Goal: Task Accomplishment & Management: Complete application form

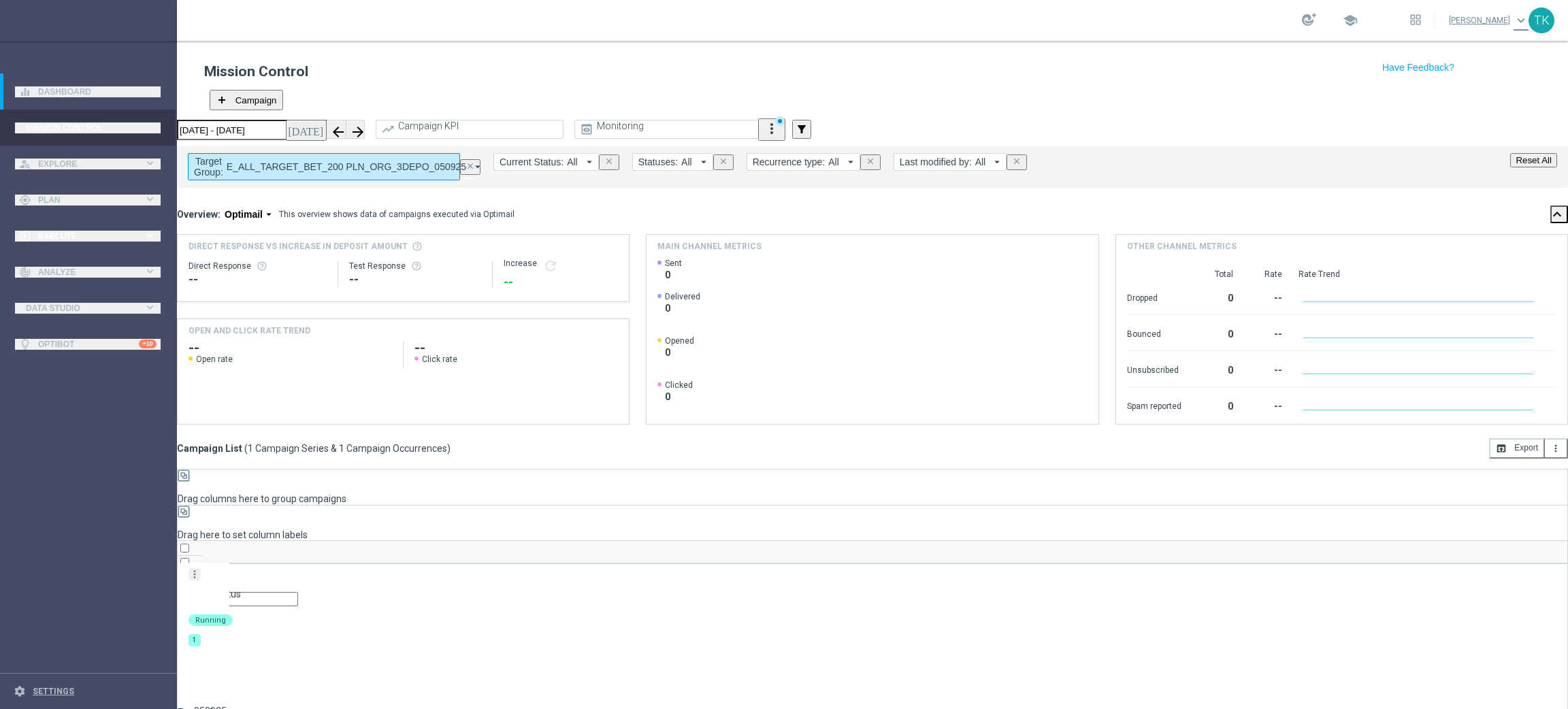
click at [62, 242] on div "play_circle_outline Execute keyboard_arrow_right" at bounding box center [88, 236] width 175 height 36
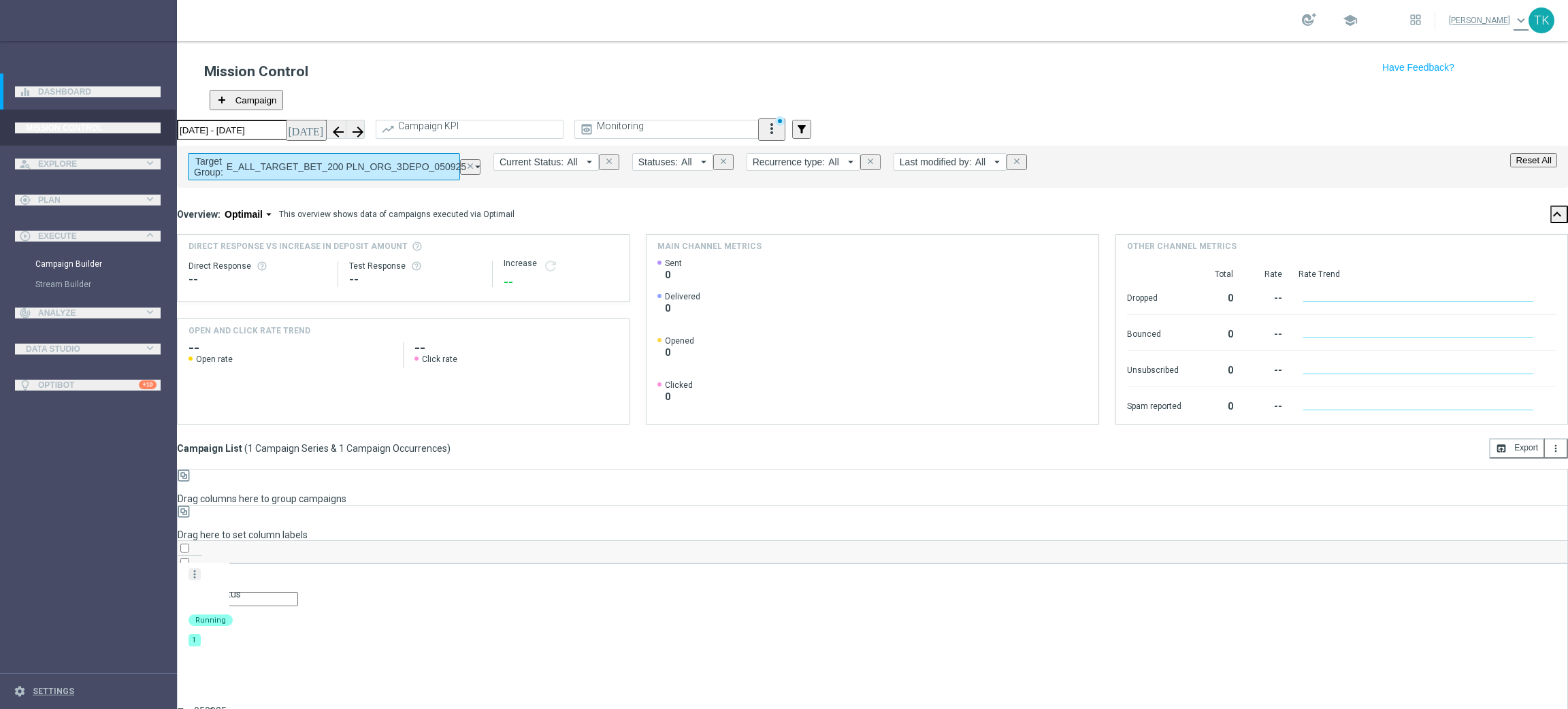
click at [62, 266] on link "Campaign Builder" at bounding box center [89, 264] width 106 height 11
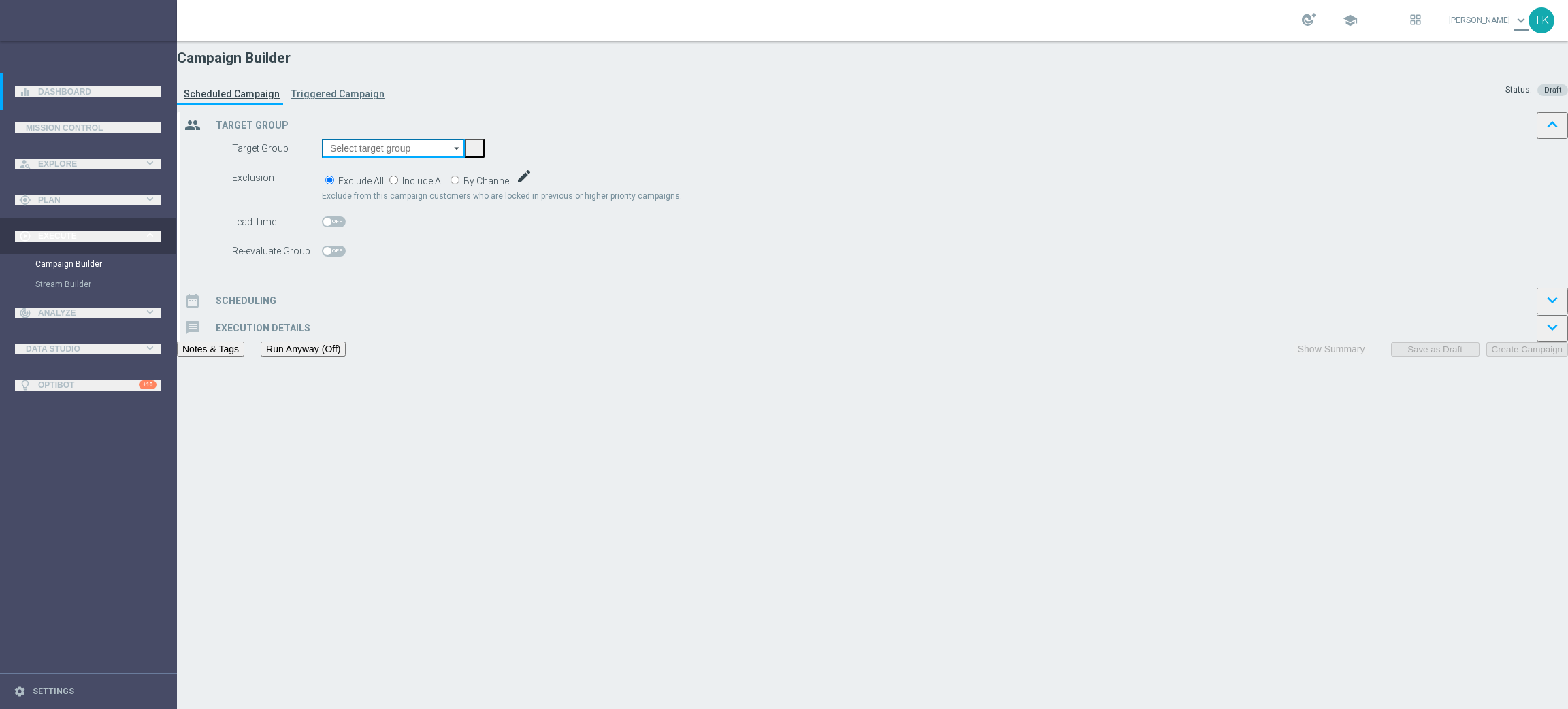
click at [465, 158] on input at bounding box center [393, 148] width 143 height 19
paste input "_ALL_TARGET_BET_200 PLN_NONORG_3DEPO_050925"
click at [493, 218] on div "E_ALL_TARGET_BET_200 PLN_NONORG_3DEPO_050925" at bounding box center [411, 230] width 163 height 24
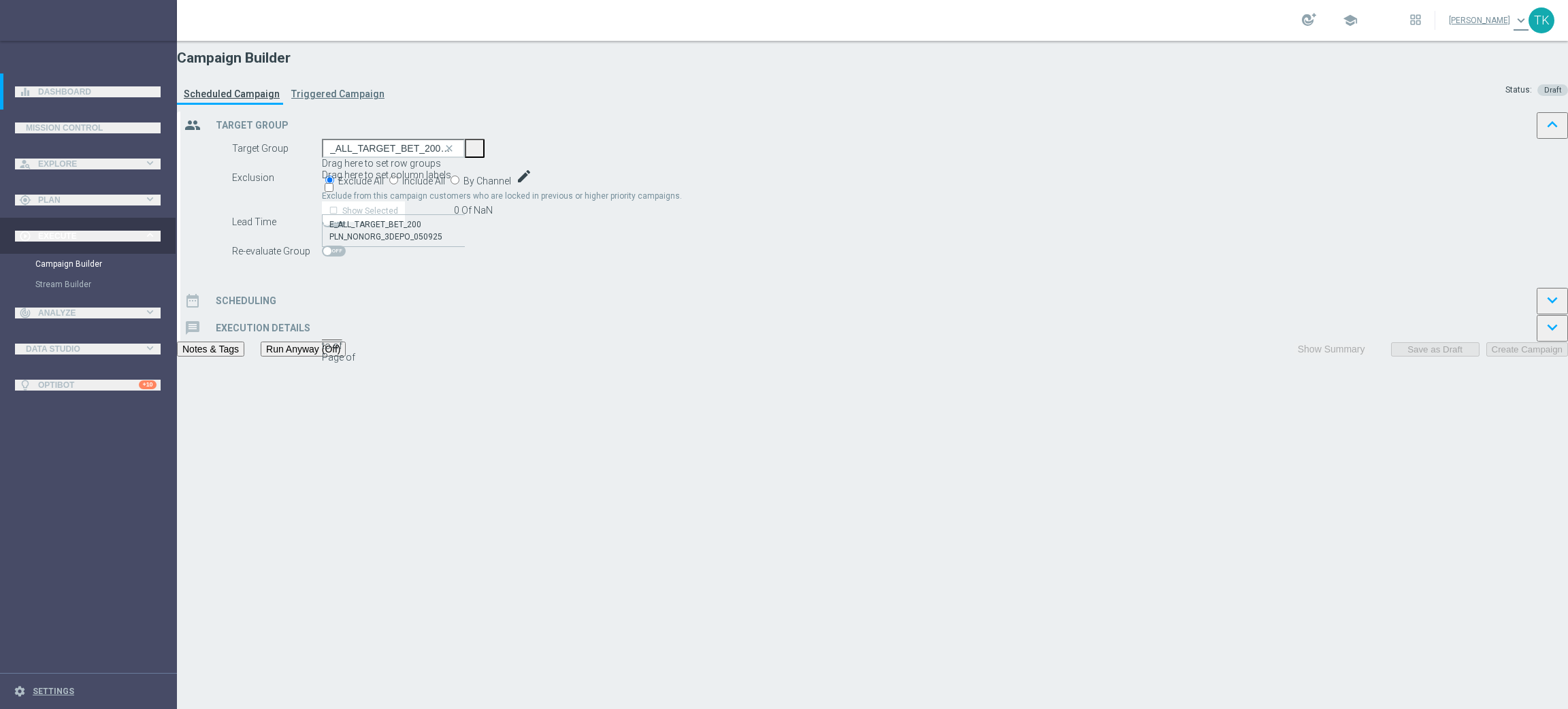
type input "E_ALL_TARGET_BET_200 PLN_NONORG_3DEPO_050925"
click at [511, 187] on span "By Channel" at bounding box center [487, 181] width 47 height 11
click at [459, 184] on input "By Channel edit" at bounding box center [455, 180] width 9 height 9
radio input "true"
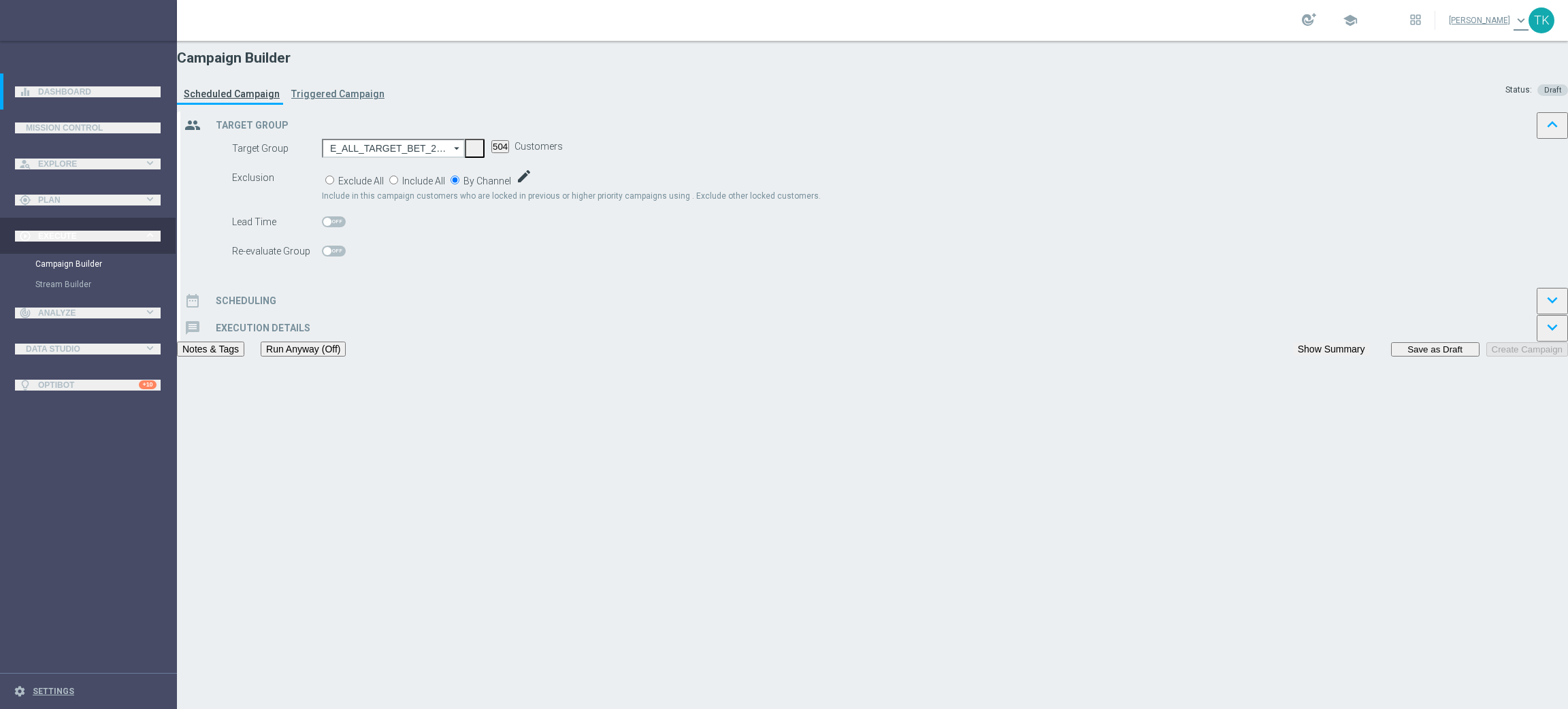
click at [0, 0] on span "Include" at bounding box center [0, 0] width 0 height 0
checkbox input "true"
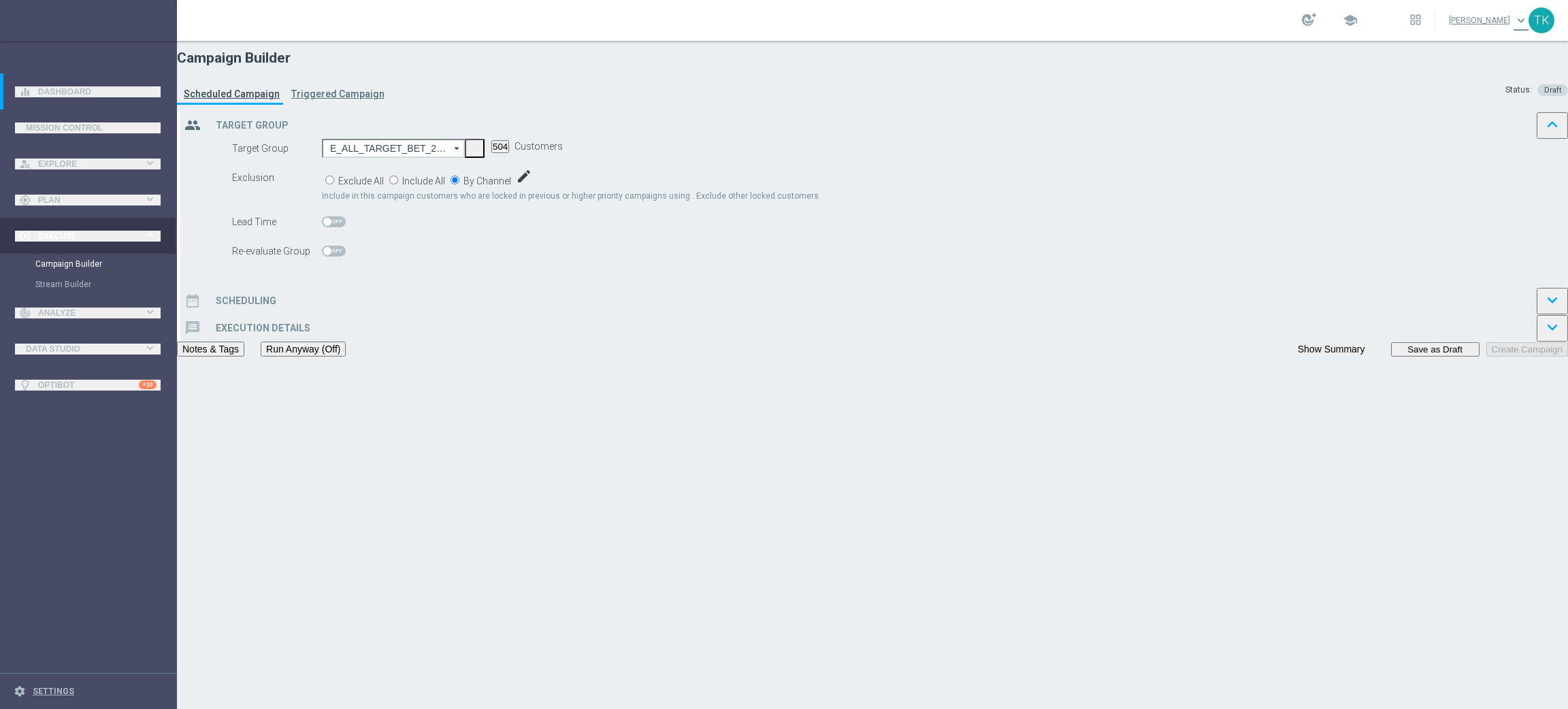
checkbox input "true"
click at [640, 315] on div "date_range Scheduling keyboard_arrow_down" at bounding box center [874, 300] width 1388 height 27
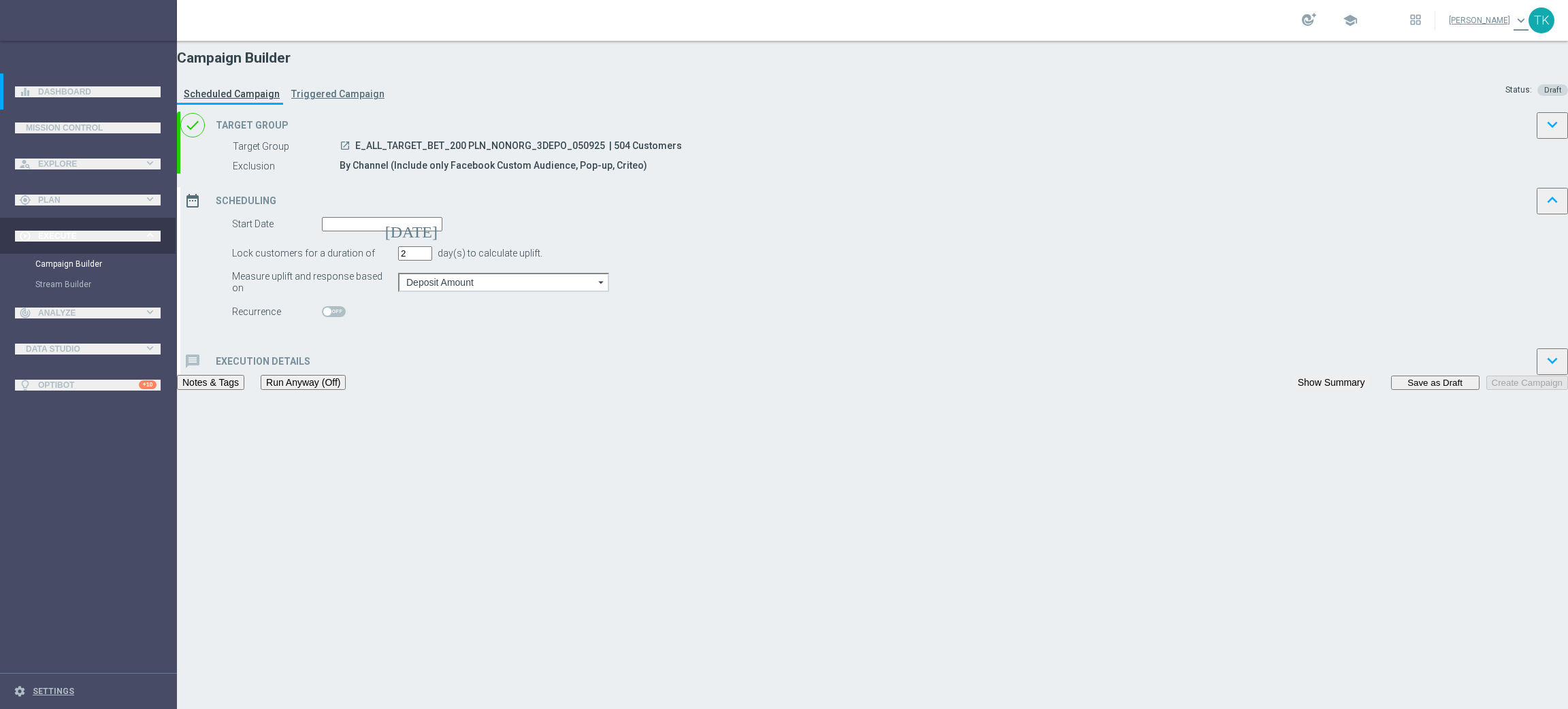
click at [433, 261] on input "2" at bounding box center [415, 254] width 34 height 14
type input "1"
click at [433, 261] on input "1" at bounding box center [415, 254] width 34 height 14
click at [443, 232] on input at bounding box center [382, 224] width 121 height 14
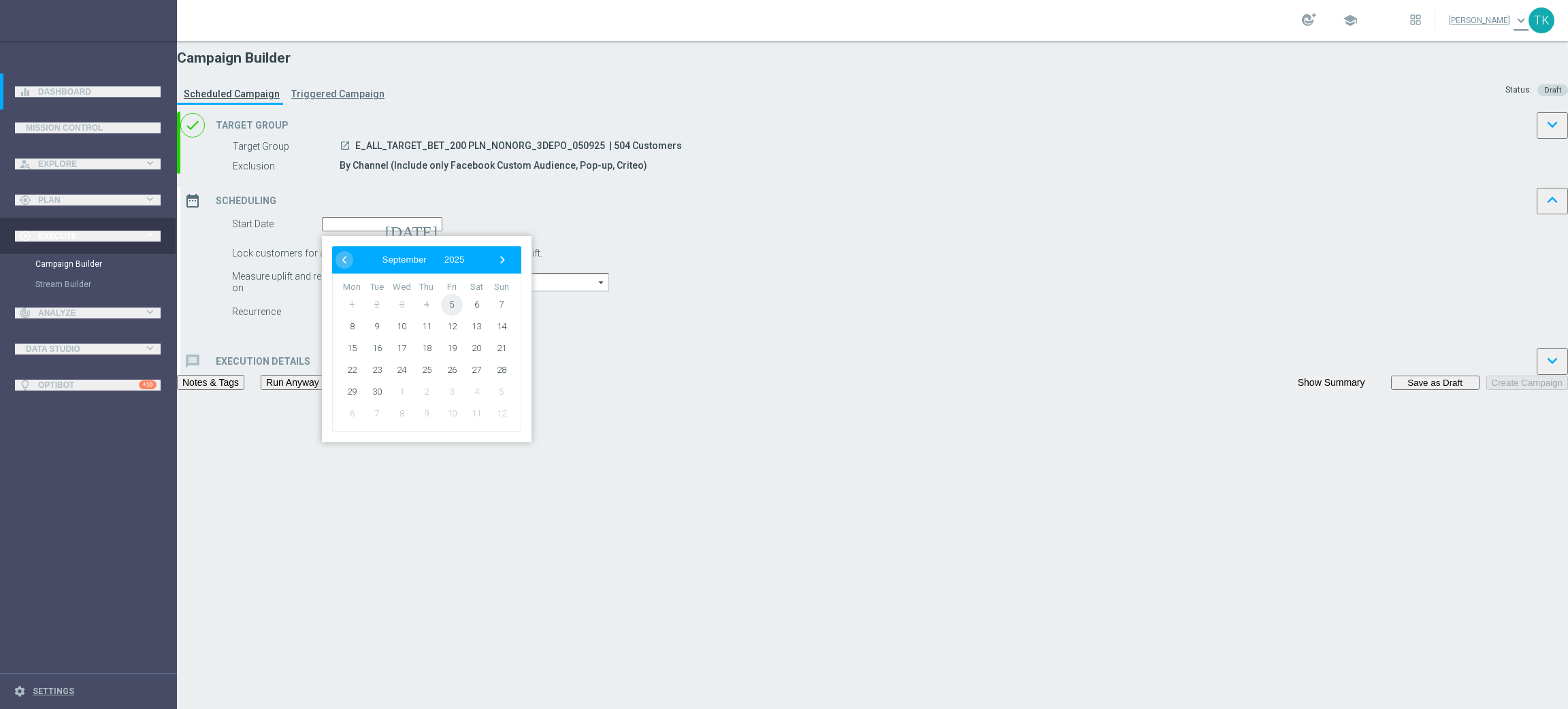
click at [463, 316] on span "5" at bounding box center [451, 305] width 21 height 21
type input "[DATE]"
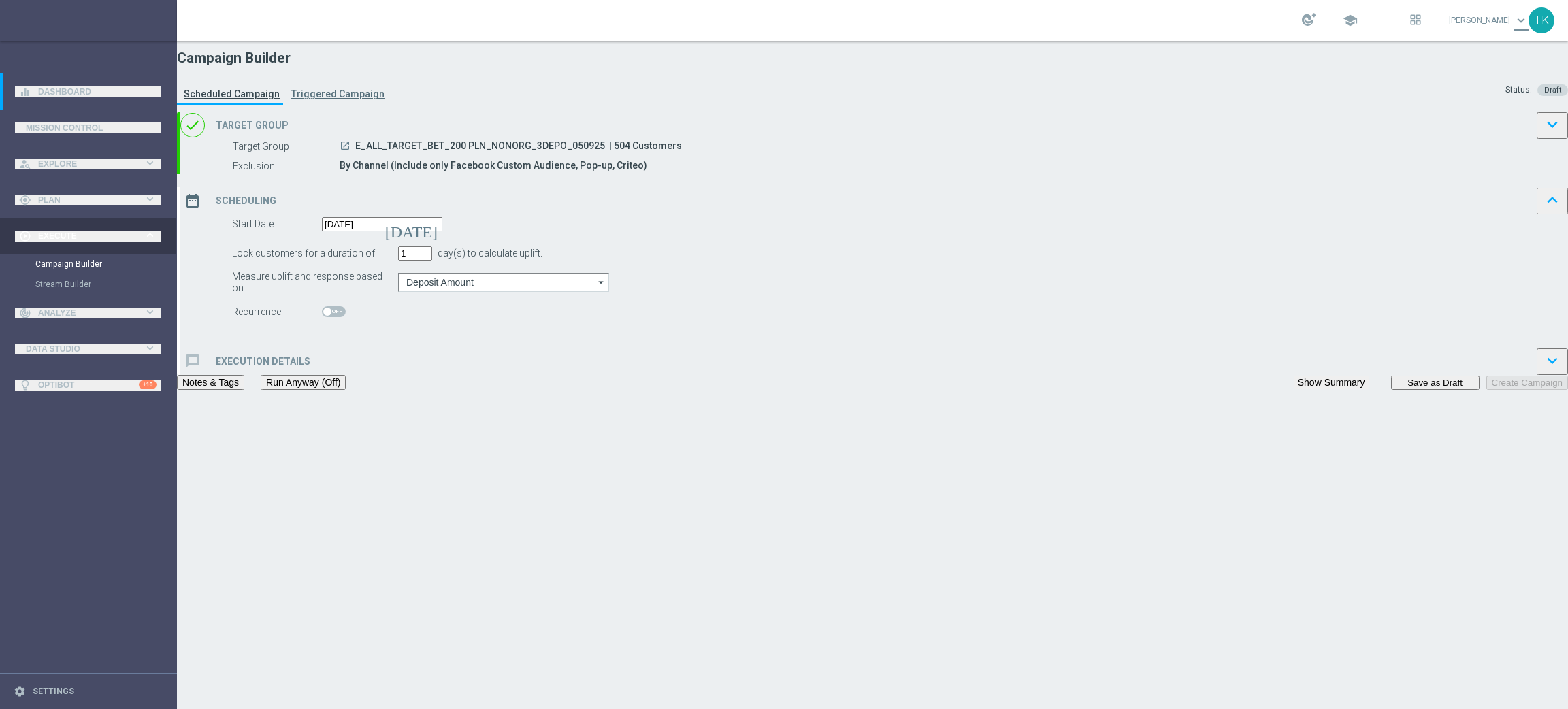
click at [605, 154] on span "E_ALL_TARGET_BET_200 PLN_NONORG_3DEPO_050925" at bounding box center [480, 147] width 249 height 13
copy div "E_ALL_TARGET_BET_200 PLN_NONORG_3DEPO_050925"
click at [638, 376] on div "message Execution Details keyboard_arrow_down" at bounding box center [874, 361] width 1388 height 27
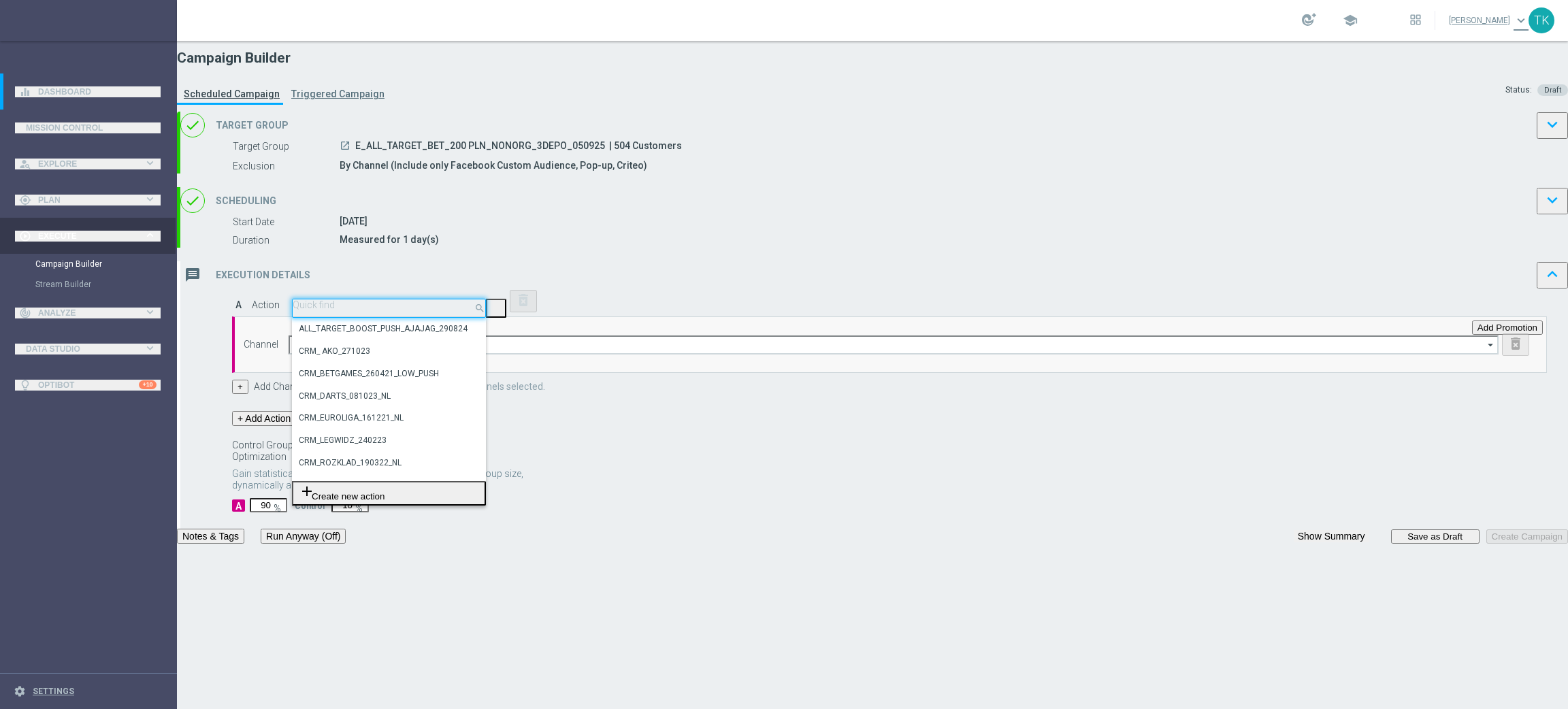
click at [485, 310] on input "text" at bounding box center [389, 305] width 193 height 10
paste input "E_ALL_TARGET_BET_200 PLN_NONORG_3DEPO_050925"
type input "E_ALL_TARGET_BET_200 PLN_NONORG_3DEPO_050925"
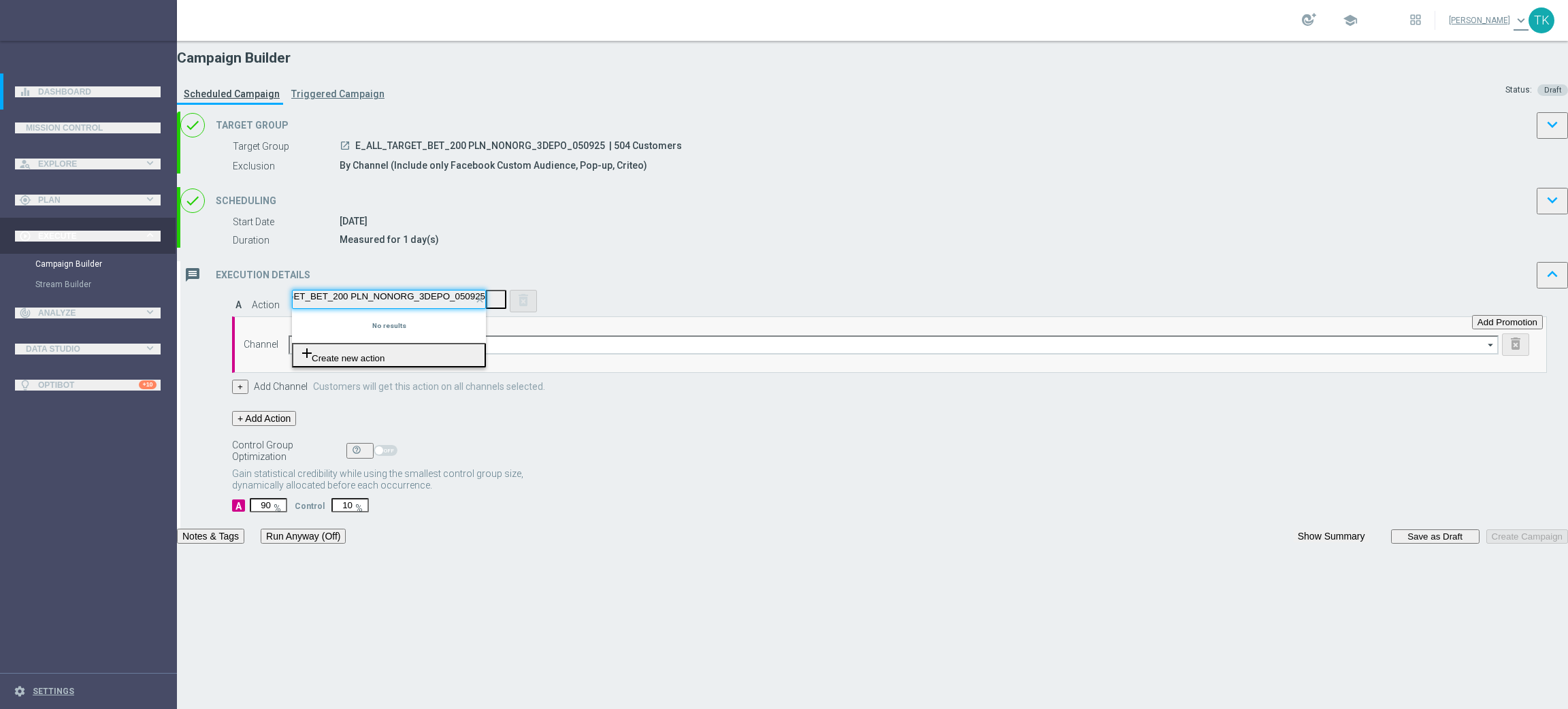
click at [486, 367] on div "add_new Create new action" at bounding box center [389, 355] width 194 height 24
click at [384, 364] on span "Create new action" at bounding box center [348, 358] width 72 height 10
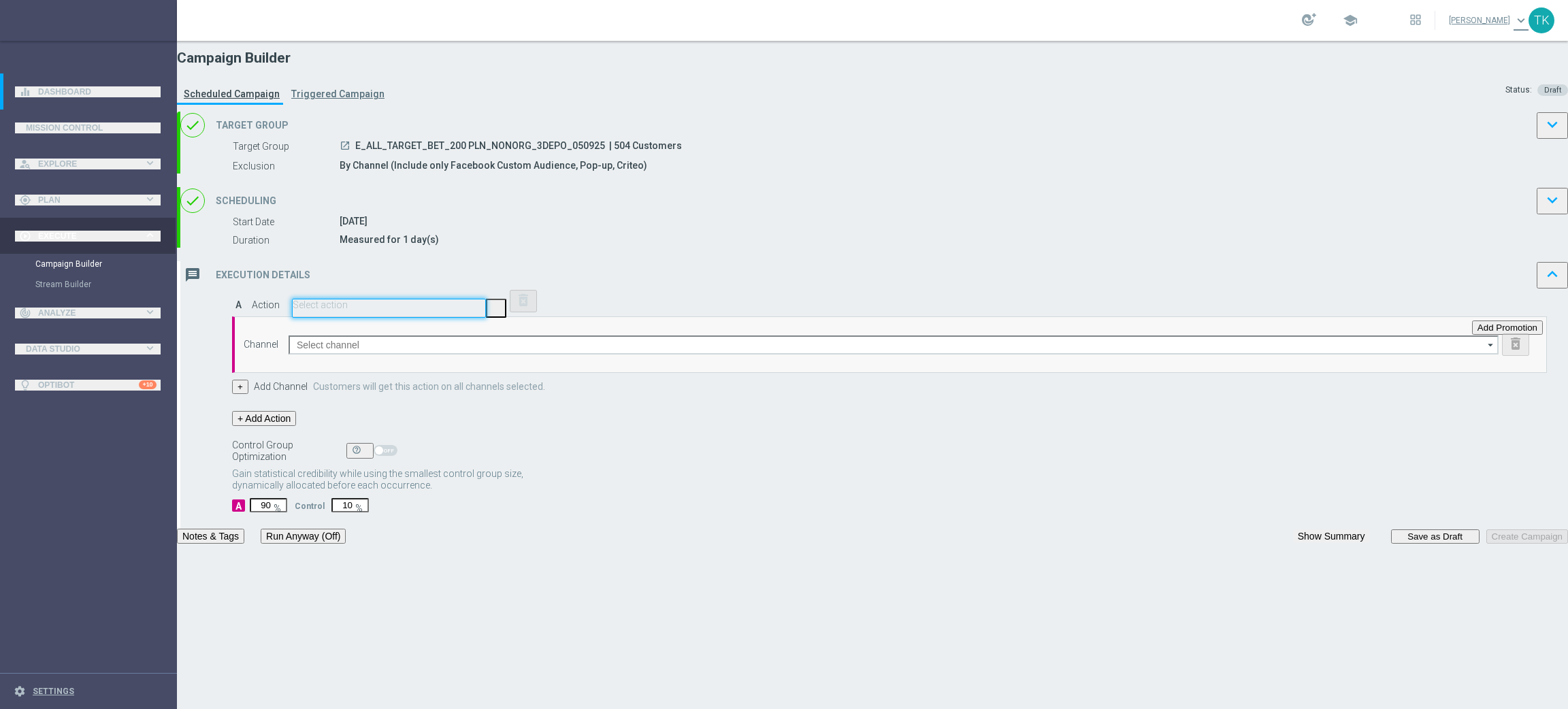
scroll to position [0, 0]
checkbox input "true"
paste input "E_ALL_TARGET_BET_200 PLN_NONORG_3DEPO_050925"
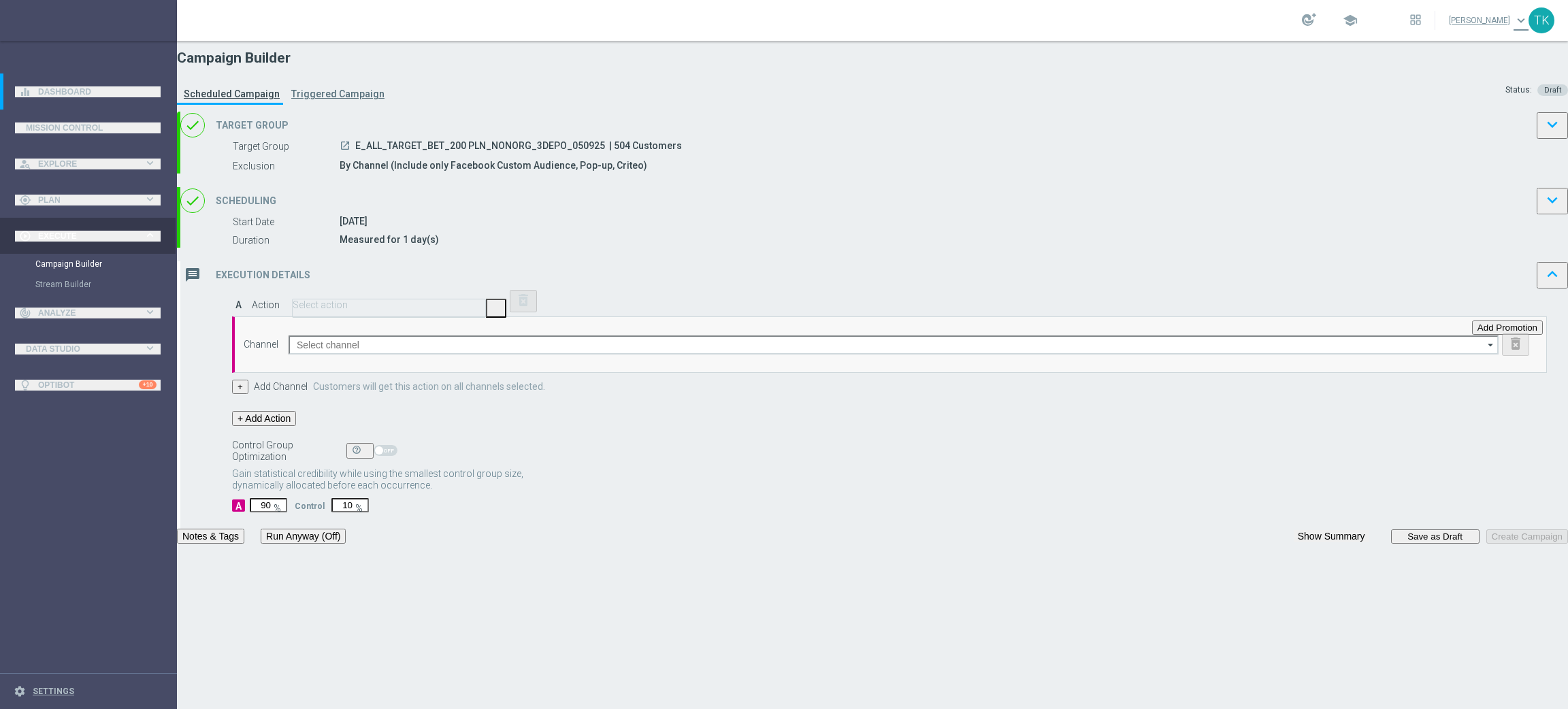
type input "E_ALL_TARGET_BET_200 PLN_NONORG_3DEPO_050925"
click at [58, 671] on button "Save" at bounding box center [42, 679] width 31 height 14
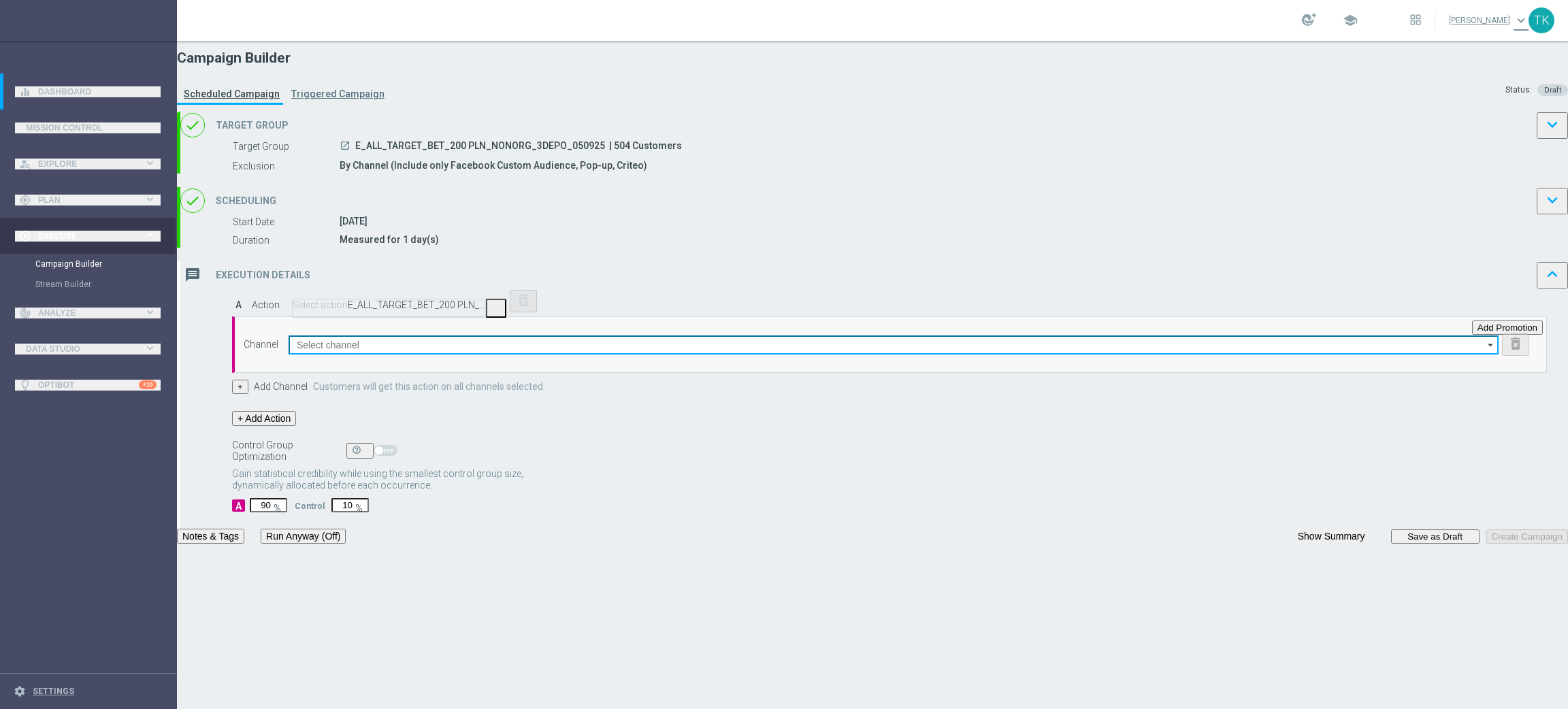
click at [615, 355] on input at bounding box center [894, 344] width 1210 height 19
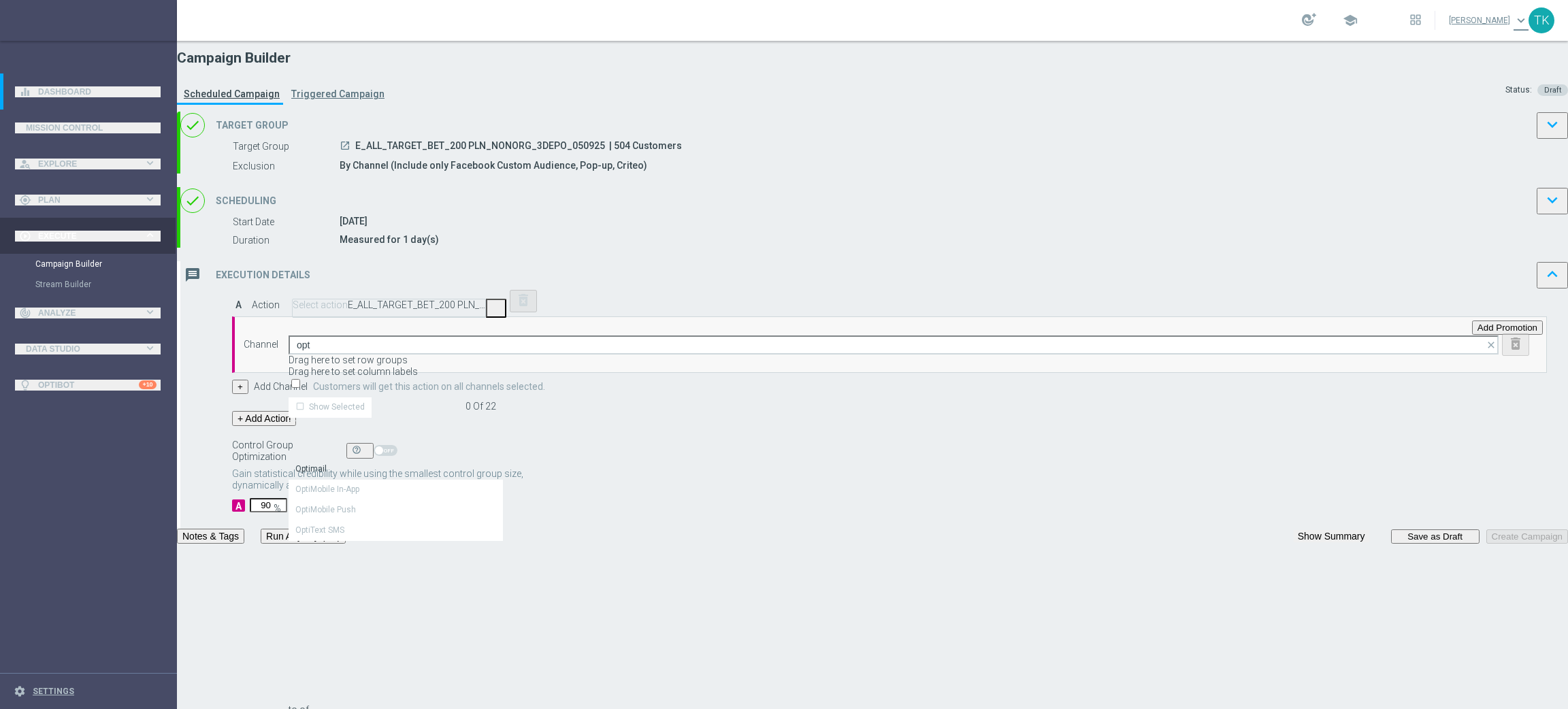
click at [503, 460] on div "Optimail" at bounding box center [396, 468] width 215 height 19
type input "Optimail"
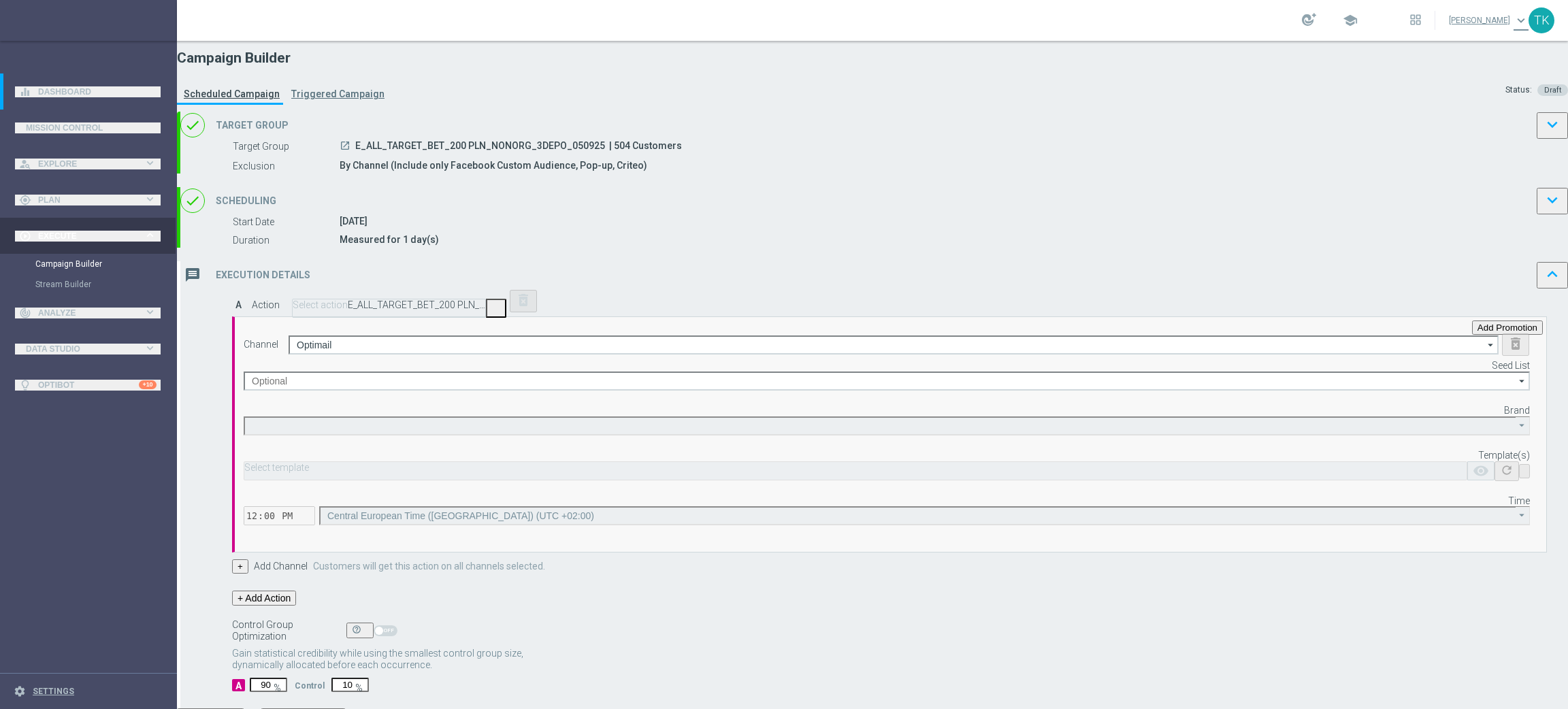
type input "STS"
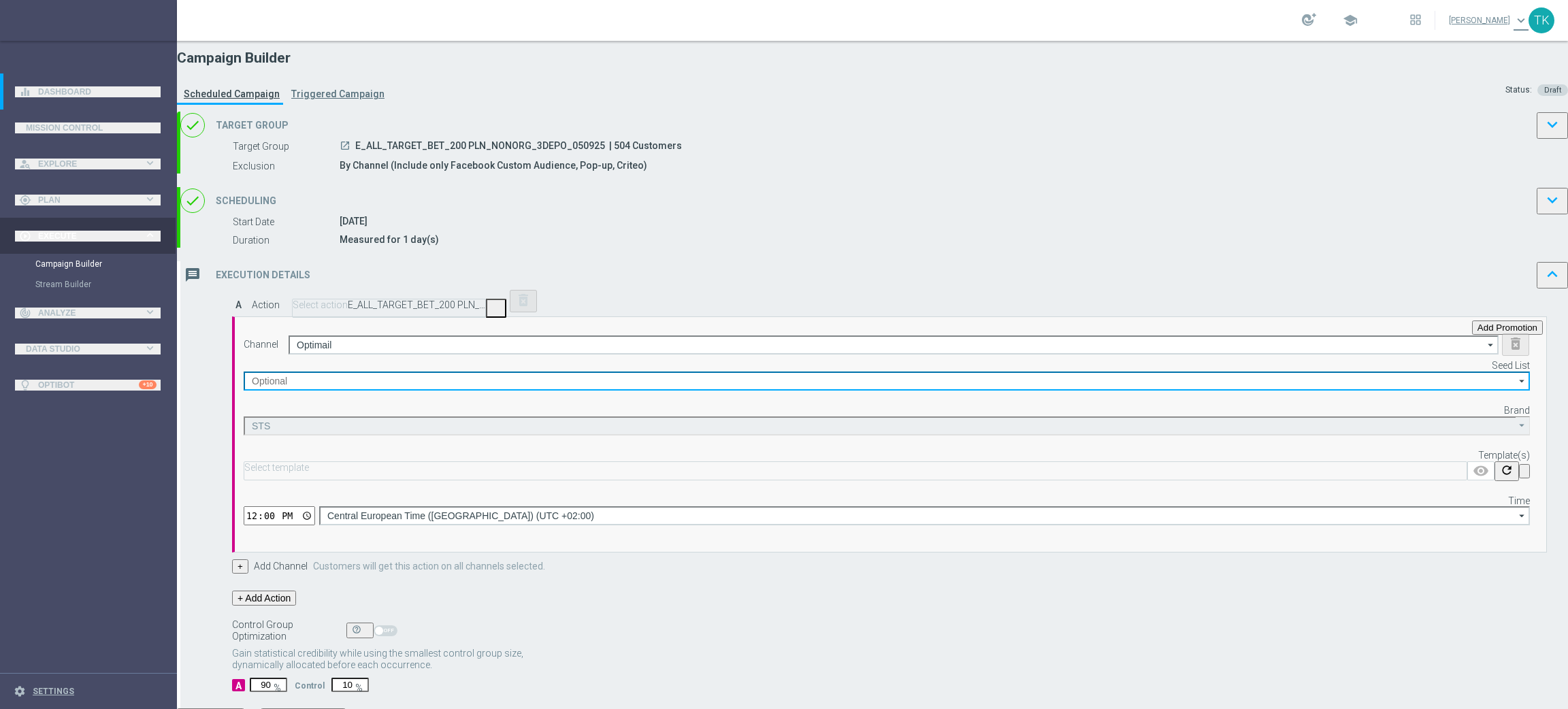
click at [933, 391] on input at bounding box center [887, 381] width 1286 height 19
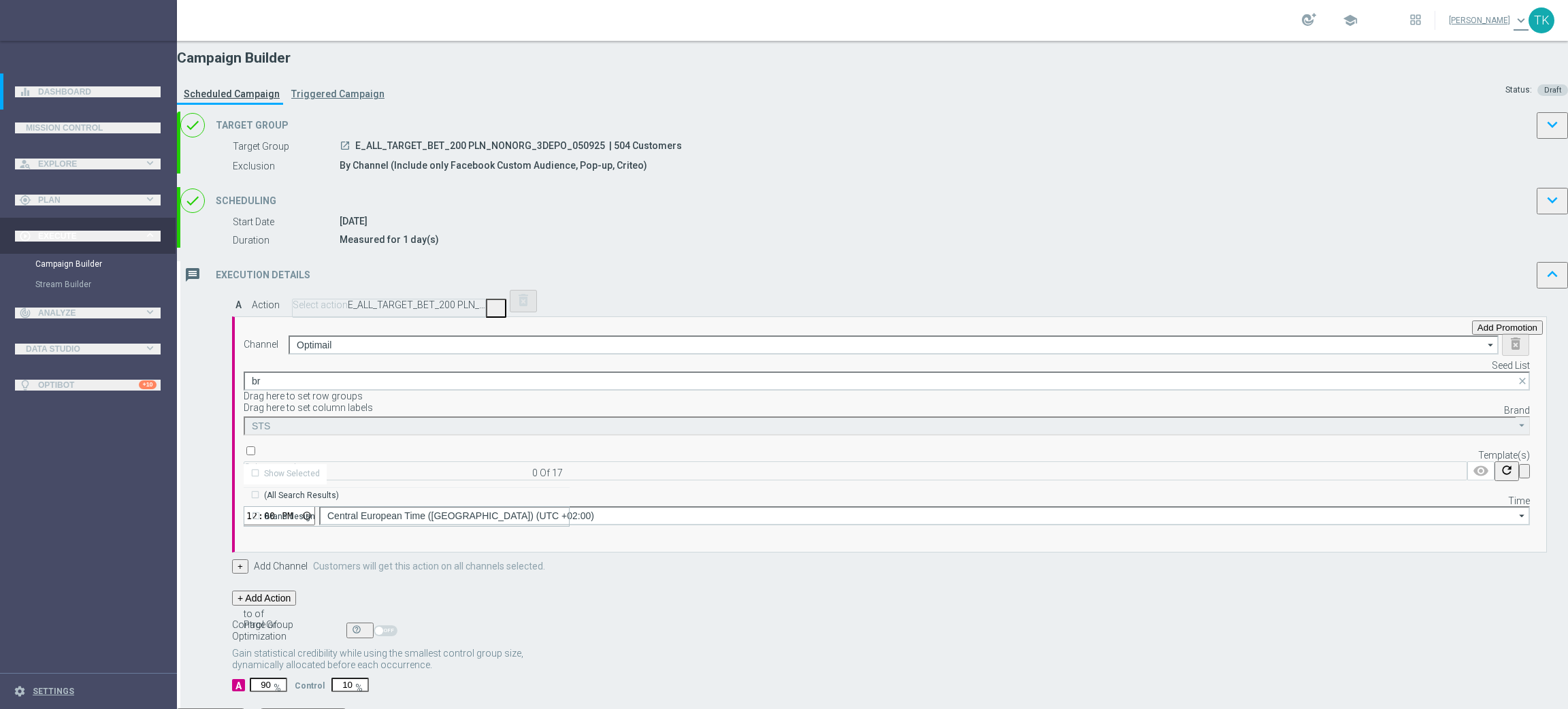
click at [569, 507] on div "Brand design" at bounding box center [407, 517] width 326 height 21
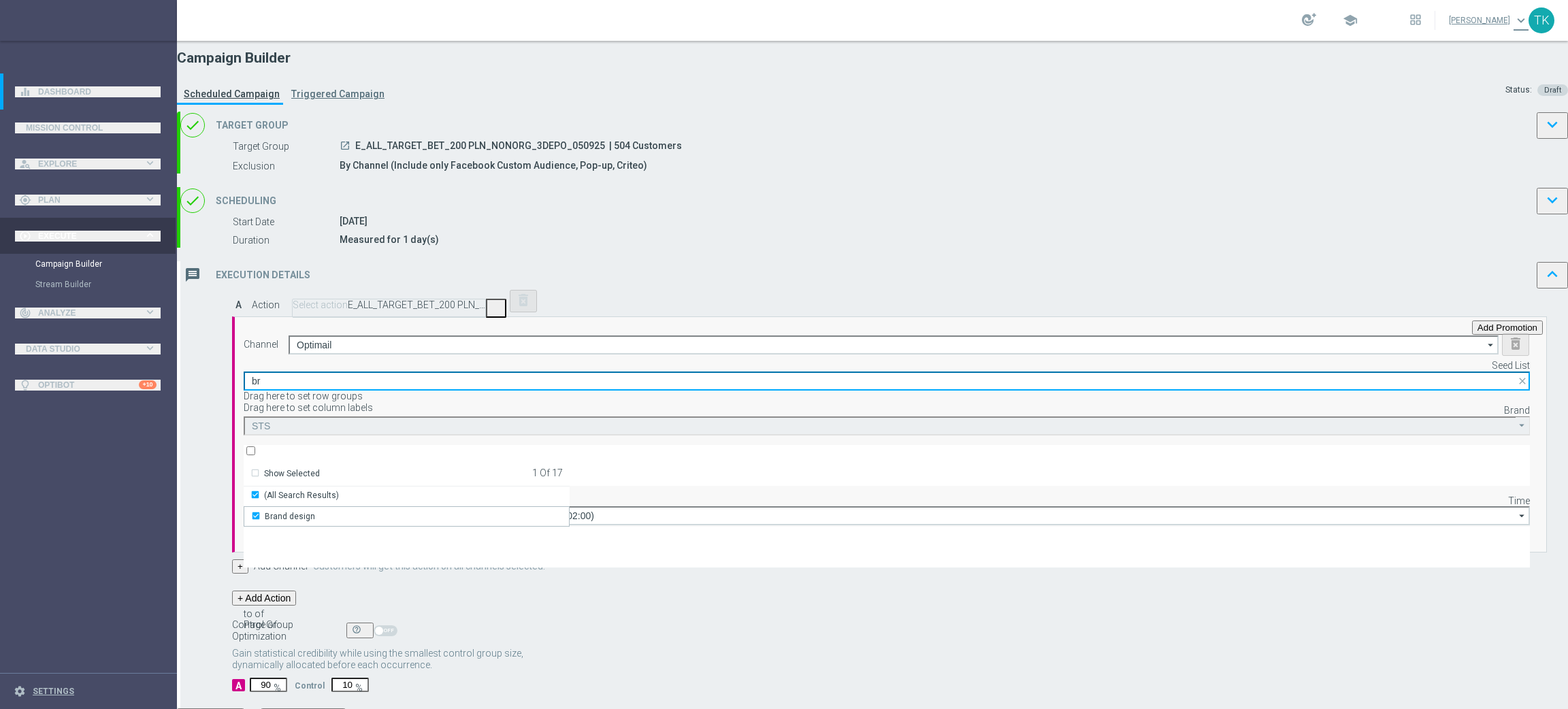
click at [920, 391] on input "br" at bounding box center [887, 381] width 1286 height 19
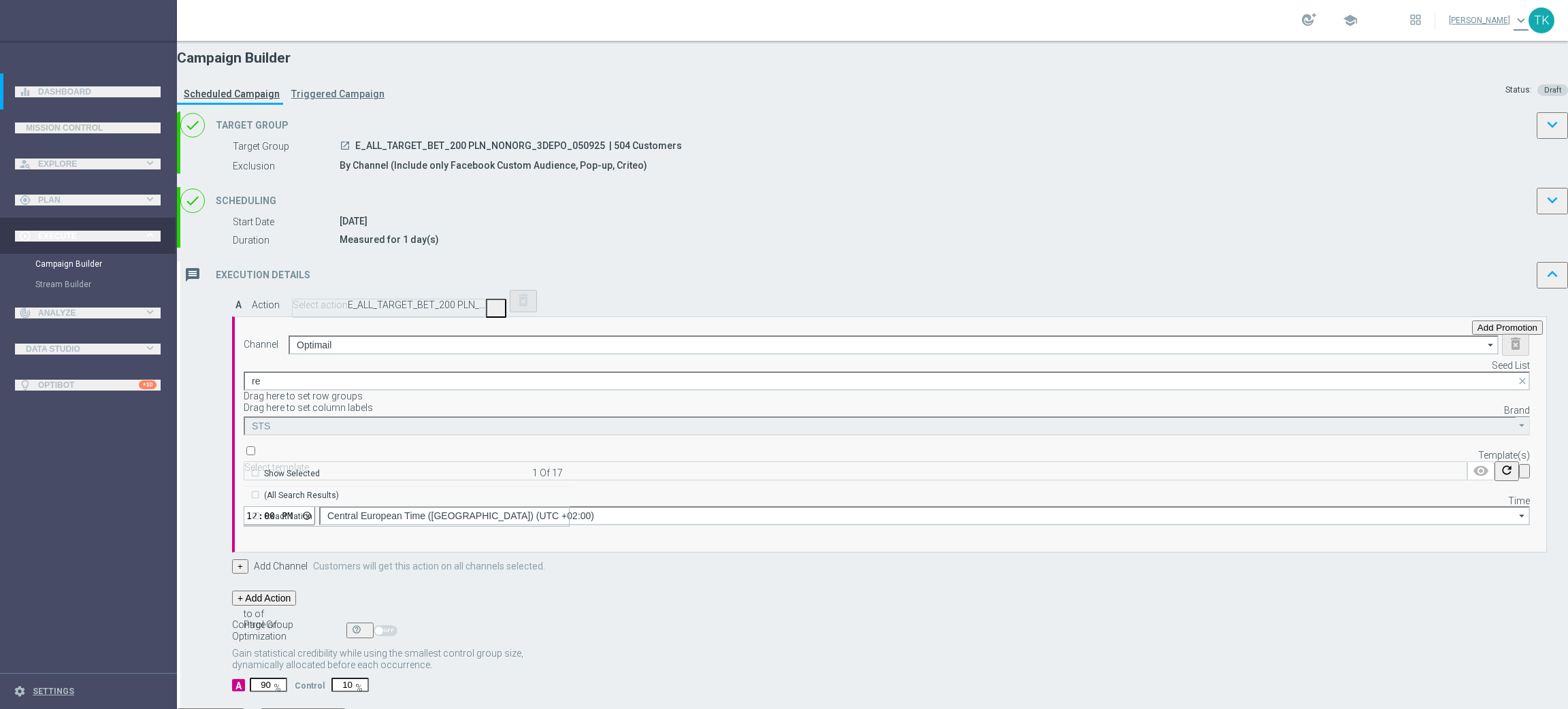
click at [313, 512] on div "Reactivation" at bounding box center [288, 517] width 47 height 13
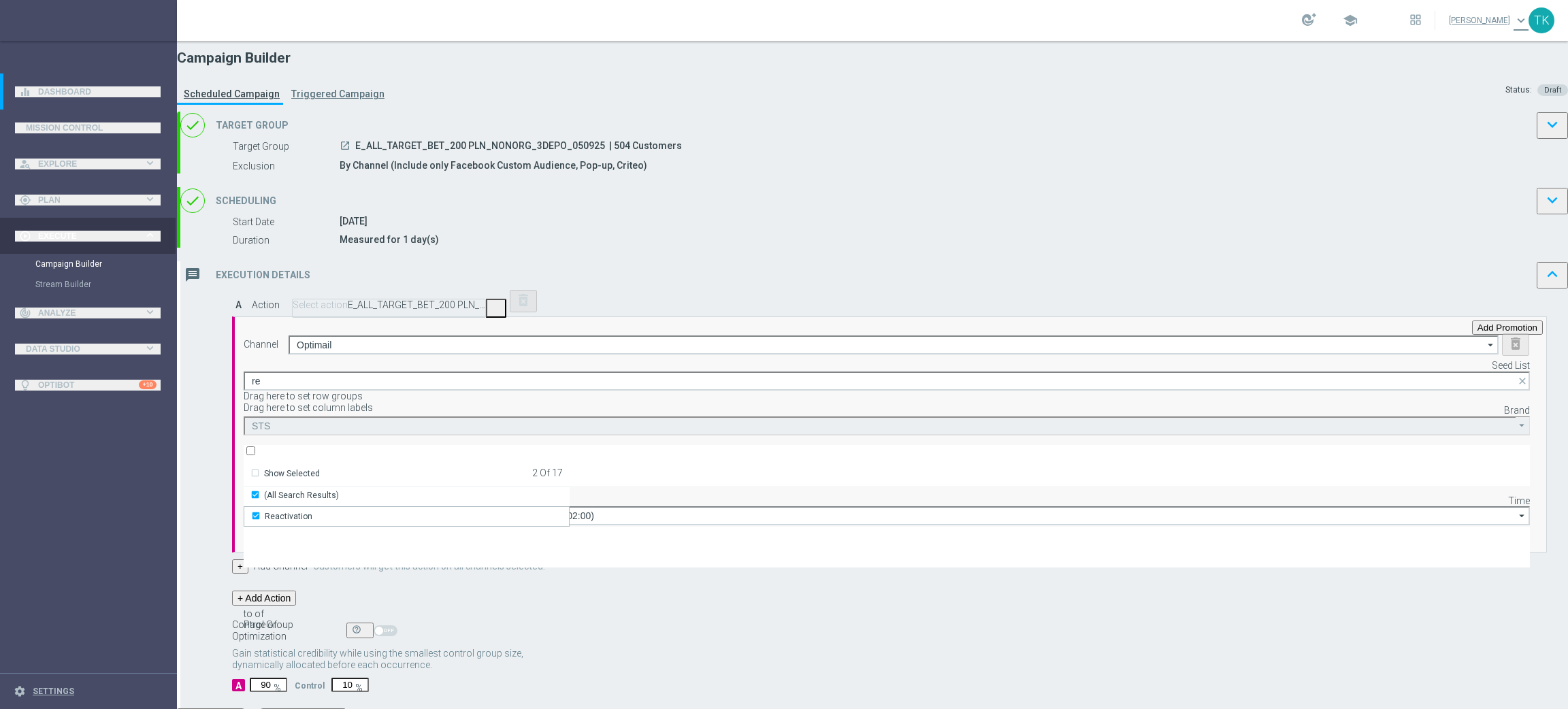
click at [773, 504] on div "Channel Optimail Optimail arrow_drop_down Drag here to set row groups Drag here…" at bounding box center [887, 429] width 1286 height 192
type input "Selected 2 of 17"
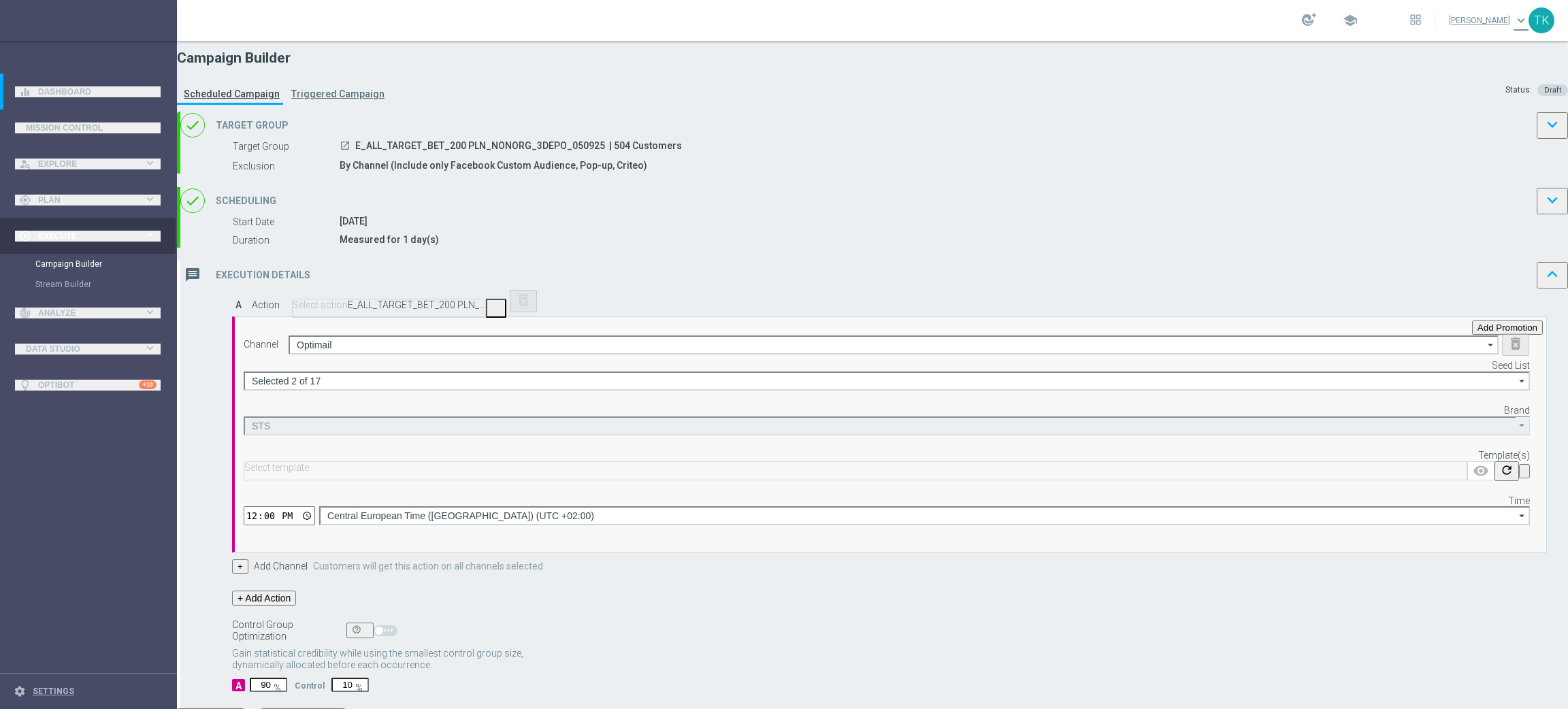
click at [932, 473] on input "text" at bounding box center [856, 468] width 1223 height 10
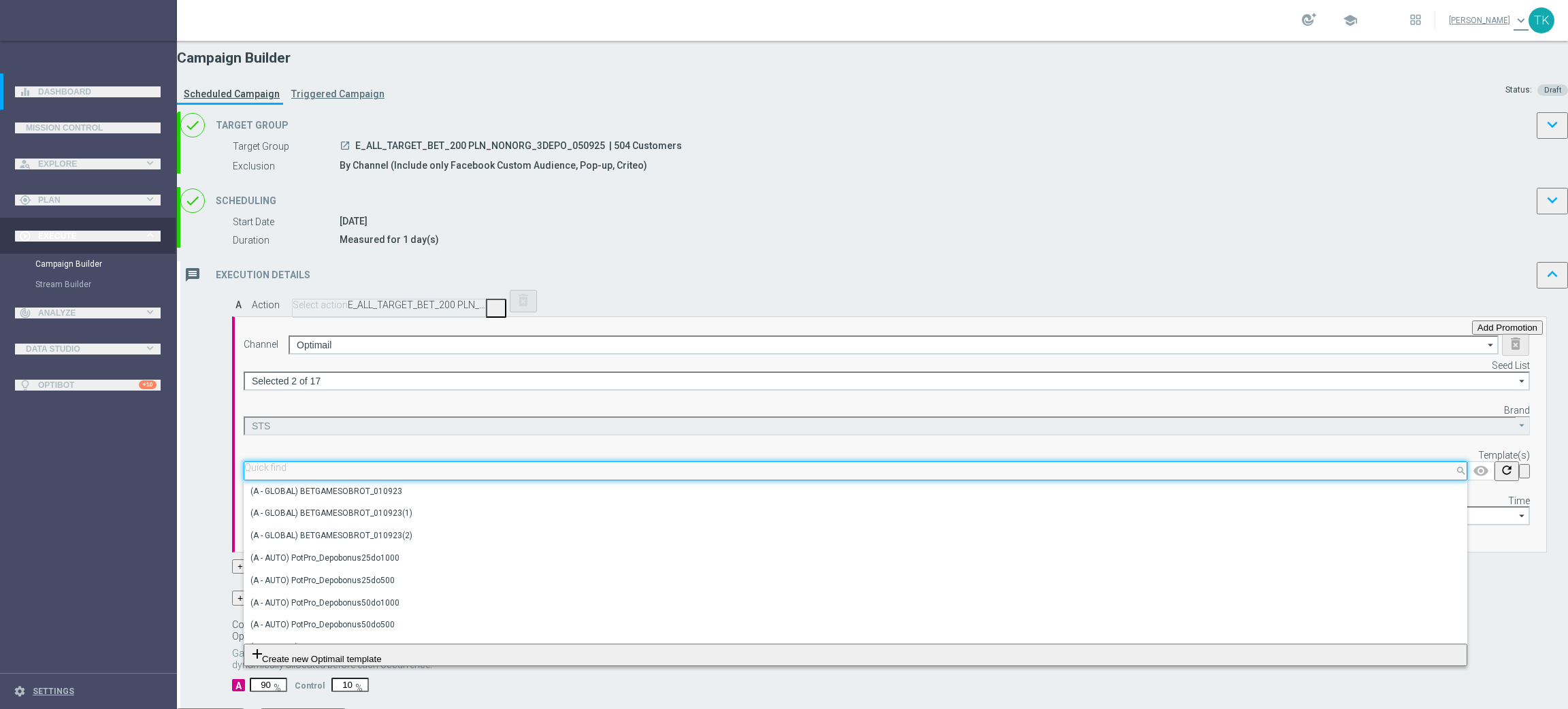
paste input "E_ALL_TARGET_BET_200 PLN_NONORG_3DEPO_050925"
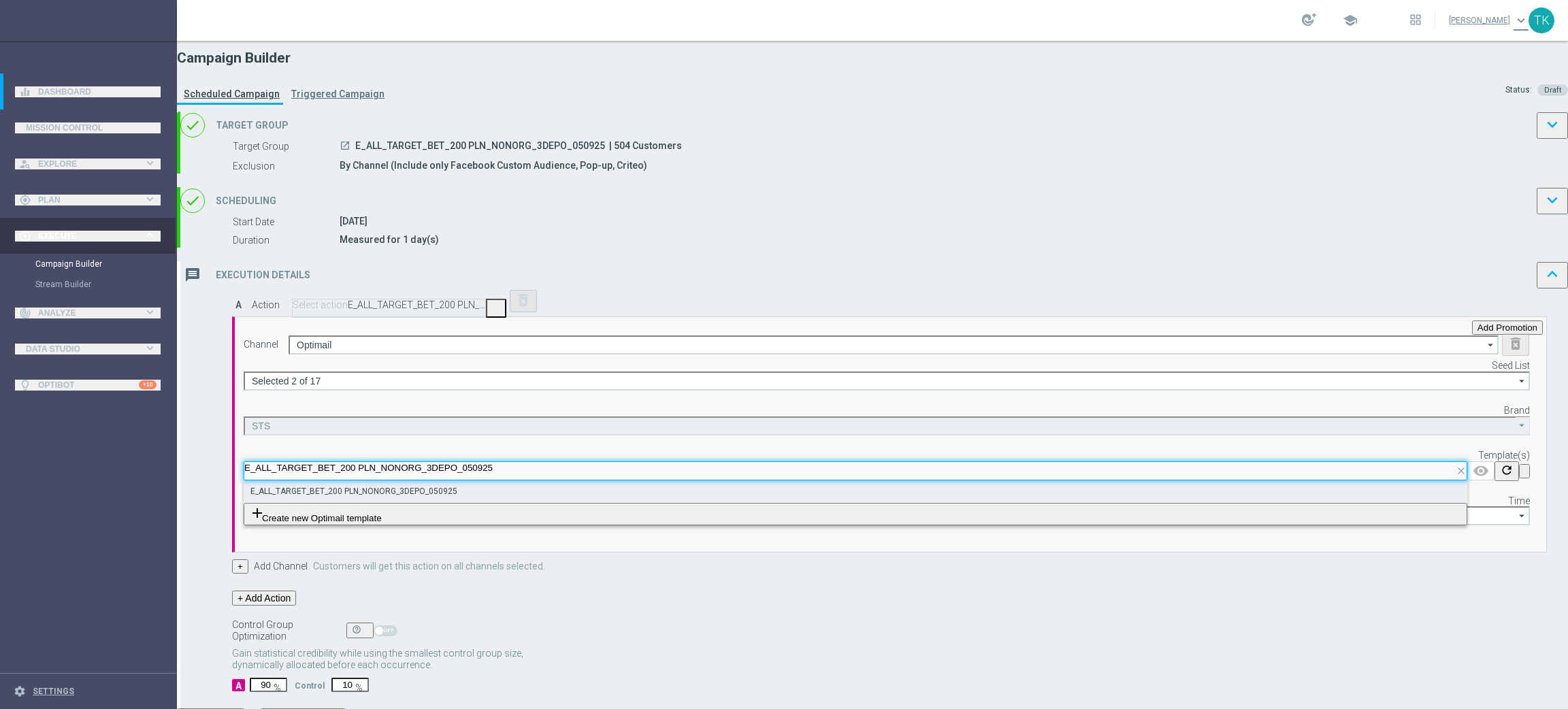
click at [458, 498] on label "E_ALL_TARGET_BET_200 PLN_NONORG_3DEPO_050925" at bounding box center [353, 492] width 207 height 12
type input "E_ALL_TARGET_BET_200 PLN_NONORG_3DEPO_050925"
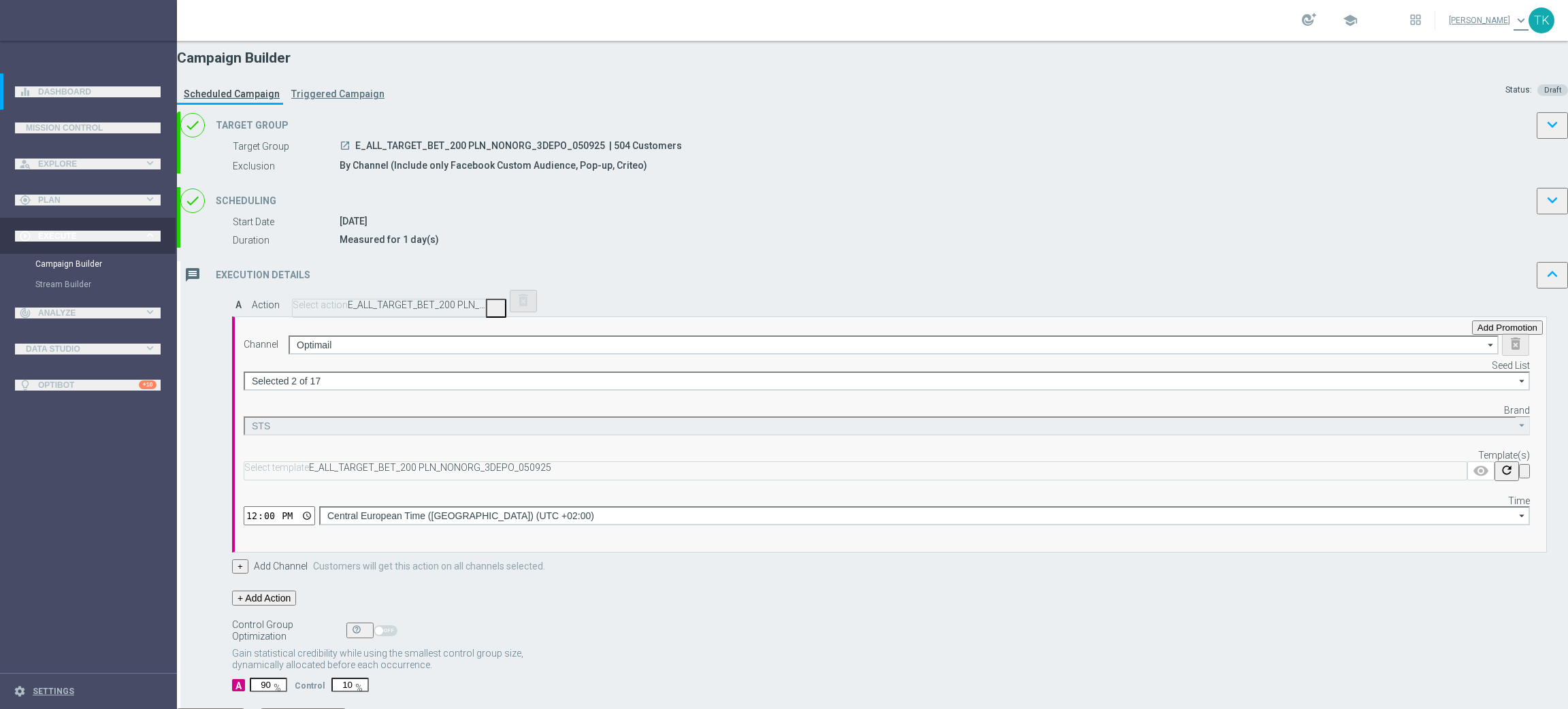
scroll to position [0, 0]
click at [316, 526] on input "12:00" at bounding box center [280, 516] width 72 height 19
type input "16:02"
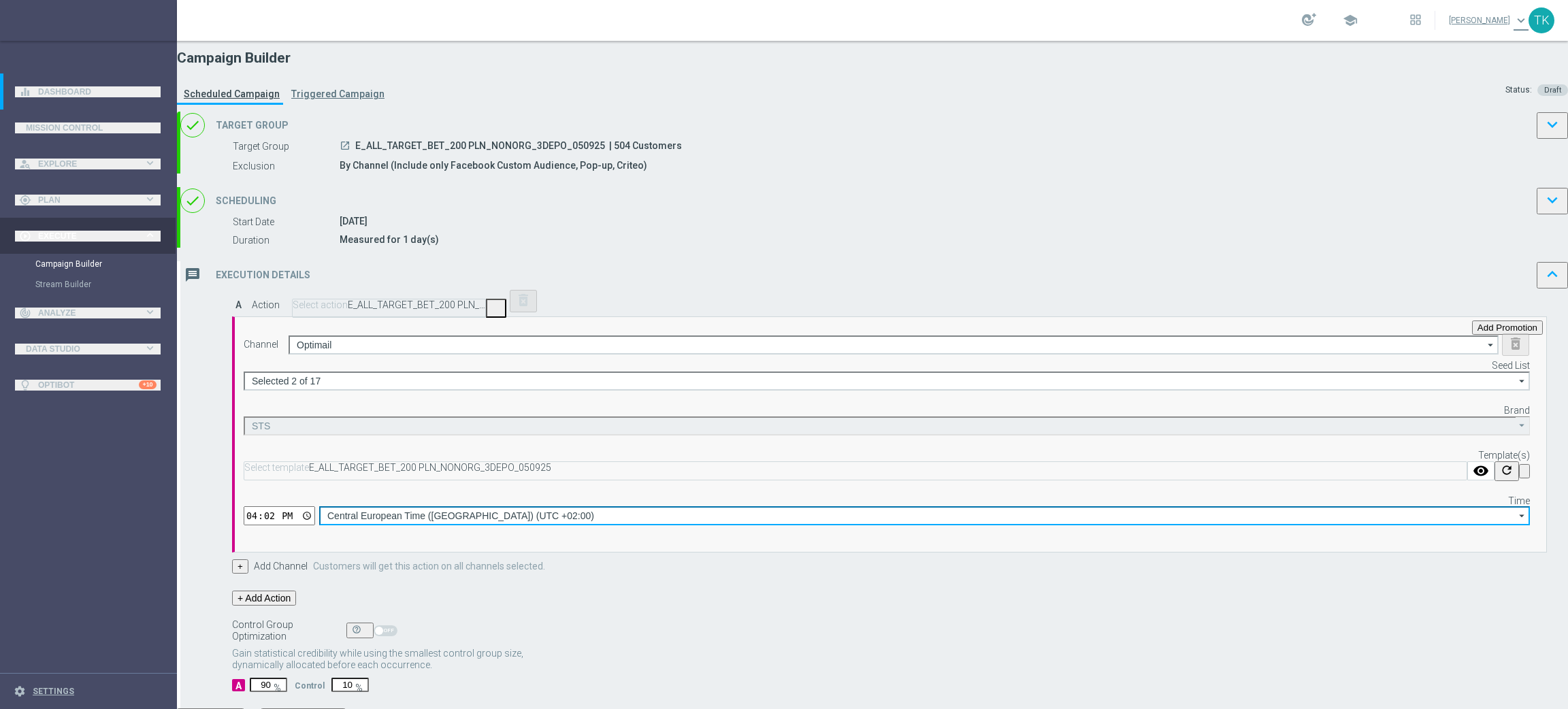
click at [1019, 526] on input "Central European Time ([GEOGRAPHIC_DATA]) (UTC +02:00)" at bounding box center [924, 516] width 1211 height 19
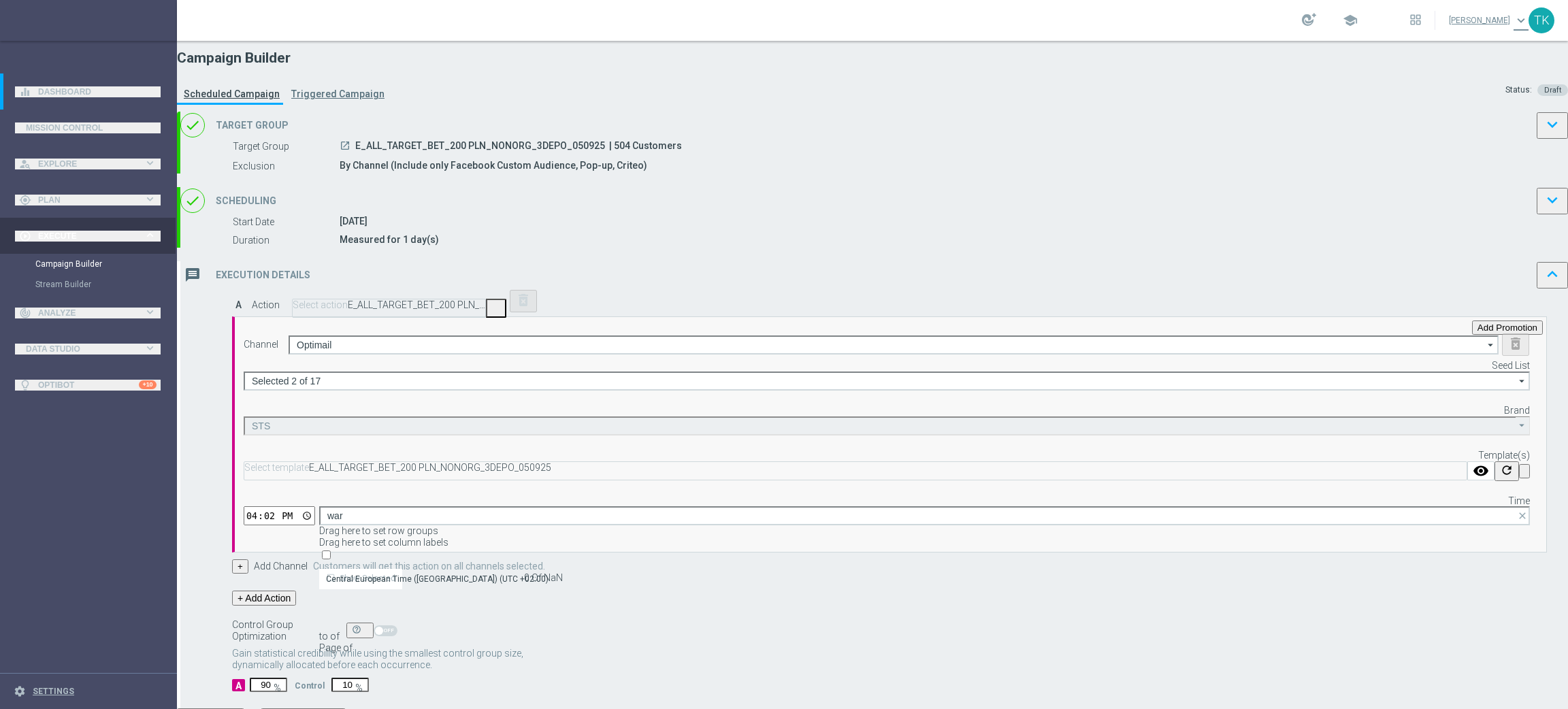
click at [569, 570] on div "Central European Time ([GEOGRAPHIC_DATA]) (UTC +02:00)" at bounding box center [444, 578] width 250 height 19
type input "Central European Time ([GEOGRAPHIC_DATA]) (UTC +02:00)"
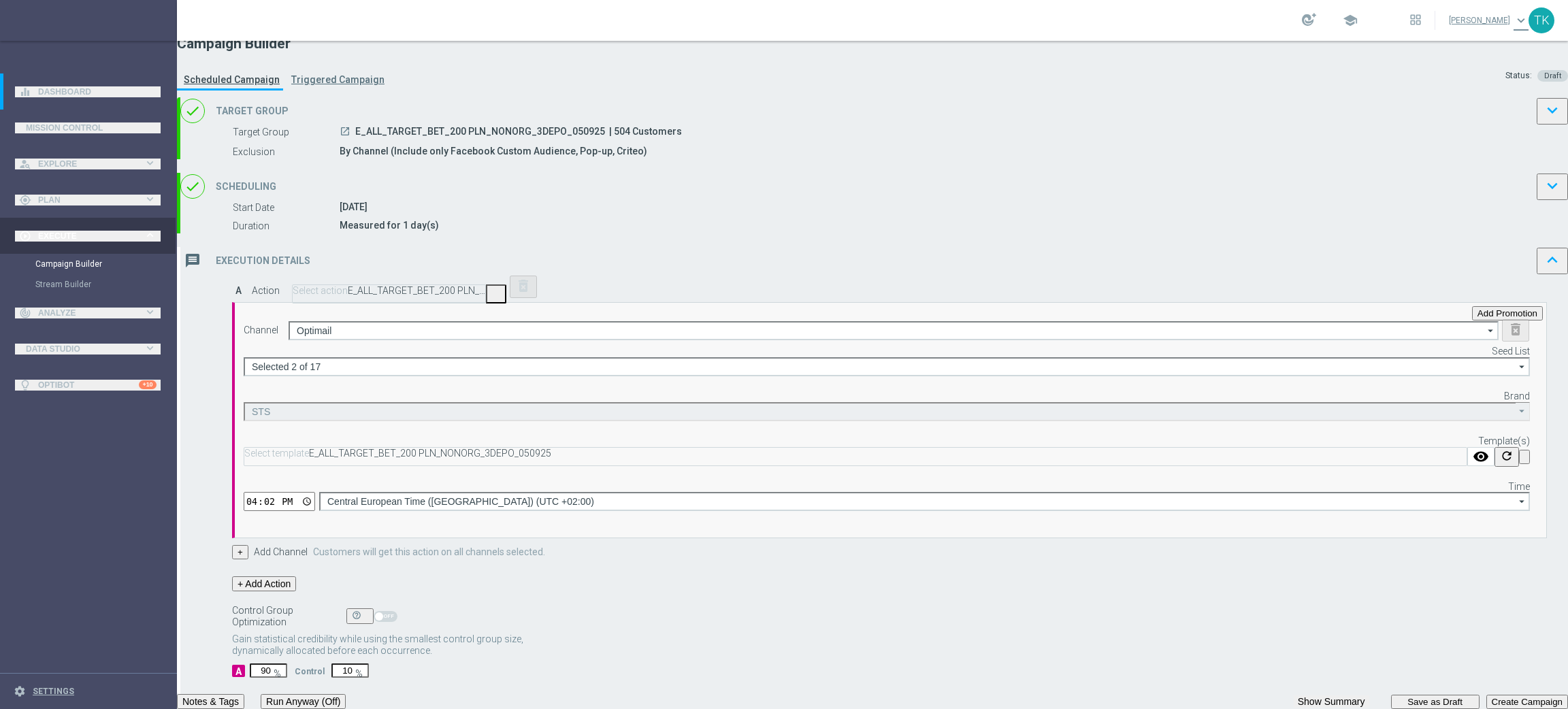
scroll to position [94, 0]
click at [1294, 696] on button "Show Summary" at bounding box center [1332, 702] width 76 height 13
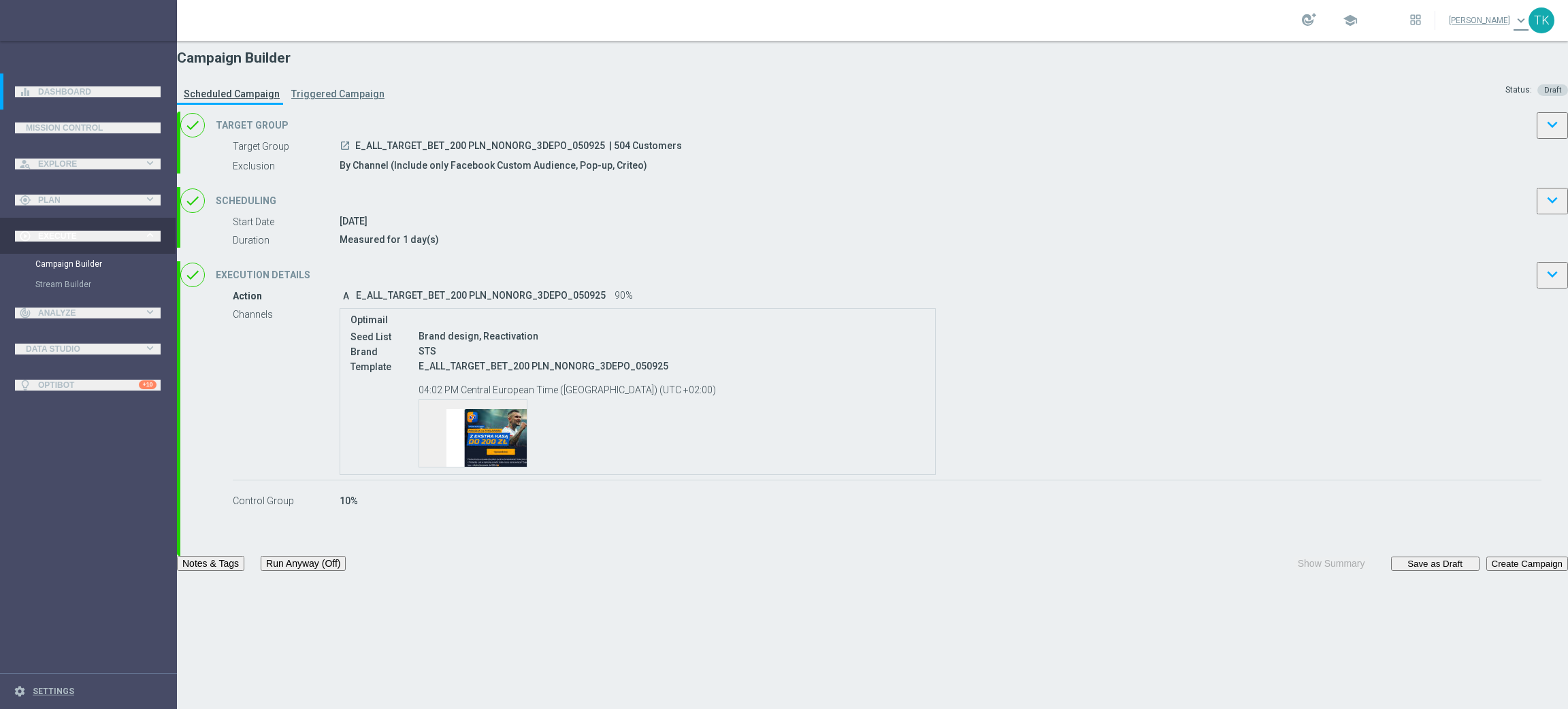
scroll to position [0, 0]
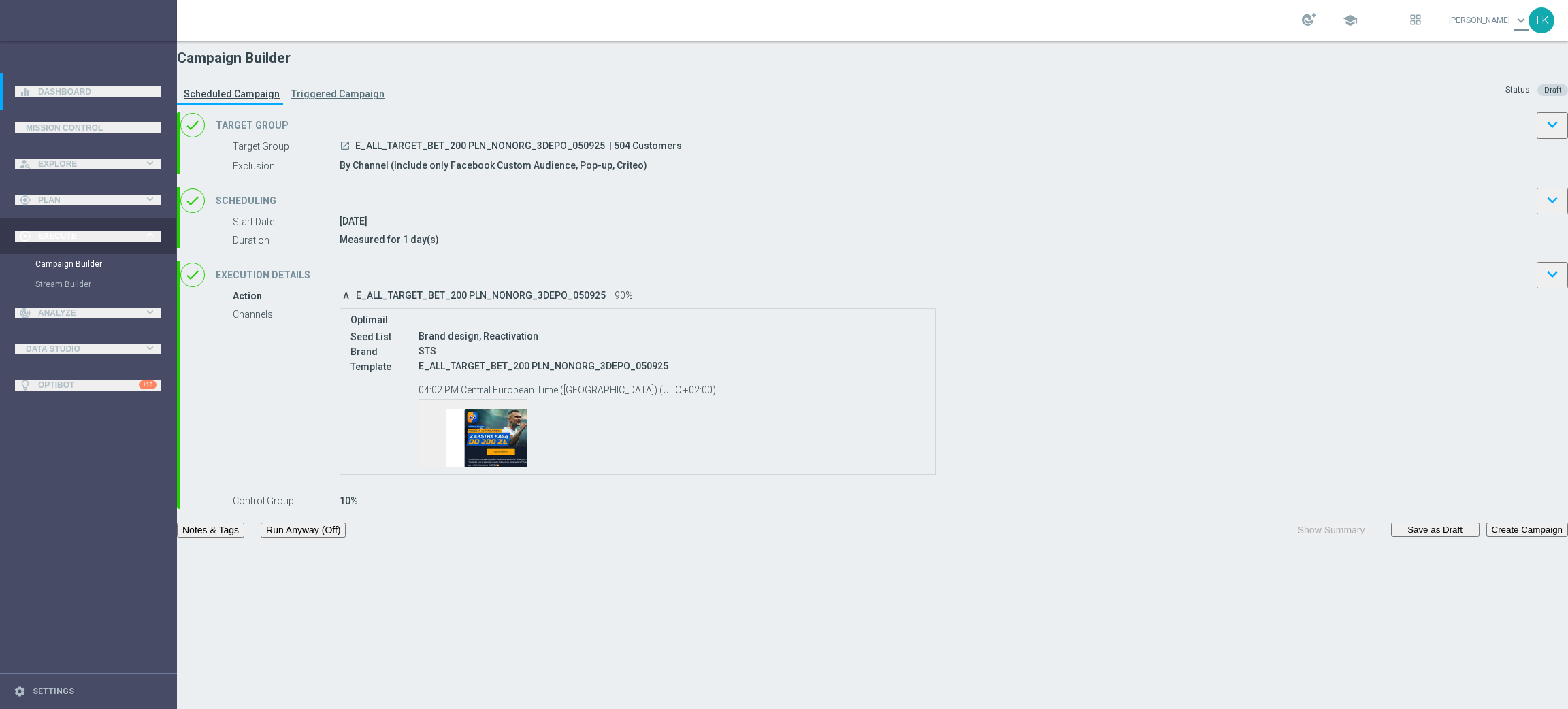
click at [244, 538] on button "Notes & Tags" at bounding box center [210, 530] width 67 height 15
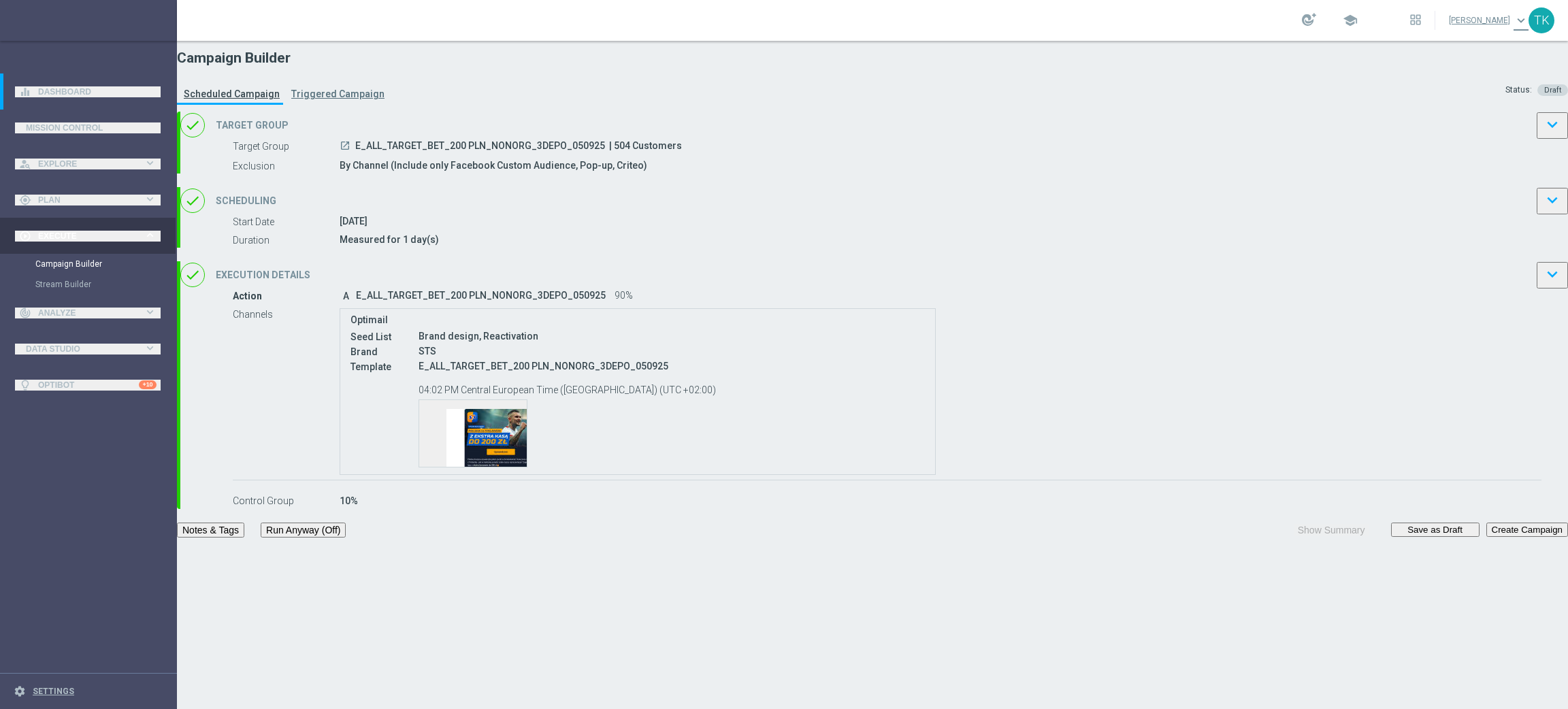
type input "BET"
click at [605, 154] on span "E_ALL_TARGET_BET_200 PLN_NONORG_3DEPO_050925" at bounding box center [480, 147] width 249 height 13
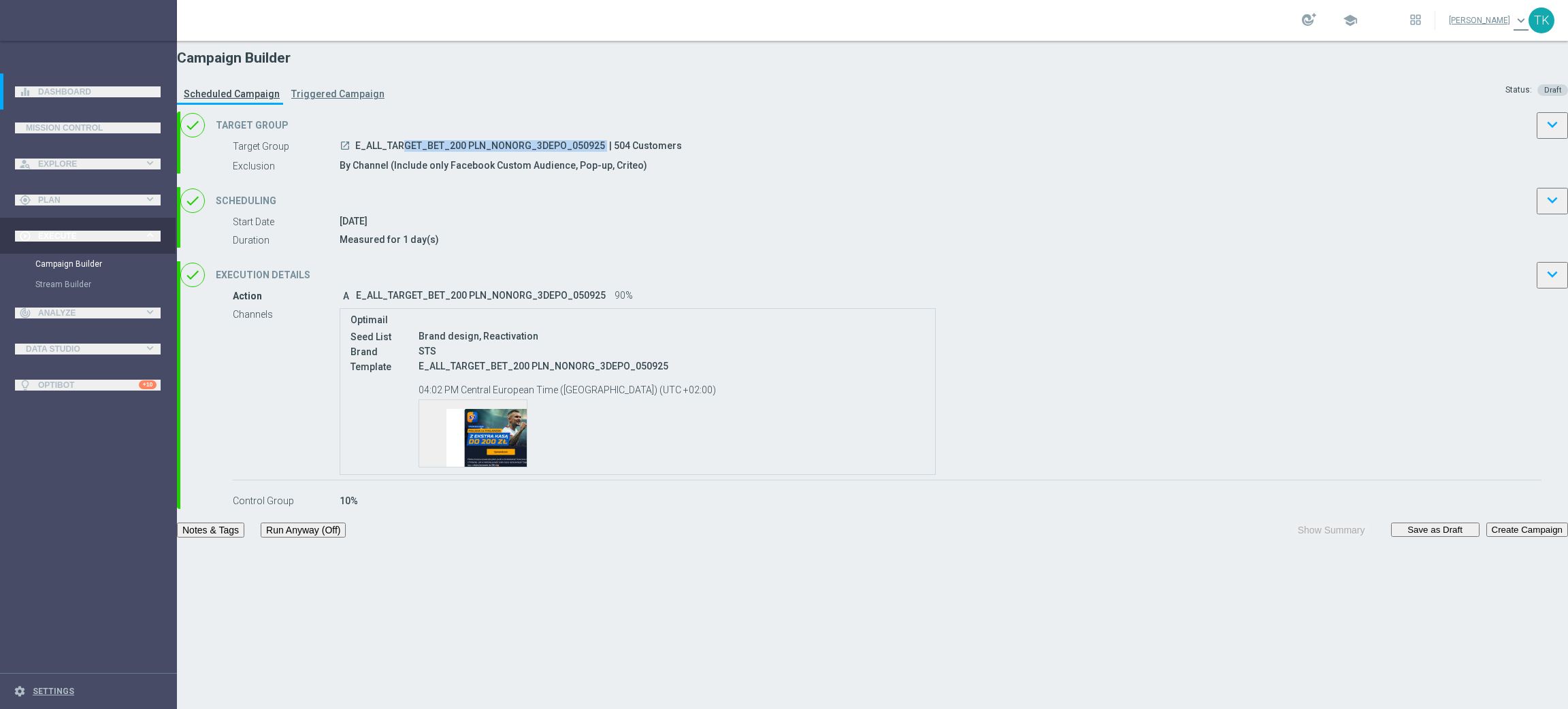
click at [605, 154] on span "E_ALL_TARGET_BET_200 PLN_NONORG_3DEPO_050925" at bounding box center [480, 147] width 249 height 13
copy div "E_ALL_TARGET_BET_200 PLN_NONORG_3DEPO_050925"
click at [720, 91] on div "Campaign Builder Scheduled Campaign Triggered Campaign Status: Draft" at bounding box center [873, 76] width 1392 height 71
click at [1392, 537] on button "Save as Draft" at bounding box center [1436, 530] width 89 height 14
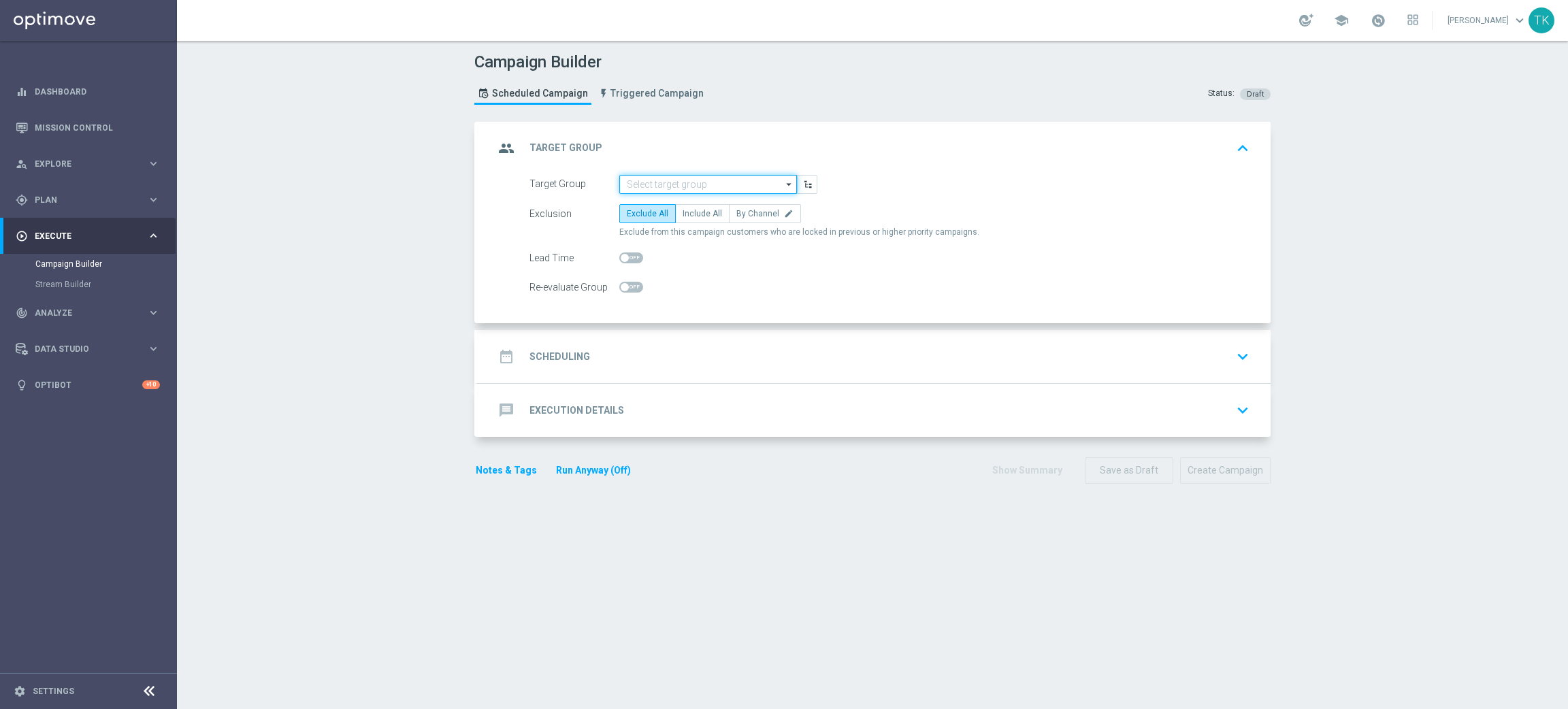
click at [663, 183] on input at bounding box center [708, 184] width 178 height 19
paste input "E_ALL_TARGET_BET_200 PLN_NONORG_1DEPO_050925"
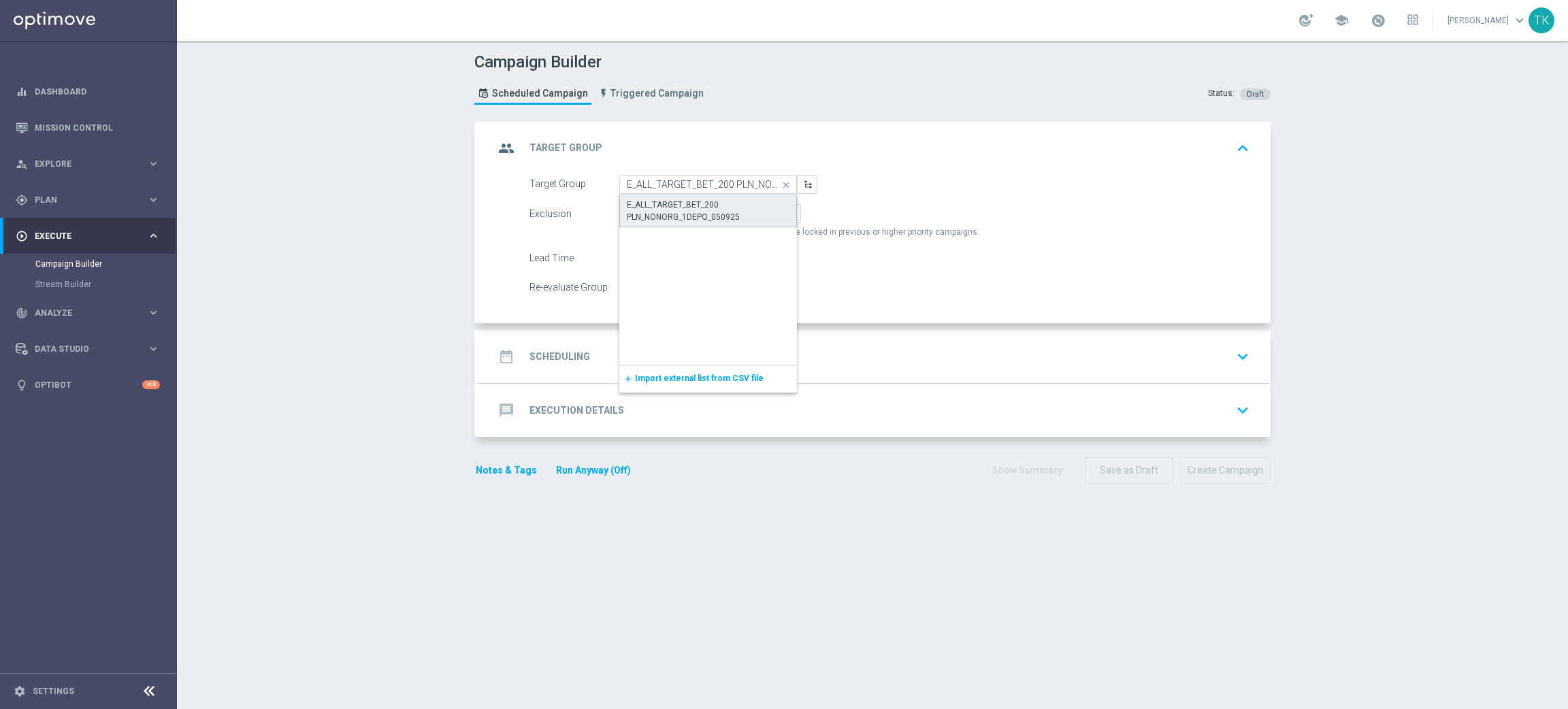
click at [695, 210] on div "E_ALL_TARGET_BET_200 PLN_NONORG_1DEPO_050925" at bounding box center [708, 210] width 163 height 24
type input "E_ALL_TARGET_BET_200 PLN_NONORG_1DEPO_050925"
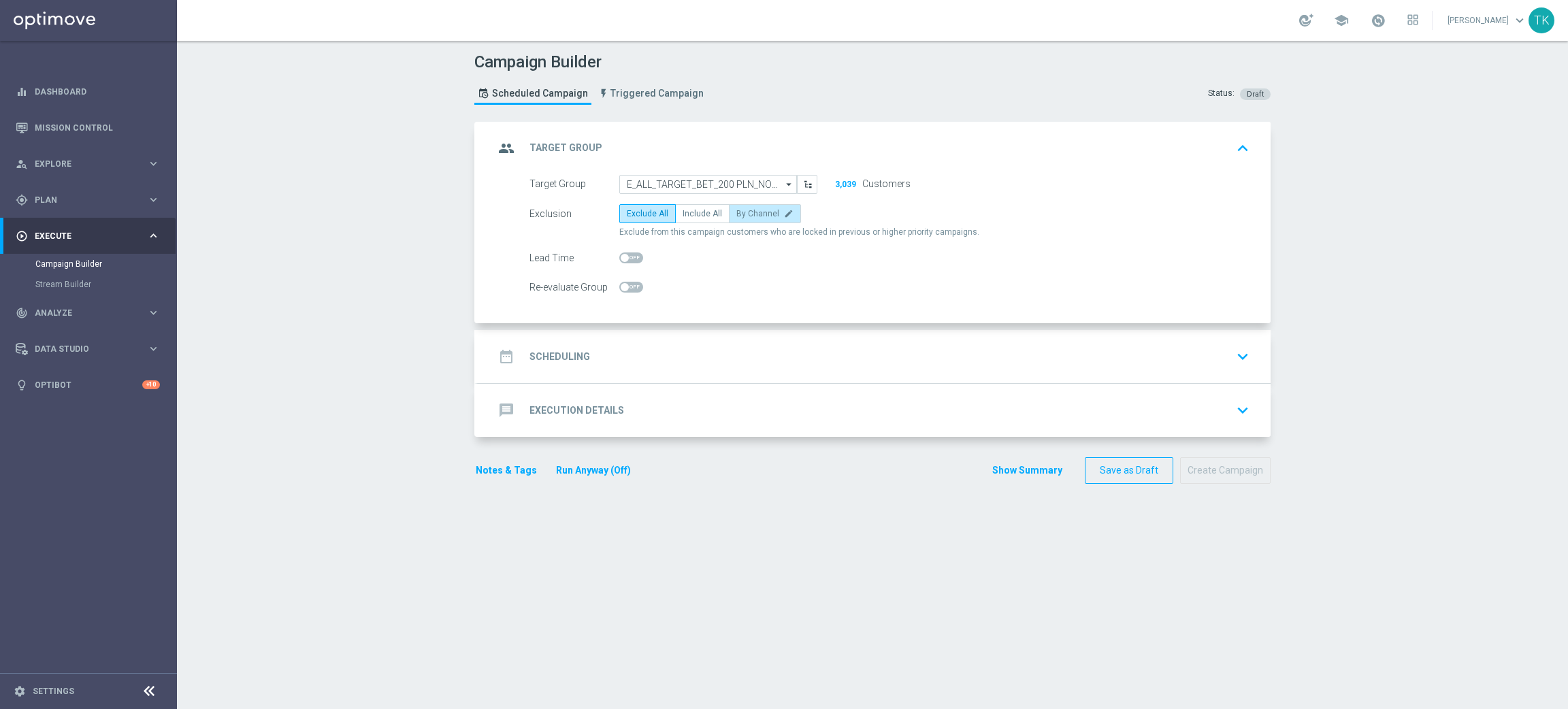
click at [751, 214] on span "By Channel" at bounding box center [758, 214] width 43 height 10
click at [746, 214] on input "By Channel edit" at bounding box center [741, 216] width 9 height 9
radio input "true"
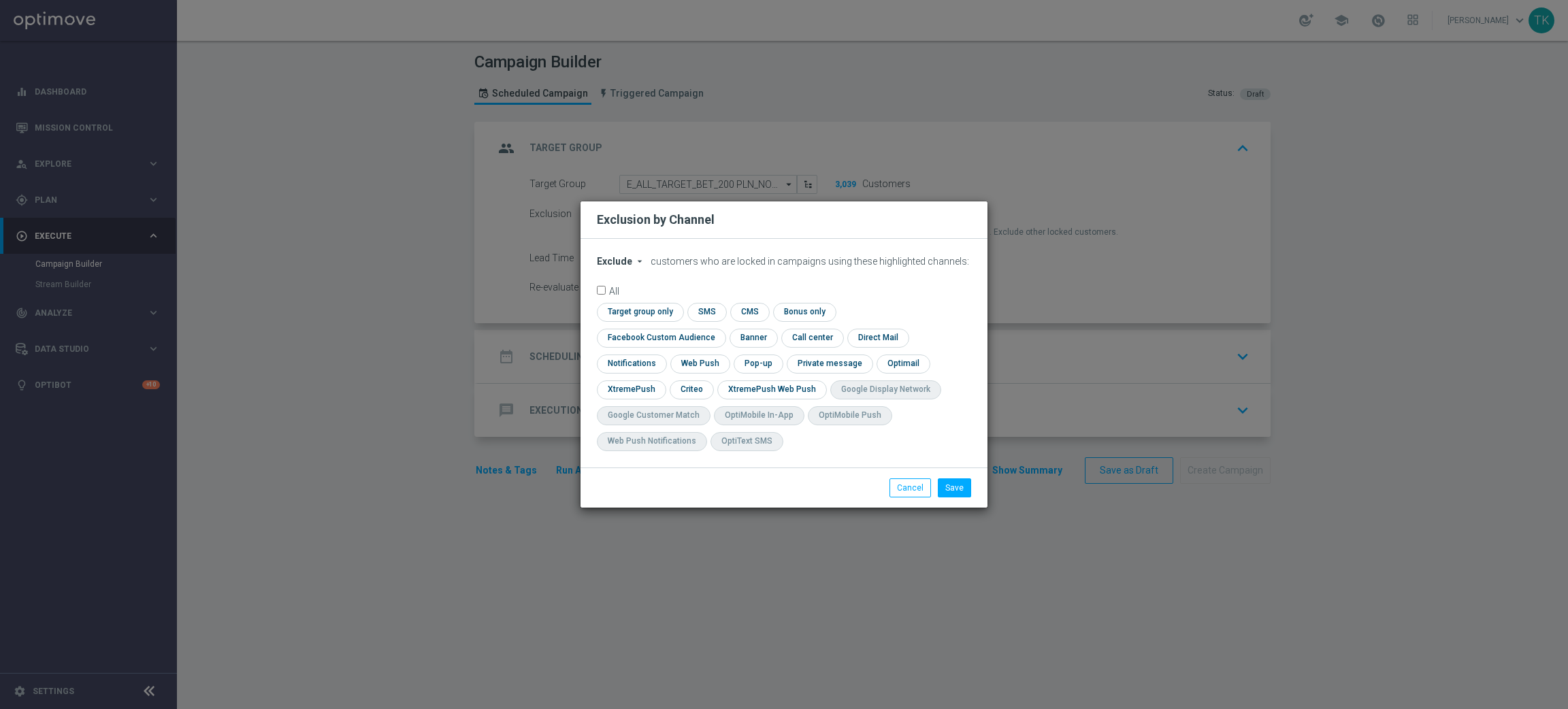
click at [610, 267] on span "Exclude" at bounding box center [615, 261] width 36 height 11
click at [628, 300] on div "Include" at bounding box center [623, 292] width 50 height 16
click at [721, 329] on input "checkbox" at bounding box center [659, 338] width 123 height 19
checkbox input "true"
click at [689, 385] on input "checkbox" at bounding box center [690, 390] width 42 height 19
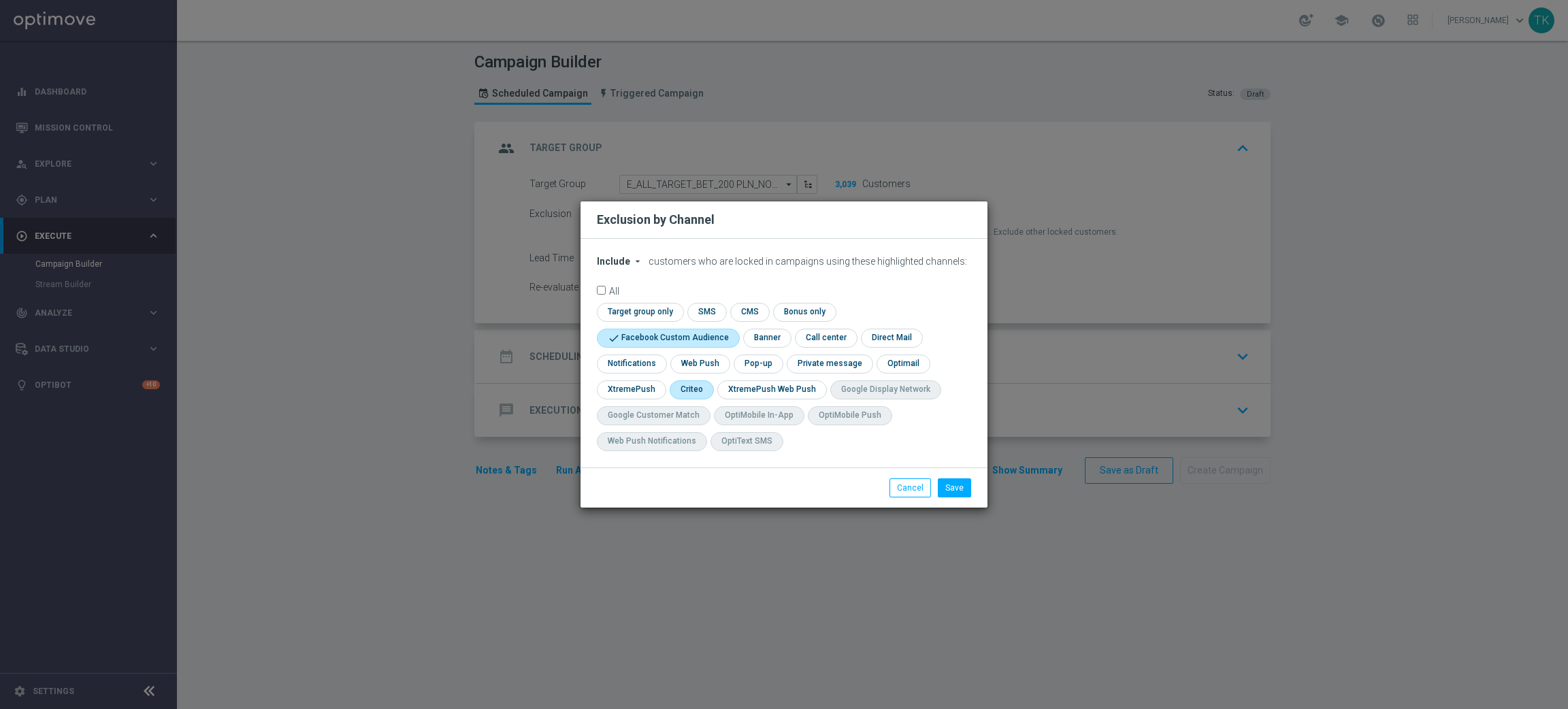
checkbox input "true"
click at [759, 367] on input "checkbox" at bounding box center [757, 364] width 47 height 19
checkbox input "true"
click at [964, 488] on button "Save" at bounding box center [954, 487] width 33 height 19
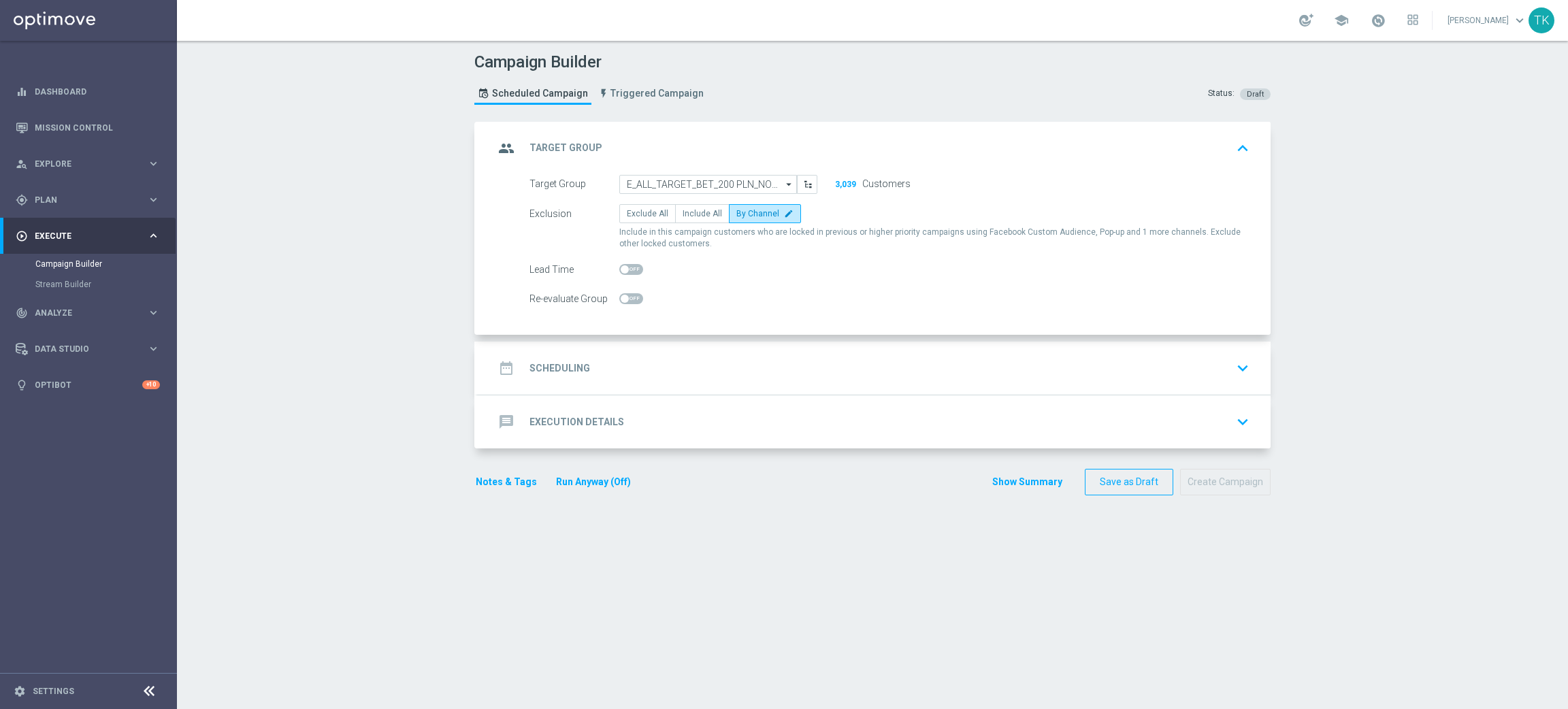
click at [586, 369] on div "date_range Scheduling keyboard_arrow_down" at bounding box center [874, 368] width 761 height 26
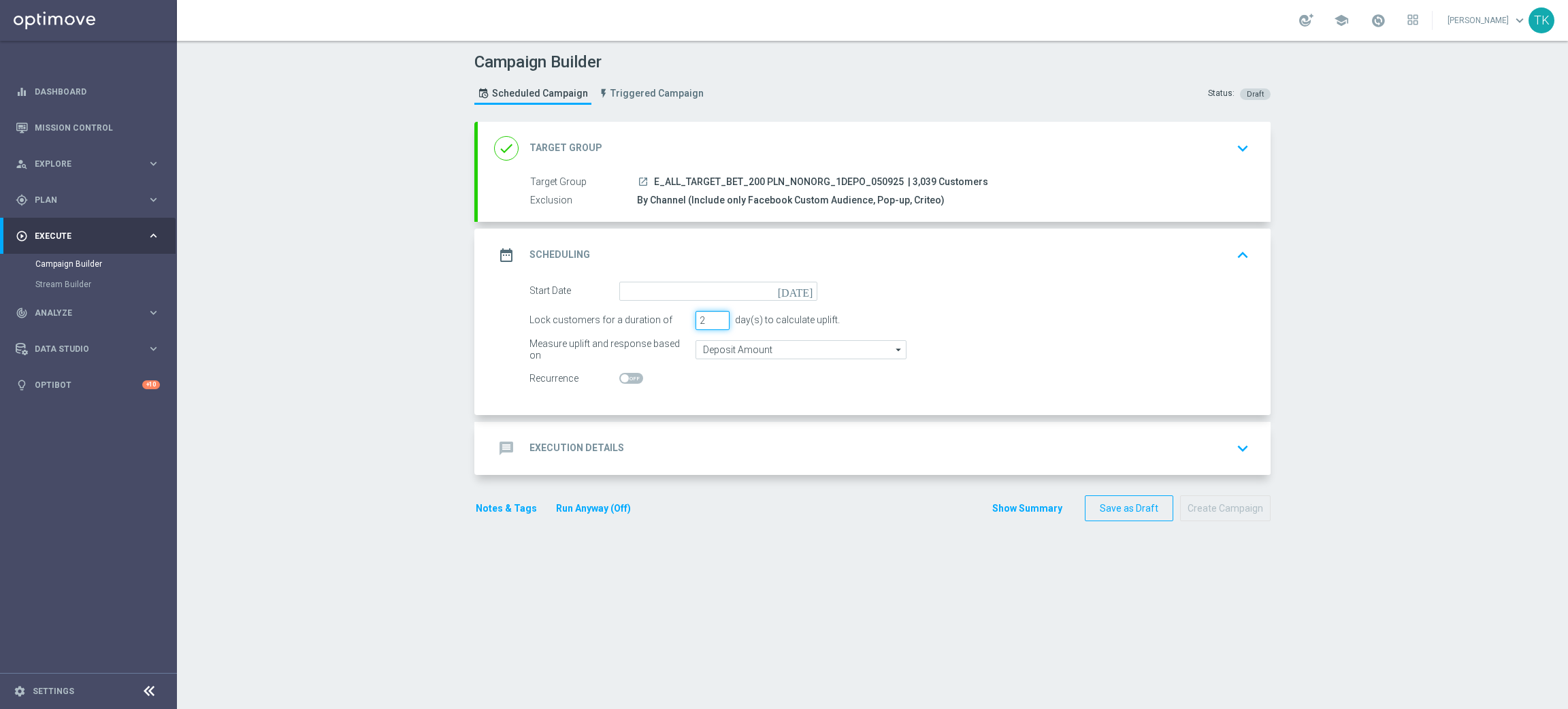
click at [709, 323] on input "2" at bounding box center [712, 320] width 34 height 19
type input "1"
click at [709, 323] on input "1" at bounding box center [712, 320] width 34 height 19
click at [667, 290] on input at bounding box center [719, 291] width 198 height 19
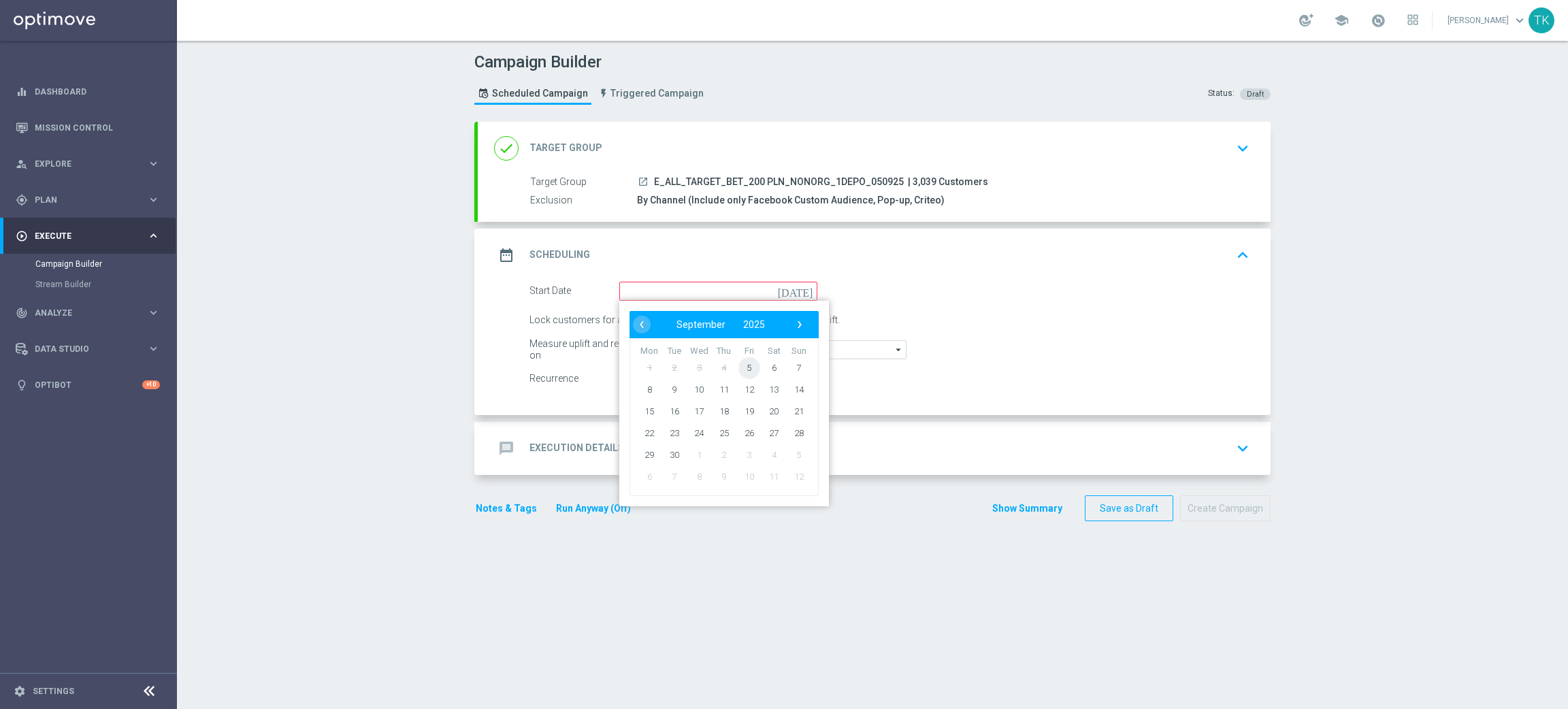
click at [744, 363] on span "5" at bounding box center [749, 367] width 21 height 21
type input "[DATE]"
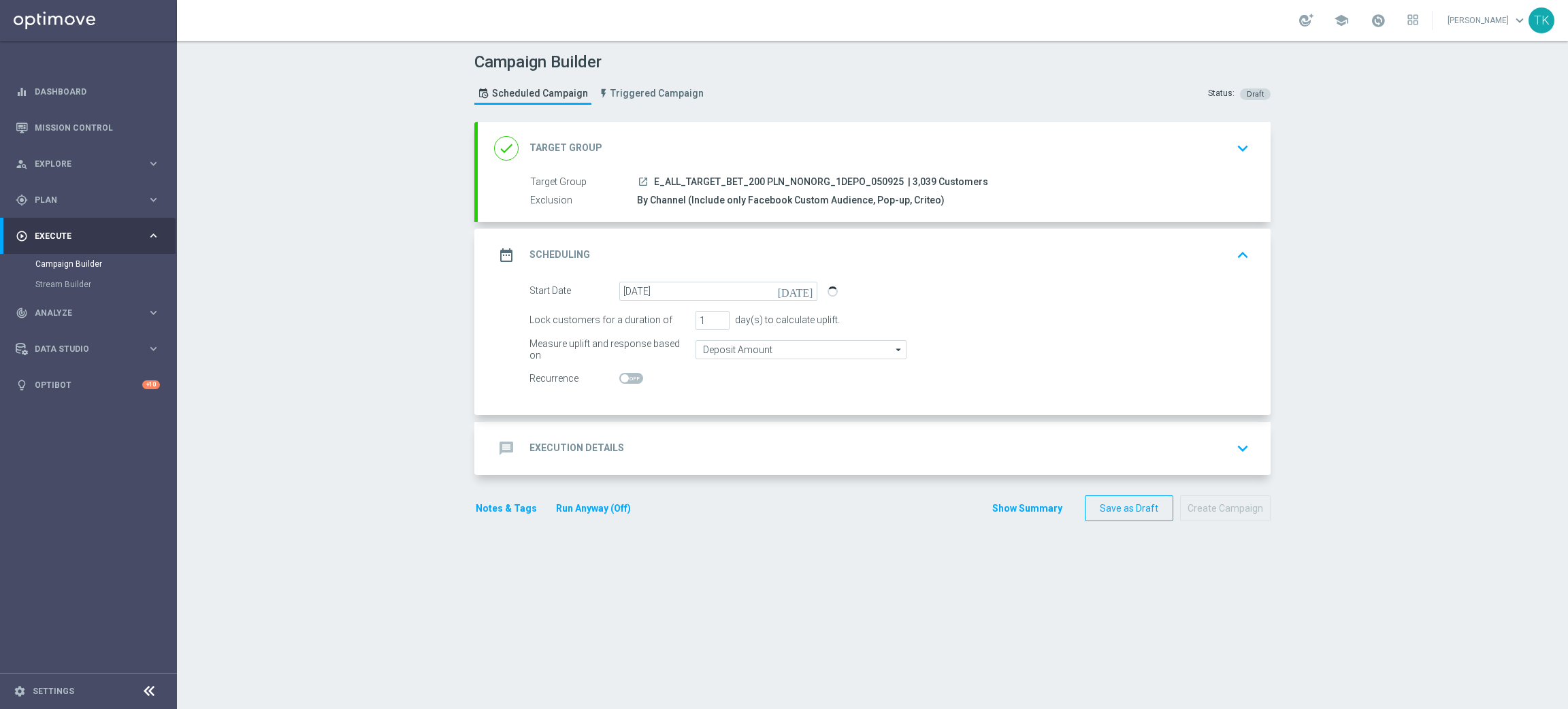
click at [742, 179] on span "E_ALL_TARGET_BET_200 PLN_NONORG_1DEPO_050925" at bounding box center [779, 182] width 249 height 13
copy div "E_ALL_TARGET_BET_200 PLN_NONORG_1DEPO_050925"
click at [627, 443] on div "message Execution Details keyboard_arrow_down" at bounding box center [874, 448] width 761 height 26
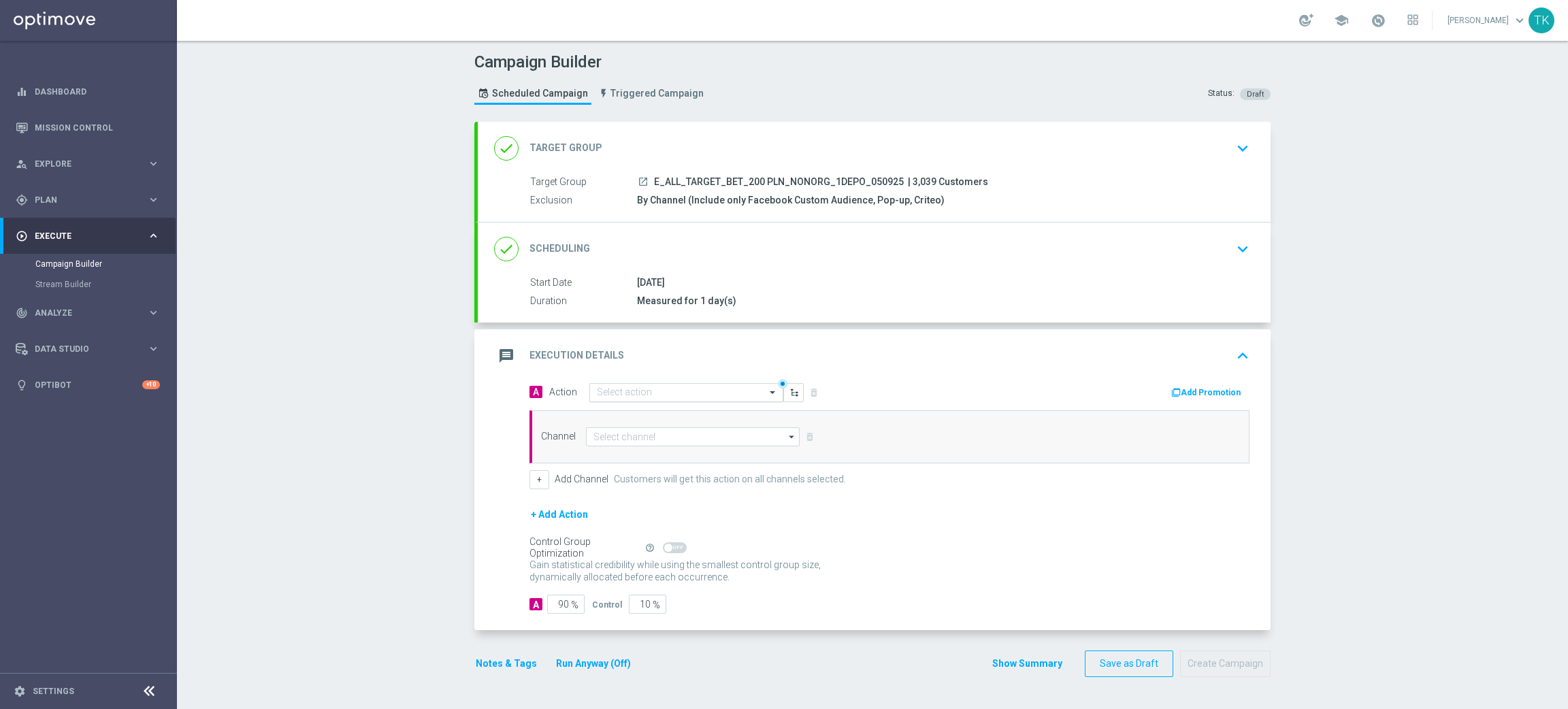
click at [597, 388] on input "text" at bounding box center [673, 392] width 152 height 12
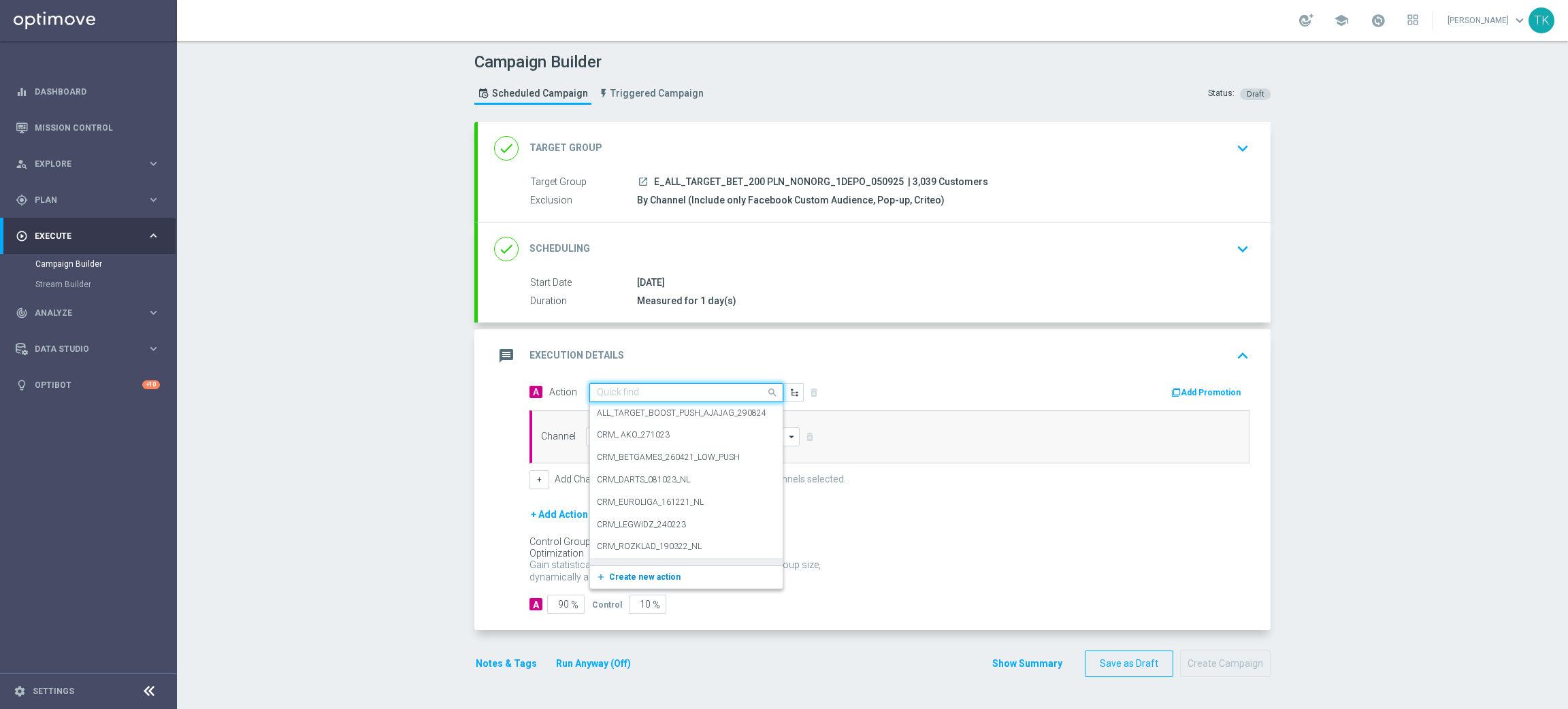
click at [635, 578] on span "Create new action" at bounding box center [645, 577] width 72 height 10
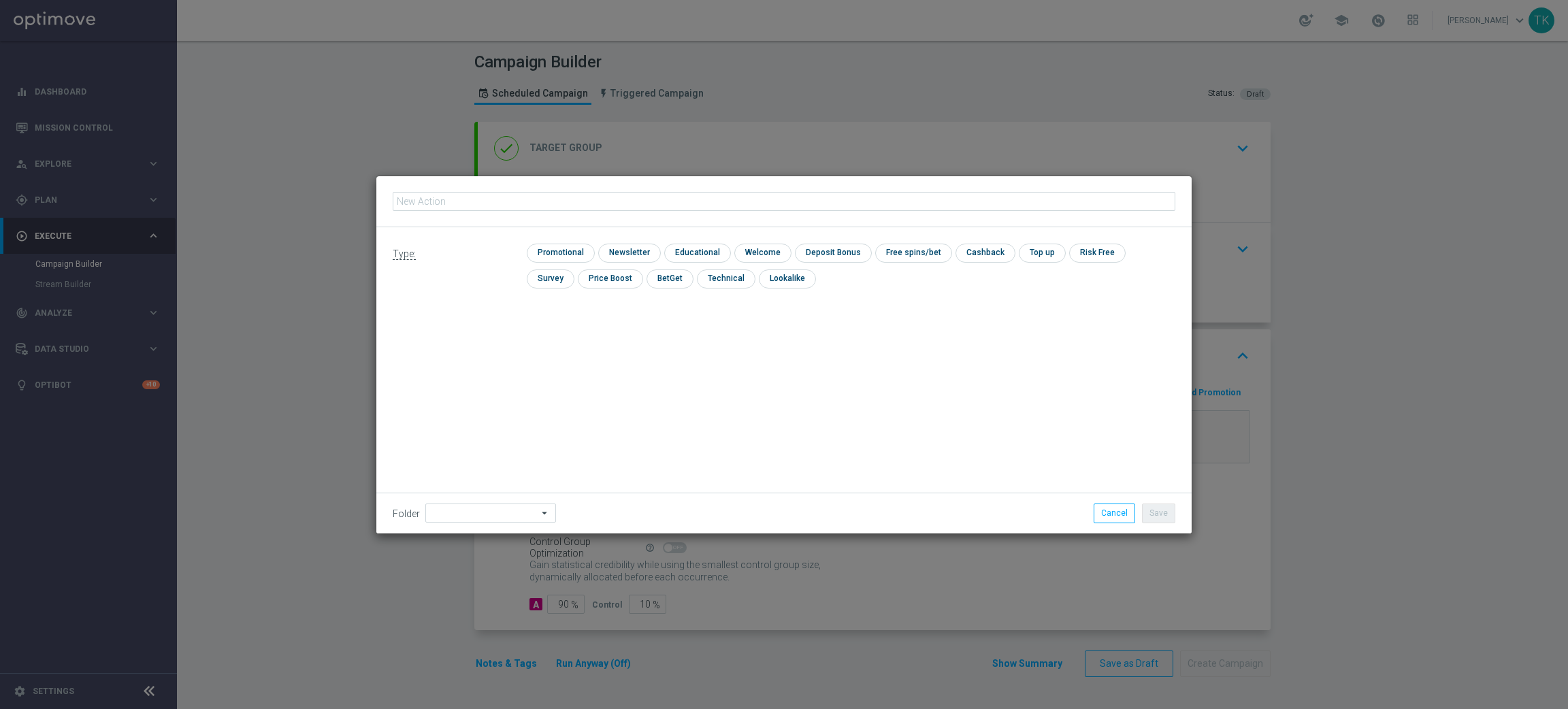
type input "E_ALL_TARGET_BET_200 PLN_NONORG_1DEPO_050925"
click at [565, 253] on input "checkbox" at bounding box center [559, 253] width 64 height 19
checkbox input "true"
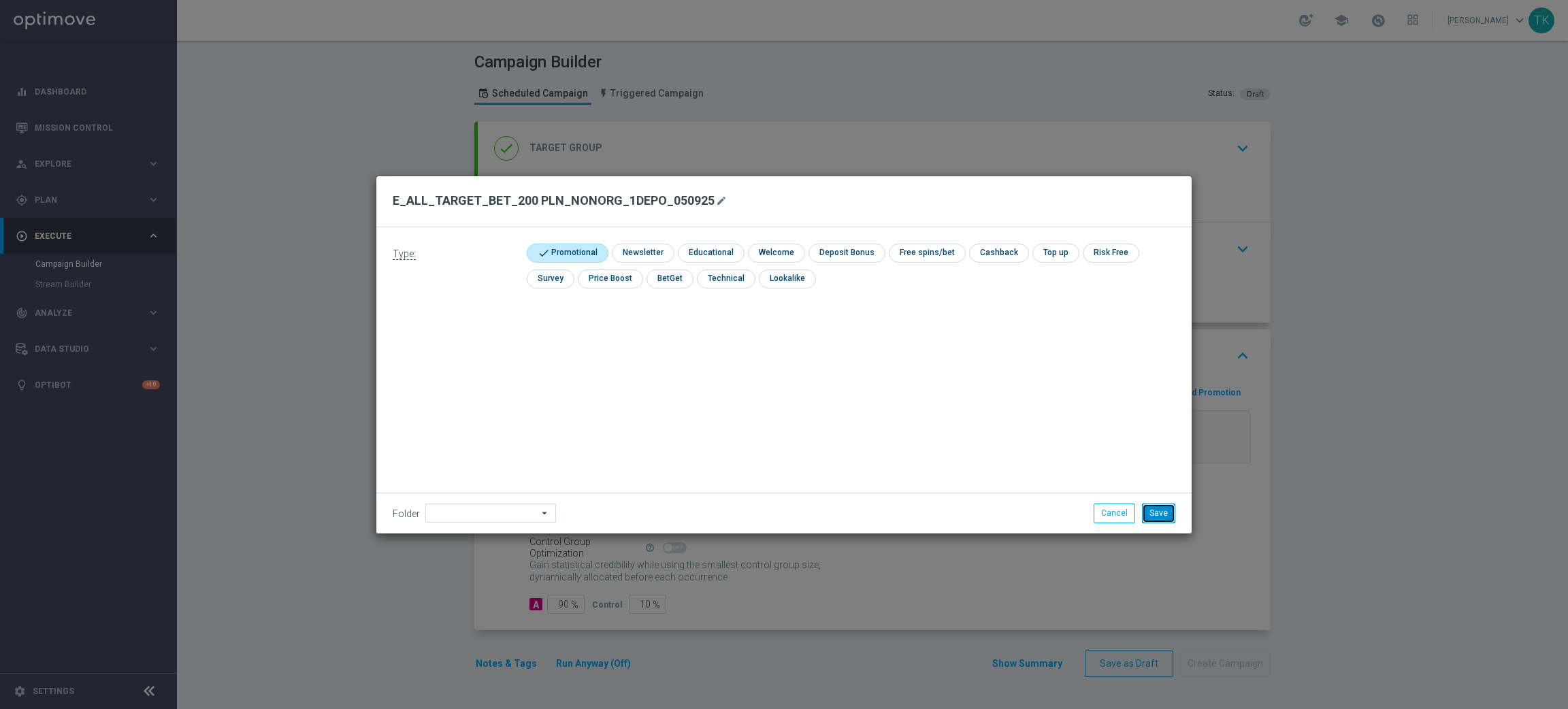
click at [1155, 519] on button "Save" at bounding box center [1159, 513] width 33 height 19
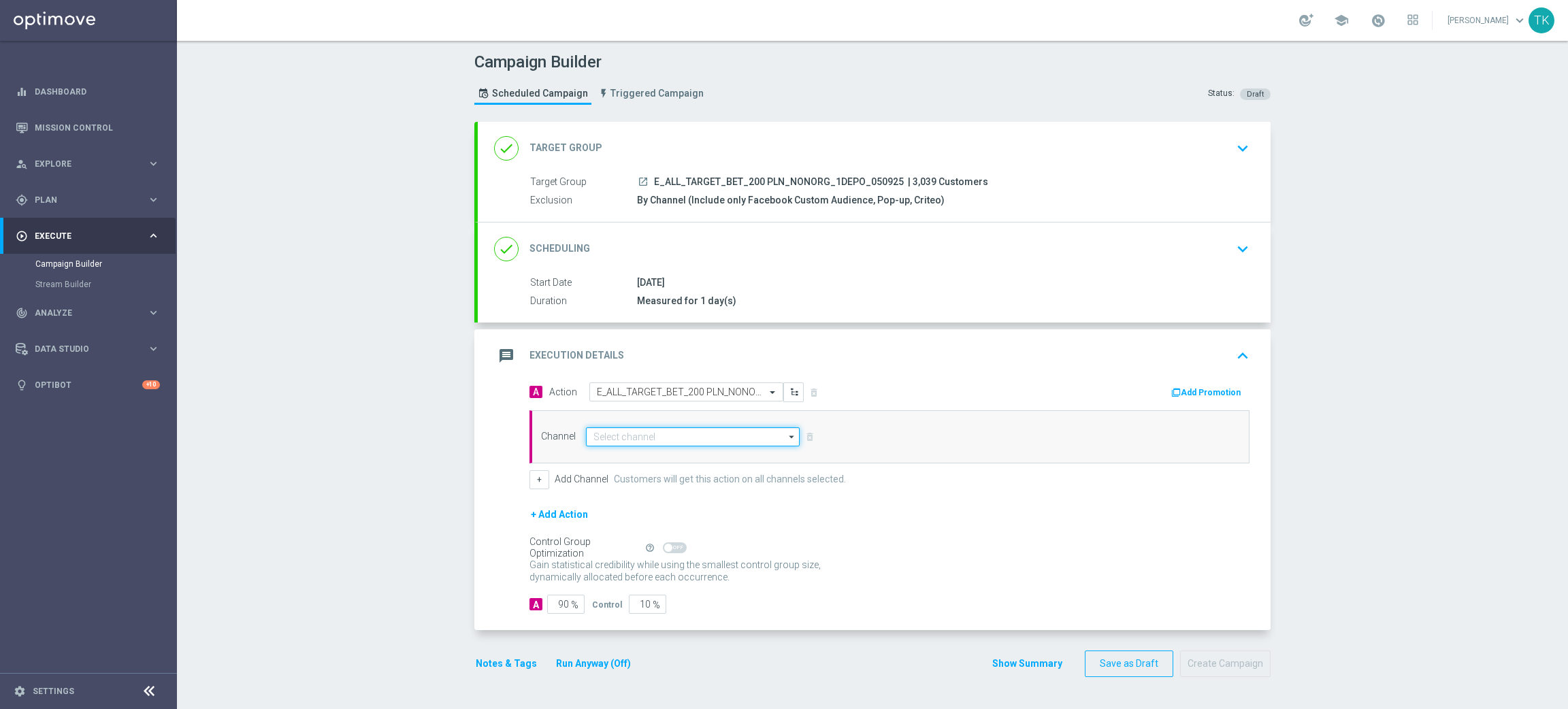
click at [634, 439] on input at bounding box center [693, 436] width 214 height 19
click at [635, 455] on div "Optimail" at bounding box center [694, 456] width 215 height 19
type input "Optimail"
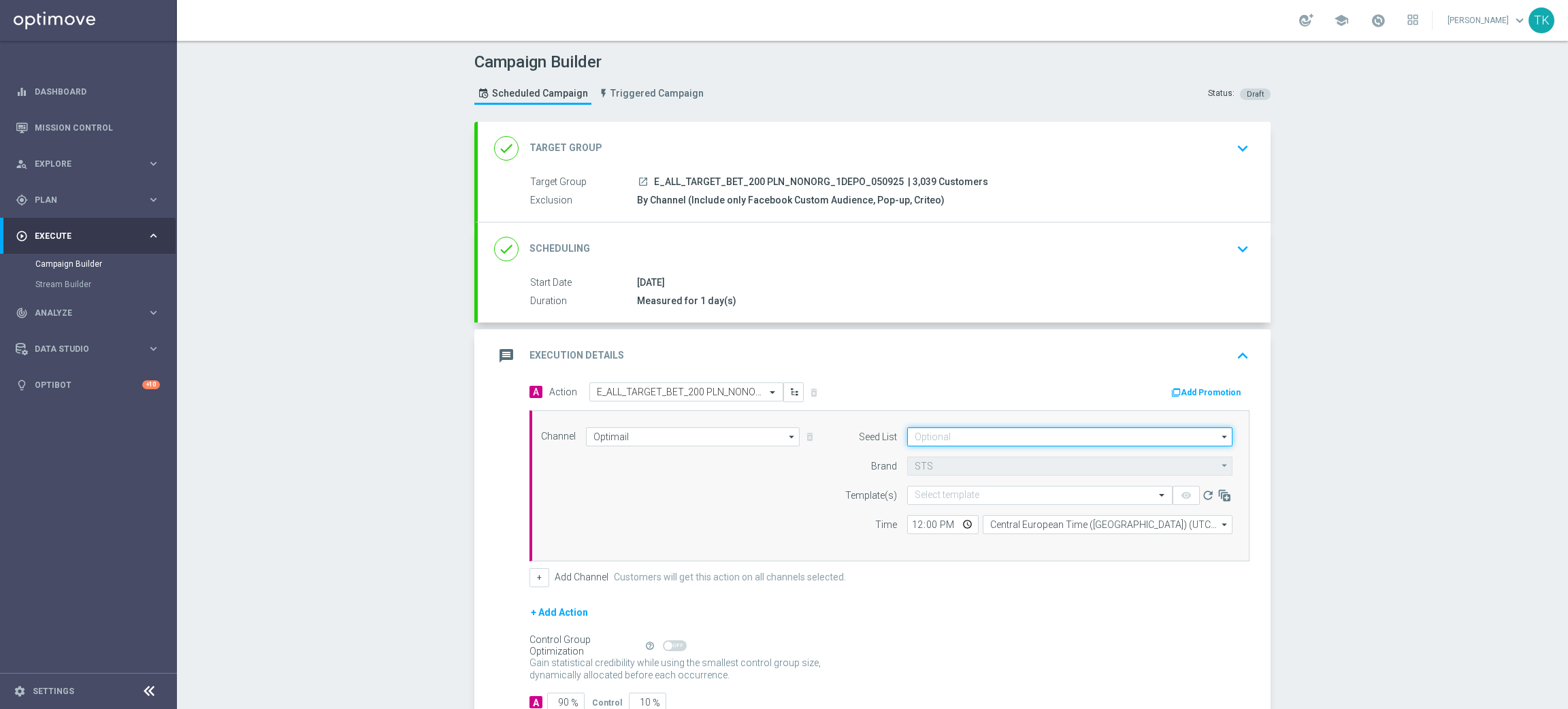
click at [936, 435] on input at bounding box center [1070, 436] width 325 height 19
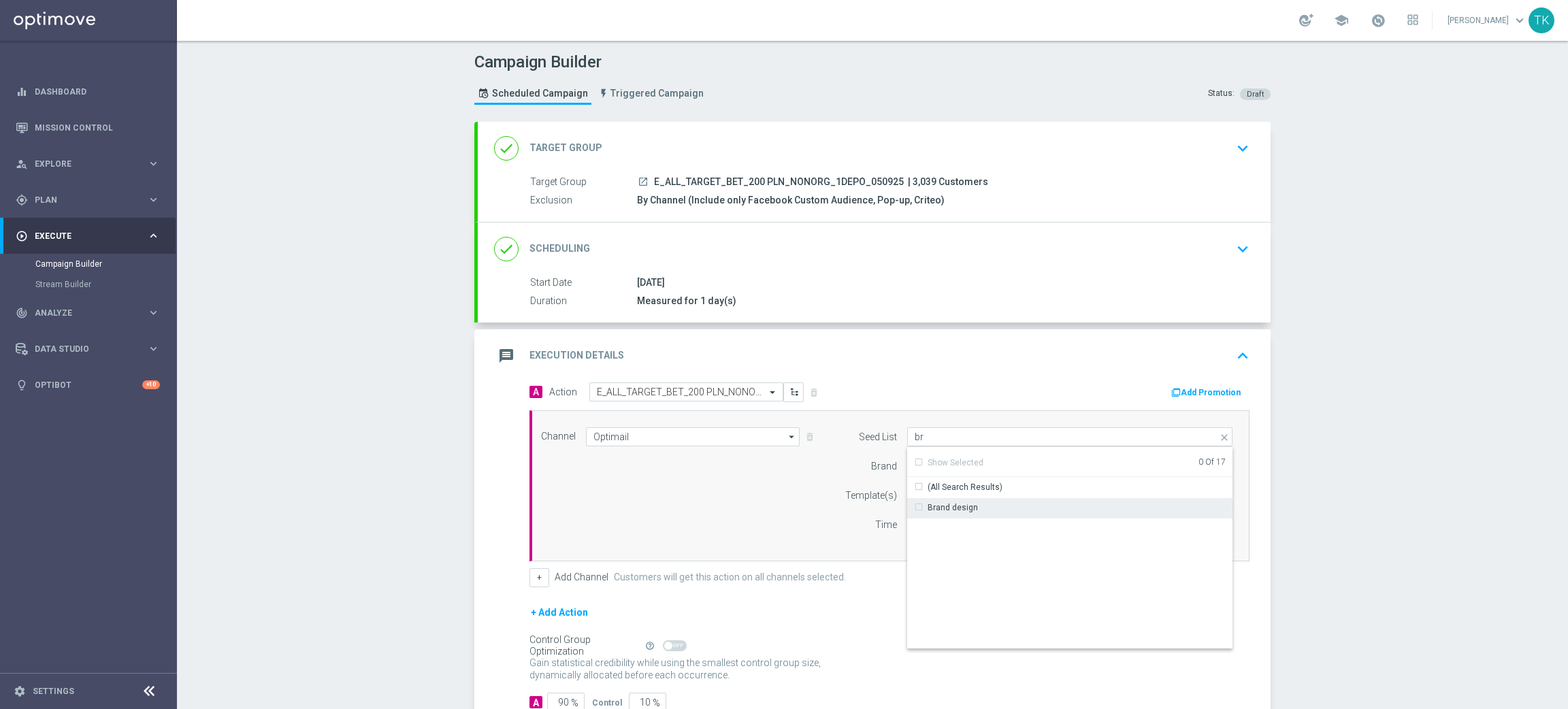
click at [938, 511] on div "Brand design" at bounding box center [953, 508] width 50 height 13
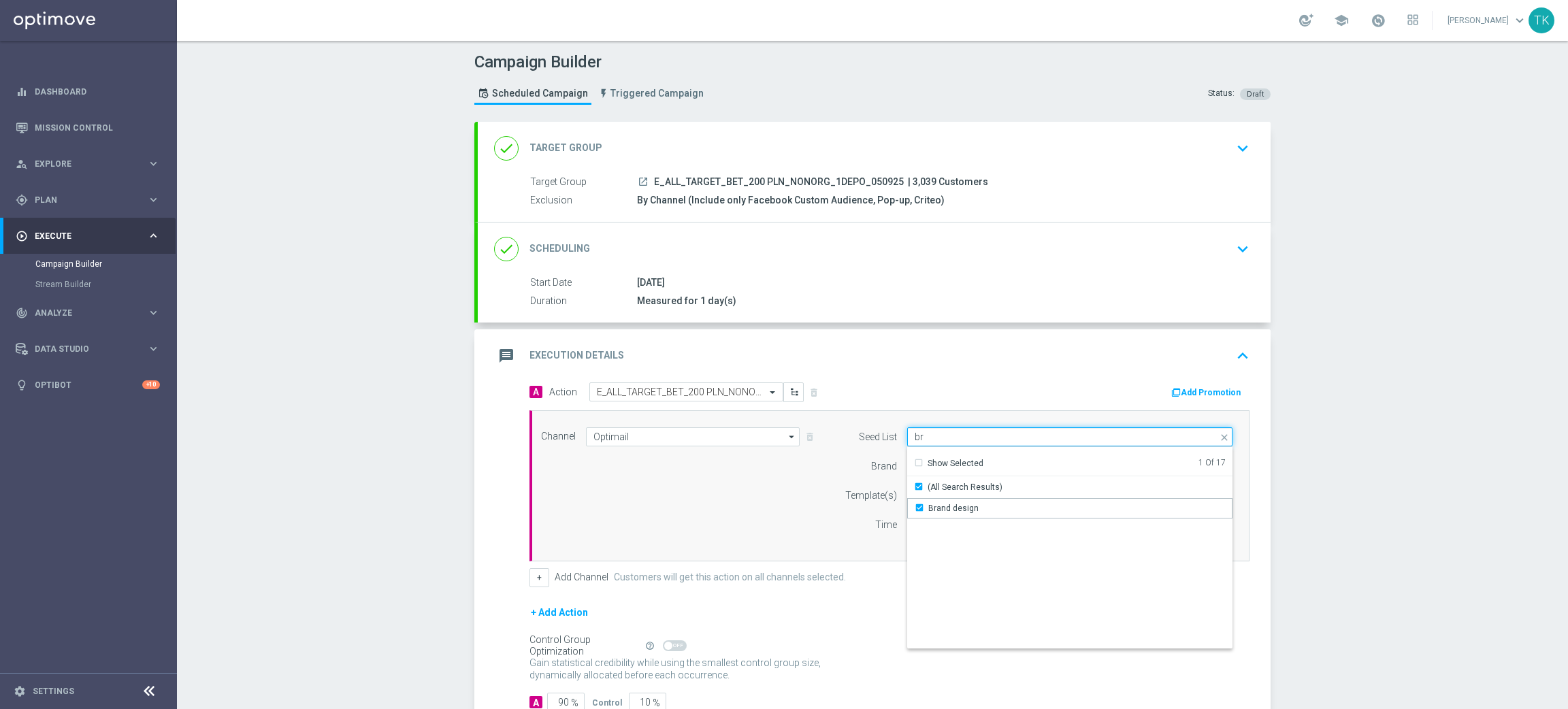
click at [921, 439] on input "br" at bounding box center [1070, 436] width 325 height 19
click at [935, 515] on div "Reactivation" at bounding box center [1070, 508] width 326 height 21
click at [828, 500] on div "Template(s)" at bounding box center [863, 495] width 70 height 19
type input "Selected 2 of 17"
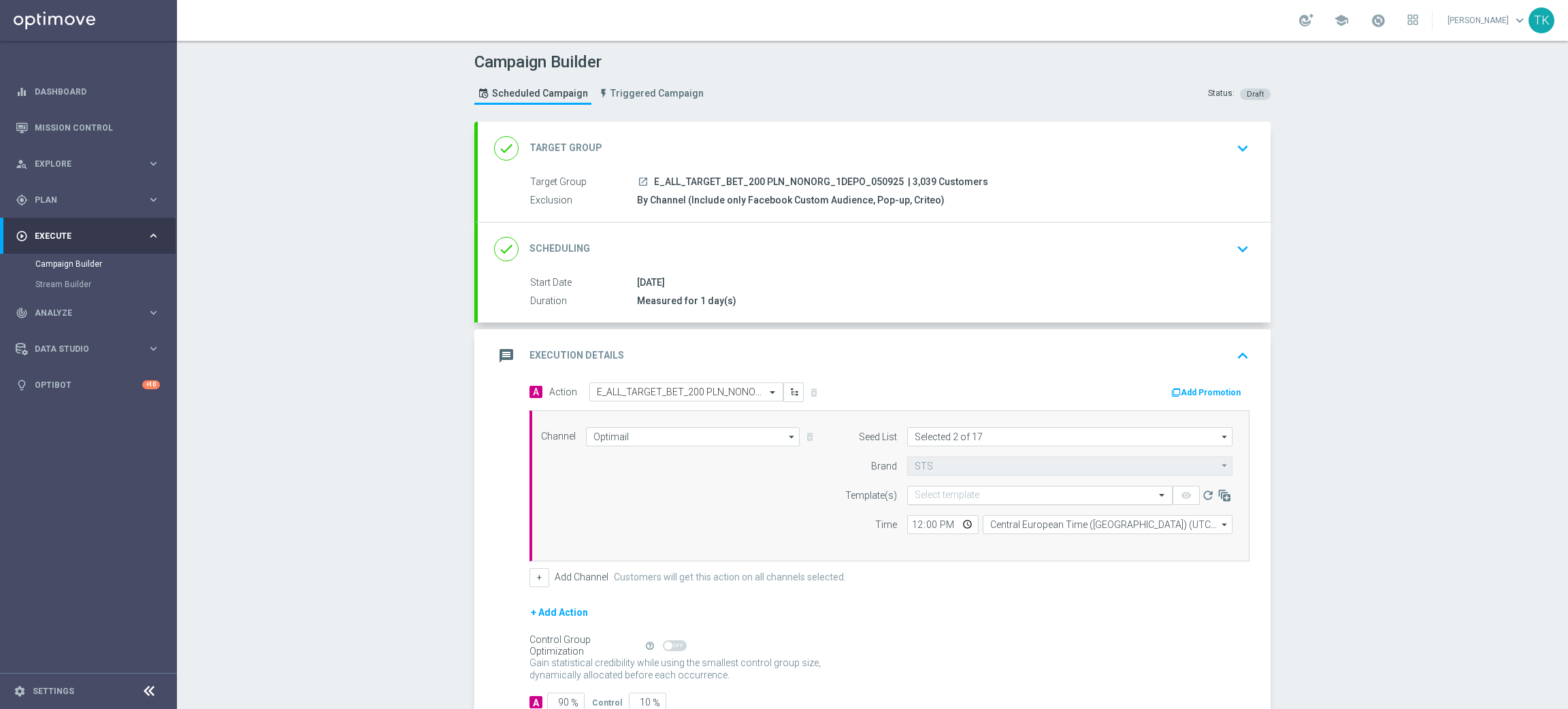
click at [929, 494] on input "text" at bounding box center [1026, 495] width 223 height 12
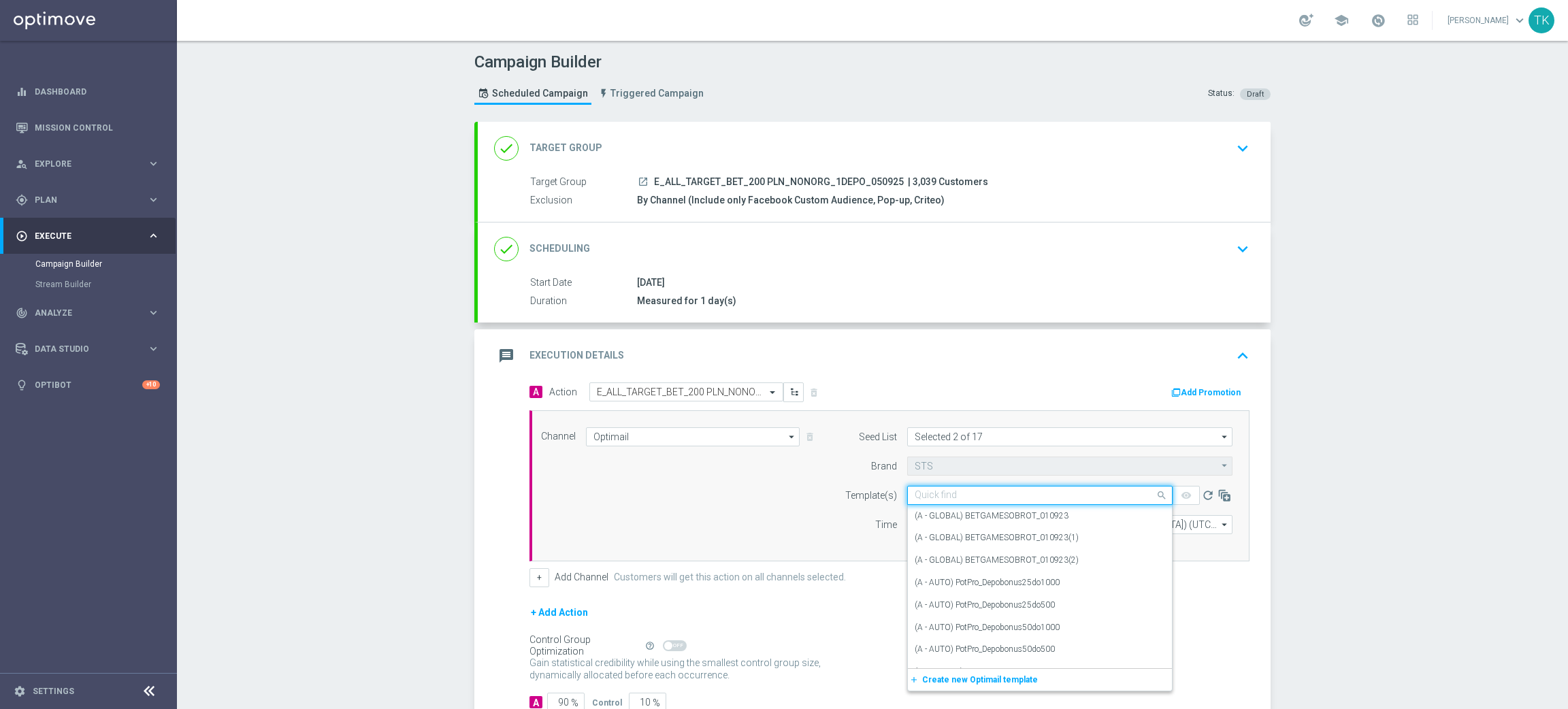
paste input "E_ALL_TARGET_BET_200 PLN_NONORG_1DEPO_050925"
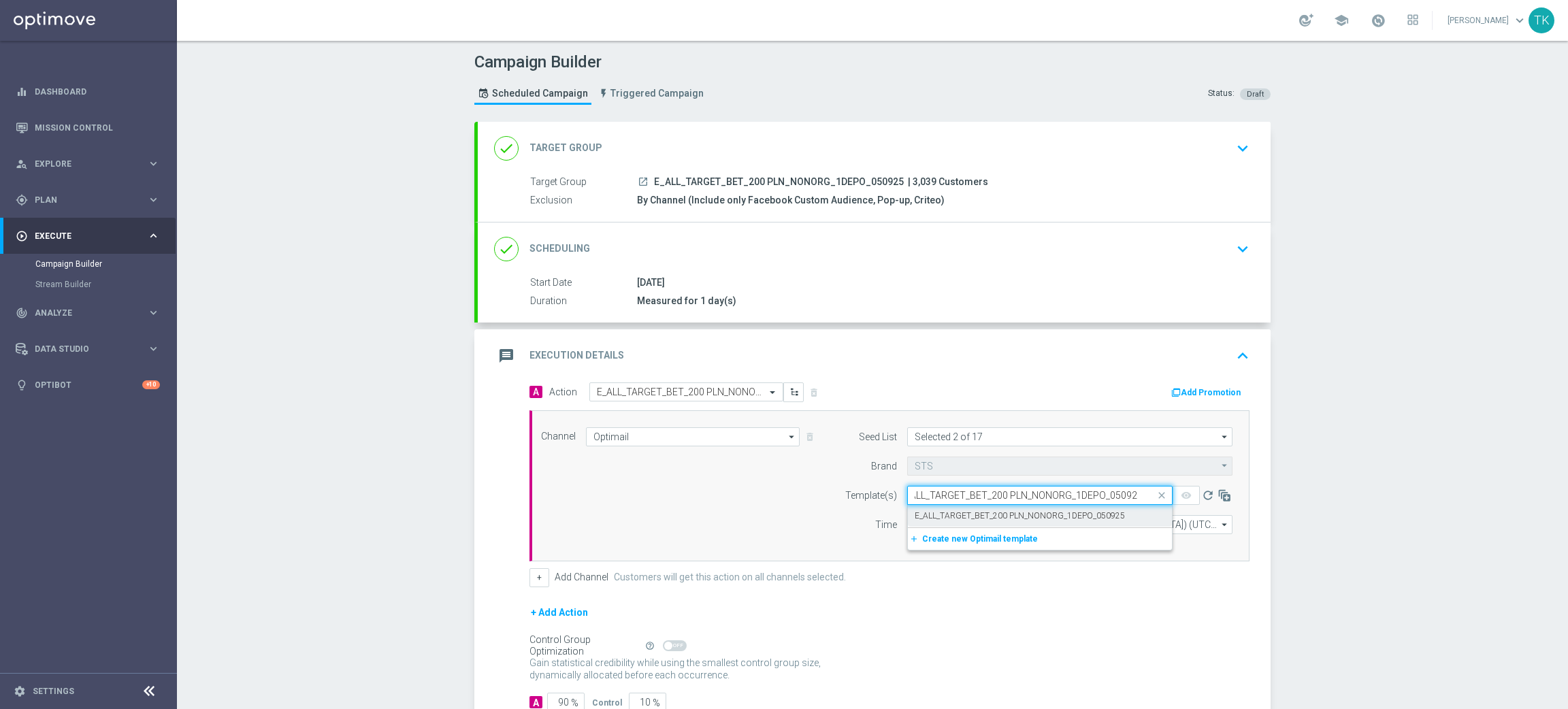
click at [935, 512] on label "E_ALL_TARGET_BET_200 PLN_NONORG_1DEPO_050925" at bounding box center [1019, 516] width 210 height 12
type input "E_ALL_TARGET_BET_200 PLN_NONORG_1DEPO_050925"
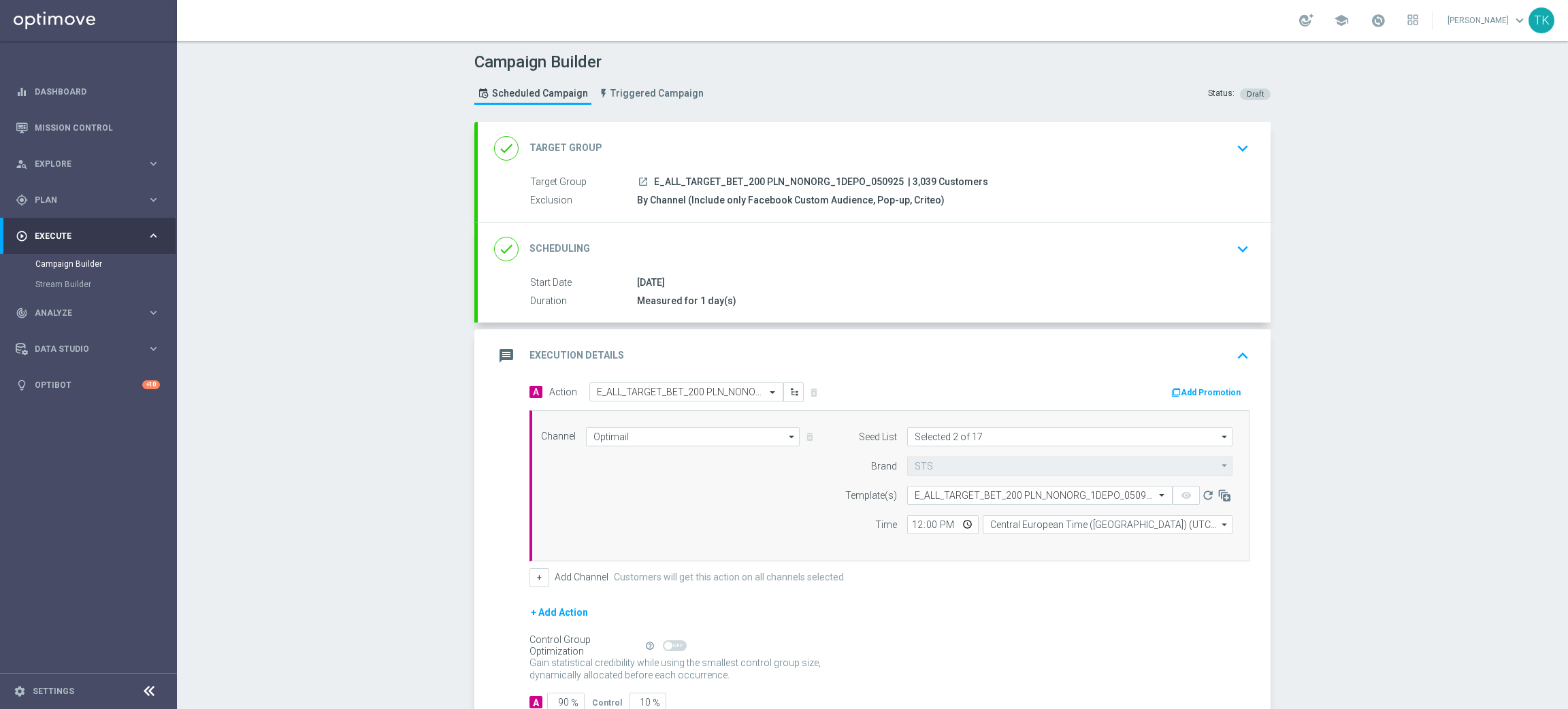
scroll to position [0, 0]
click at [908, 522] on input "12:00" at bounding box center [943, 524] width 72 height 19
type input "16:02"
click at [1034, 529] on input "Central European Time ([GEOGRAPHIC_DATA]) (UTC +02:00)" at bounding box center [1108, 524] width 249 height 19
click at [1034, 538] on div "Central European Time ([GEOGRAPHIC_DATA]) (UTC +02:00)" at bounding box center [1100, 544] width 223 height 13
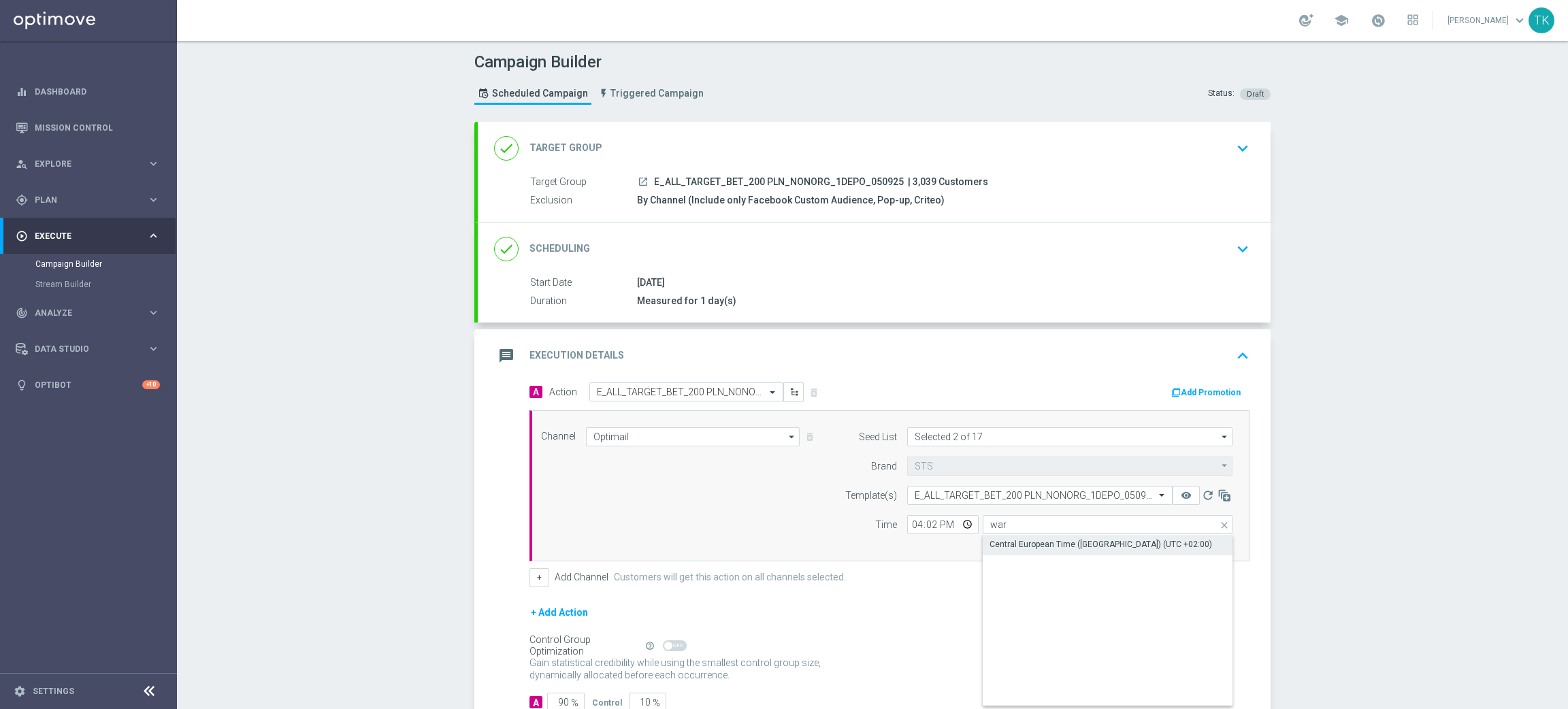
type input "Central European Time ([GEOGRAPHIC_DATA]) (UTC +02:00)"
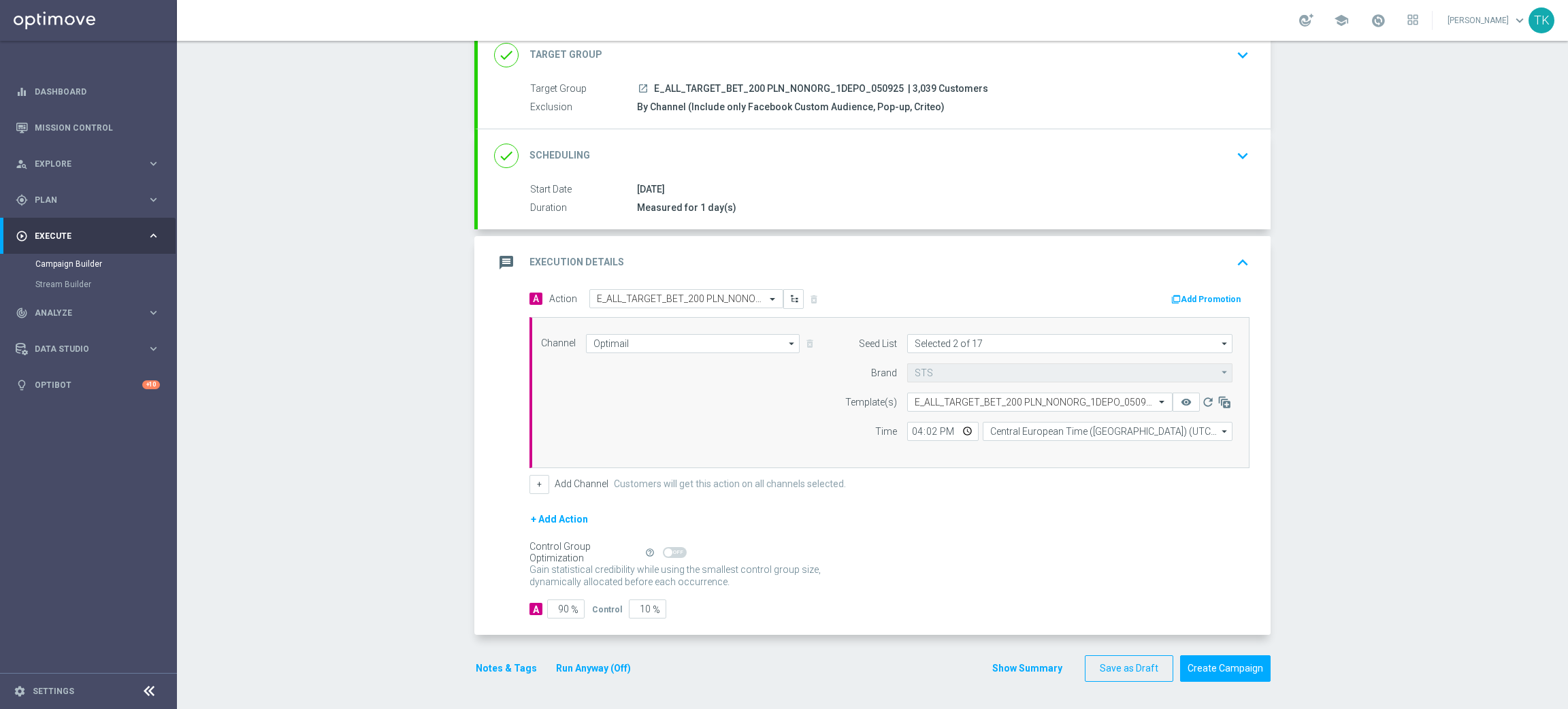
click at [1022, 663] on button "Show Summary" at bounding box center [1028, 669] width 72 height 16
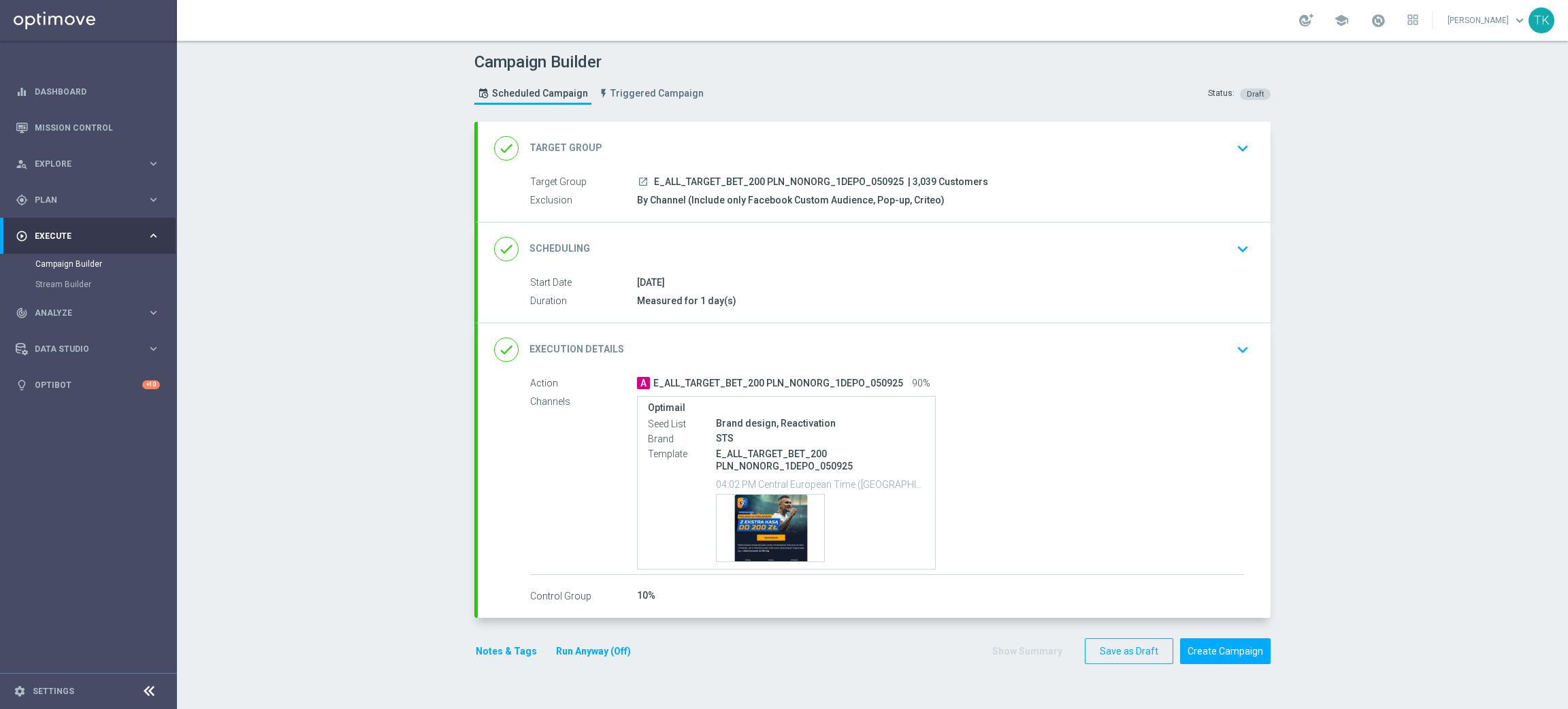
scroll to position [0, 0]
click at [493, 646] on button "Notes & Tags" at bounding box center [507, 651] width 64 height 17
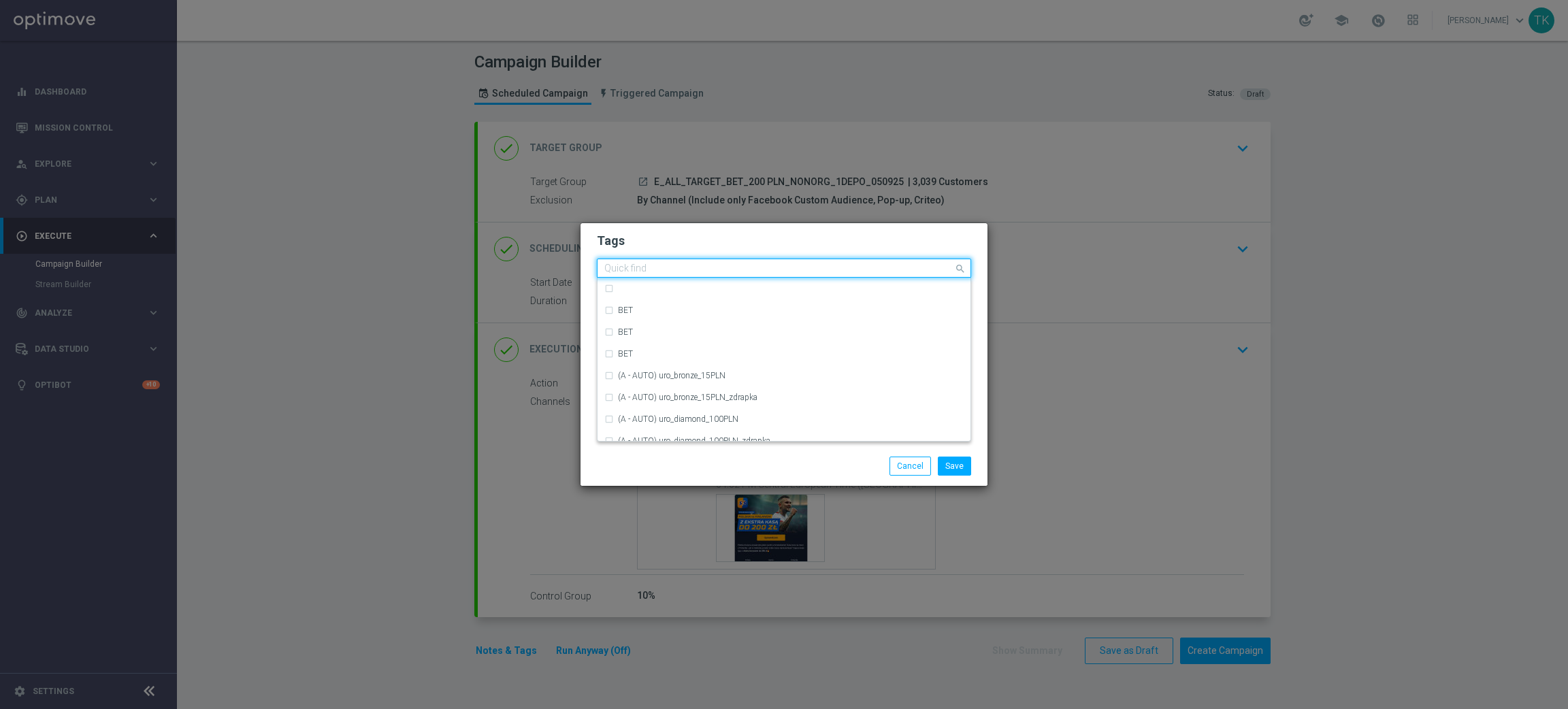
click at [628, 272] on input "text" at bounding box center [779, 269] width 350 height 12
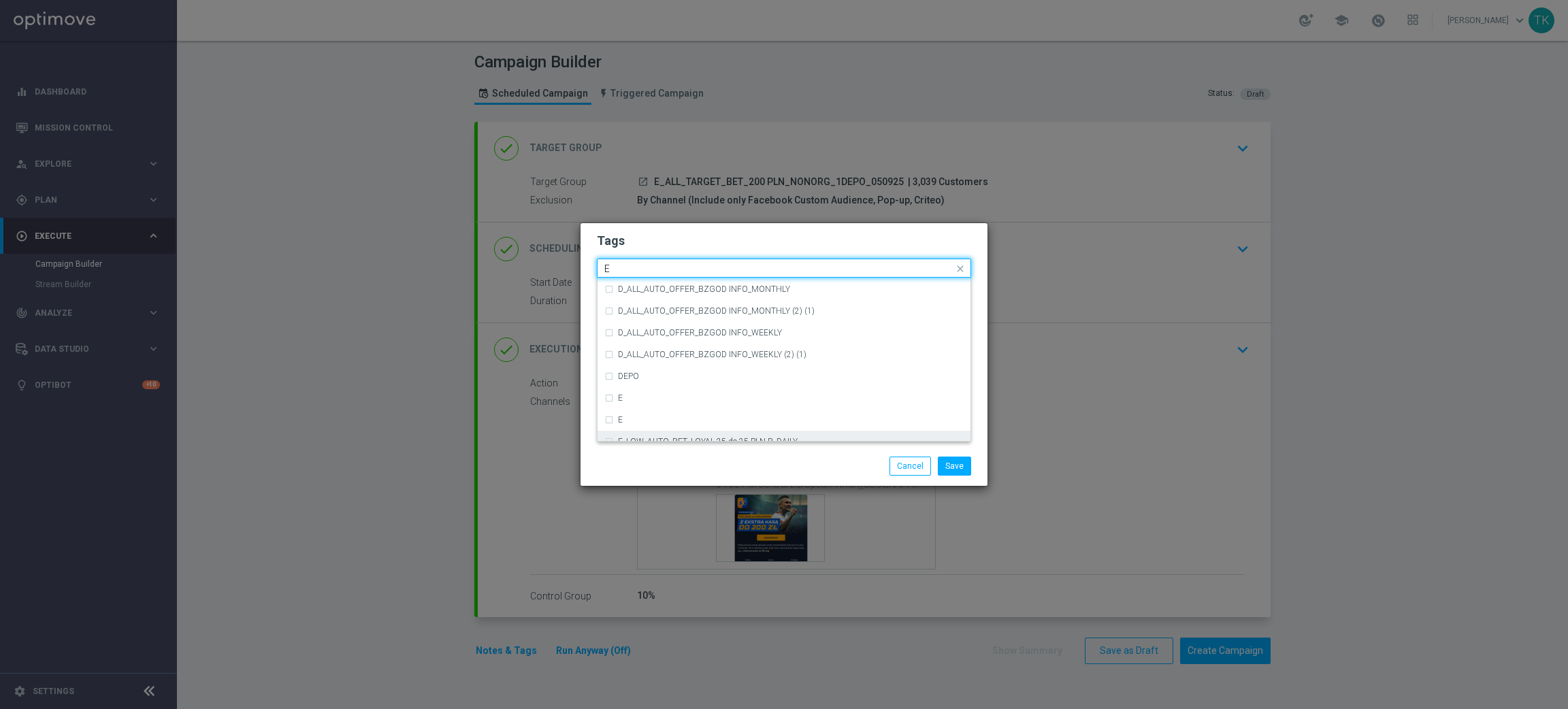
scroll to position [1837, 0]
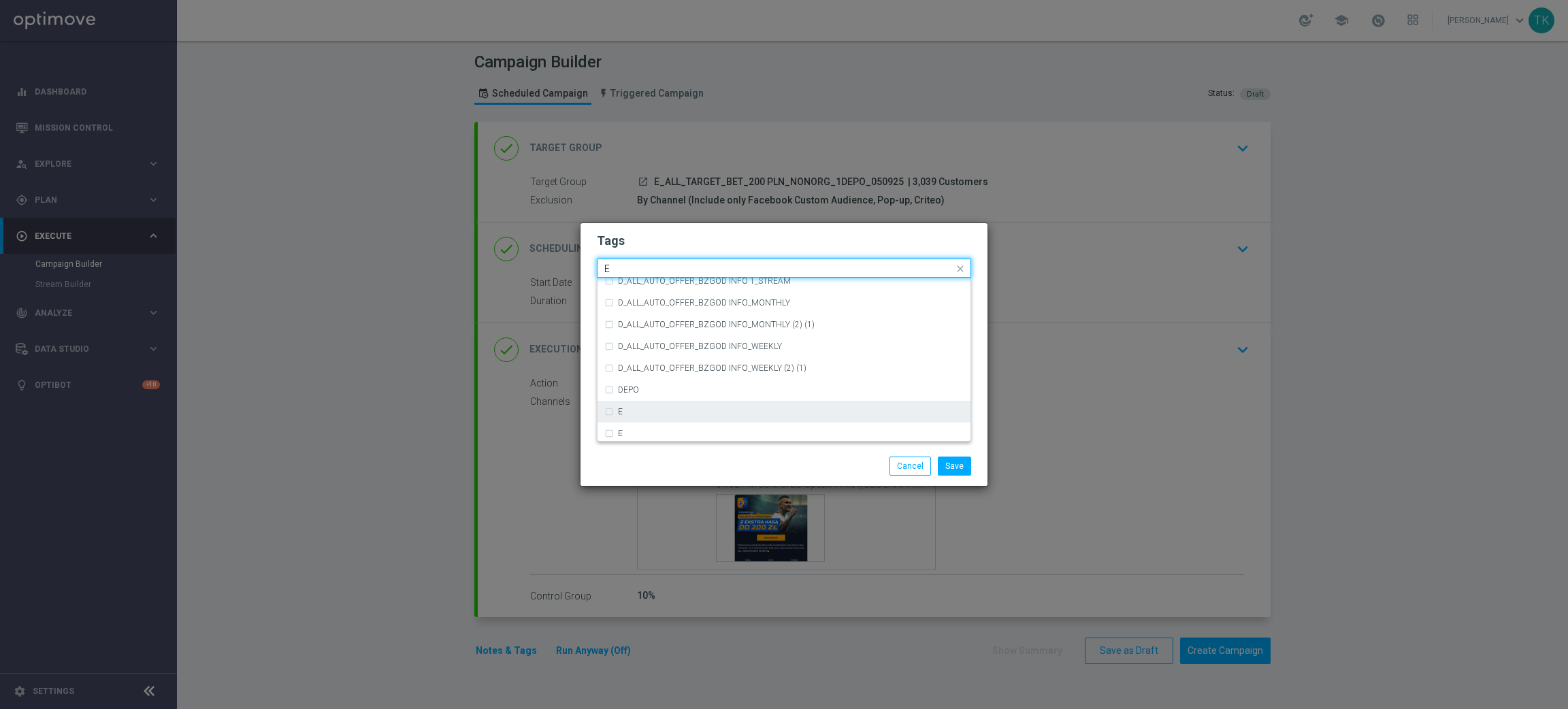
click at [632, 412] on div "E" at bounding box center [790, 411] width 346 height 8
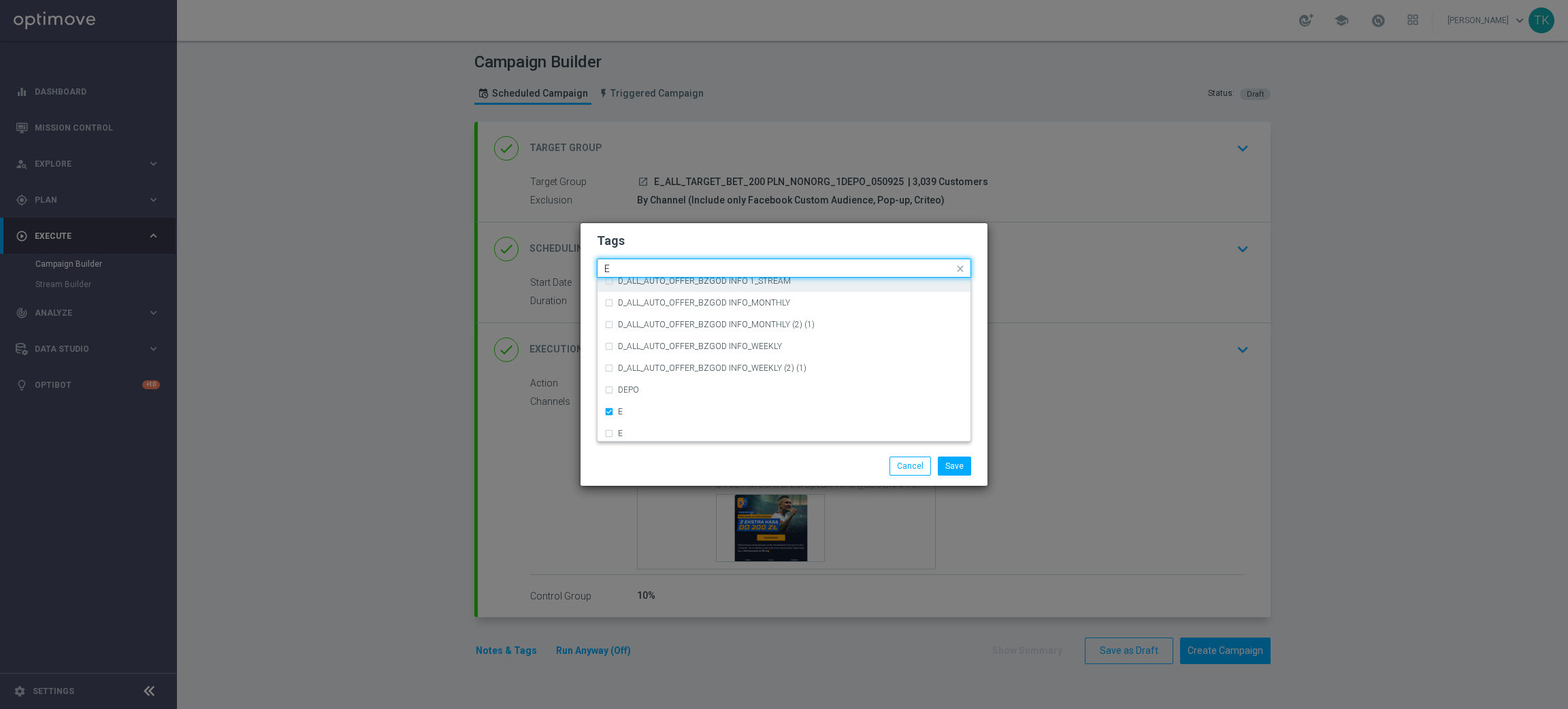
click at [628, 265] on input "E" at bounding box center [779, 269] width 350 height 12
click at [646, 290] on div "ALL" at bounding box center [790, 288] width 346 height 8
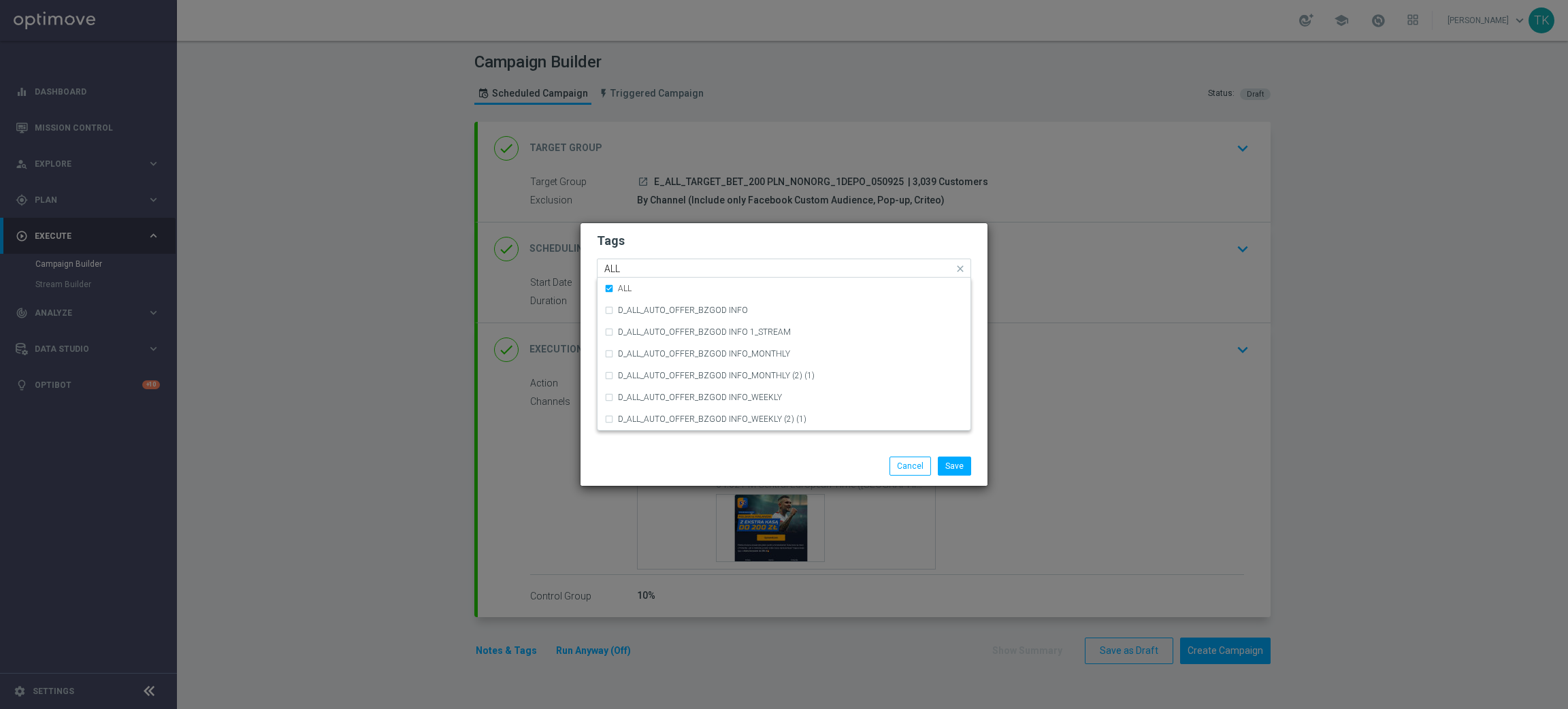
click at [635, 273] on input "ALL" at bounding box center [779, 269] width 350 height 12
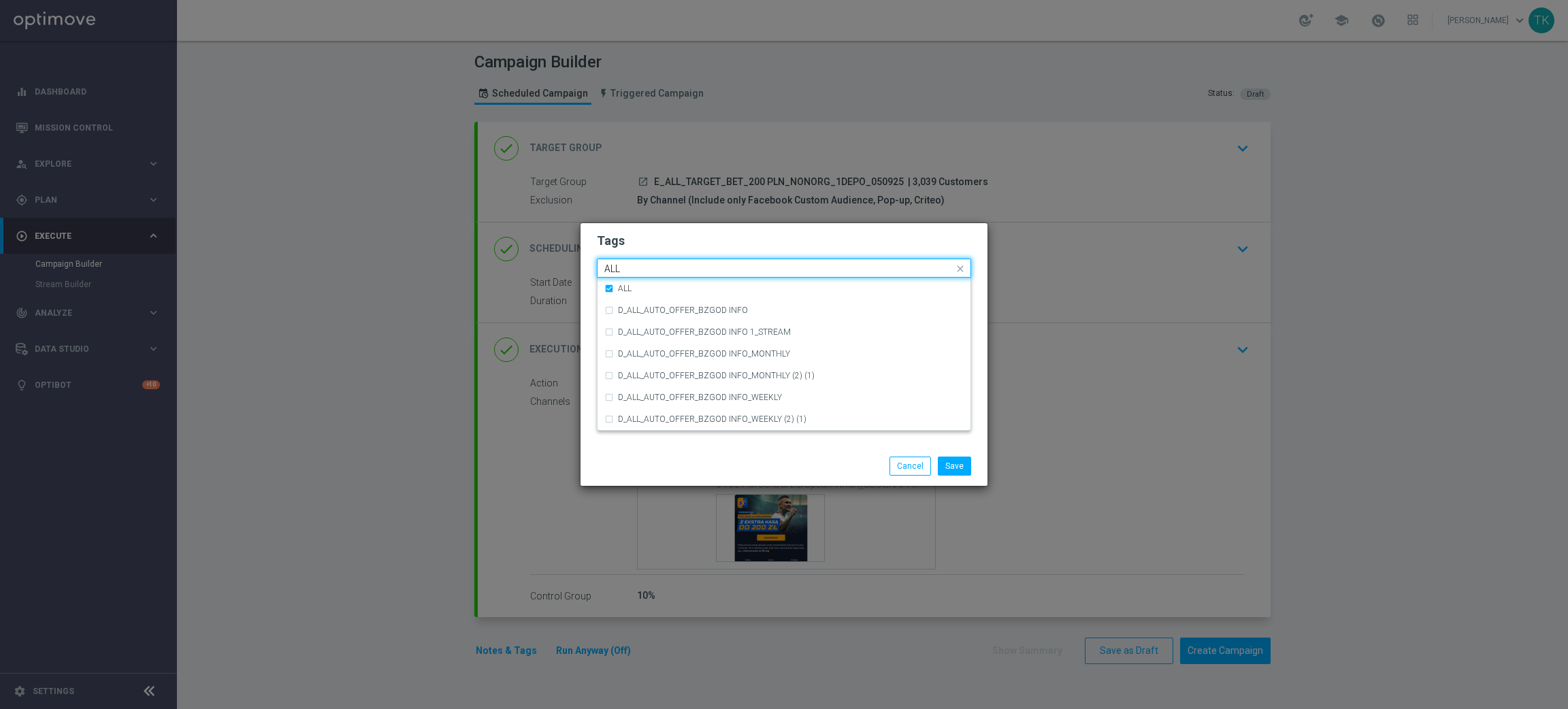
click at [635, 273] on input "ALL" at bounding box center [779, 269] width 350 height 12
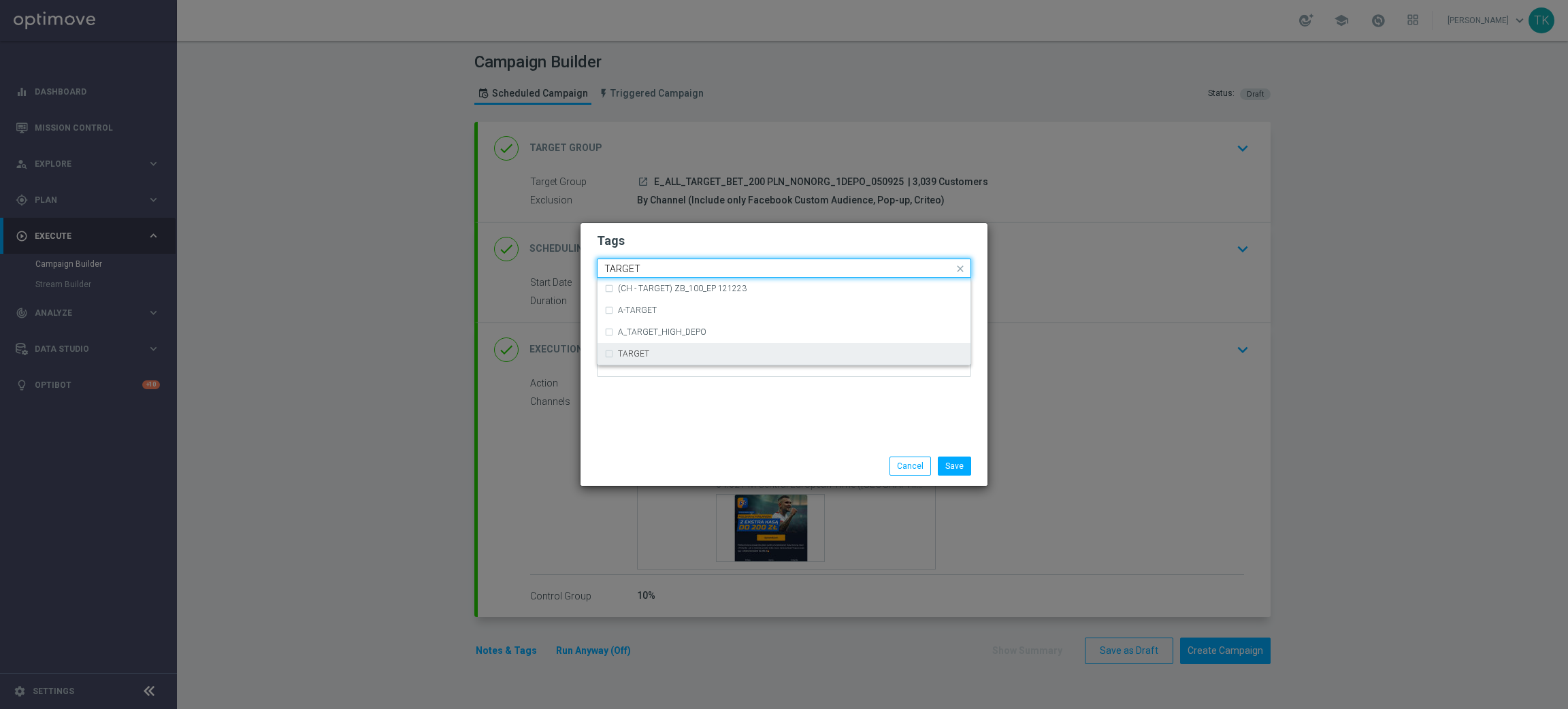
click at [628, 351] on label "TARGET" at bounding box center [633, 353] width 31 height 8
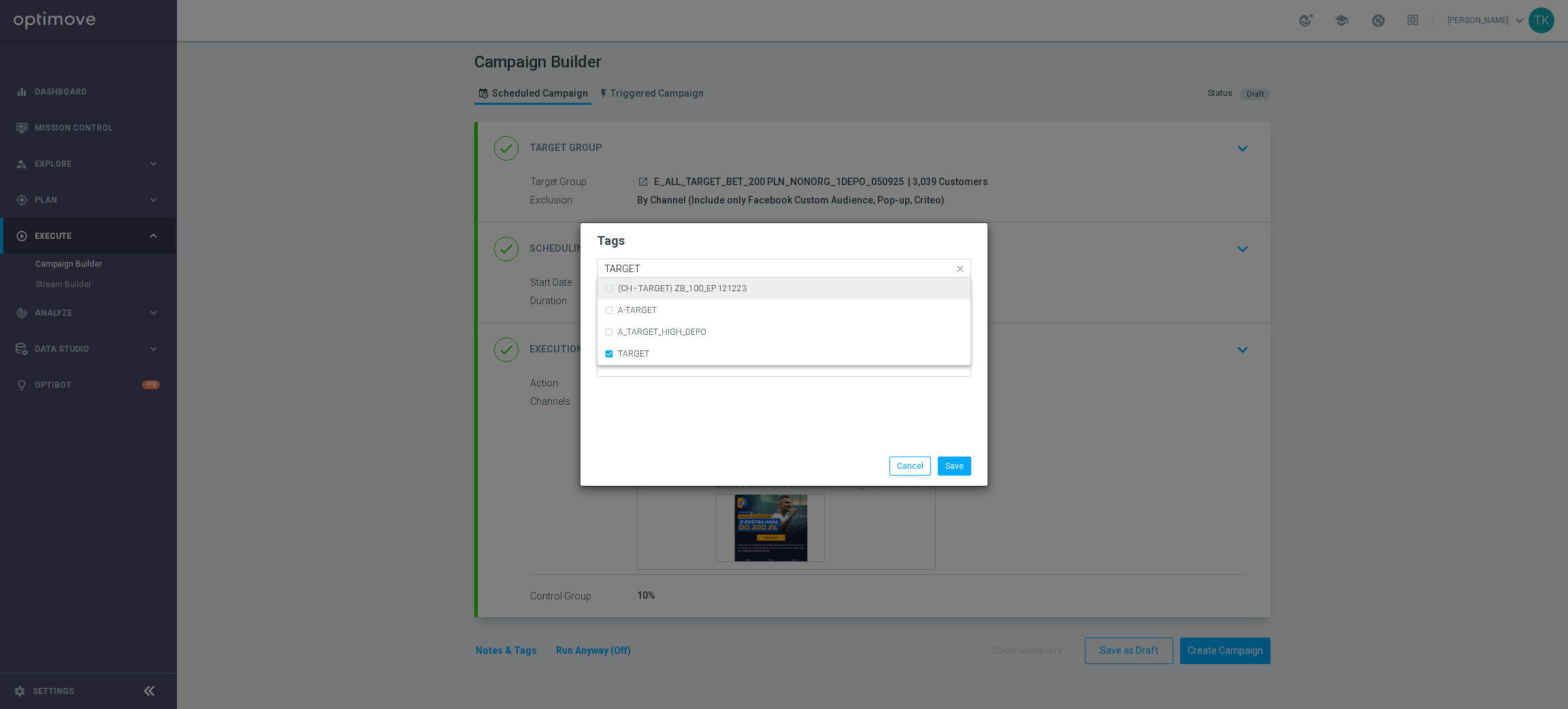
click at [643, 267] on input "TARGET" at bounding box center [779, 269] width 350 height 12
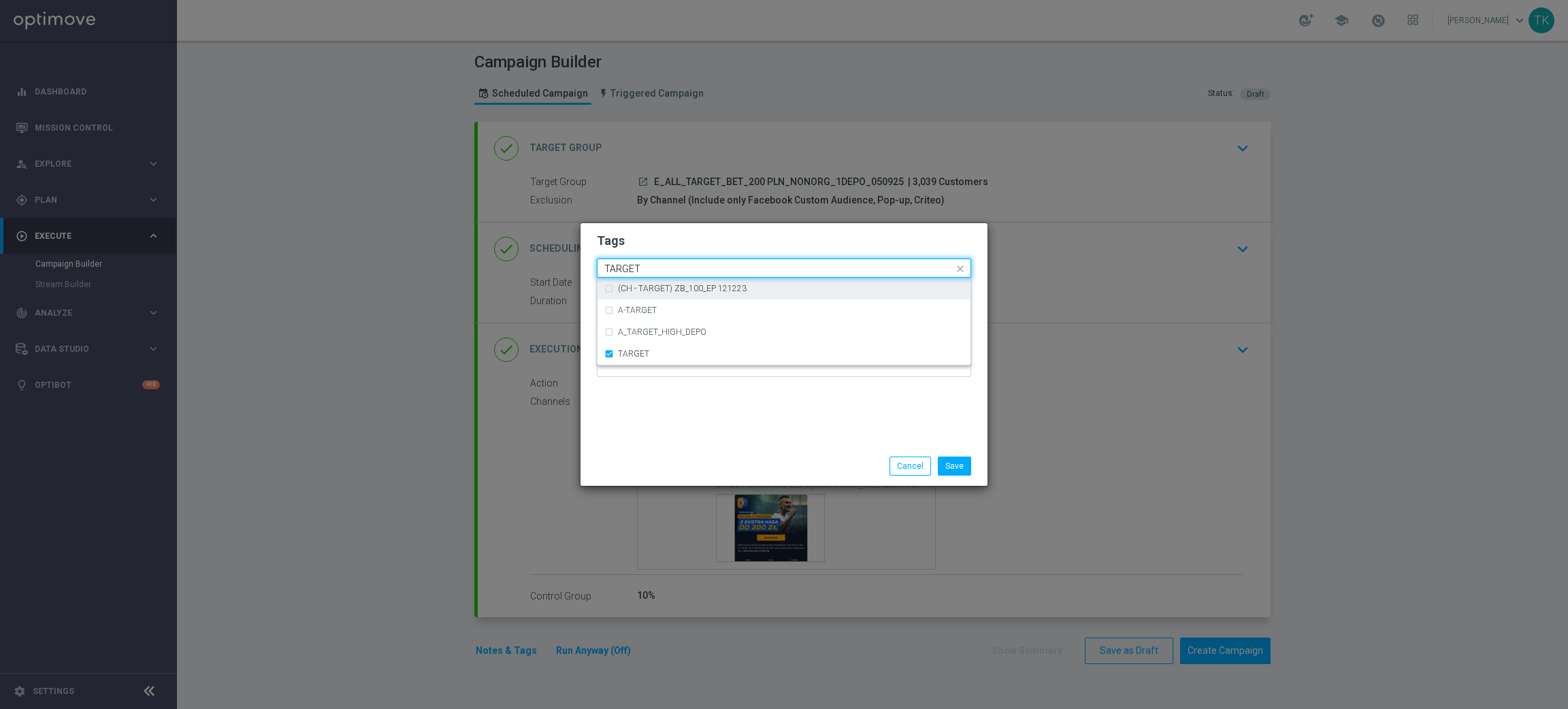
click at [643, 267] on input "TARGET" at bounding box center [779, 269] width 350 height 12
click at [648, 290] on div "BET" at bounding box center [790, 288] width 346 height 8
type input "BET"
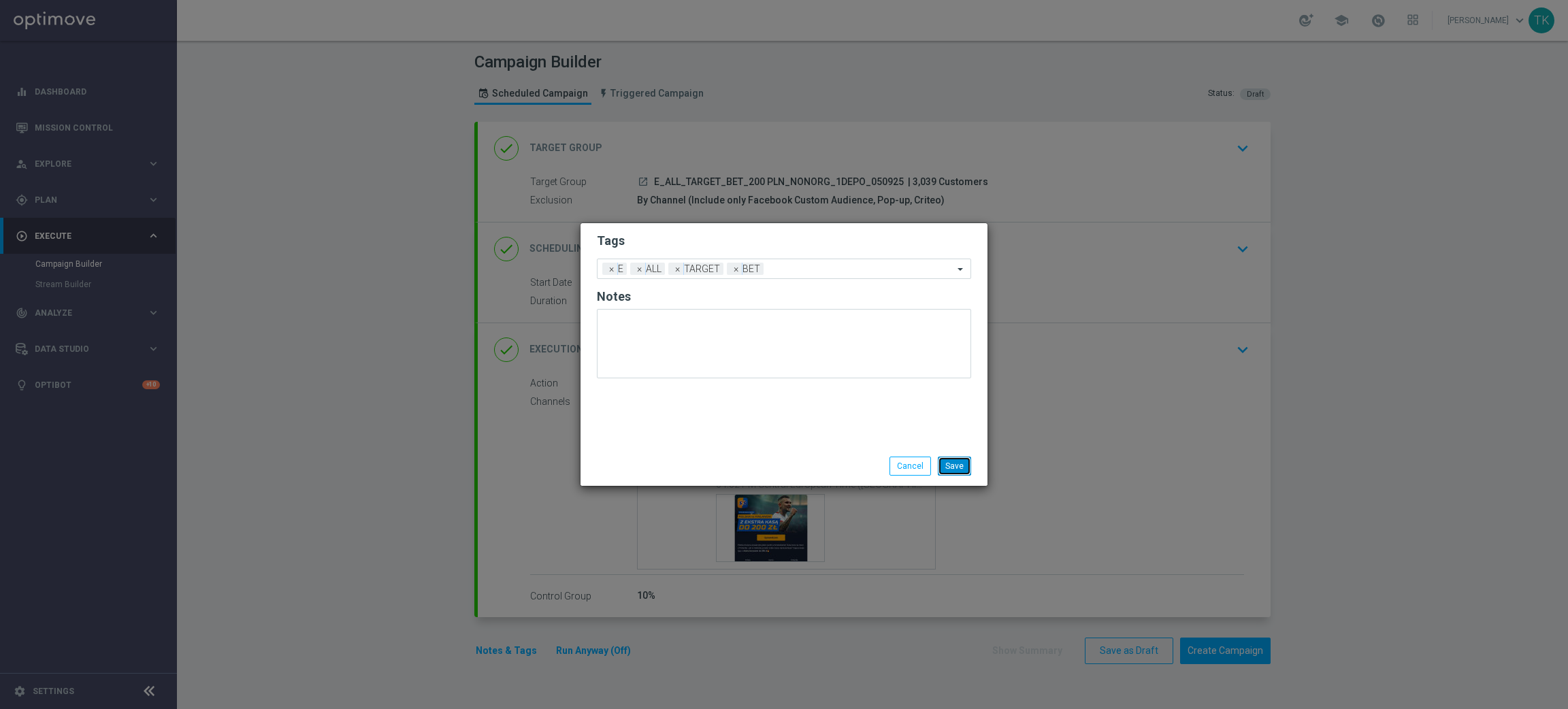
click at [955, 465] on button "Save" at bounding box center [954, 466] width 33 height 19
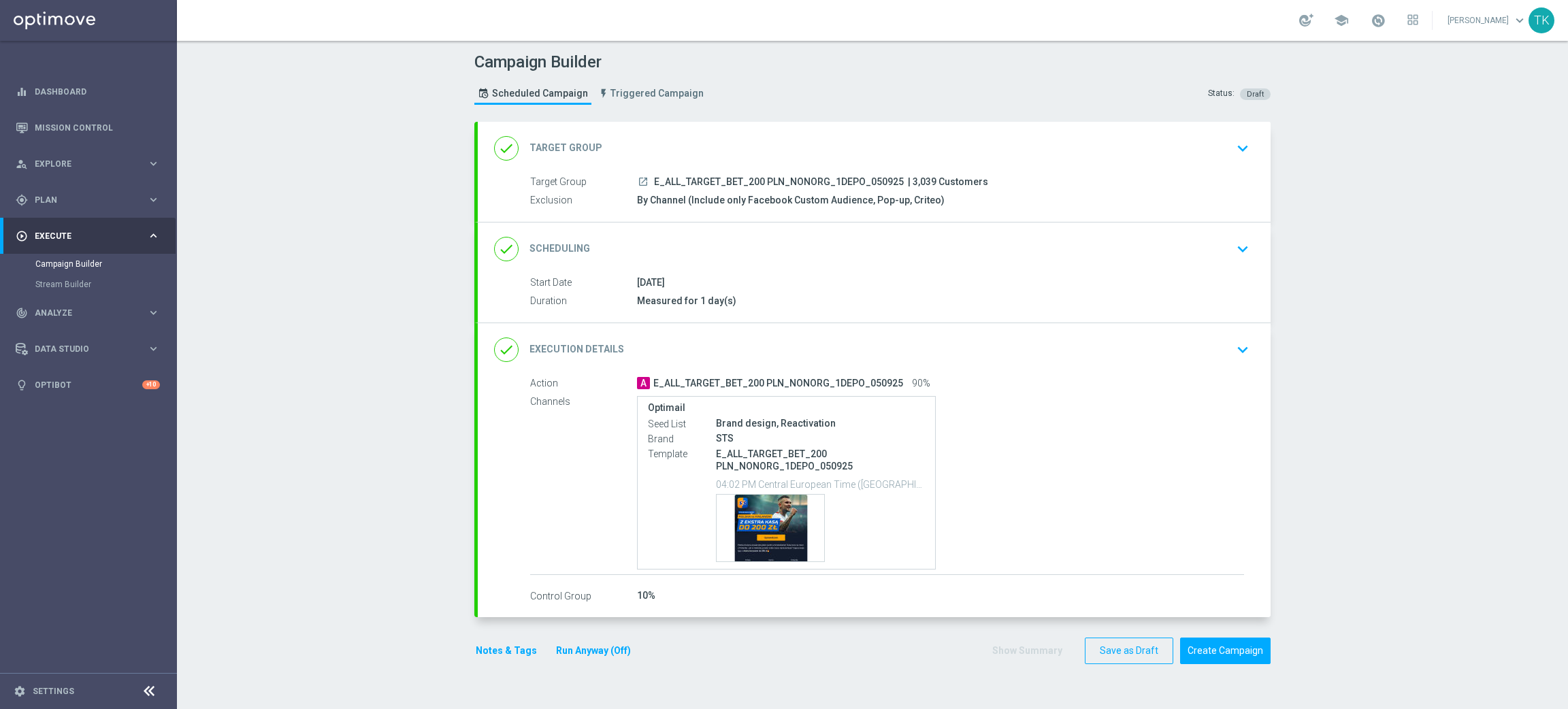
click at [729, 181] on span "E_ALL_TARGET_BET_200 PLN_NONORG_1DEPO_050925" at bounding box center [779, 182] width 249 height 13
copy div "E_ALL_TARGET_BET_200 PLN_NONORG_1DEPO_050925"
click at [763, 84] on div "Campaign Builder Scheduled Campaign Triggered Campaign Status: Draft" at bounding box center [873, 80] width 817 height 63
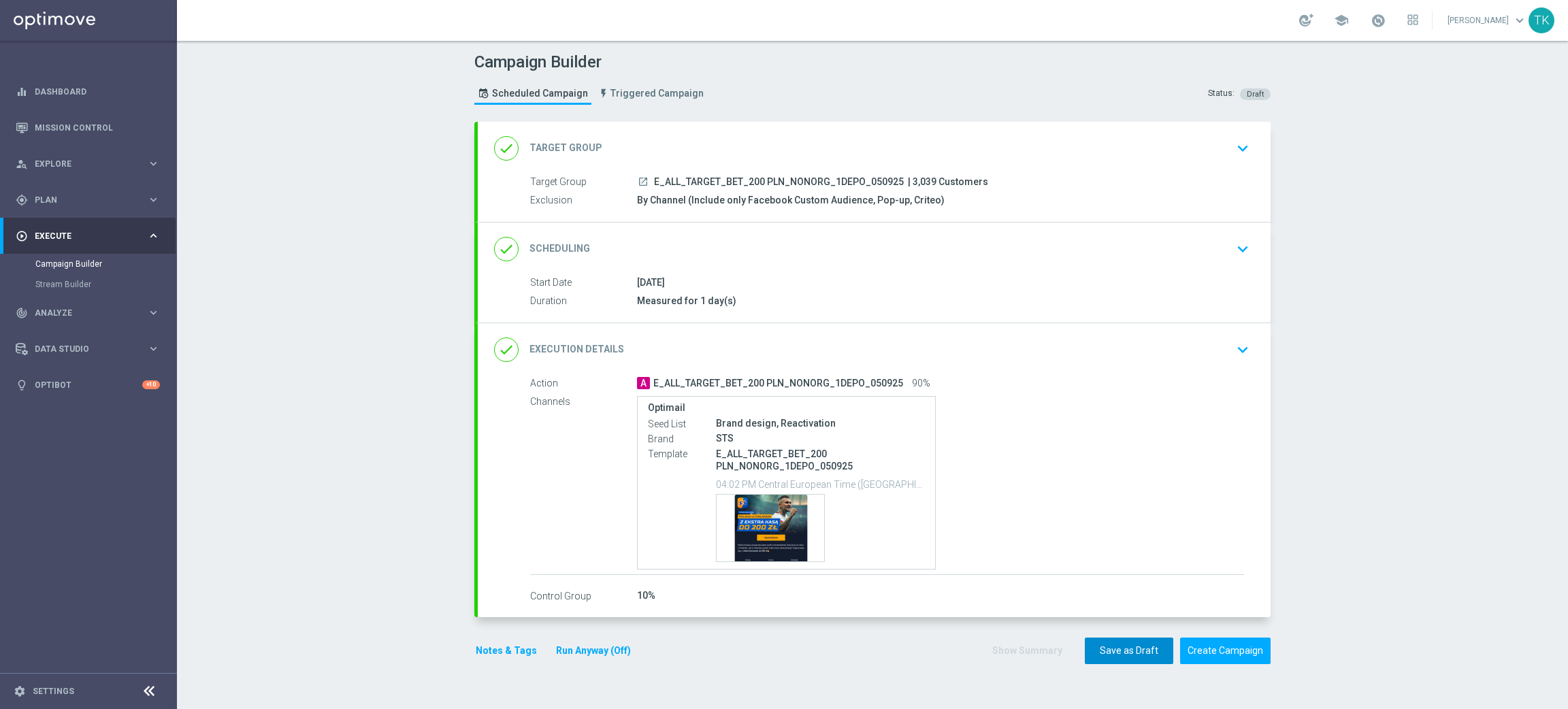
click at [1101, 653] on button "Save as Draft" at bounding box center [1129, 652] width 89 height 27
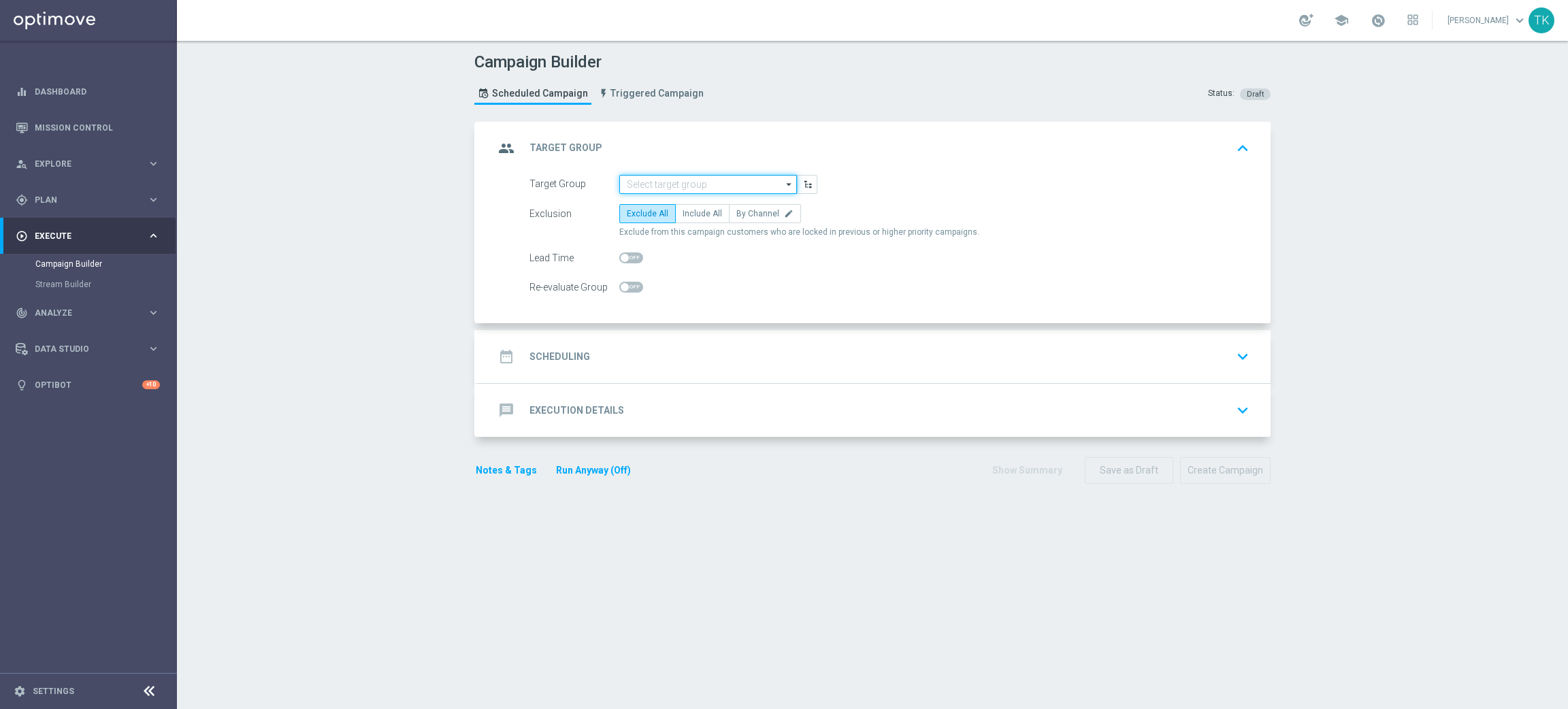
click at [634, 188] on input at bounding box center [708, 184] width 178 height 19
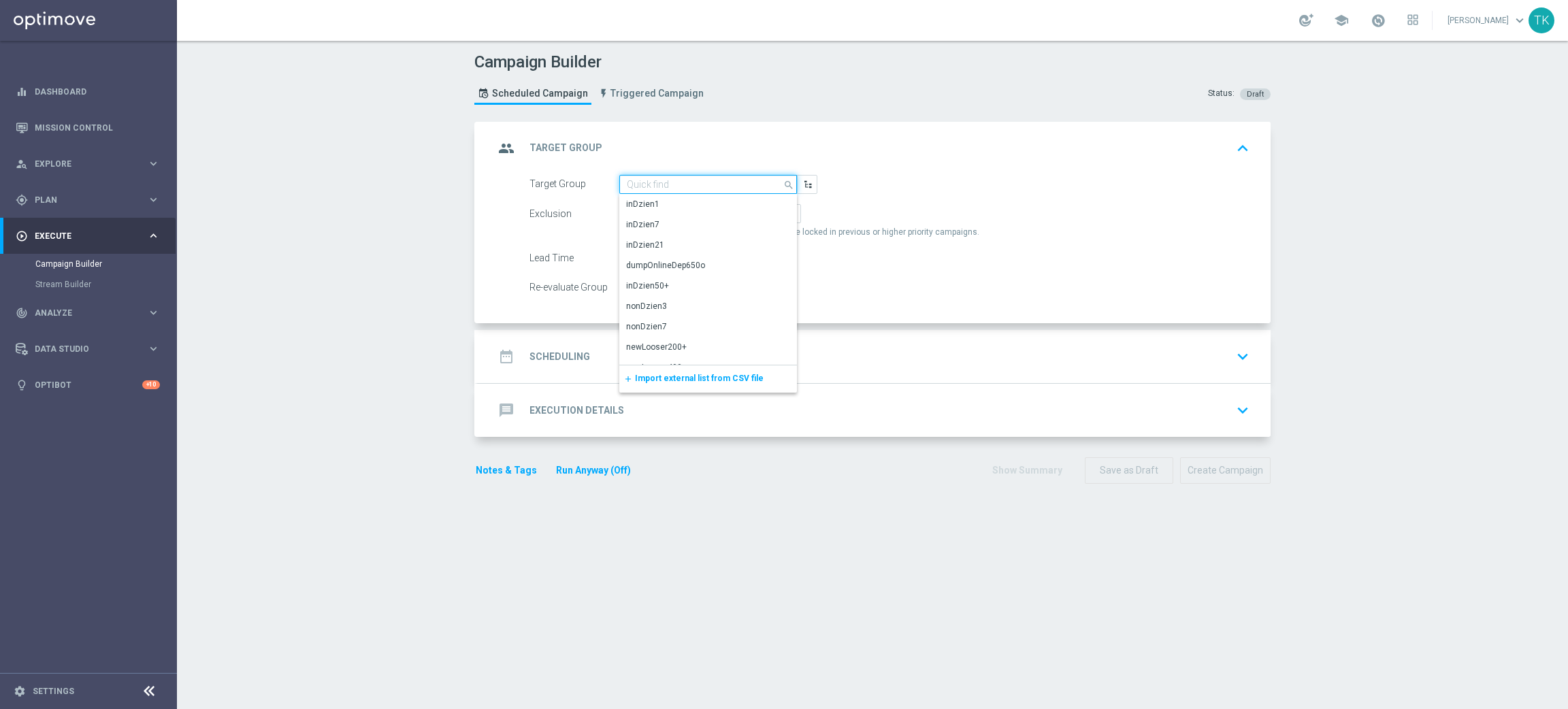
paste input "E_ALL_TARGET_BET_200 PLN_NONORG_2DEPO_050925"
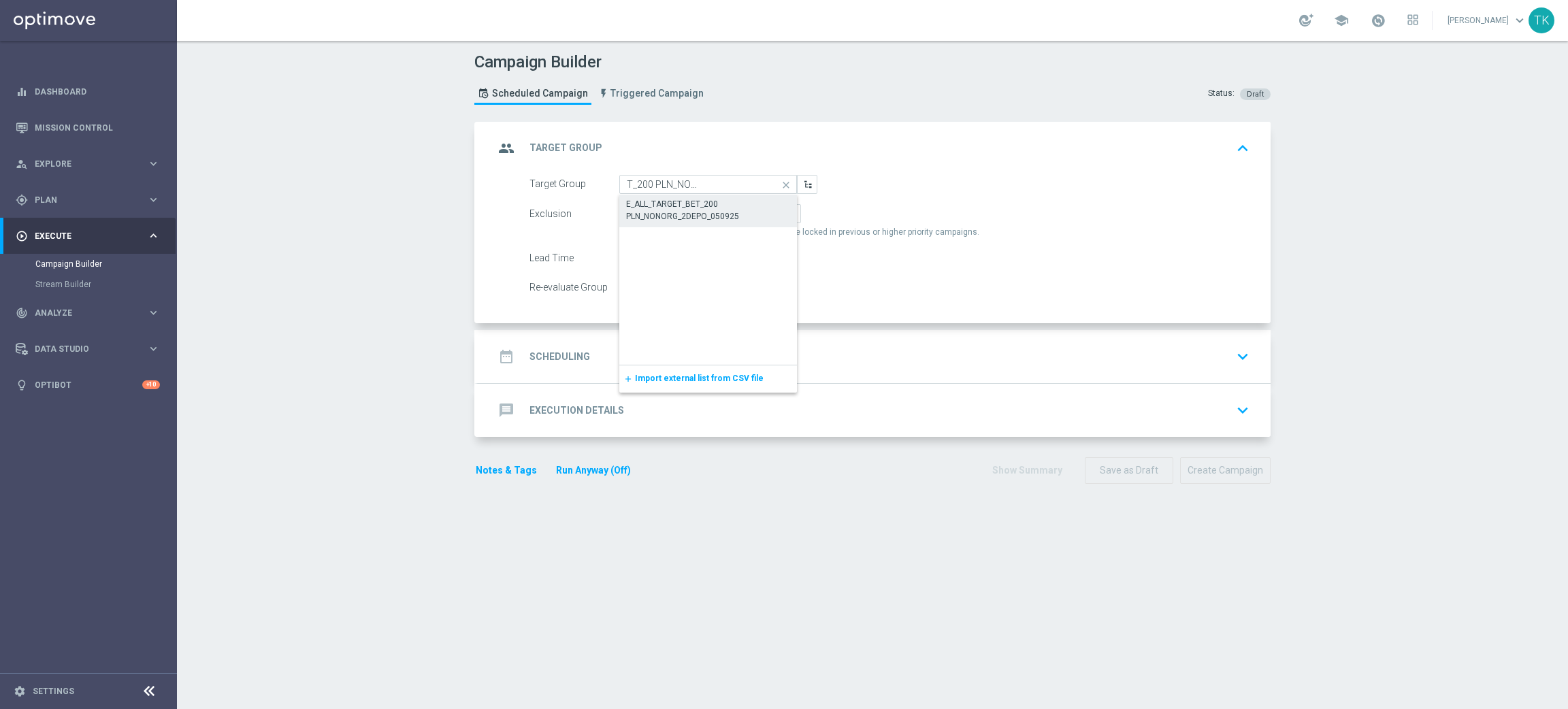
click at [723, 207] on div "E_ALL_TARGET_BET_200 PLN_NONORG_2DEPO_050925" at bounding box center [709, 210] width 164 height 24
type input "E_ALL_TARGET_BET_200 PLN_NONORG_2DEPO_050925"
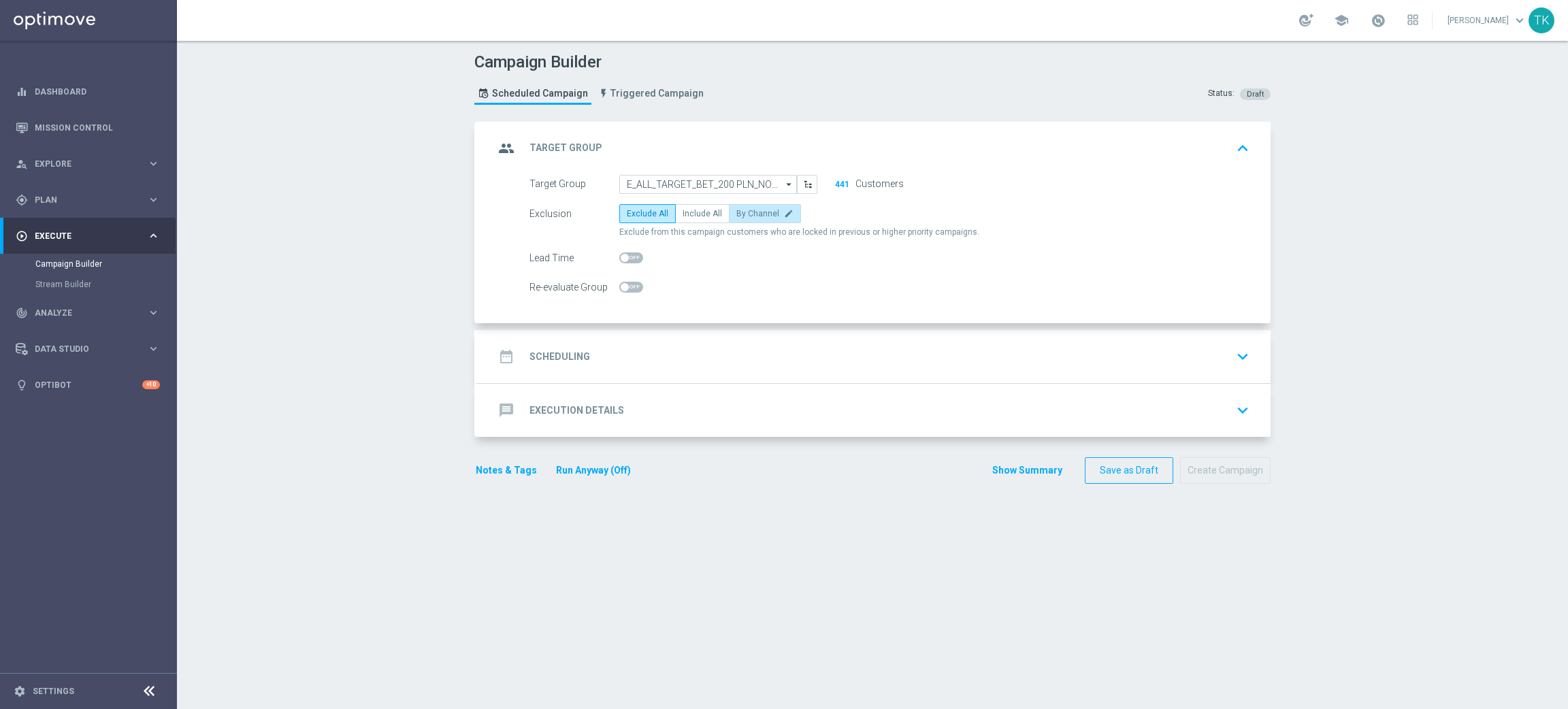
click at [738, 213] on span "By Channel" at bounding box center [758, 214] width 43 height 10
click at [738, 213] on input "By Channel edit" at bounding box center [741, 216] width 9 height 9
radio input "true"
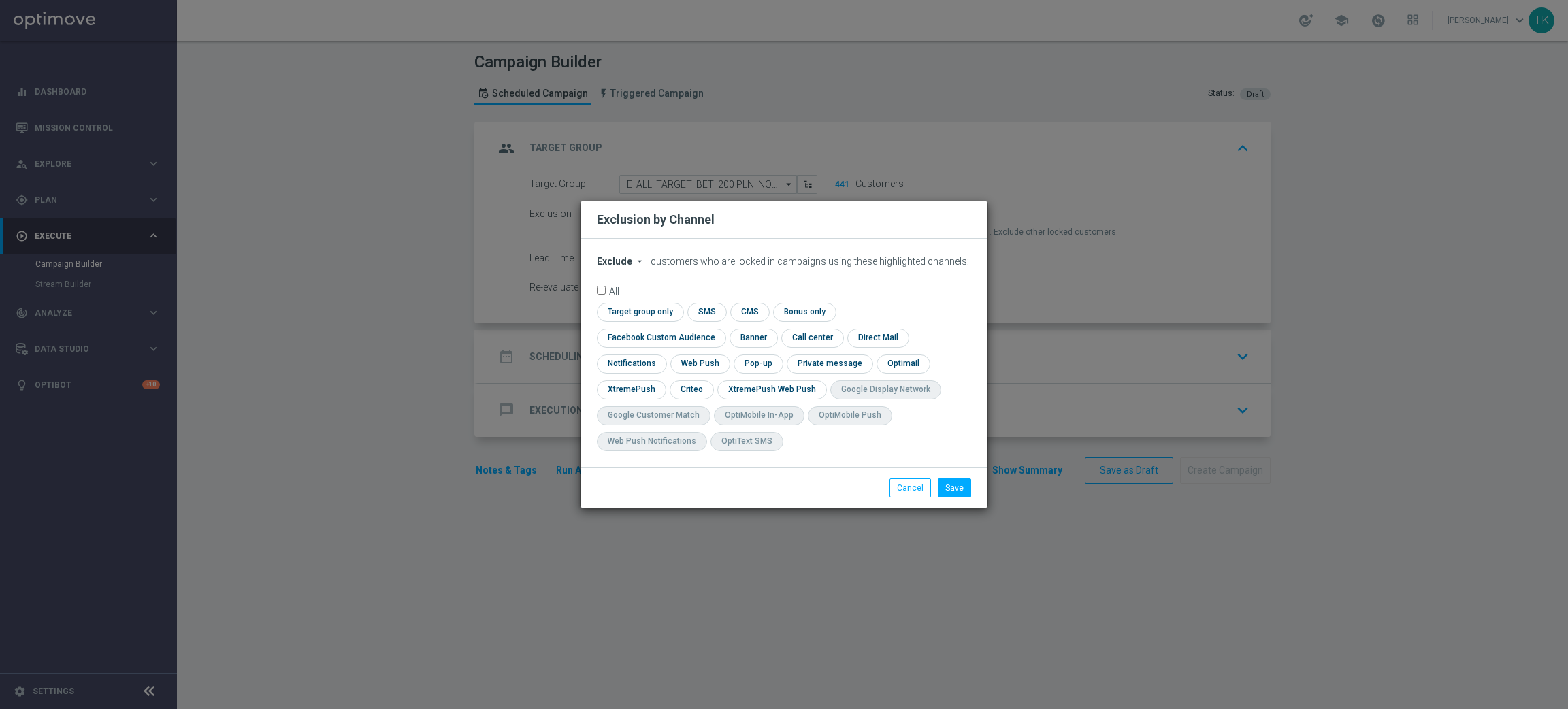
click at [614, 267] on span "Exclude" at bounding box center [615, 261] width 36 height 11
click at [0, 0] on span "Include" at bounding box center [0, 0] width 0 height 0
click at [721, 329] on input "checkbox" at bounding box center [659, 338] width 123 height 19
checkbox input "true"
click at [687, 387] on input "checkbox" at bounding box center [690, 390] width 42 height 19
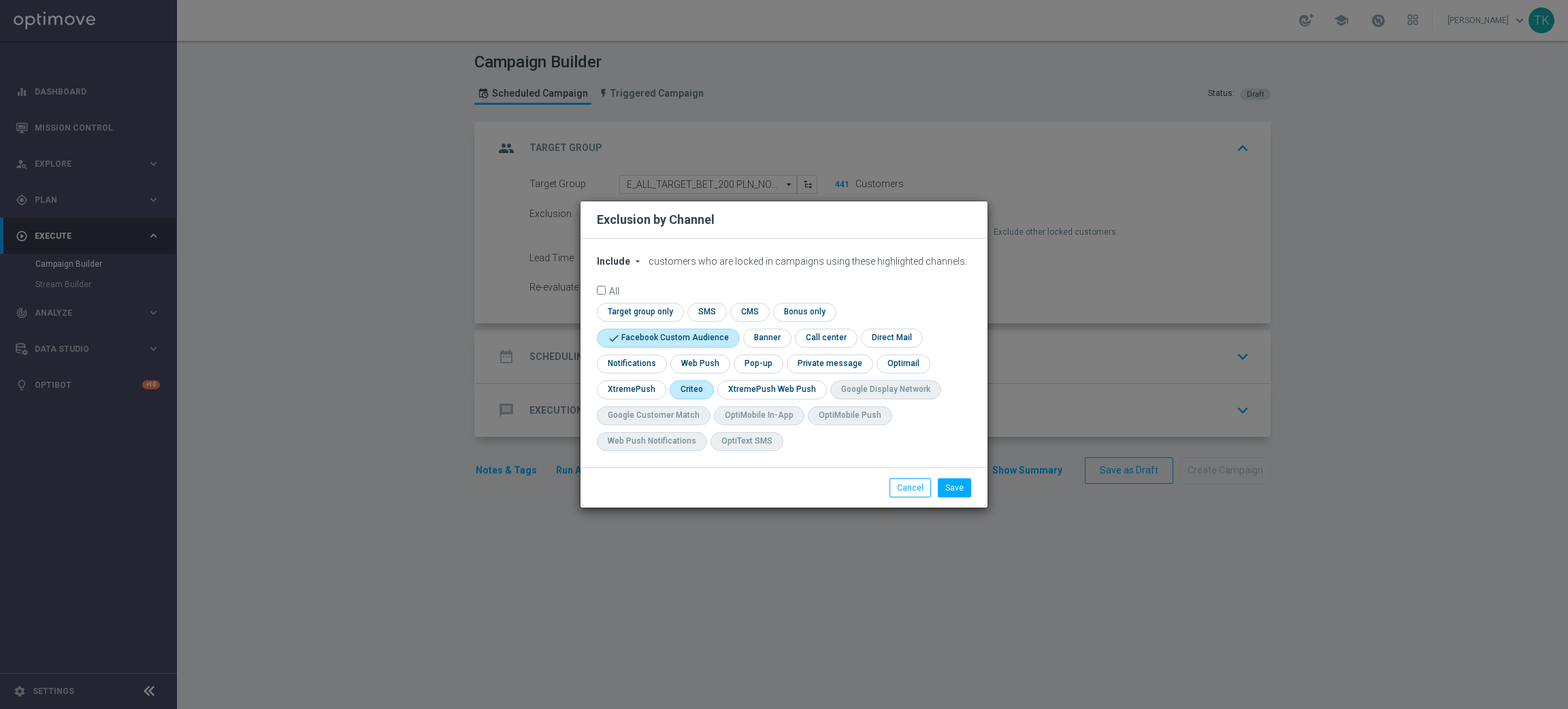
checkbox input "true"
click at [761, 362] on input "checkbox" at bounding box center [757, 364] width 47 height 19
checkbox input "true"
click at [957, 488] on button "Save" at bounding box center [954, 487] width 33 height 19
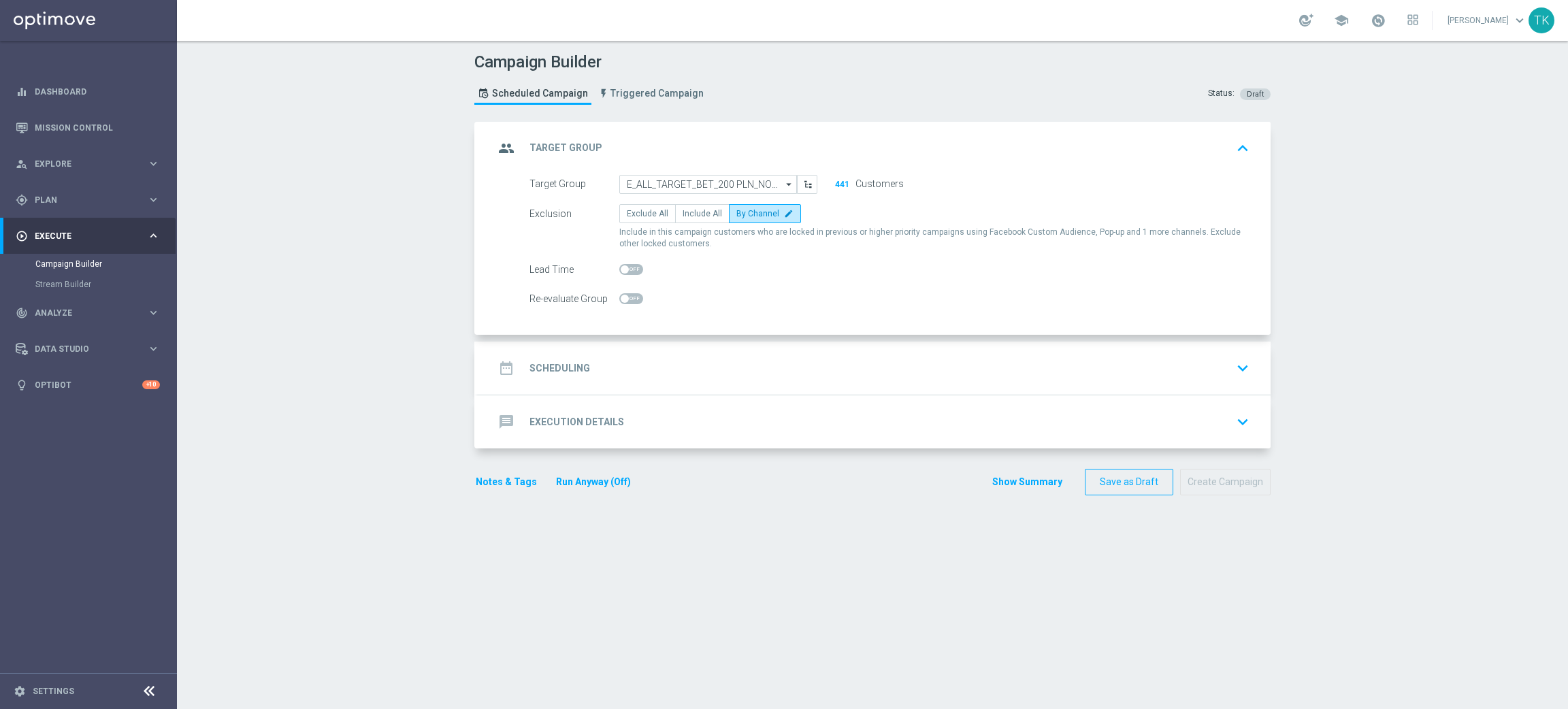
click at [692, 359] on div "date_range Scheduling keyboard_arrow_down" at bounding box center [874, 368] width 761 height 26
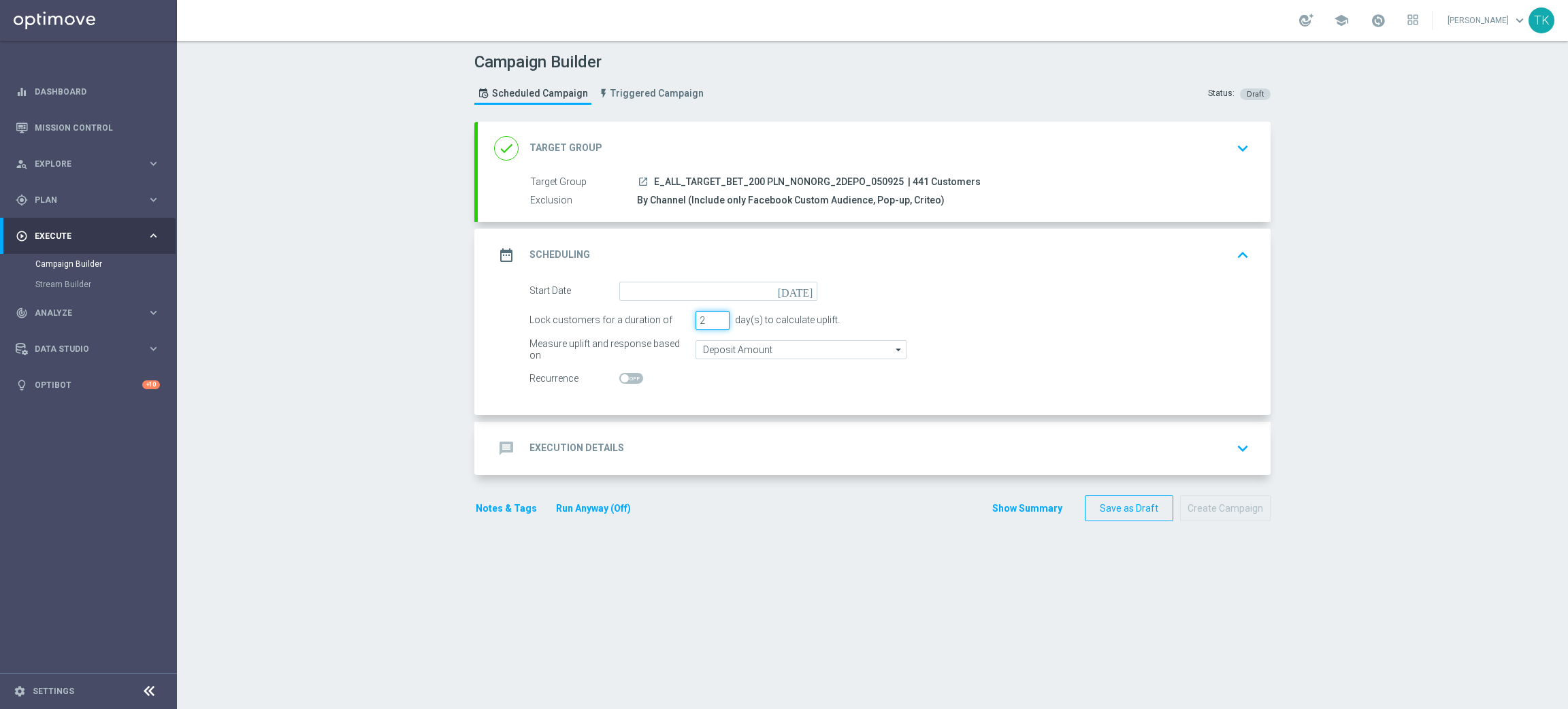
click at [709, 321] on input "2" at bounding box center [712, 320] width 34 height 19
type input "1"
click at [709, 321] on input "1" at bounding box center [712, 320] width 34 height 19
click at [681, 290] on input at bounding box center [719, 291] width 198 height 19
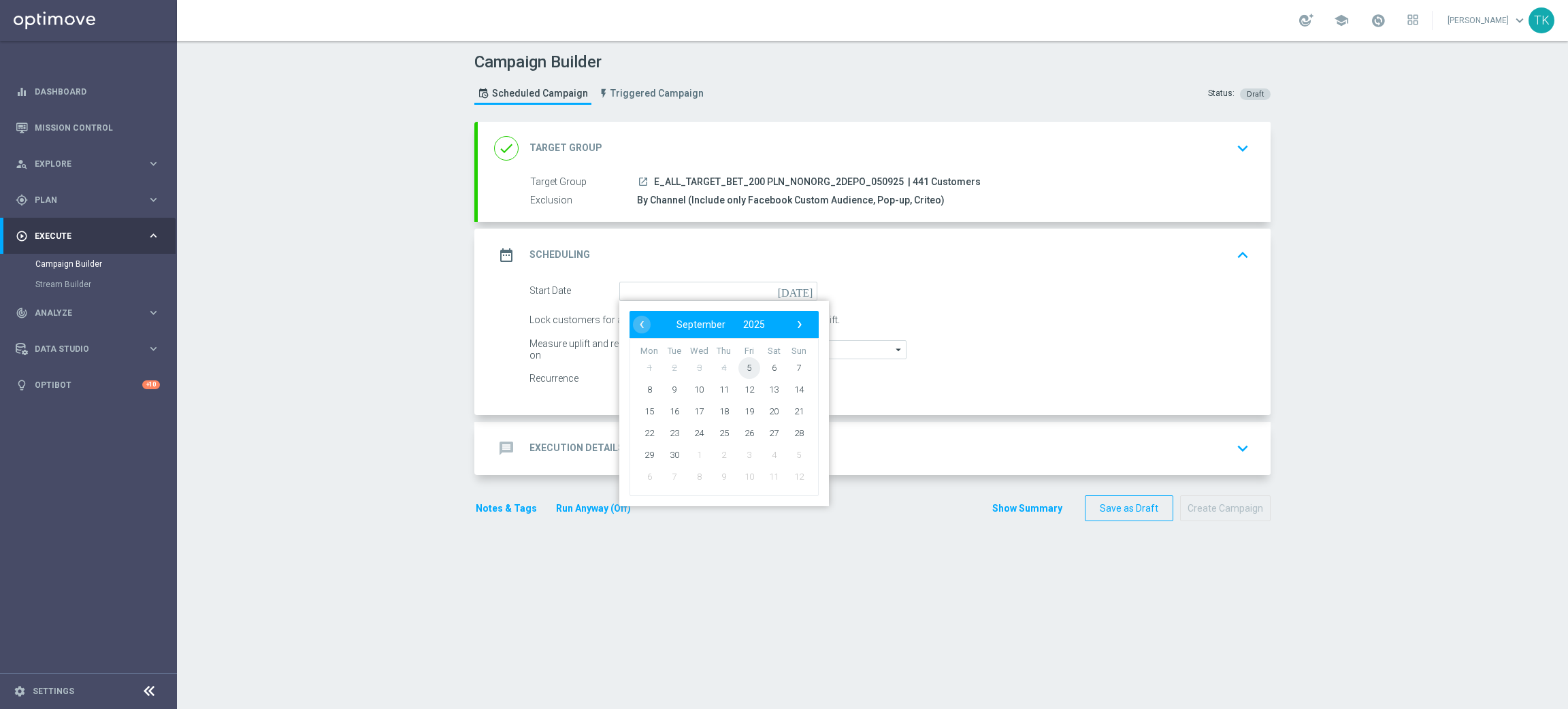
click at [746, 367] on span "5" at bounding box center [749, 367] width 21 height 21
type input "[DATE]"
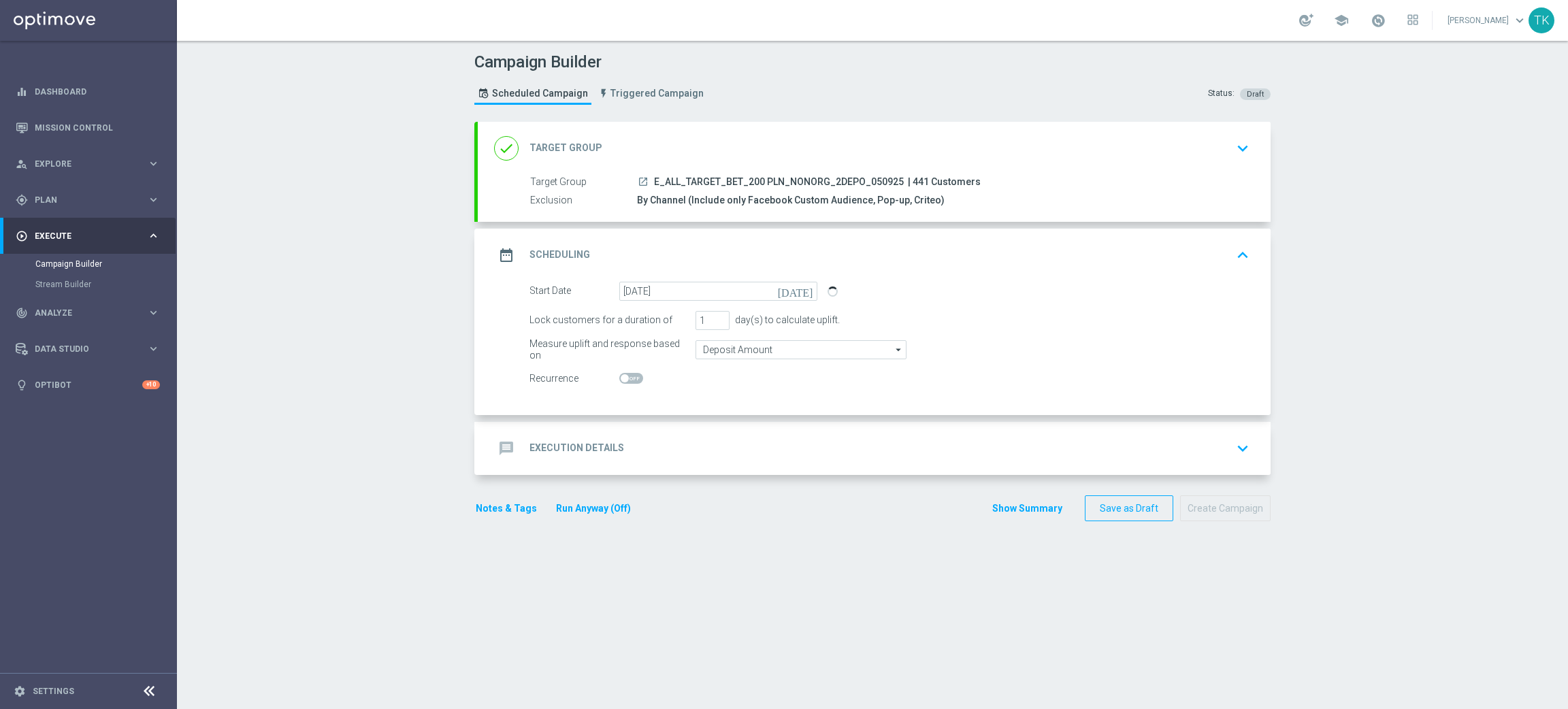
click at [661, 447] on div "message Execution Details keyboard_arrow_down" at bounding box center [874, 448] width 761 height 26
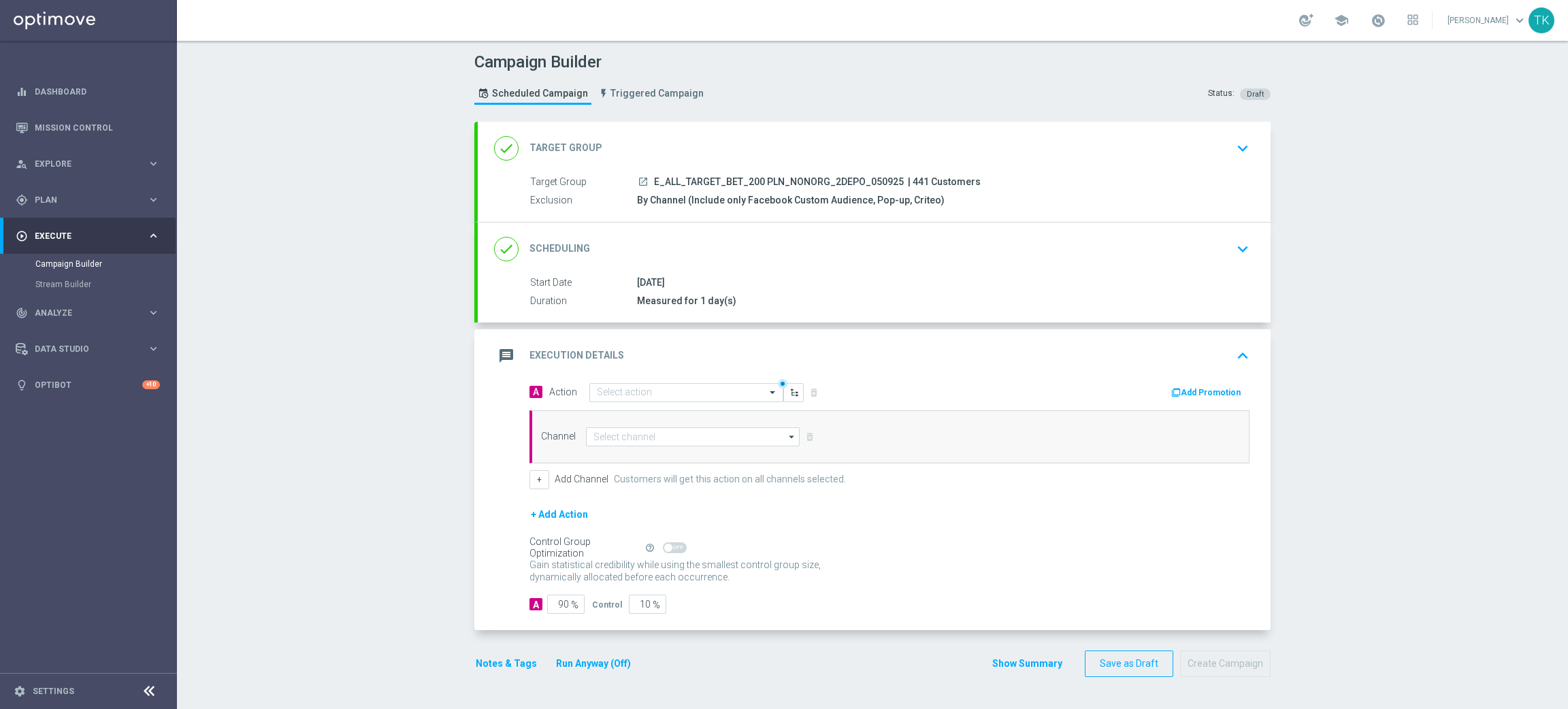
click at [726, 179] on span "E_ALL_TARGET_BET_200 PLN_NONORG_2DEPO_050925" at bounding box center [779, 182] width 249 height 13
copy div "E_ALL_TARGET_BET_200 PLN_NONORG_2DEPO_050925"
click at [627, 387] on input "text" at bounding box center [673, 392] width 152 height 12
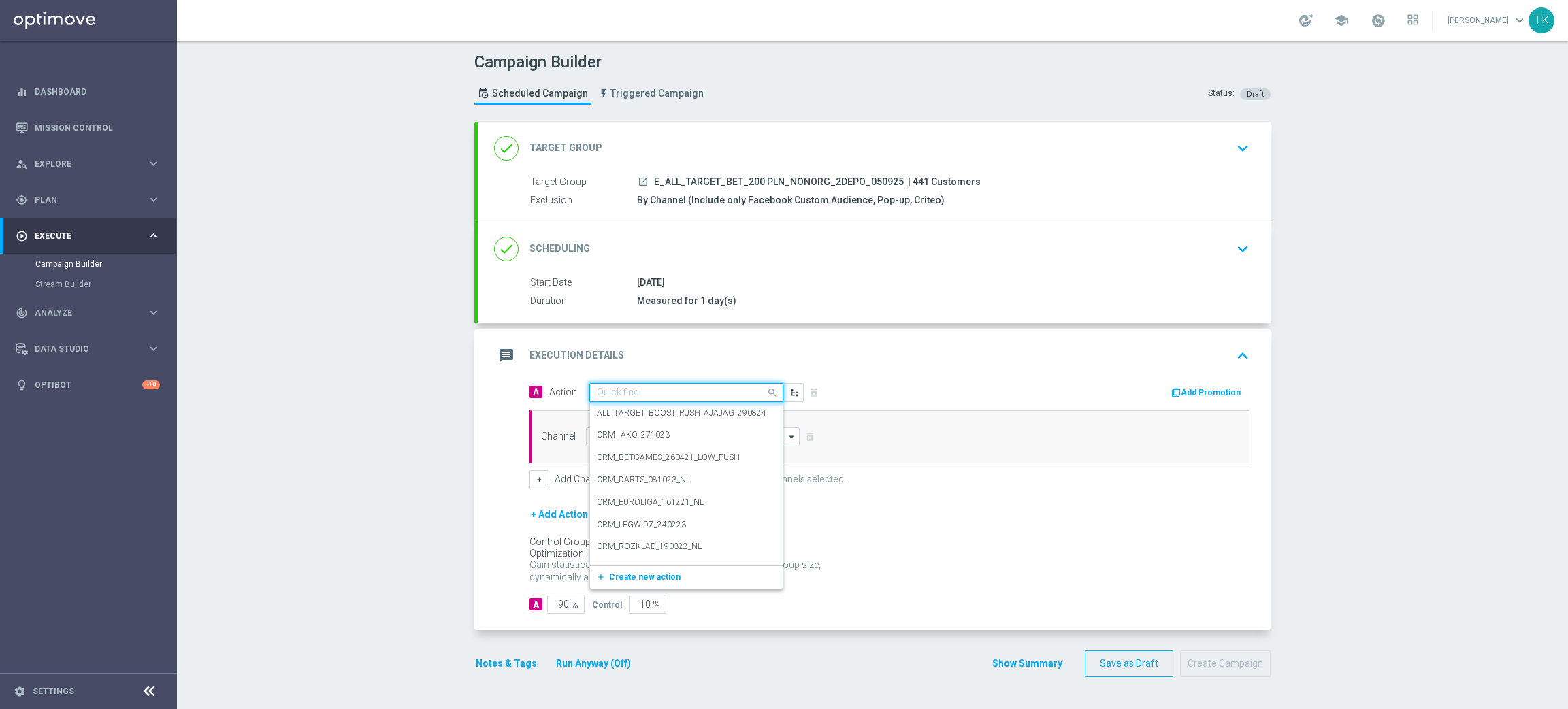
paste input "E_ALL_TARGET_BET_200 PLN_NONORG_2DEPO_050925"
type input "E_ALL_TARGET_BET_200 PLN_NONORG_2DEPO_050925"
click at [632, 427] on button "add_new Create new action" at bounding box center [684, 435] width 188 height 16
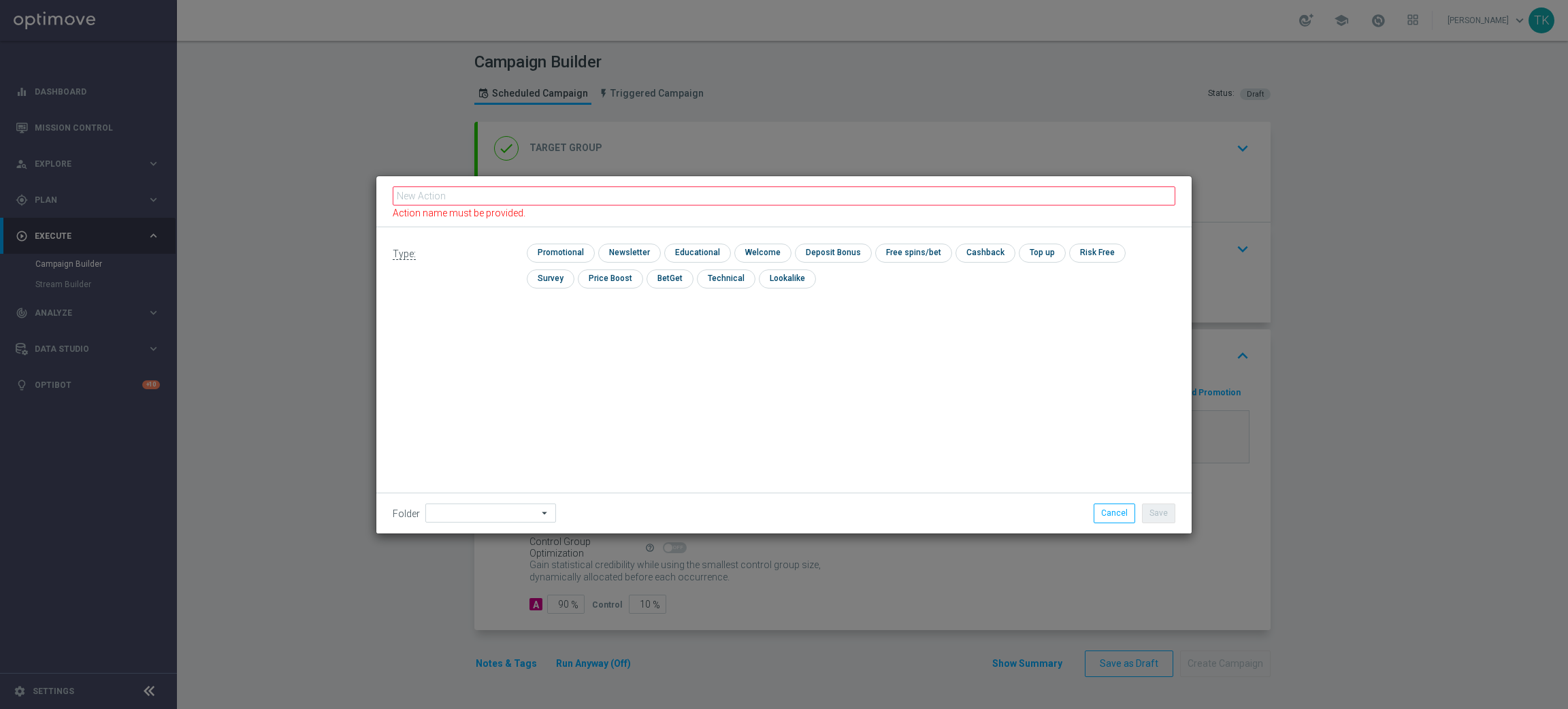
click at [486, 185] on div "Action name must be provided." at bounding box center [784, 201] width 815 height 51
click at [476, 203] on input "text" at bounding box center [784, 201] width 783 height 19
paste input "E_ALL_TARGET_BET_200 PLN_NONORG_2DEPO_050925"
type input "E_ALL_TARGET_BET_200 PLN_NONORG_2DEPO_050925"
click at [562, 255] on input "checkbox" at bounding box center [559, 253] width 64 height 19
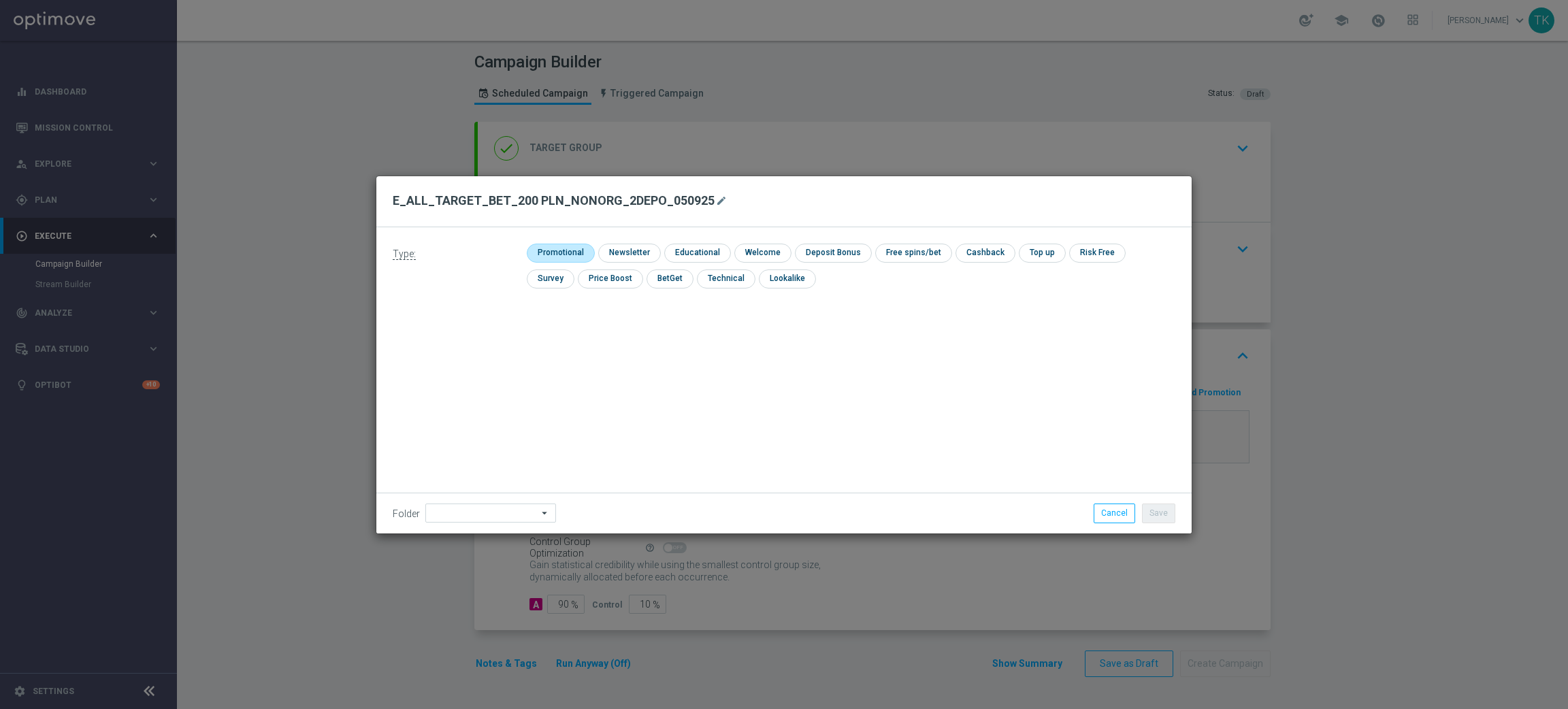
checkbox input "true"
click at [1149, 511] on button "Save" at bounding box center [1159, 513] width 33 height 19
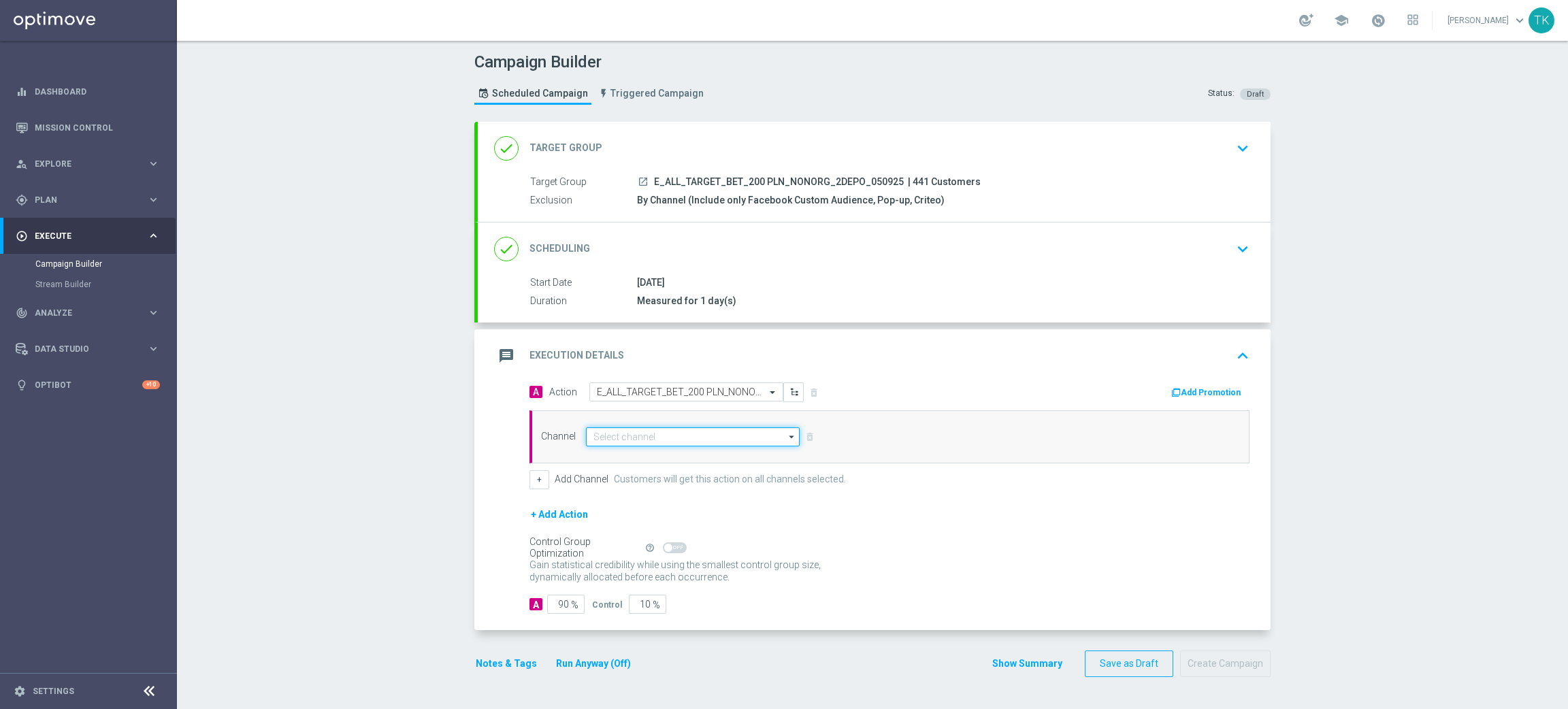
click at [615, 435] on input at bounding box center [693, 436] width 214 height 19
click at [613, 449] on div "Optimail" at bounding box center [694, 457] width 215 height 21
type input "Optimail"
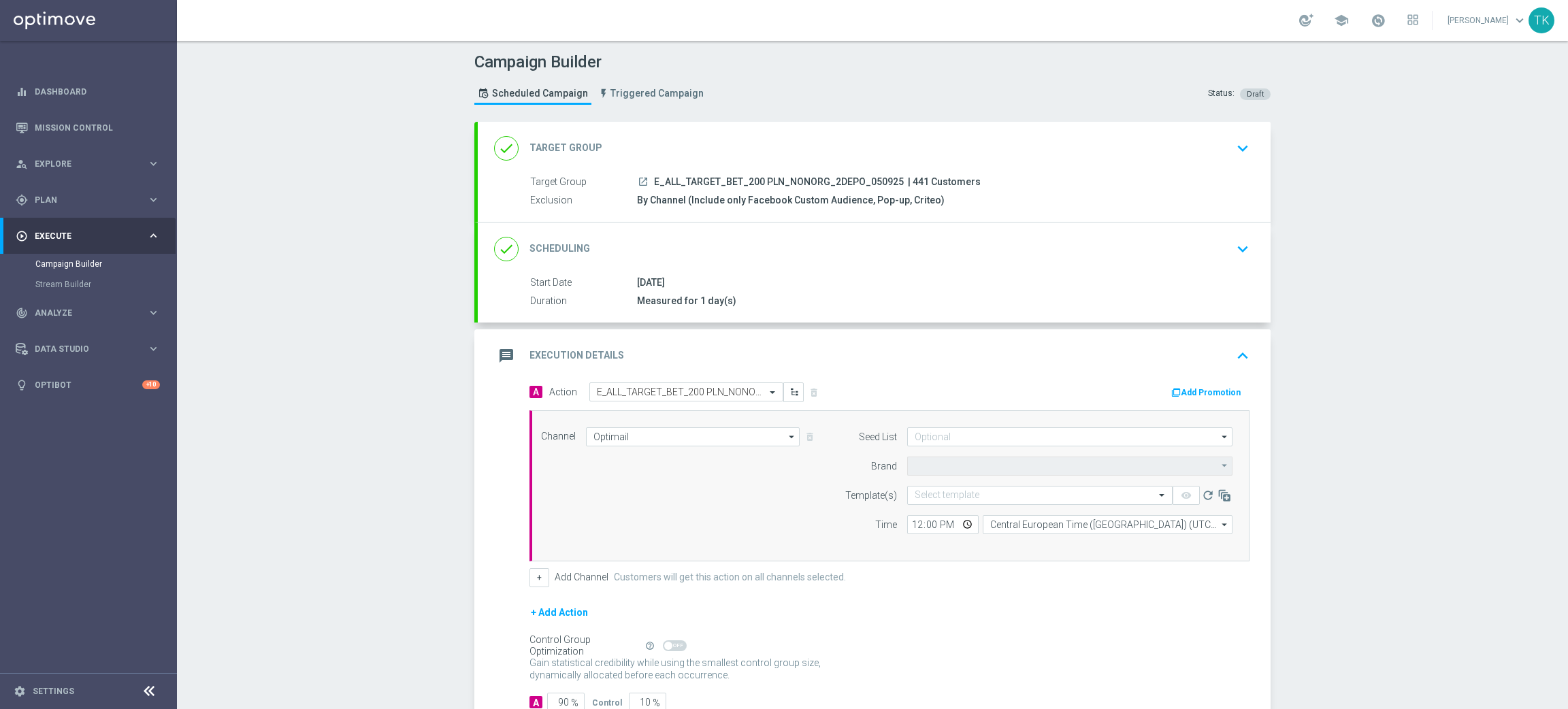
type input "STS"
click at [917, 435] on input at bounding box center [1070, 436] width 325 height 19
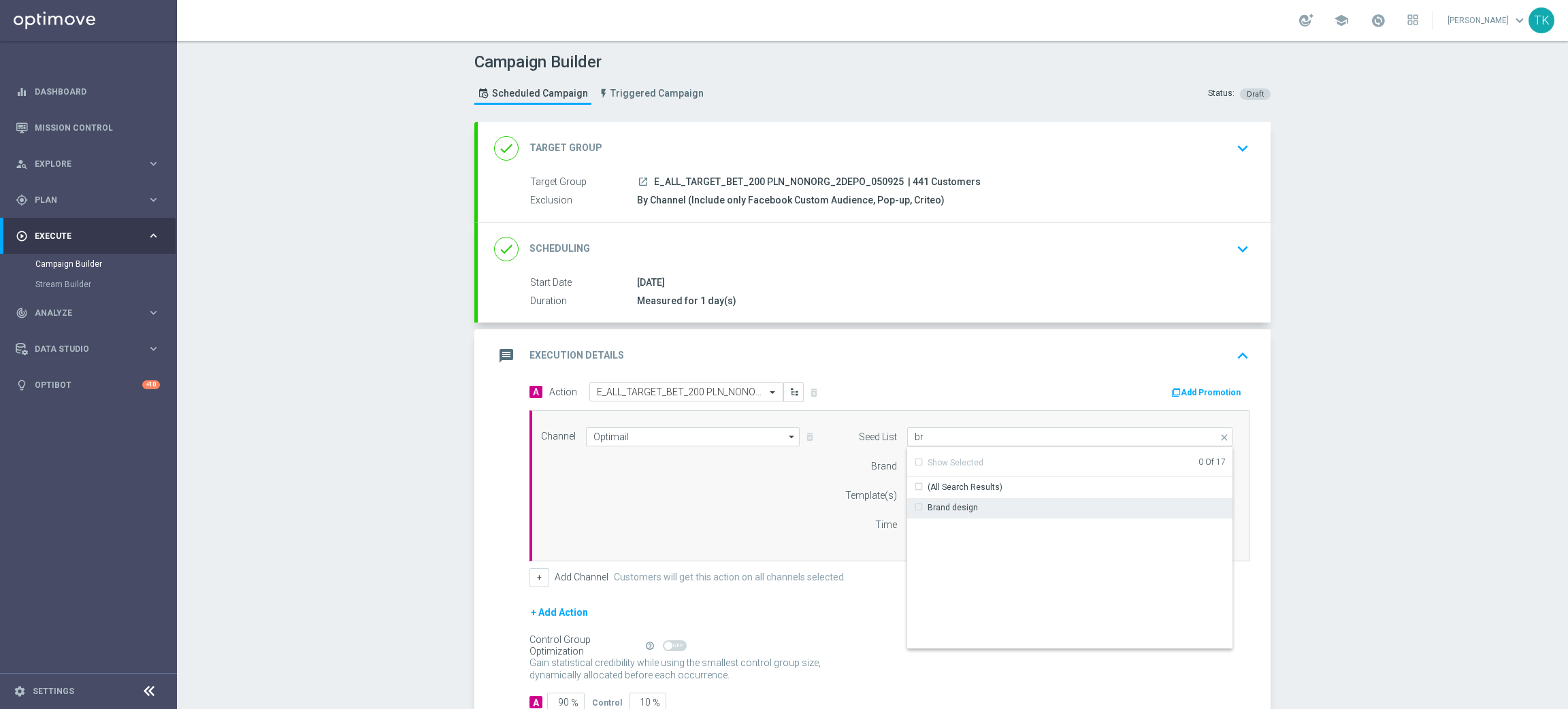
click at [938, 512] on div "Brand design" at bounding box center [953, 508] width 50 height 13
click at [746, 501] on div "Channel Optimail Optimail arrow_drop_down Show Selected 1 of 22 Target group on…" at bounding box center [887, 485] width 712 height 117
type input "Brand design"
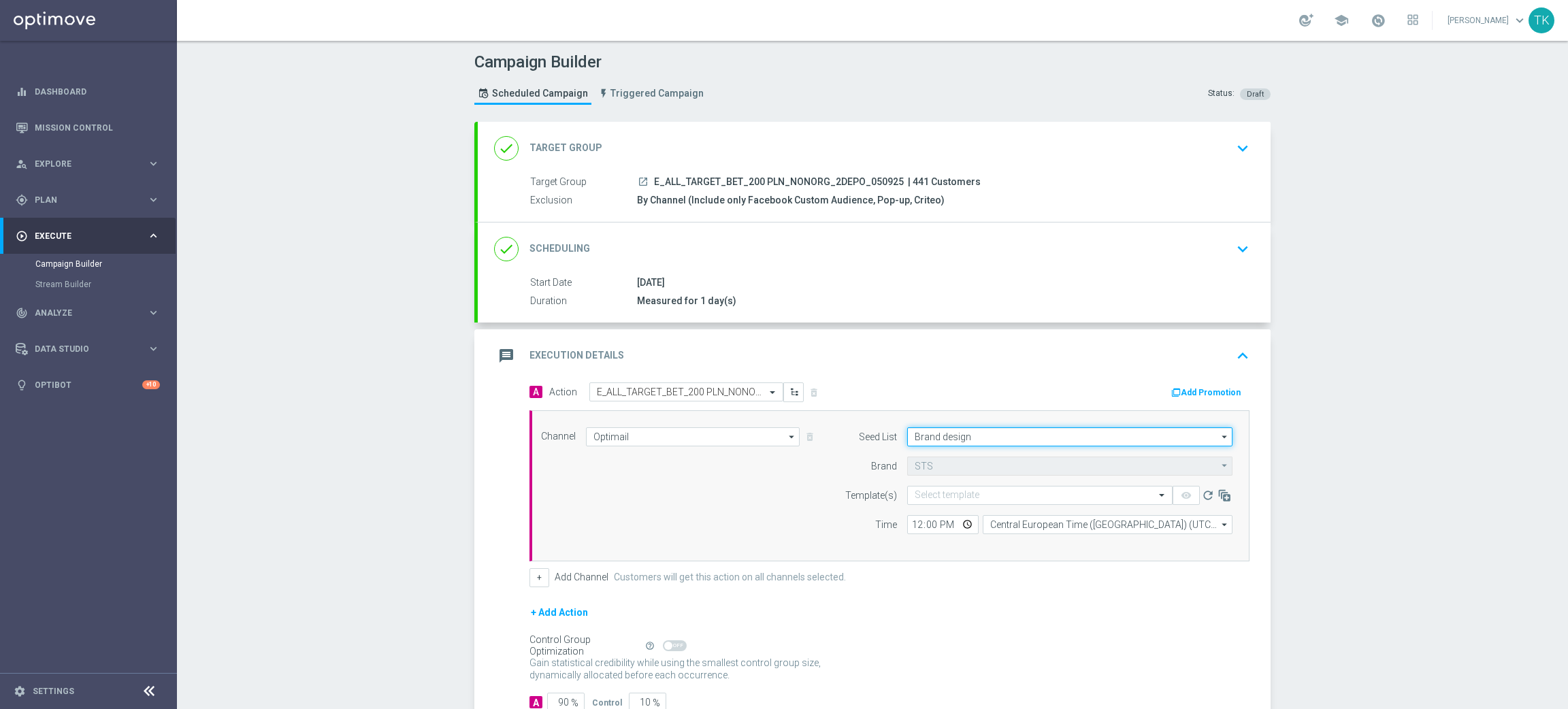
click at [944, 435] on input "Brand design" at bounding box center [1070, 436] width 325 height 19
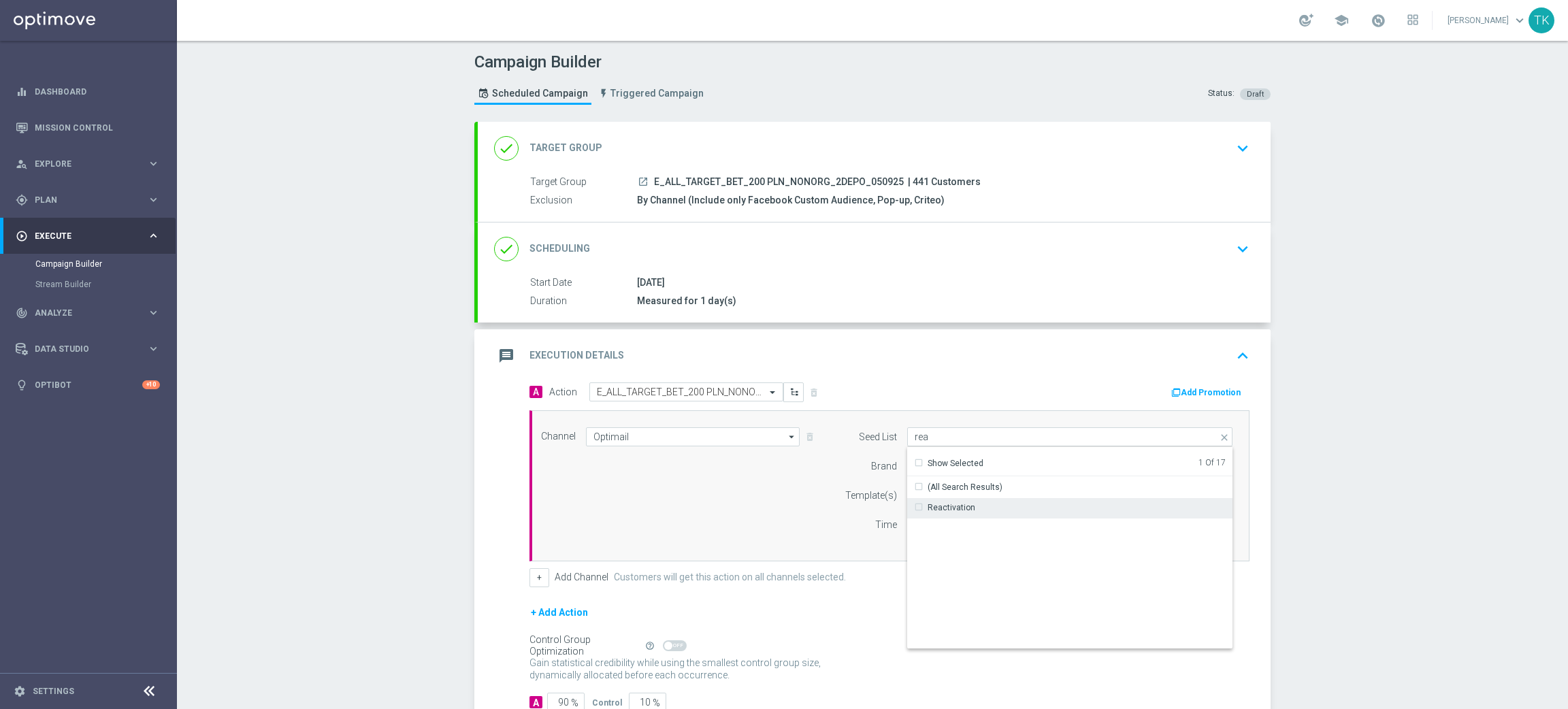
click at [950, 510] on div "Reactivation" at bounding box center [951, 508] width 47 height 13
click at [732, 516] on div "Channel Optimail Optimail arrow_drop_down Show Selected 1 of 22 Target group on…" at bounding box center [887, 485] width 712 height 117
type input "Selected 2 of 17"
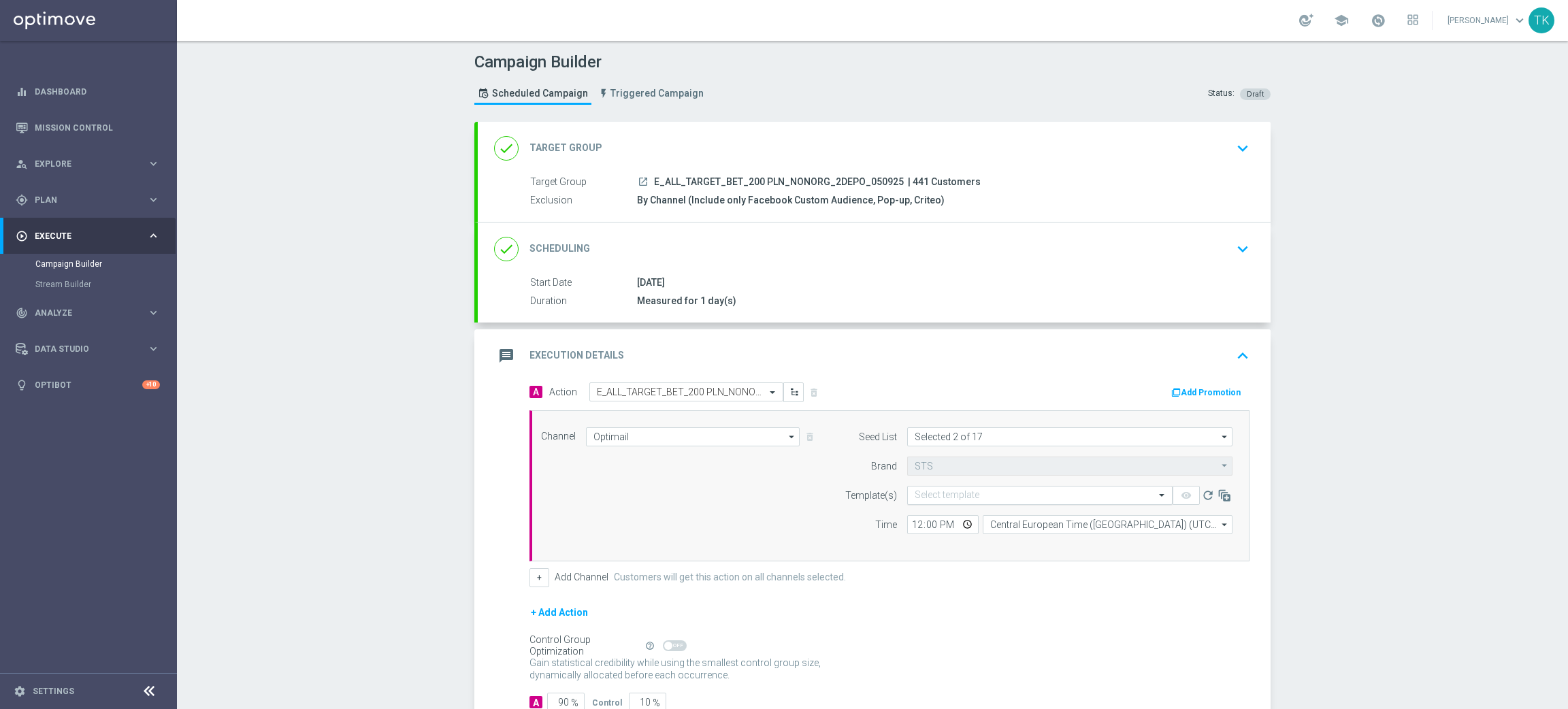
click at [923, 502] on div "Select template" at bounding box center [1040, 495] width 266 height 19
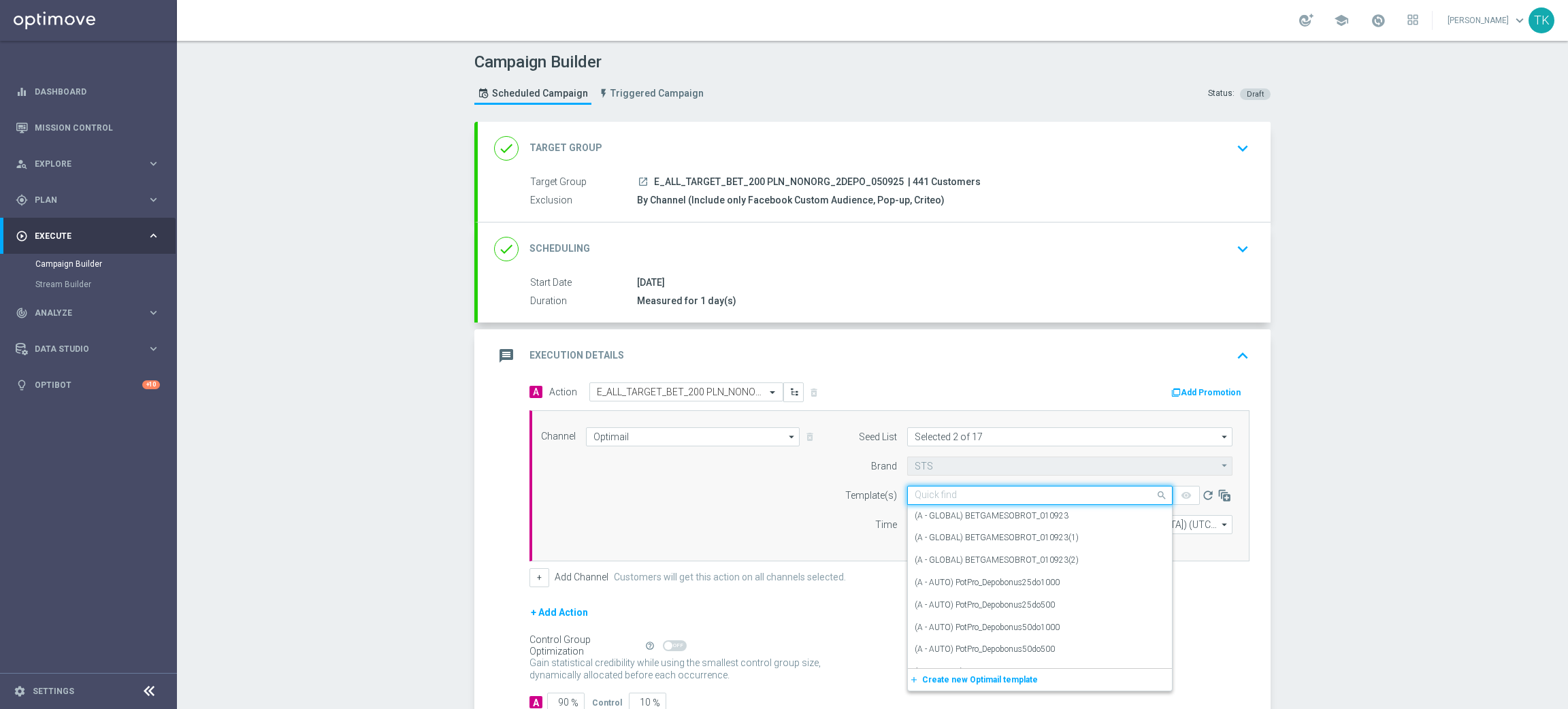
paste input "E_ALL_TARGET_BET_200 PLN_NONORG_2DEPO_050925"
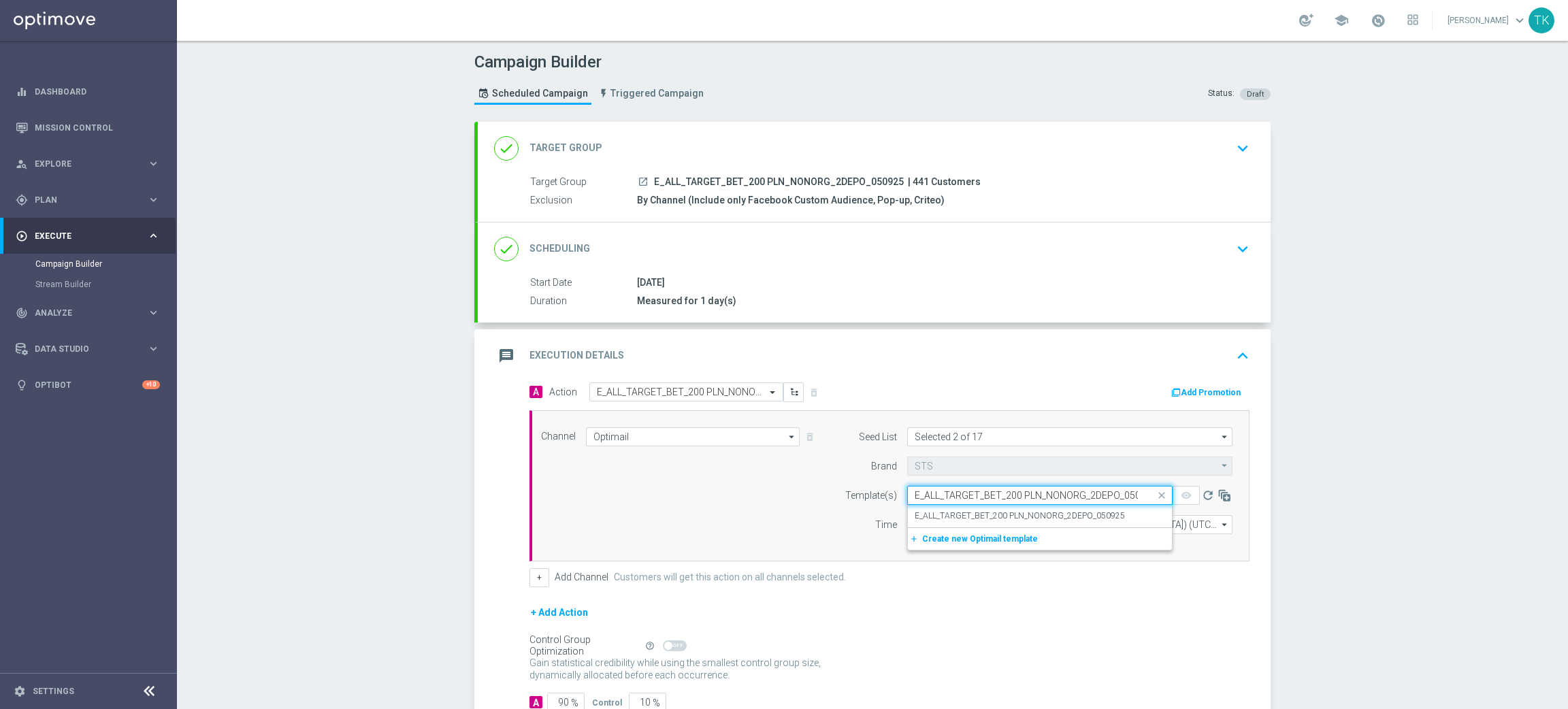
scroll to position [0, 14]
click at [939, 521] on label "E_ALL_TARGET_BET_200 PLN_NONORG_2DEPO_050925" at bounding box center [1019, 516] width 210 height 12
type input "E_ALL_TARGET_BET_200 PLN_NONORG_2DEPO_050925"
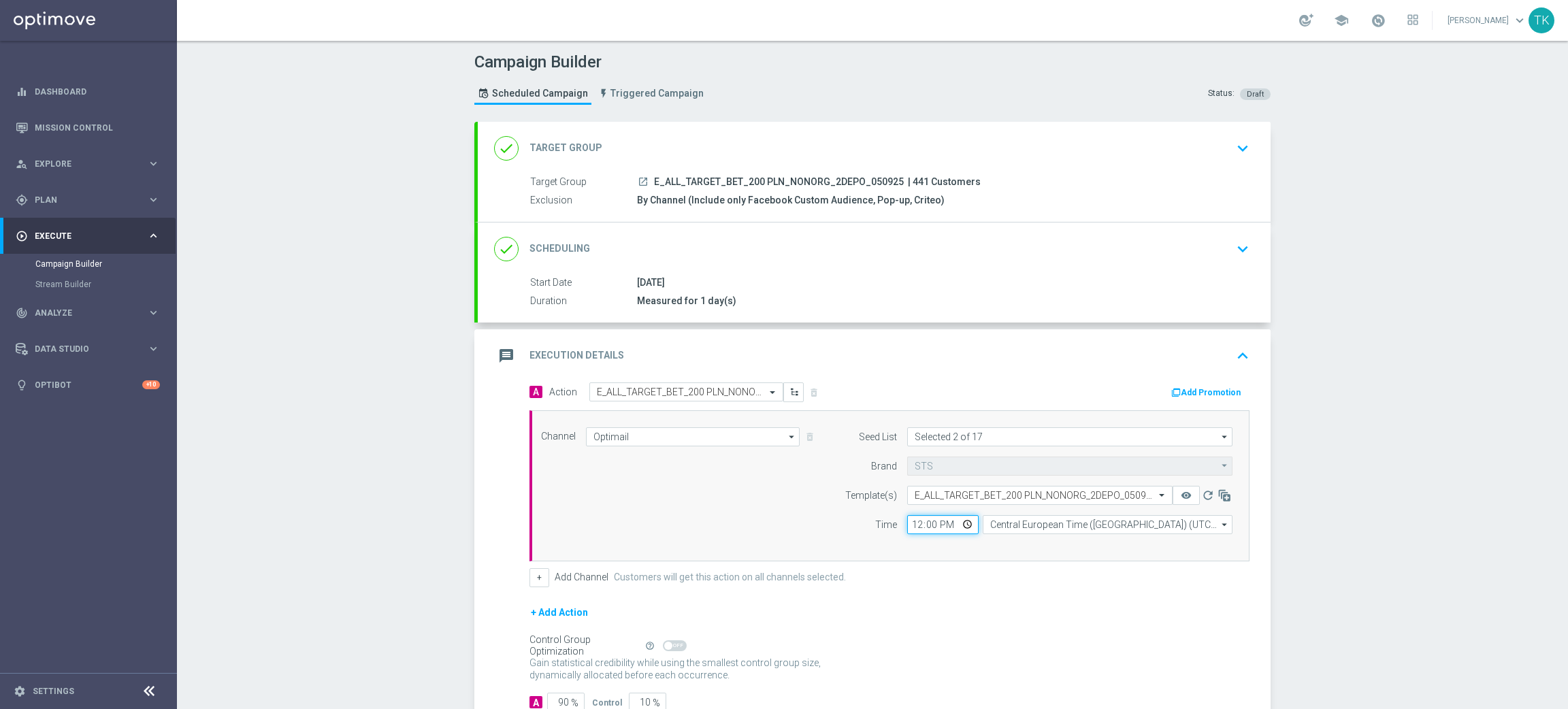
click at [910, 526] on input "12:00" at bounding box center [943, 524] width 72 height 19
type input "16:02"
click at [1015, 526] on input "Central European Time ([GEOGRAPHIC_DATA]) (UTC +02:00)" at bounding box center [1108, 524] width 249 height 19
click at [1016, 545] on div "Central European Time ([GEOGRAPHIC_DATA]) (UTC +02:00)" at bounding box center [1100, 544] width 223 height 13
type input "Central European Time ([GEOGRAPHIC_DATA]) (UTC +02:00)"
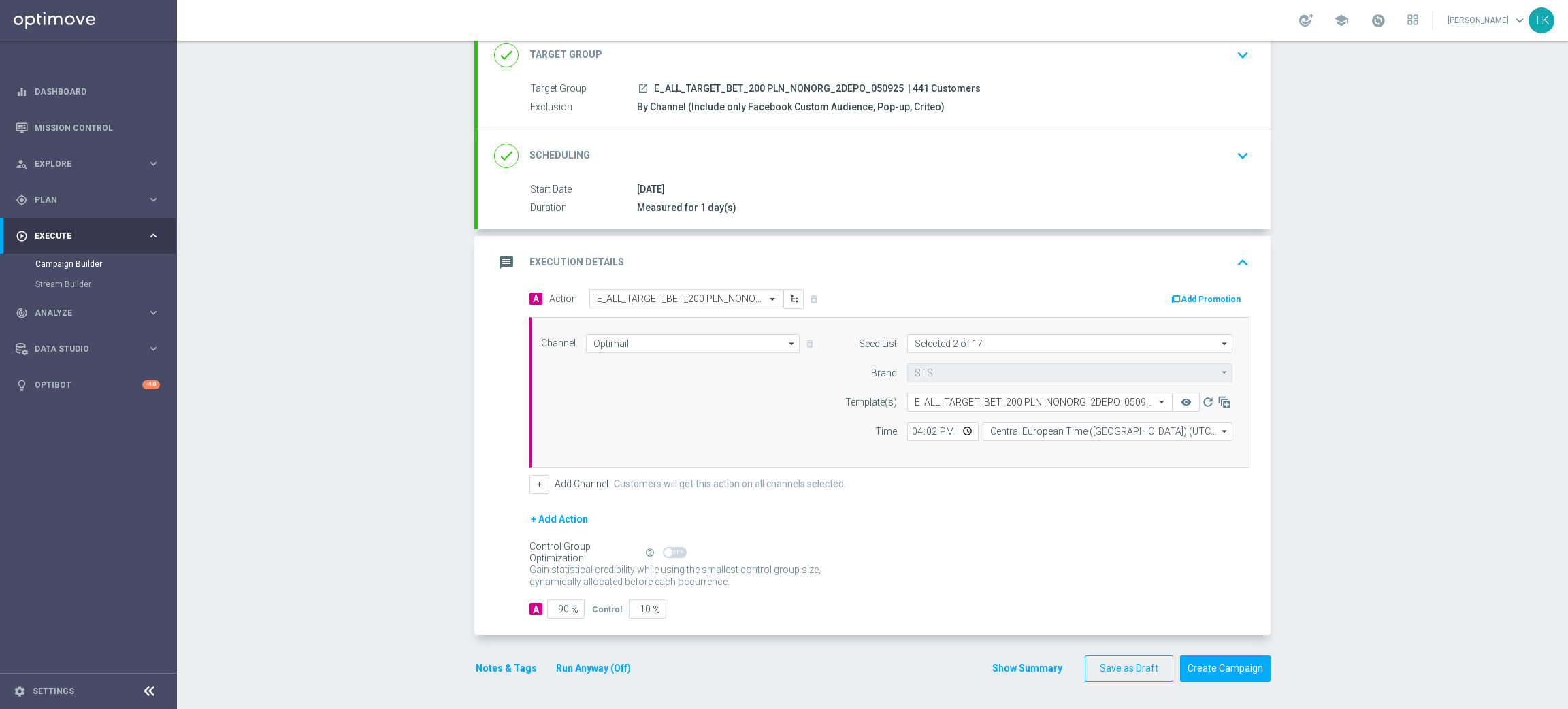
click at [1028, 667] on button "Show Summary" at bounding box center [1028, 669] width 72 height 16
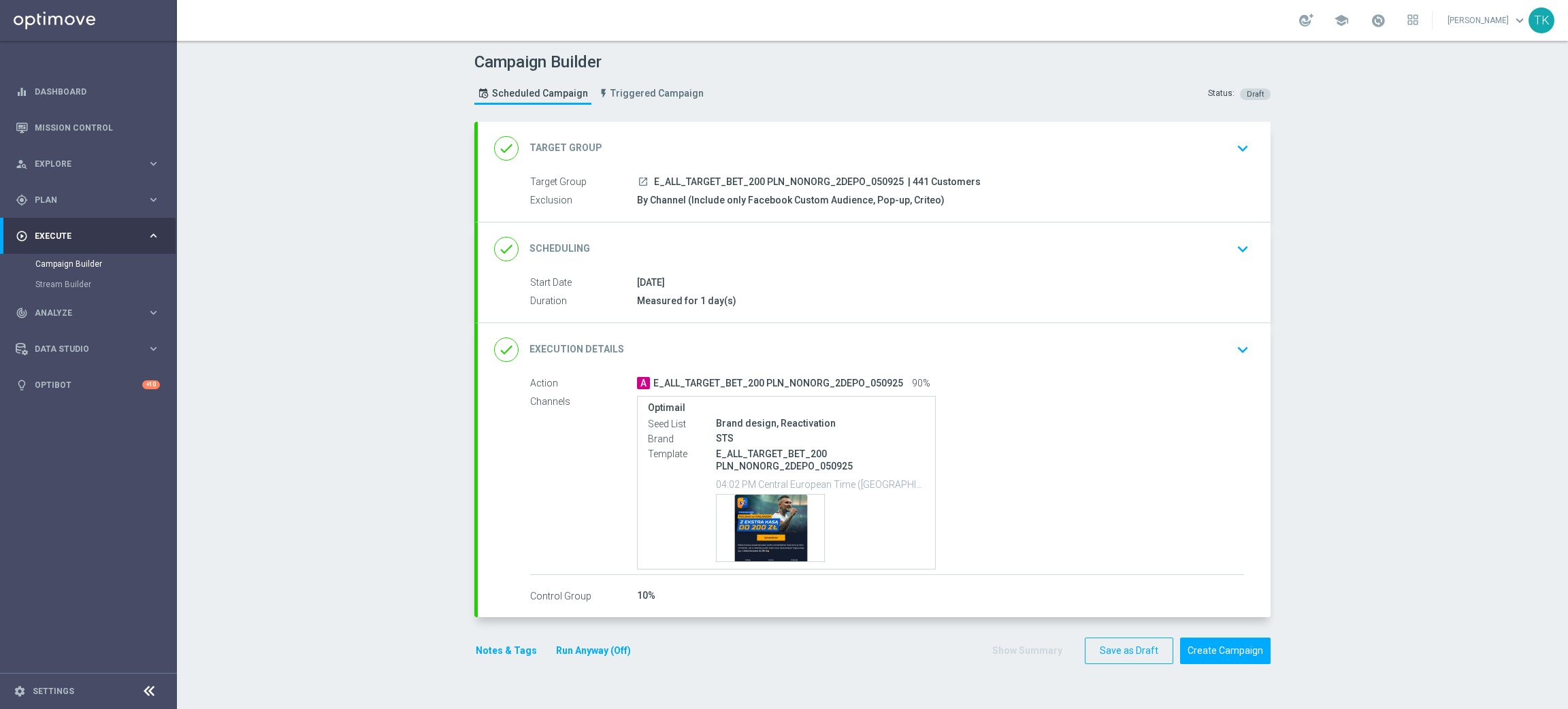
click at [493, 652] on button "Notes & Tags" at bounding box center [507, 651] width 64 height 17
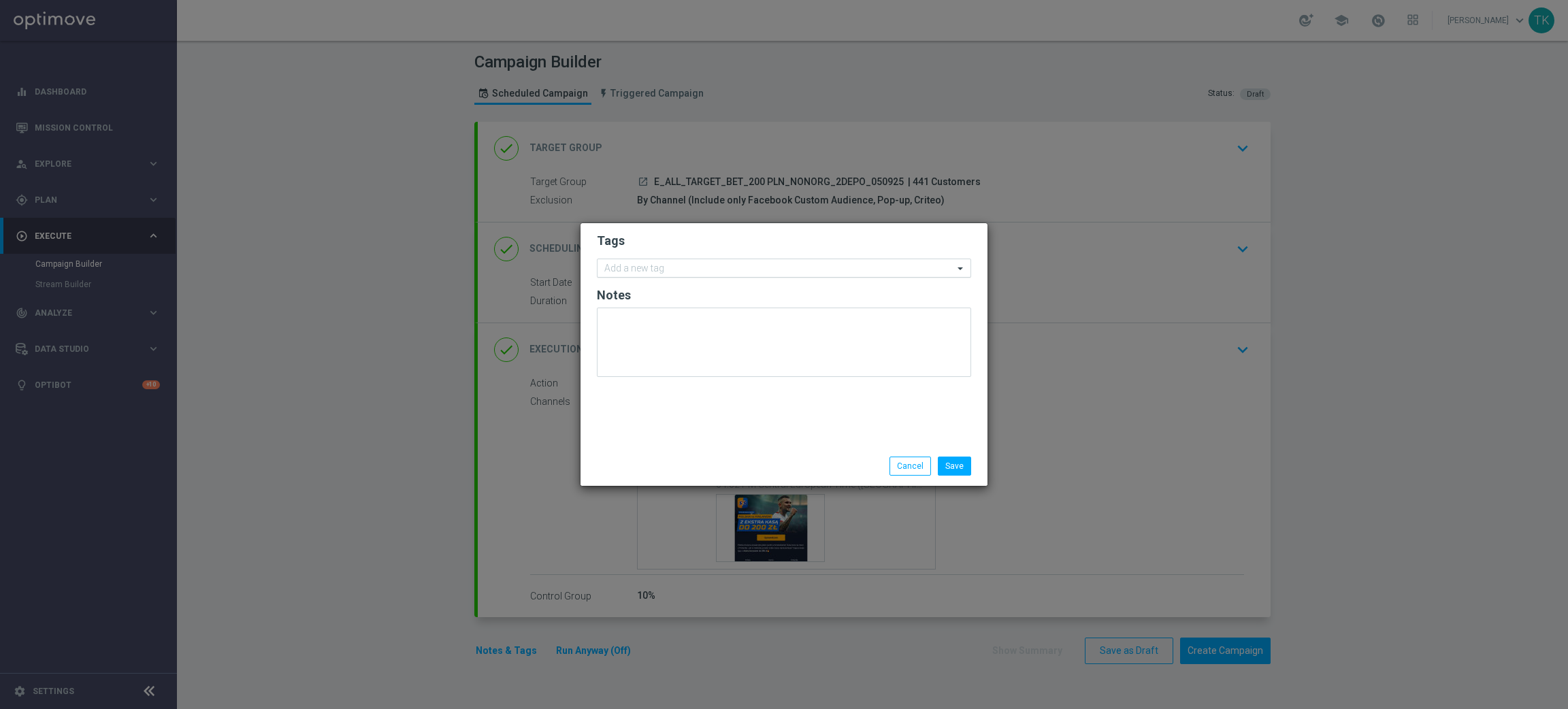
click at [627, 265] on input "text" at bounding box center [779, 269] width 350 height 12
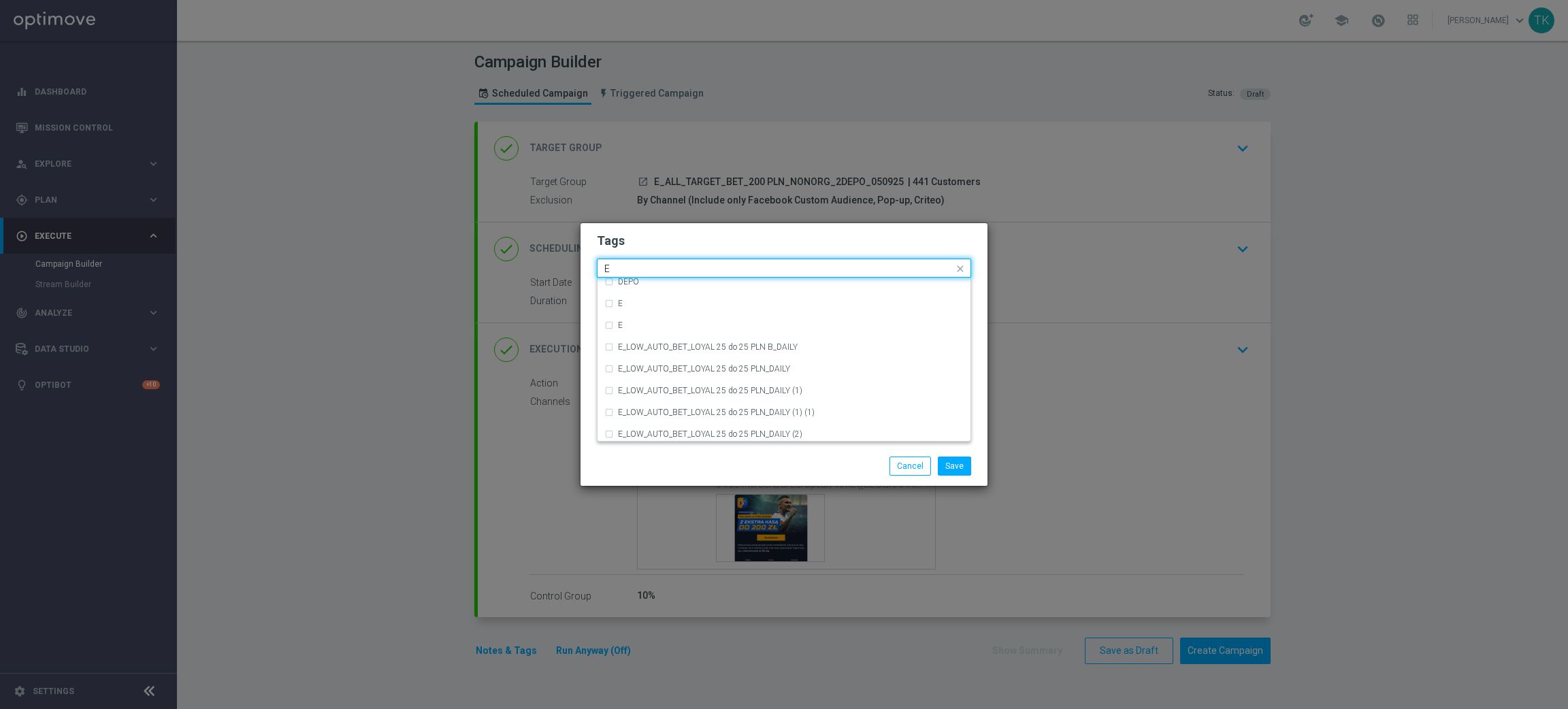
scroll to position [1837, 0]
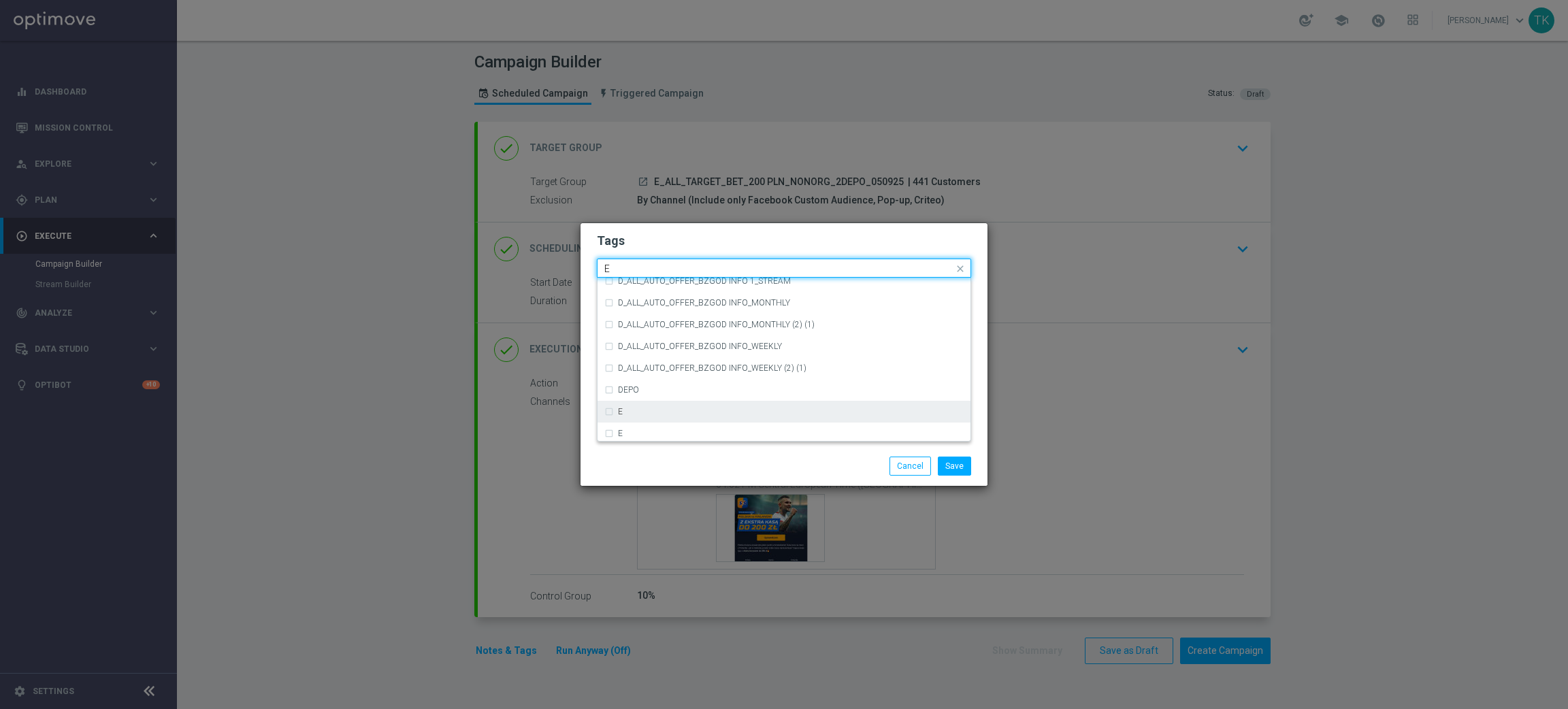
click at [639, 420] on div "E" at bounding box center [784, 412] width 359 height 21
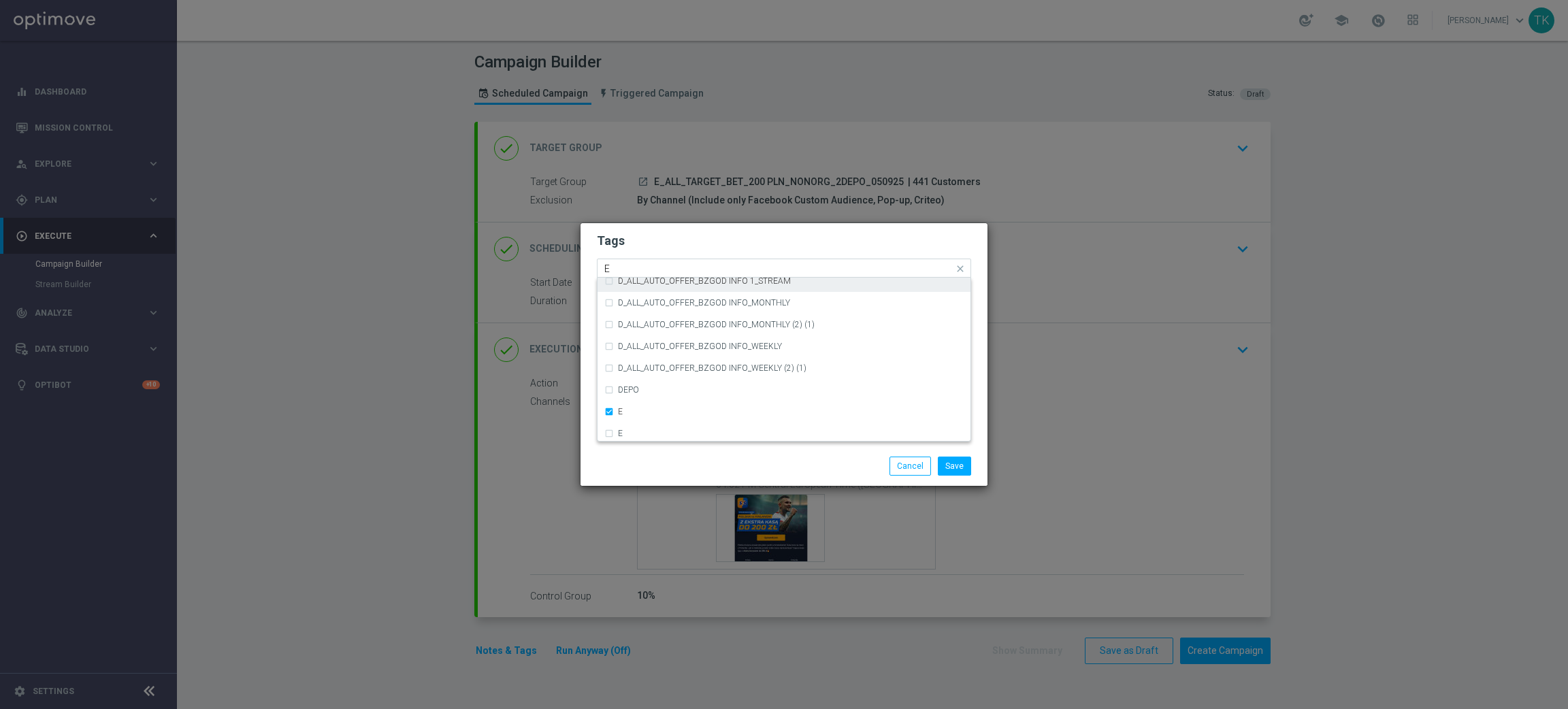
click at [627, 264] on input "E" at bounding box center [779, 269] width 350 height 12
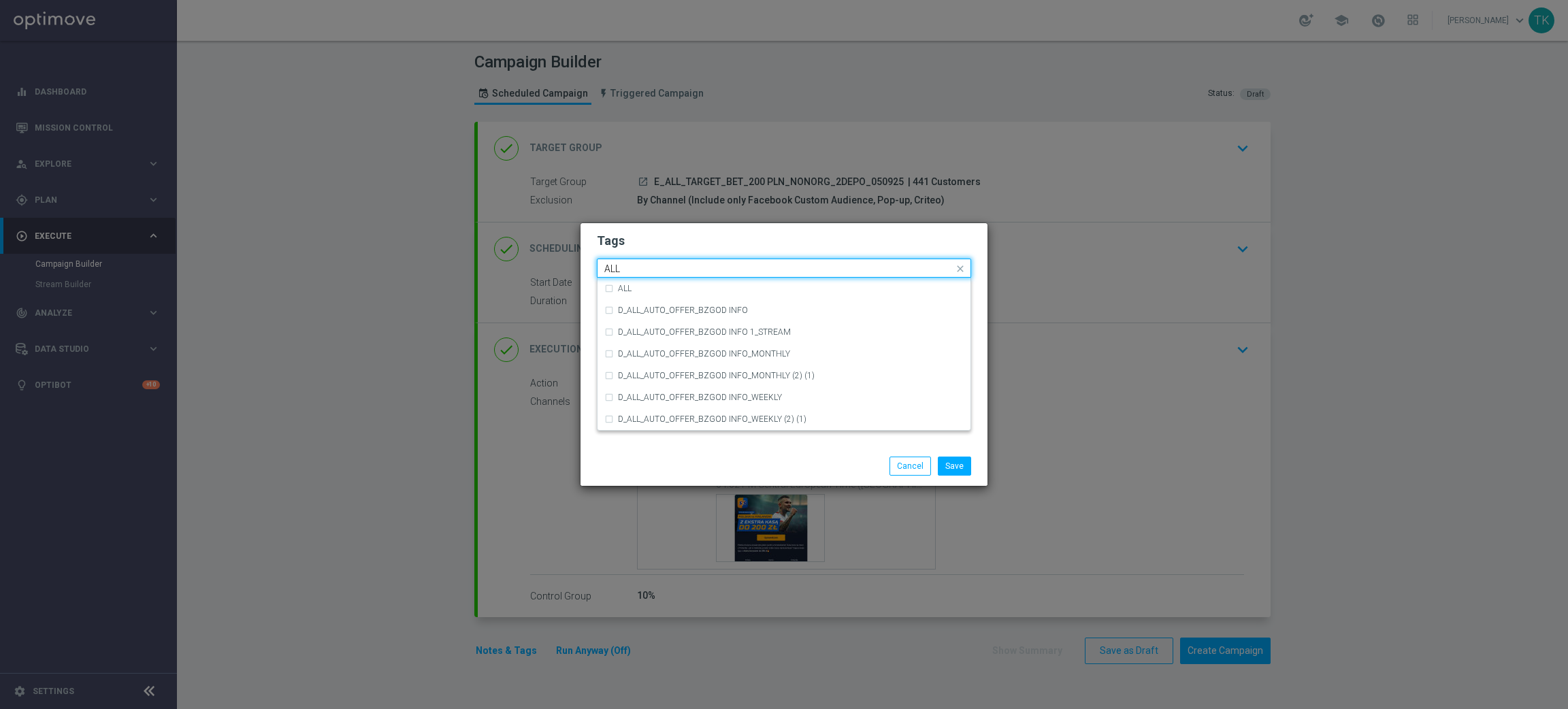
scroll to position [0, 0]
drag, startPoint x: 628, startPoint y: 292, endPoint x: 630, endPoint y: 275, distance: 17.1
click at [629, 293] on div "ALL" at bounding box center [784, 289] width 359 height 21
click at [630, 264] on input "ALL" at bounding box center [779, 269] width 350 height 12
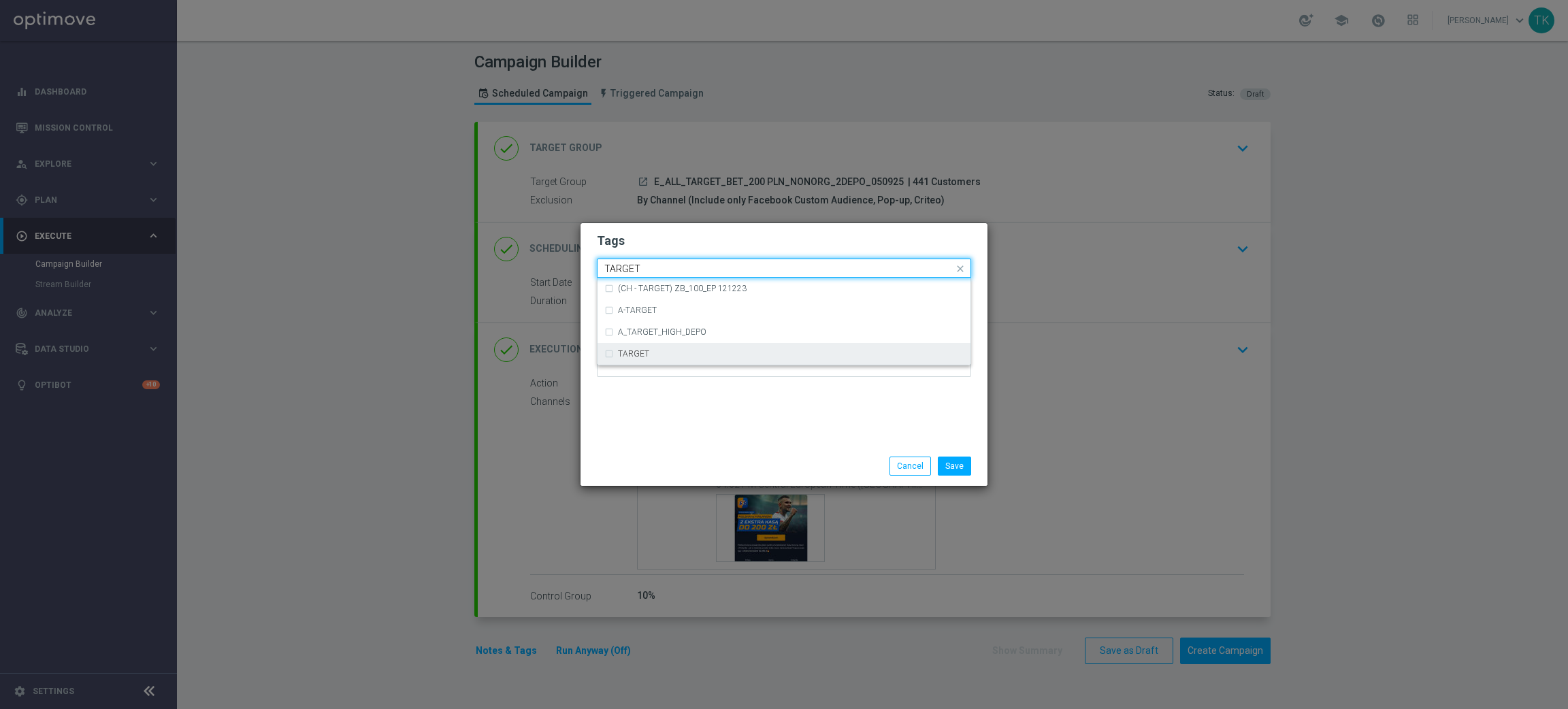
click at [638, 352] on label "TARGET" at bounding box center [633, 353] width 31 height 8
click at [642, 267] on input "TARGET" at bounding box center [779, 269] width 350 height 12
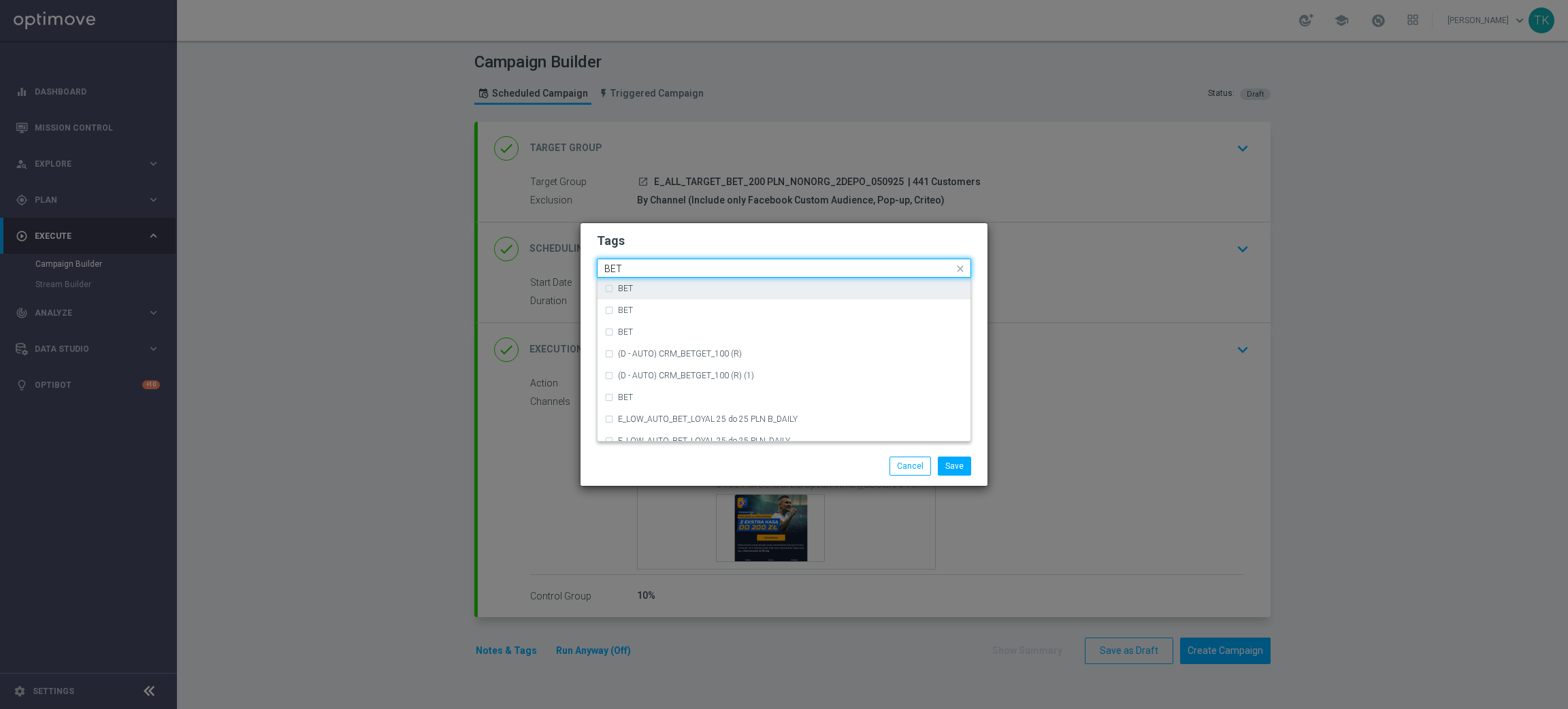
click at [642, 285] on div "BET" at bounding box center [790, 288] width 346 height 8
type input "BET"
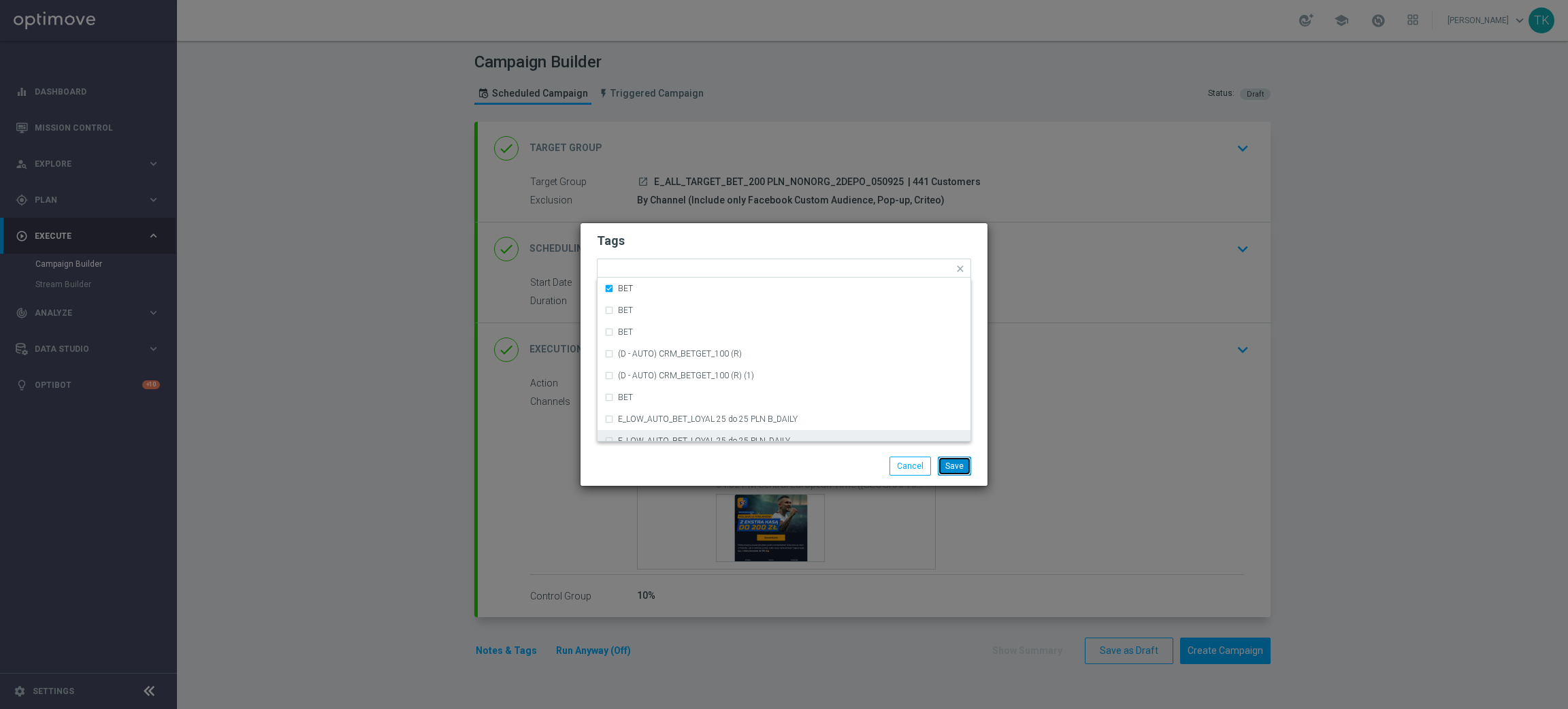
click at [946, 461] on button "Save" at bounding box center [954, 466] width 33 height 19
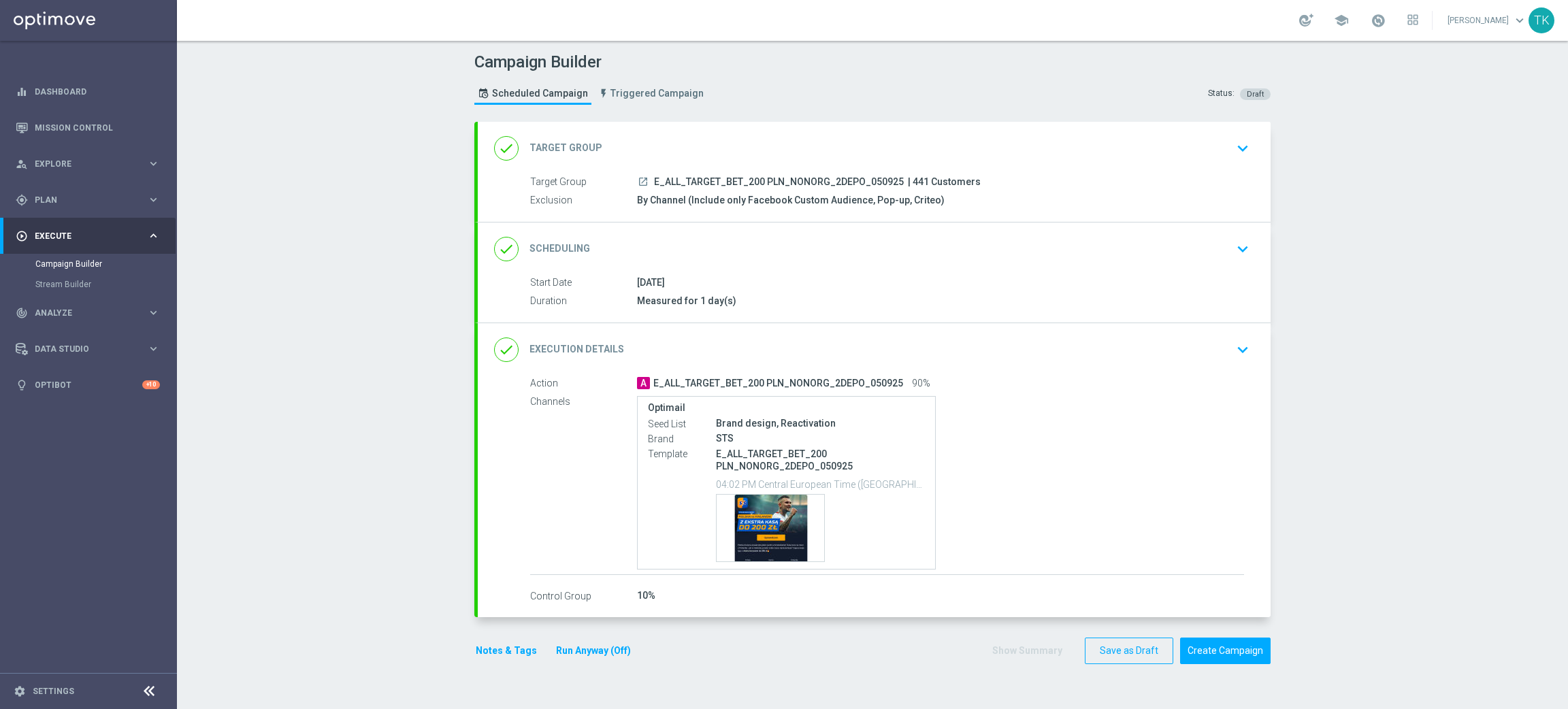
click at [712, 177] on span "E_ALL_TARGET_BET_200 PLN_NONORG_2DEPO_050925" at bounding box center [779, 182] width 249 height 13
copy div "E_ALL_TARGET_BET_200 PLN_NONORG_2DEPO_050925"
click at [766, 92] on div "Campaign Builder Scheduled Campaign Triggered Campaign Status: Draft" at bounding box center [873, 80] width 817 height 63
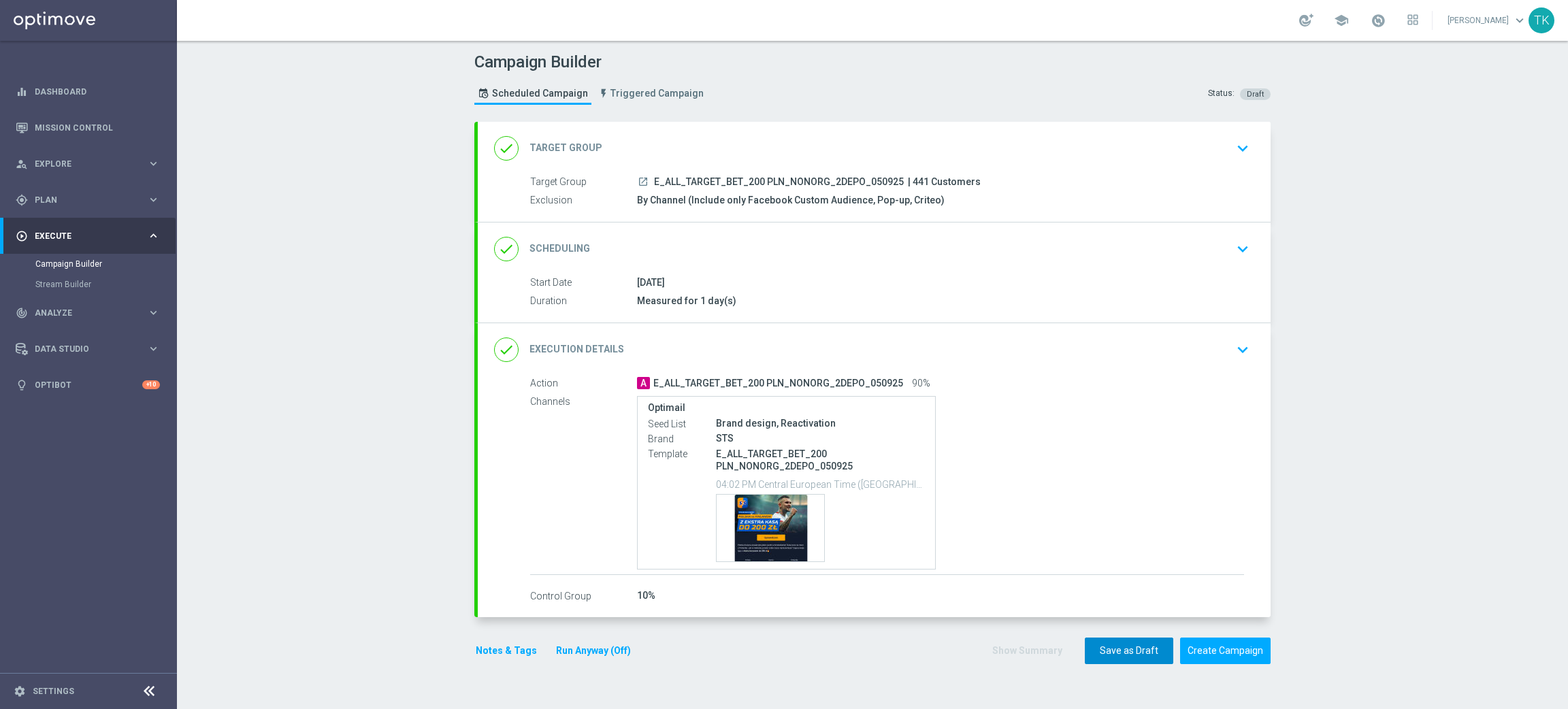
click at [1102, 656] on button "Save as Draft" at bounding box center [1129, 652] width 89 height 27
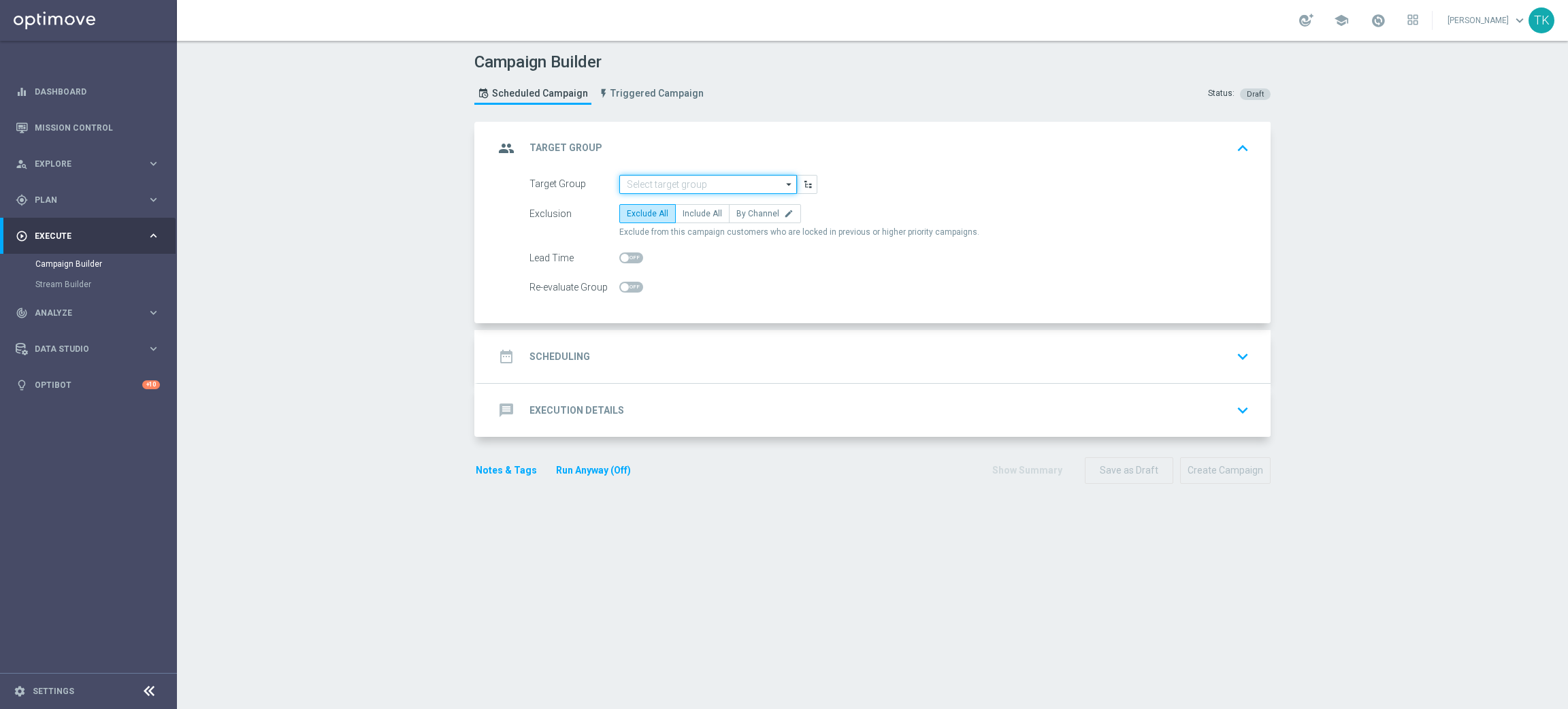
click at [638, 180] on input at bounding box center [708, 184] width 178 height 19
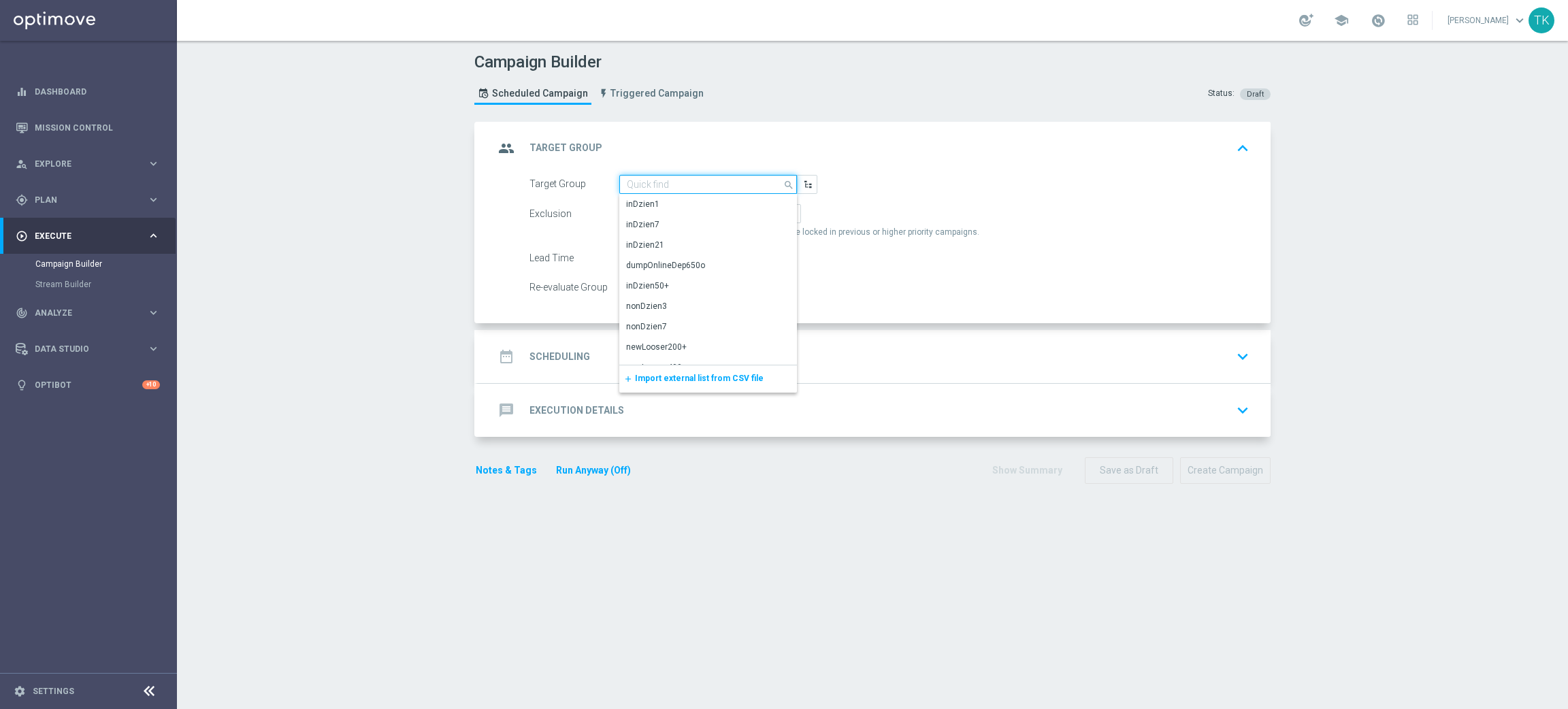
paste input "REACQ_ALL_TARGET_BET_100 DO 200ZL_050925"
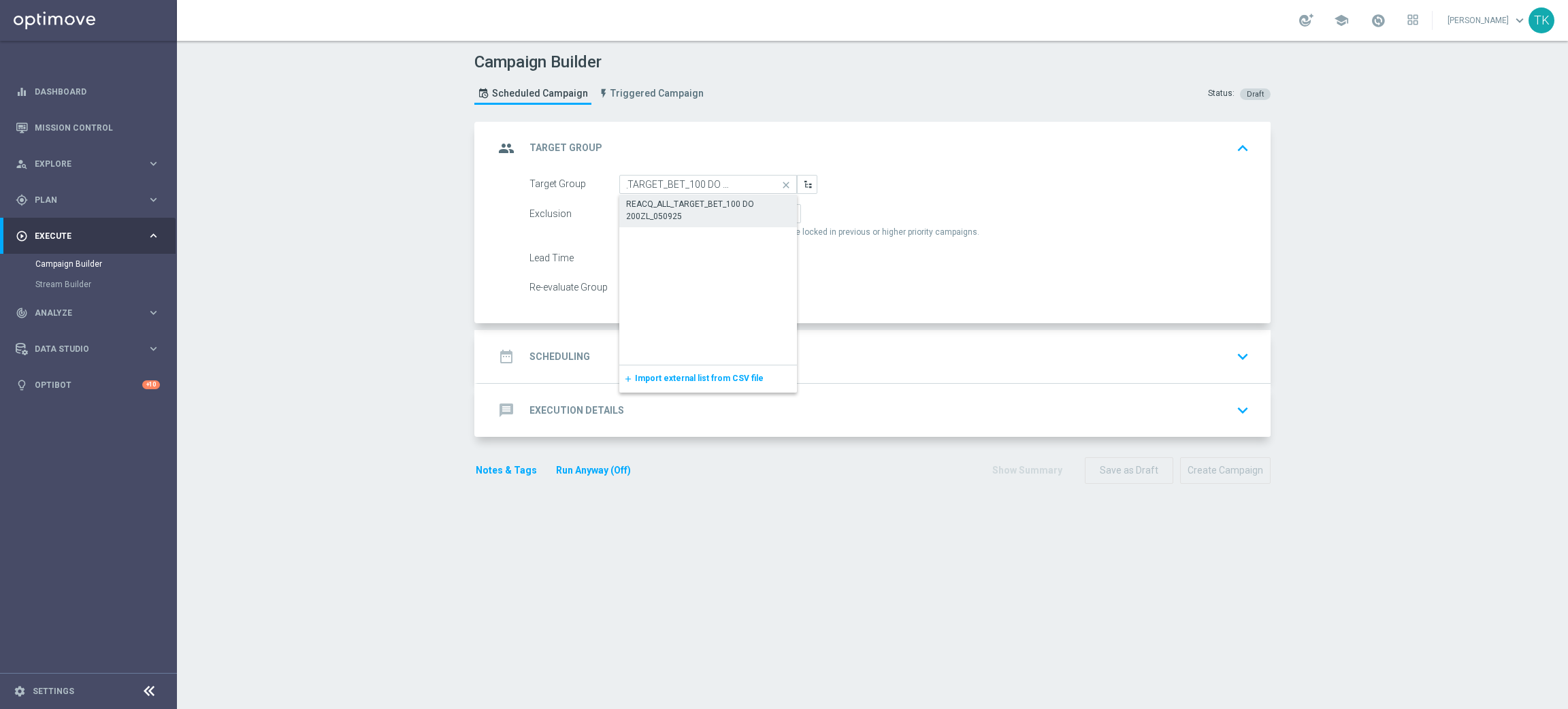
click at [650, 210] on div "REACQ_ALL_TARGET_BET_100 DO 200ZL_050925" at bounding box center [709, 210] width 164 height 24
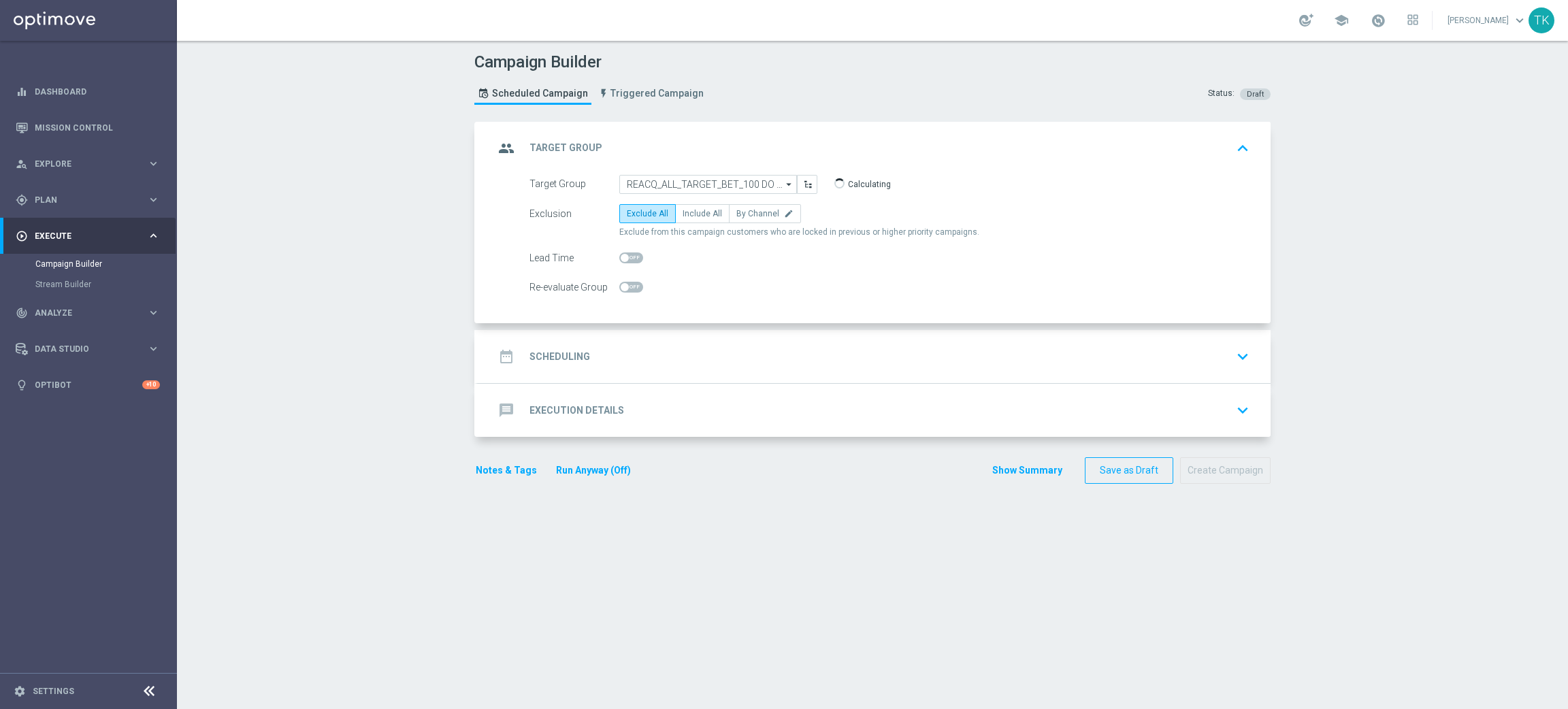
type input "REACQ_ALL_TARGET_BET_100 DO 200ZL_050925"
click at [746, 207] on label "By Channel edit" at bounding box center [765, 213] width 72 height 19
click at [746, 212] on input "By Channel edit" at bounding box center [741, 216] width 9 height 9
radio input "true"
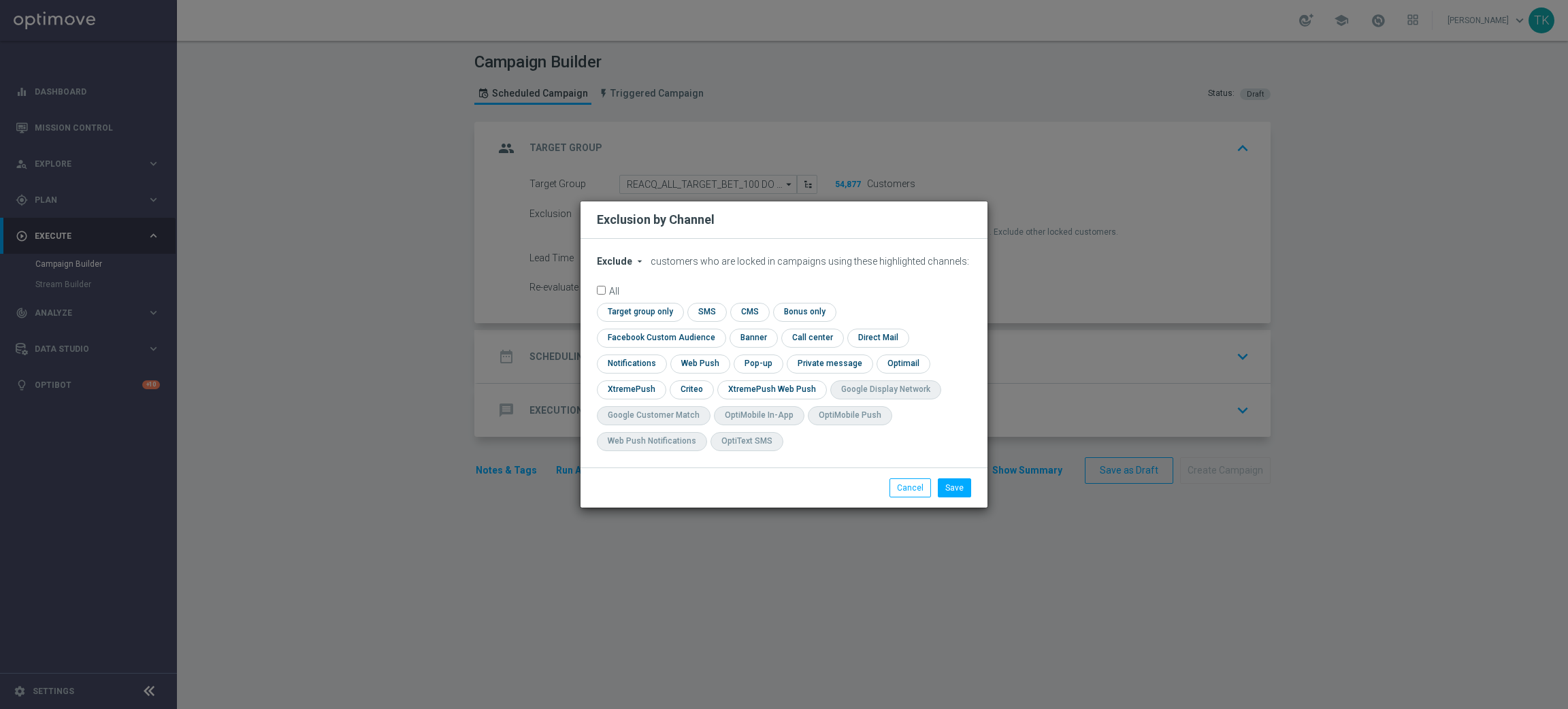
click at [610, 267] on span "Exclude" at bounding box center [615, 261] width 36 height 11
click at [622, 299] on div "Include" at bounding box center [623, 292] width 50 height 16
click at [721, 329] on input "checkbox" at bounding box center [659, 338] width 123 height 19
checkbox input "true"
click at [689, 384] on input "checkbox" at bounding box center [690, 390] width 42 height 19
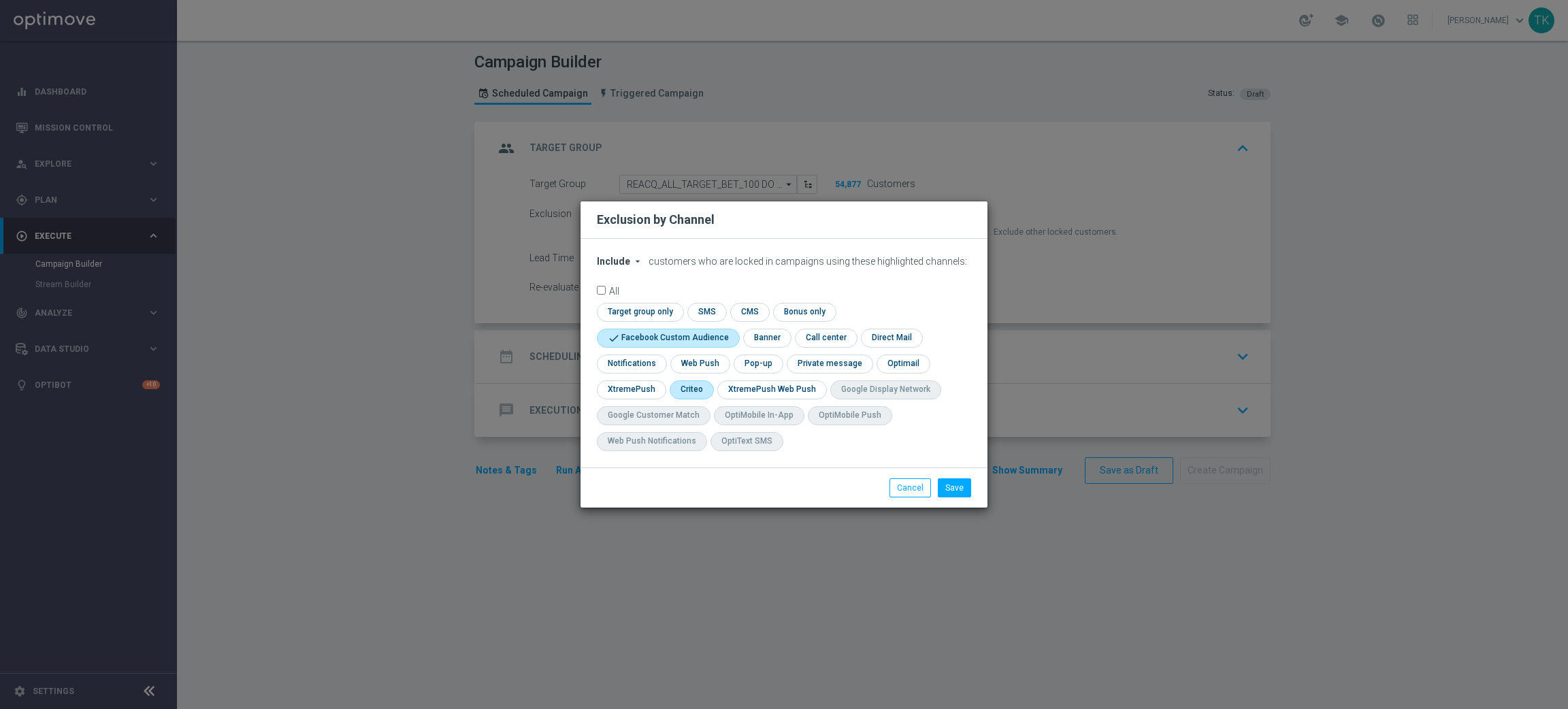
checkbox input "true"
click at [748, 366] on input "checkbox" at bounding box center [757, 364] width 47 height 19
checkbox input "true"
click at [955, 481] on button "Save" at bounding box center [954, 487] width 33 height 19
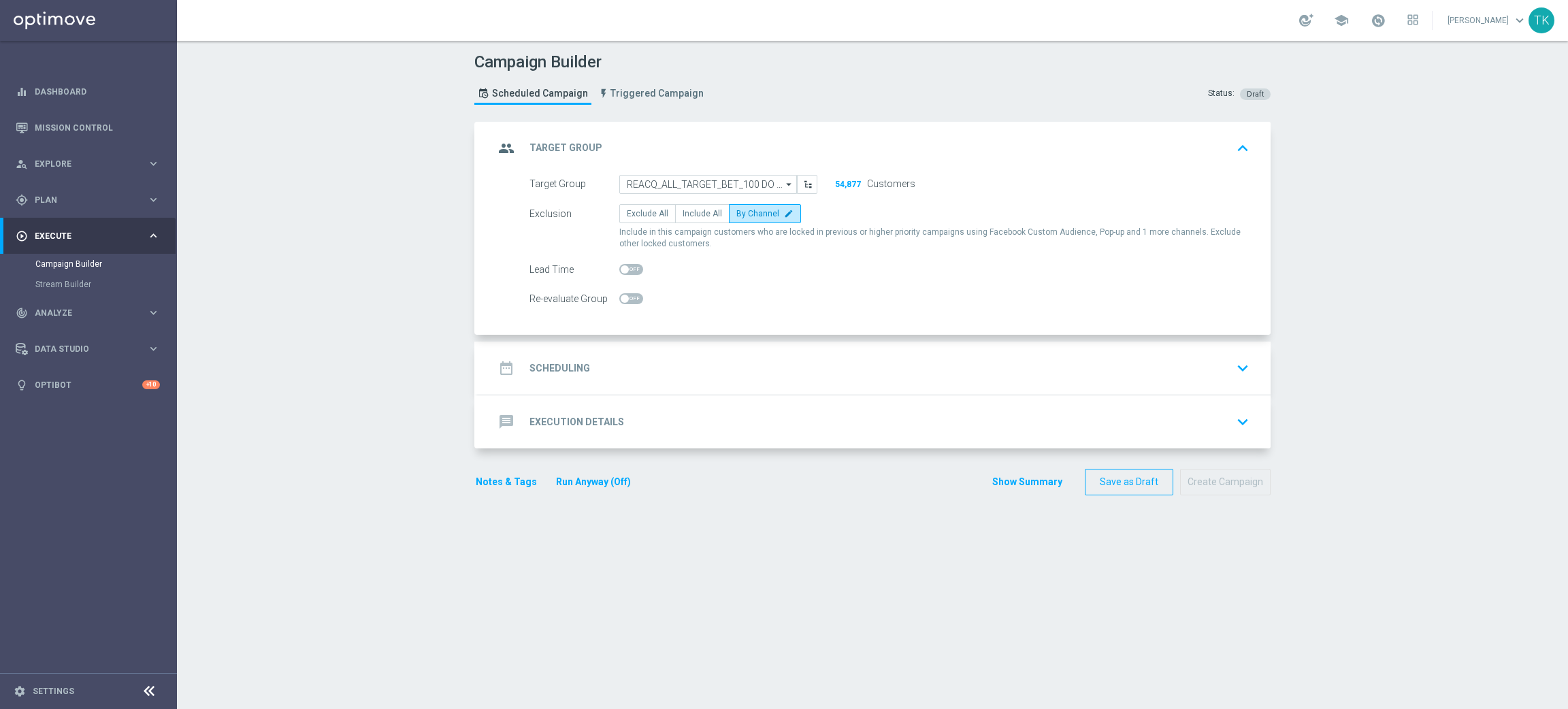
drag, startPoint x: 955, startPoint y: 481, endPoint x: 880, endPoint y: 86, distance: 402.1
click at [880, 86] on div "Campaign Builder Scheduled Campaign Triggered Campaign Status: Draft" at bounding box center [873, 80] width 817 height 63
click at [628, 361] on div "date_range Scheduling keyboard_arrow_down" at bounding box center [874, 368] width 761 height 26
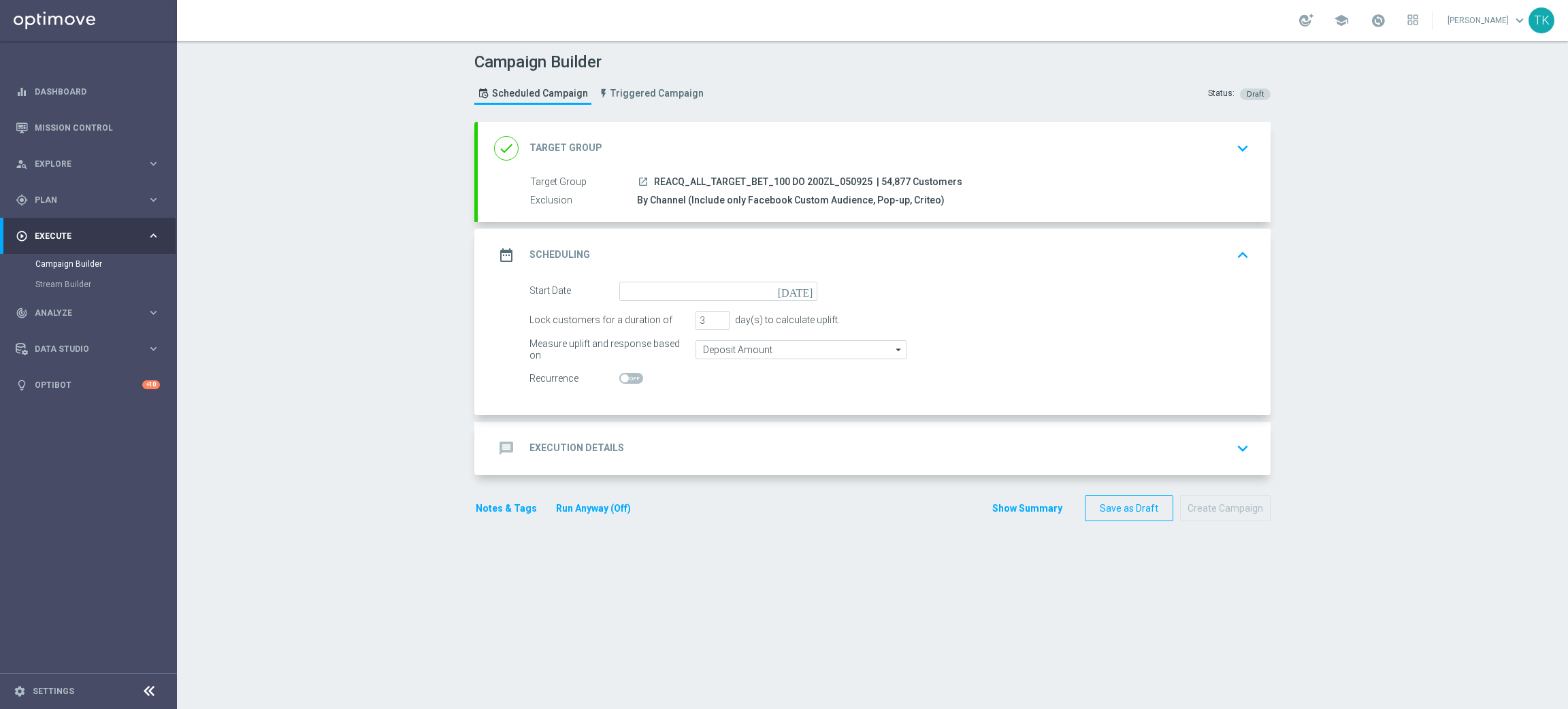
click at [725, 179] on span "REACQ_ALL_TARGET_BET_100 DO 200ZL_050925" at bounding box center [763, 182] width 218 height 13
copy div "REACQ_ALL_TARGET_BET_100 DO 200ZL_050925"
click at [644, 294] on input at bounding box center [719, 291] width 198 height 19
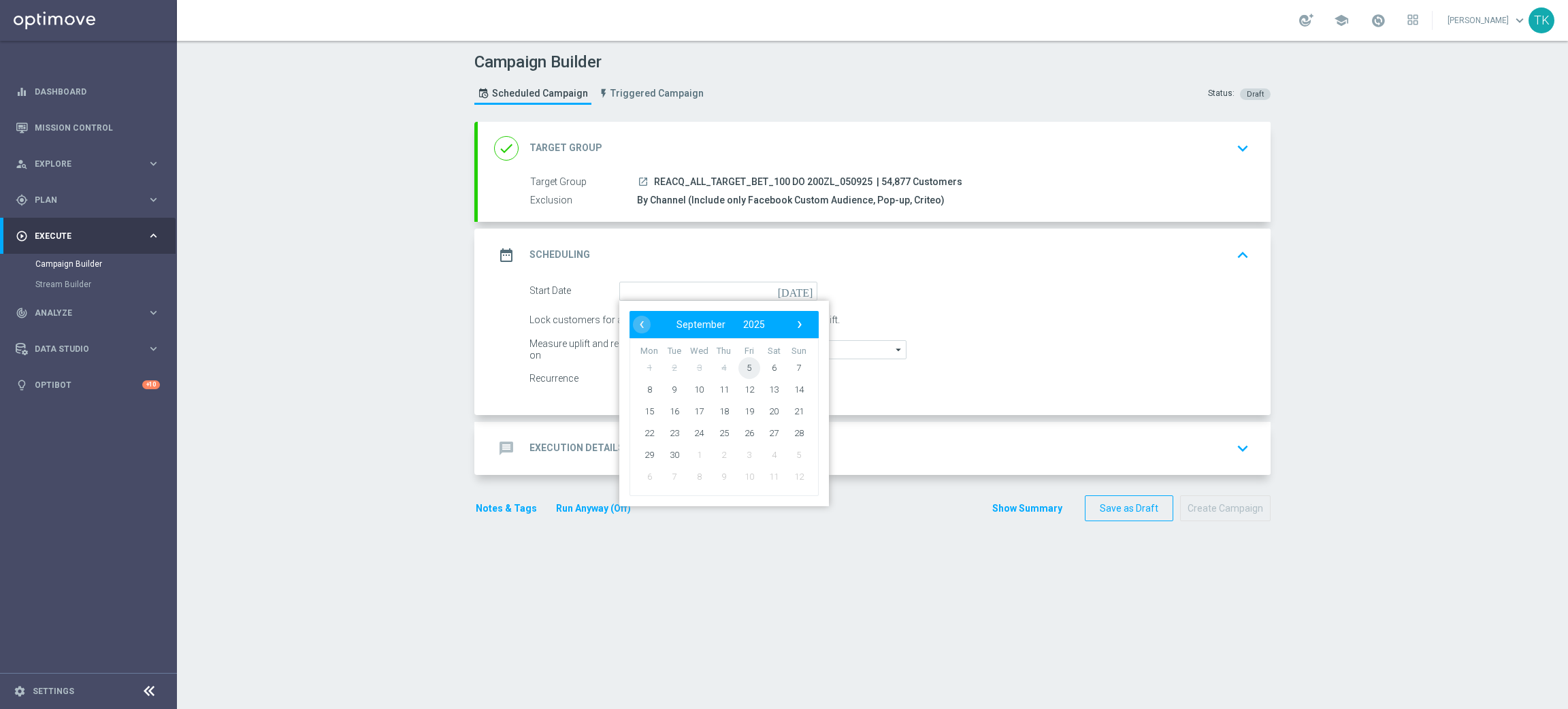
click at [740, 367] on span "5" at bounding box center [749, 367] width 21 height 21
type input "[DATE]"
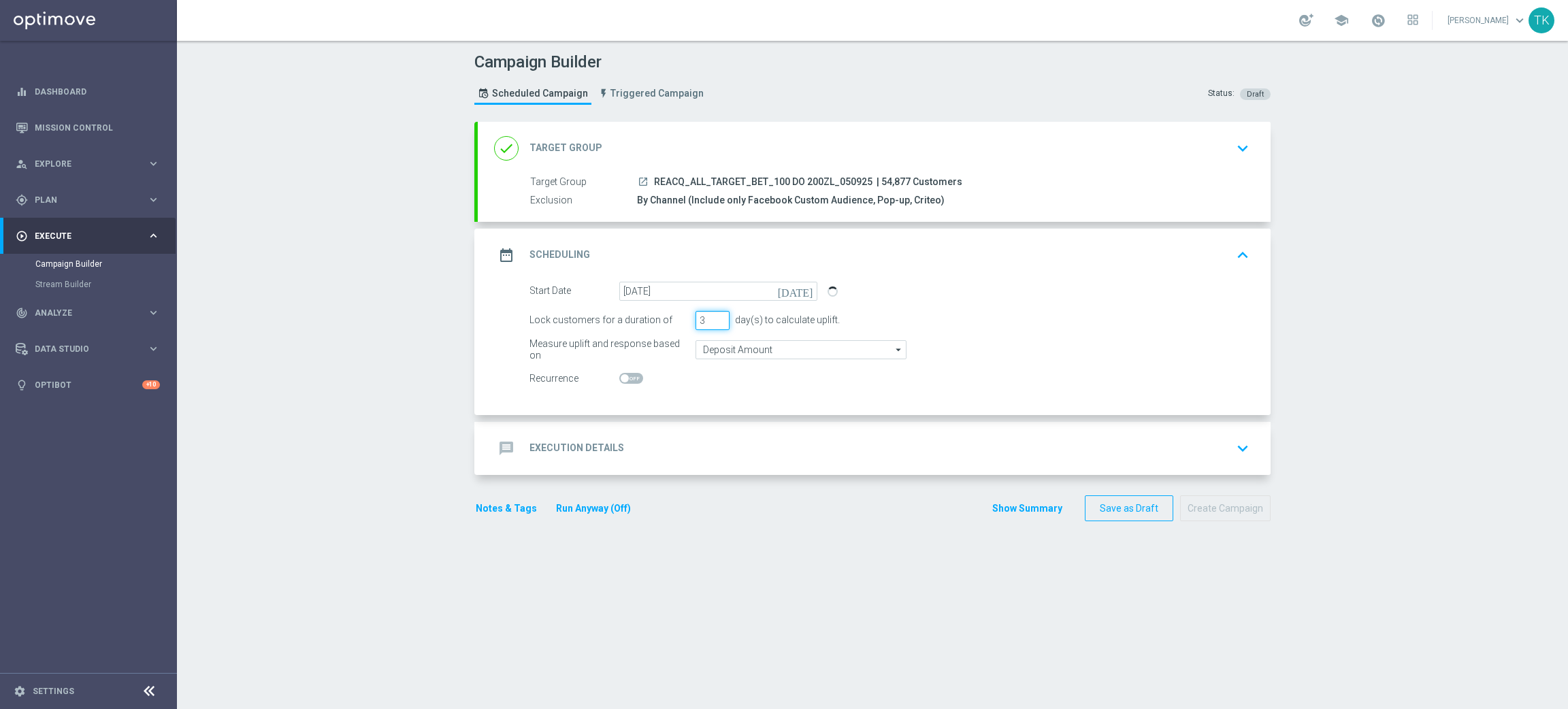
click at [710, 325] on input "3" at bounding box center [712, 320] width 34 height 19
click at [714, 317] on input "4" at bounding box center [712, 320] width 34 height 19
click at [712, 325] on input "4" at bounding box center [712, 320] width 34 height 19
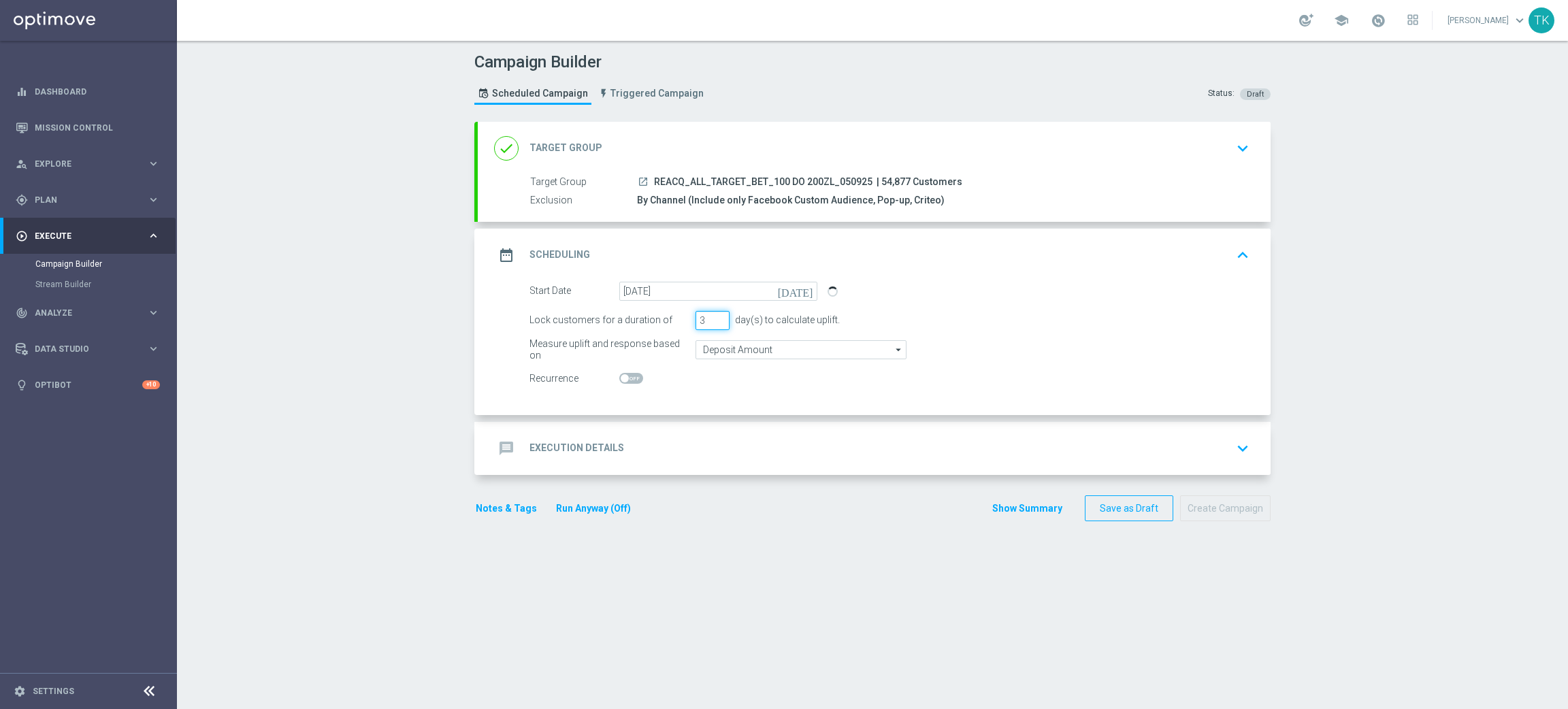
click at [712, 321] on input "3" at bounding box center [712, 320] width 34 height 19
click at [712, 321] on input "2" at bounding box center [712, 320] width 34 height 19
type input "1"
click at [712, 321] on input "1" at bounding box center [712, 320] width 34 height 19
click at [618, 443] on div "message Execution Details keyboard_arrow_down" at bounding box center [874, 448] width 761 height 26
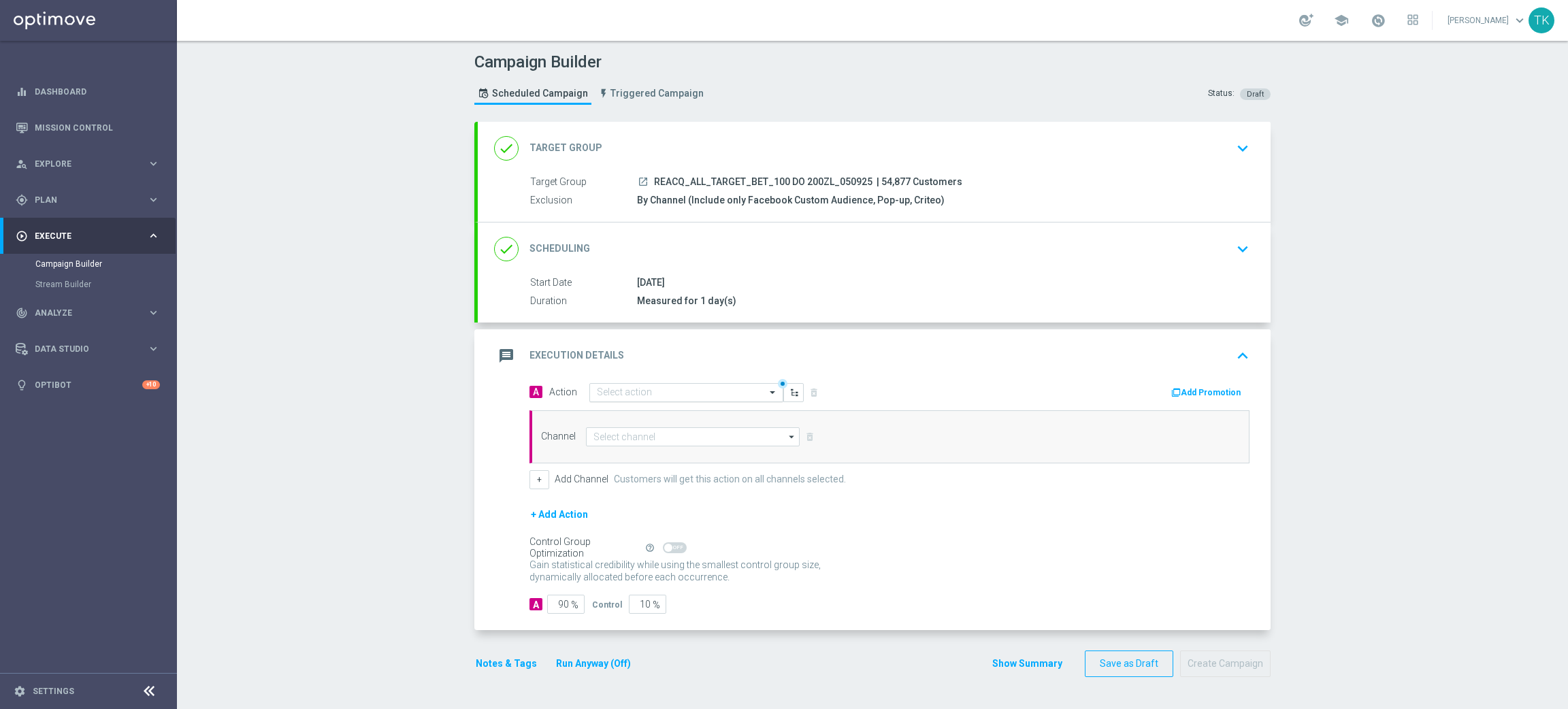
click at [598, 395] on input "text" at bounding box center [673, 392] width 152 height 12
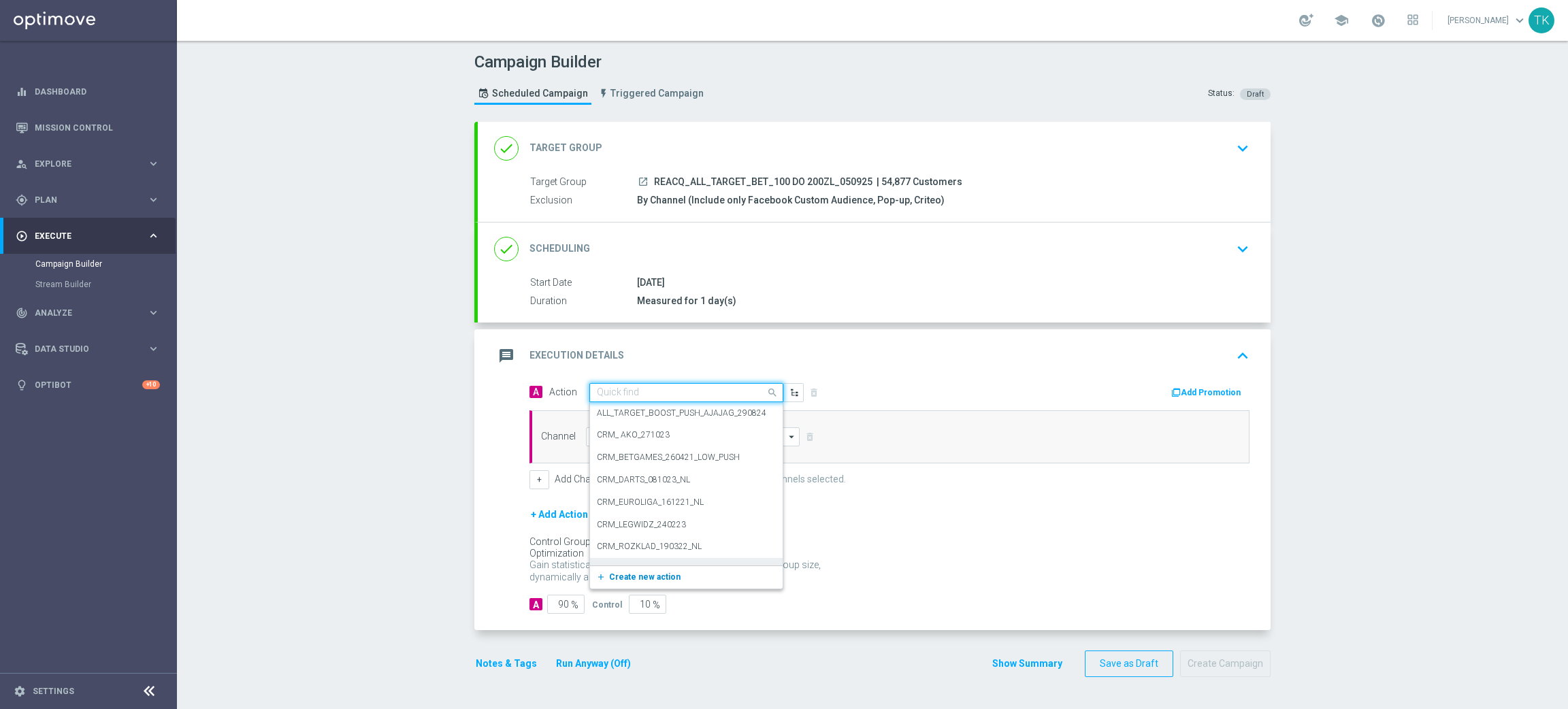
click at [618, 570] on button "add_new Create new action" at bounding box center [684, 578] width 188 height 16
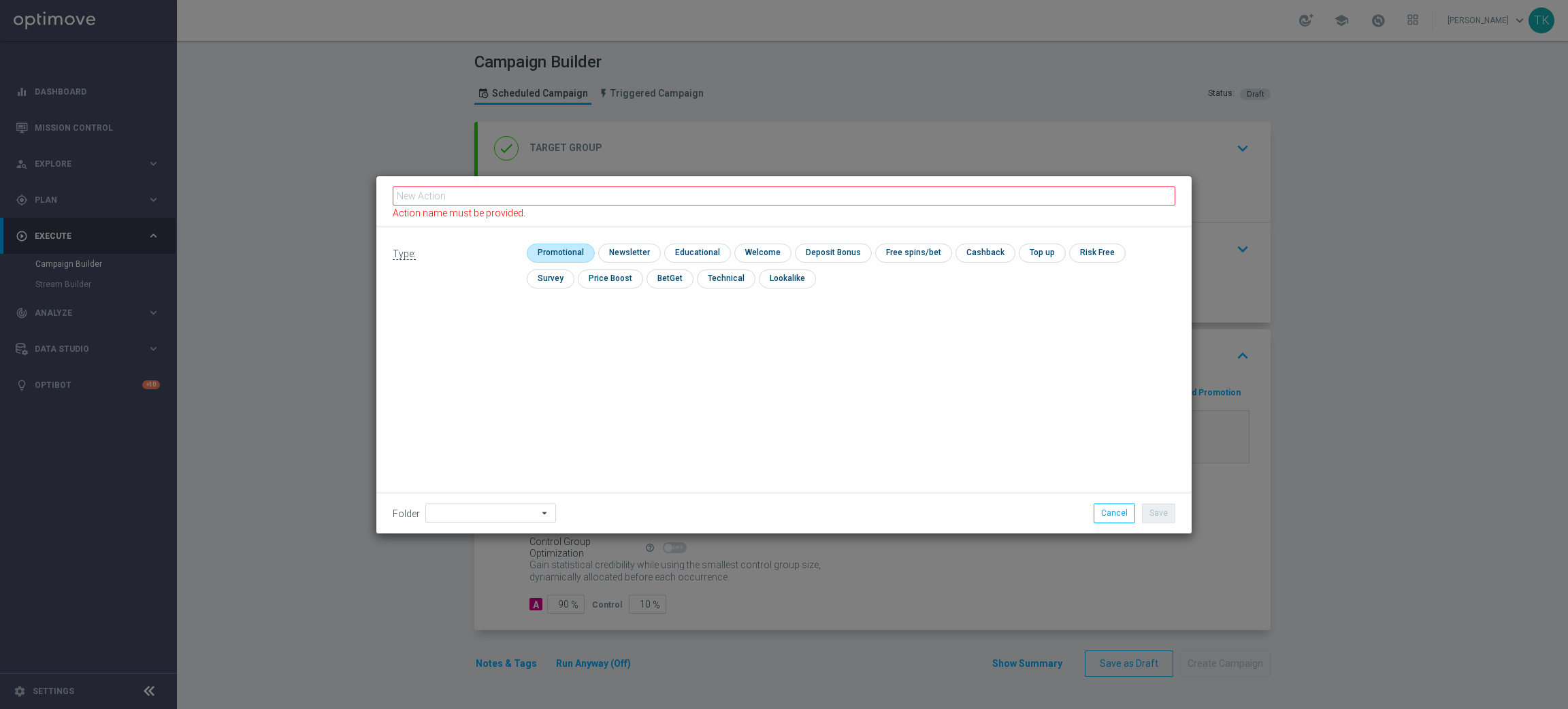
click at [556, 249] on input "checkbox" at bounding box center [559, 253] width 64 height 19
checkbox input "true"
click at [577, 184] on fieldset "Action name must be provided." at bounding box center [784, 201] width 783 height 35
click at [565, 202] on input "text" at bounding box center [784, 196] width 783 height 19
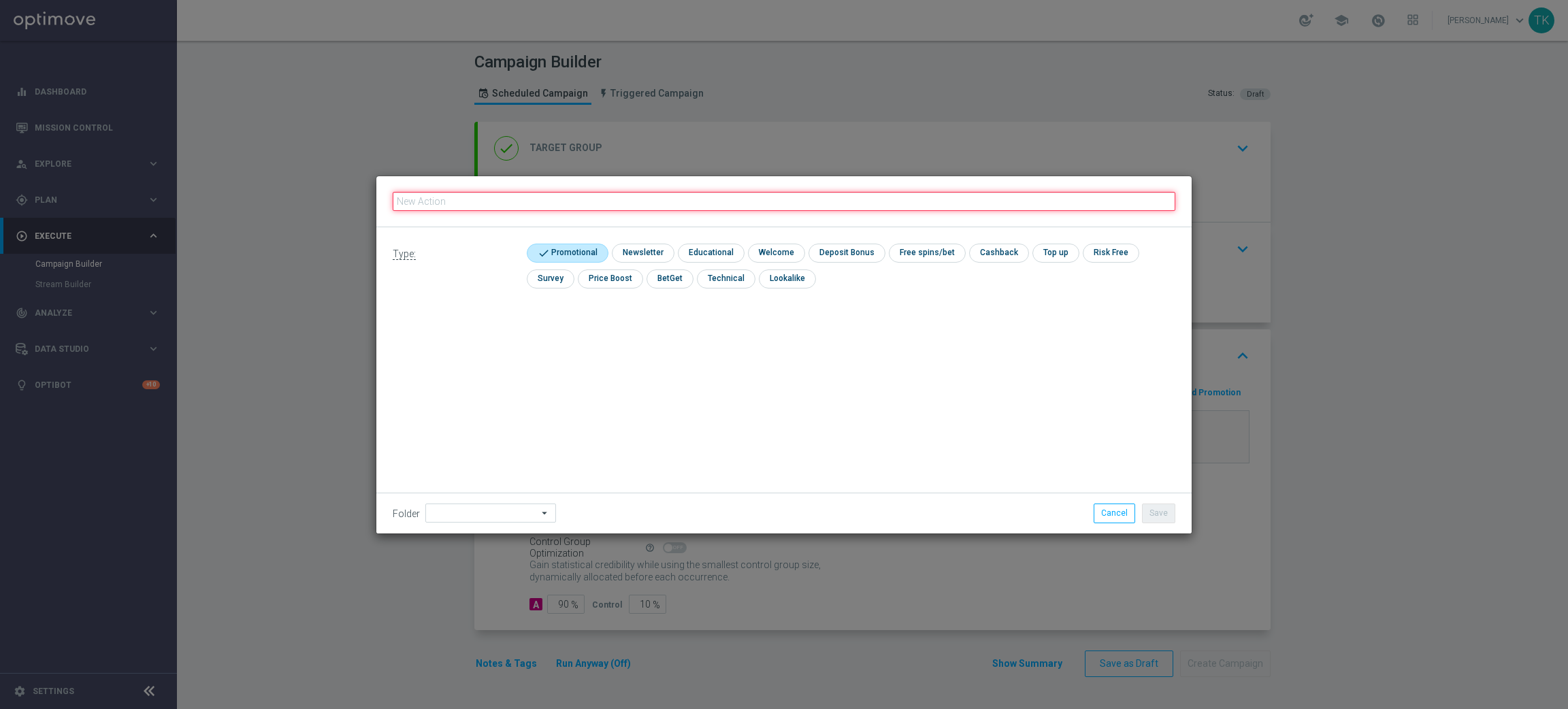
paste input "REACQ_ALL_TARGET_BET_100 DO 200ZL_050925"
type input "REACQ_ALL_TARGET_BET_100 DO 200ZL_050925"
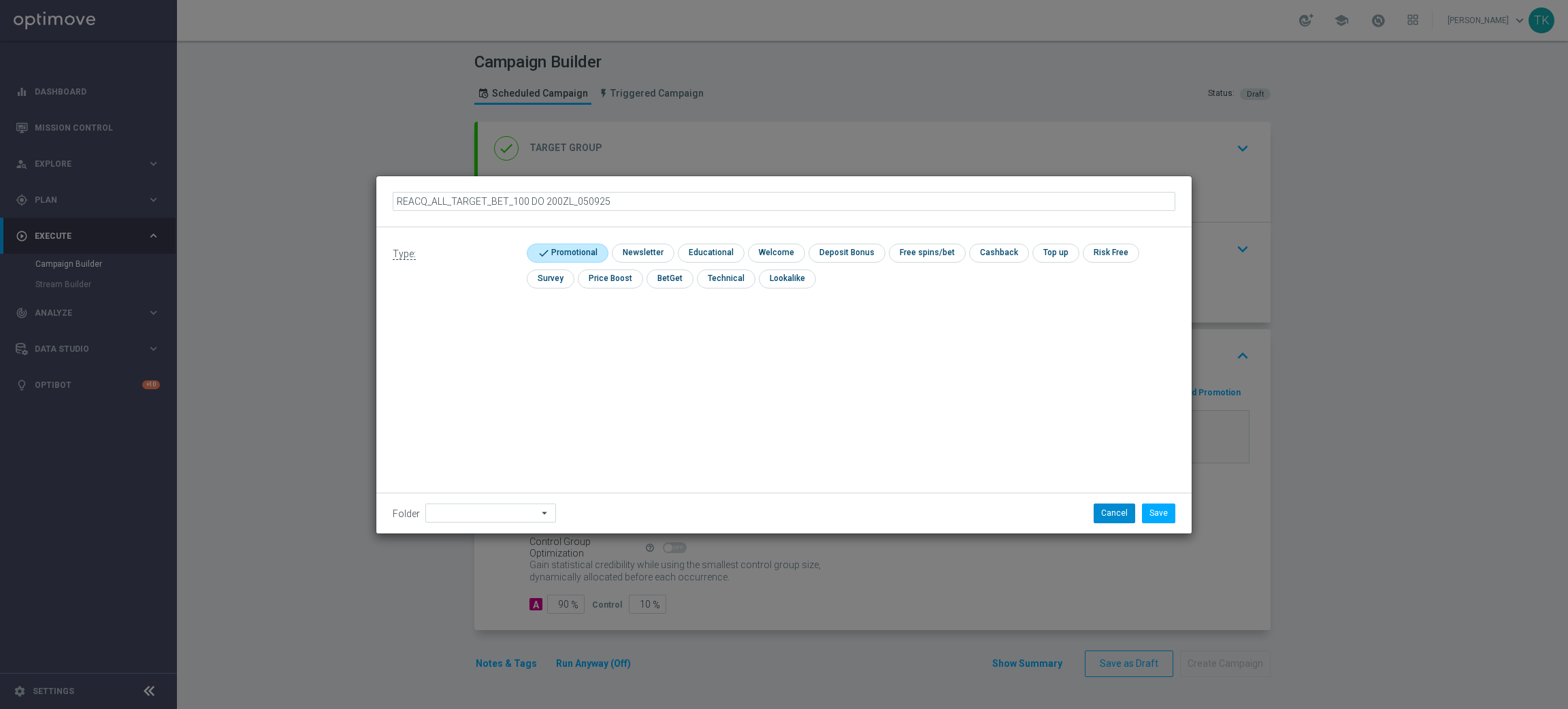
click at [1134, 516] on li "Cancel" at bounding box center [1115, 513] width 48 height 19
click at [1159, 516] on button "Save" at bounding box center [1159, 513] width 33 height 19
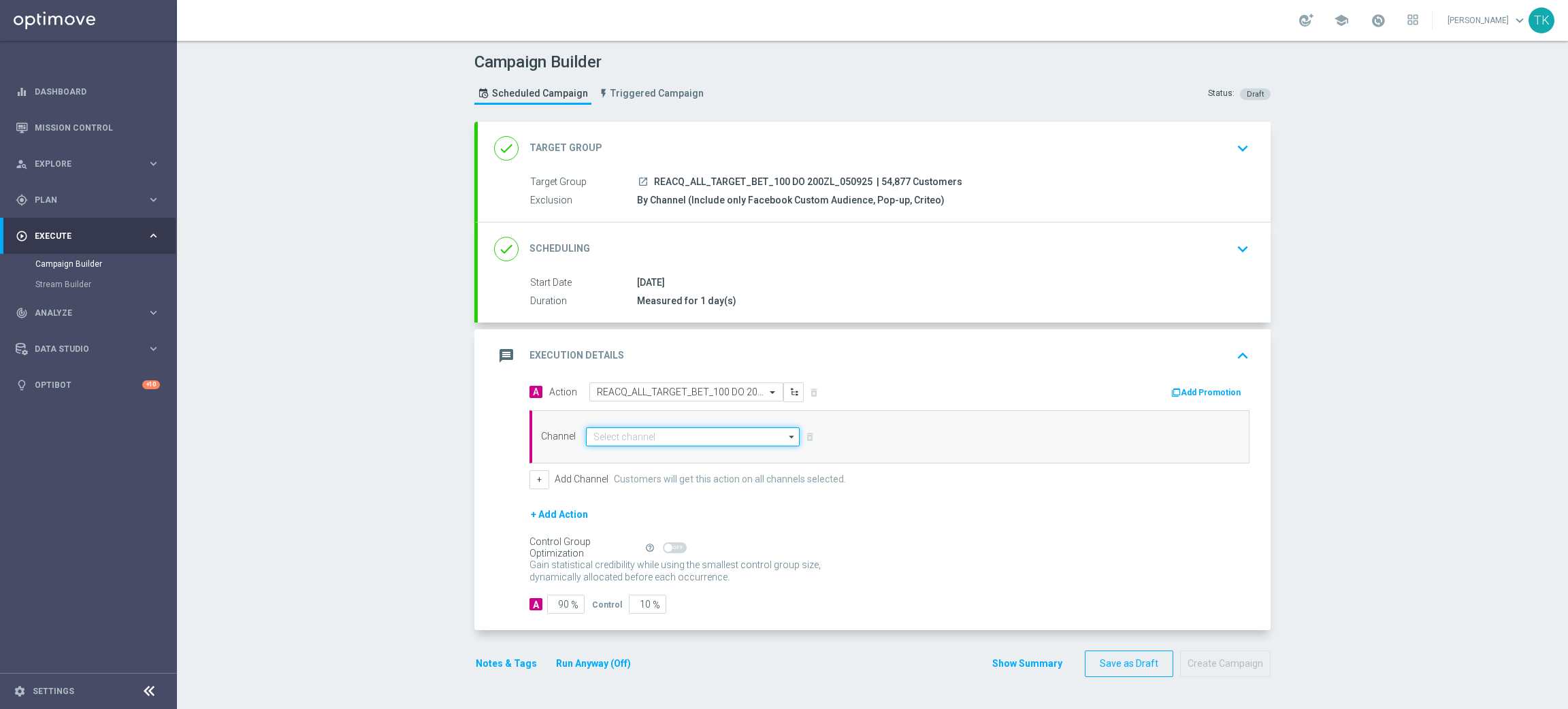
click at [599, 438] on input at bounding box center [693, 436] width 214 height 19
click at [606, 460] on div "Optimail" at bounding box center [608, 457] width 31 height 13
type input "Optimail"
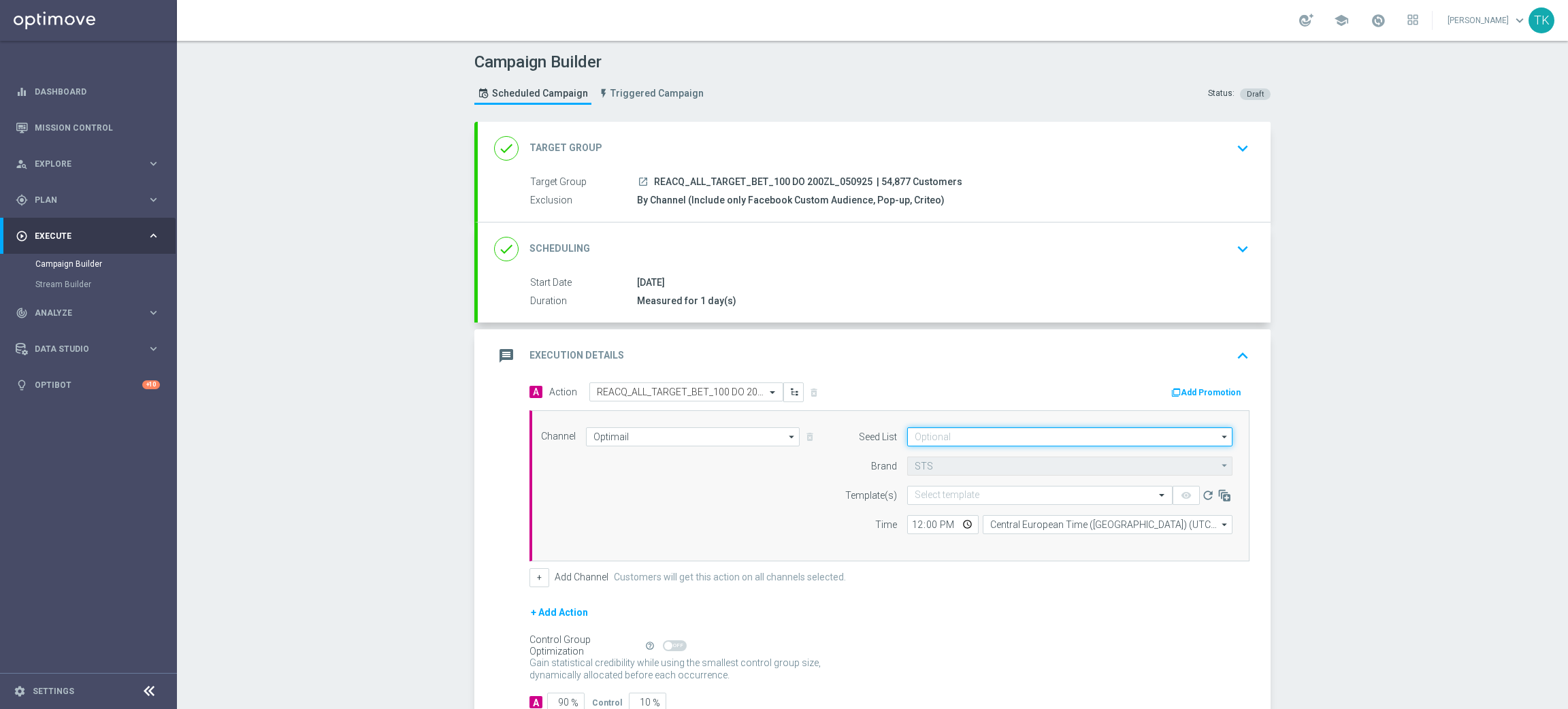
click at [923, 438] on input at bounding box center [1070, 436] width 325 height 19
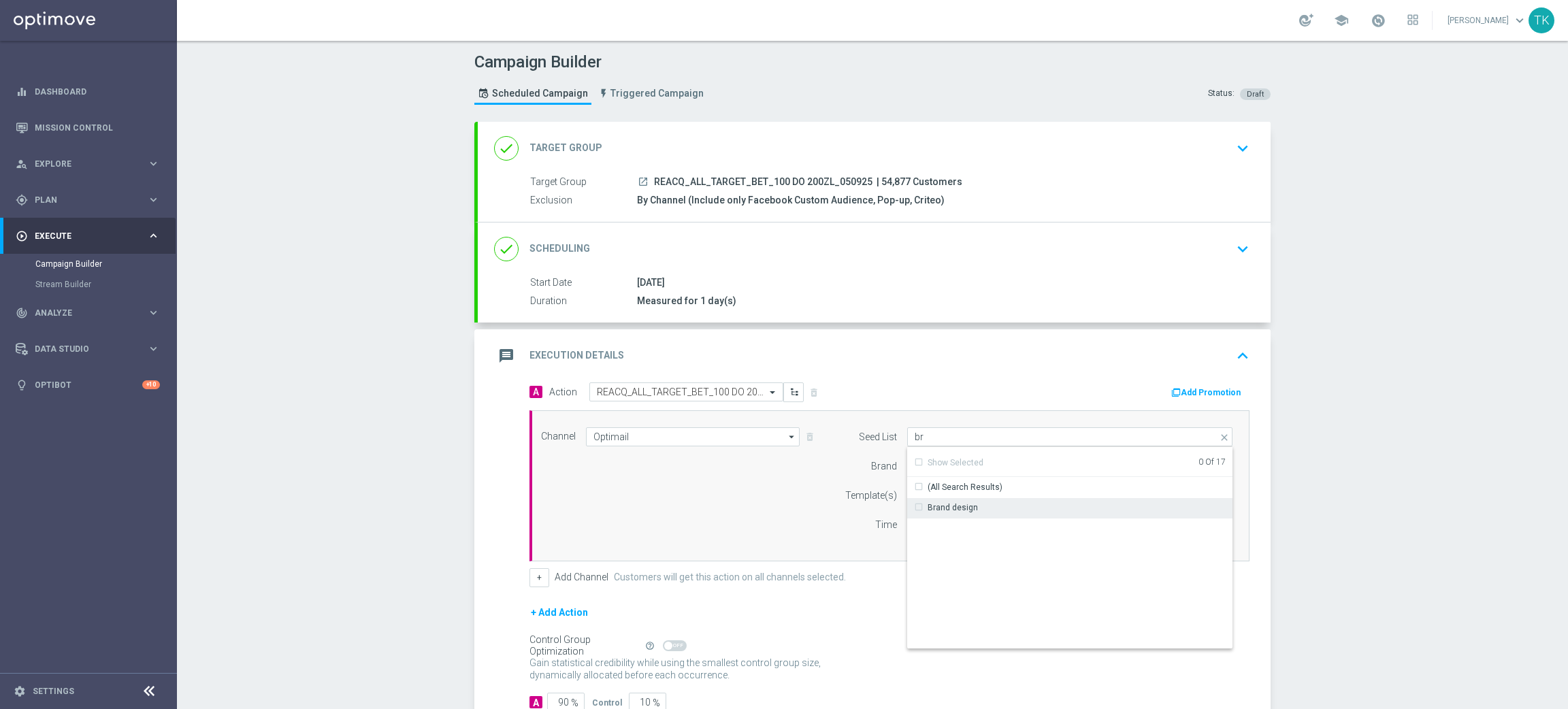
click at [940, 498] on div "Brand design" at bounding box center [1070, 507] width 326 height 19
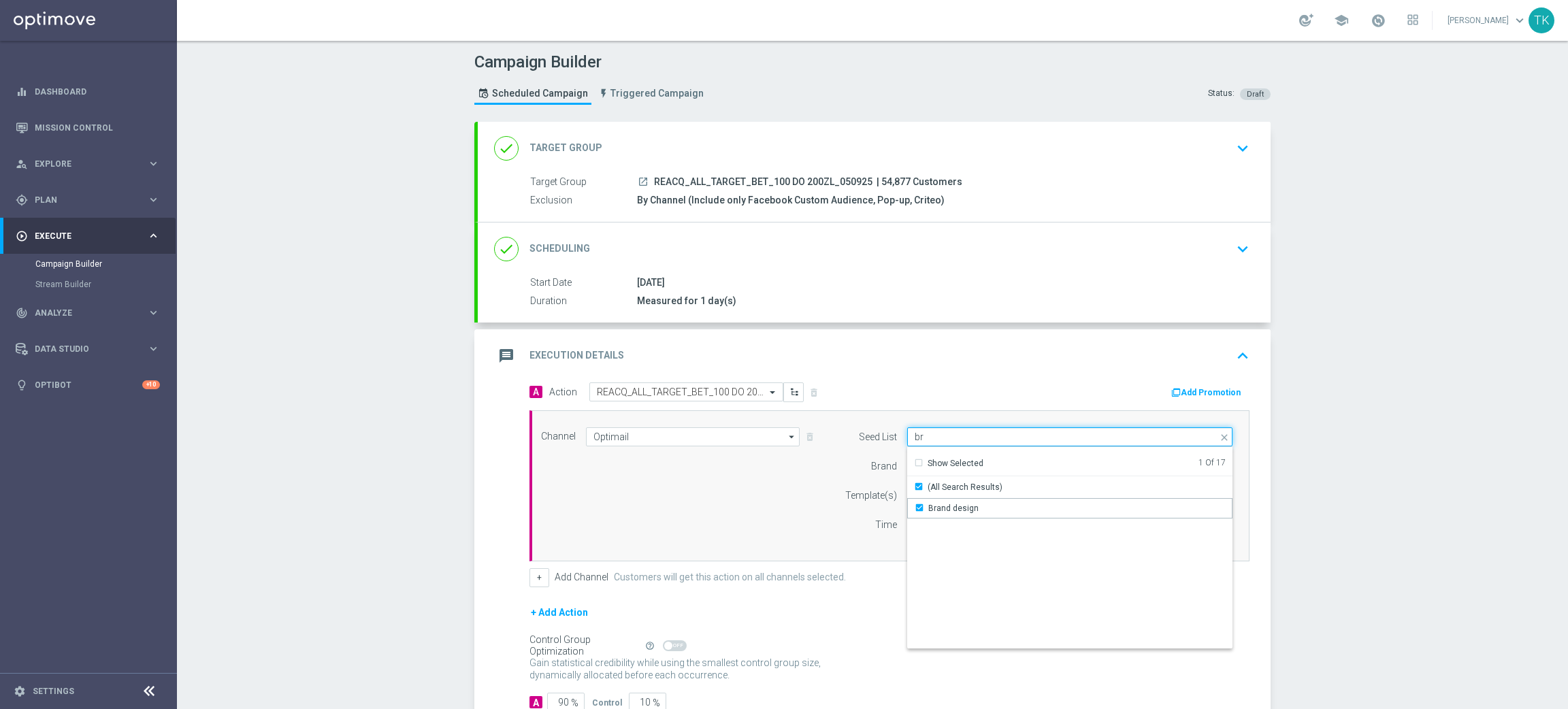
click at [921, 436] on input "br" at bounding box center [1070, 436] width 325 height 19
click at [940, 502] on div "Reactivation" at bounding box center [952, 509] width 47 height 13
click at [766, 498] on div "Channel Optimail Optimail arrow_drop_down Show Selected 1 of 22 Target group on…" at bounding box center [887, 485] width 712 height 117
type input "Selected 2 of 17"
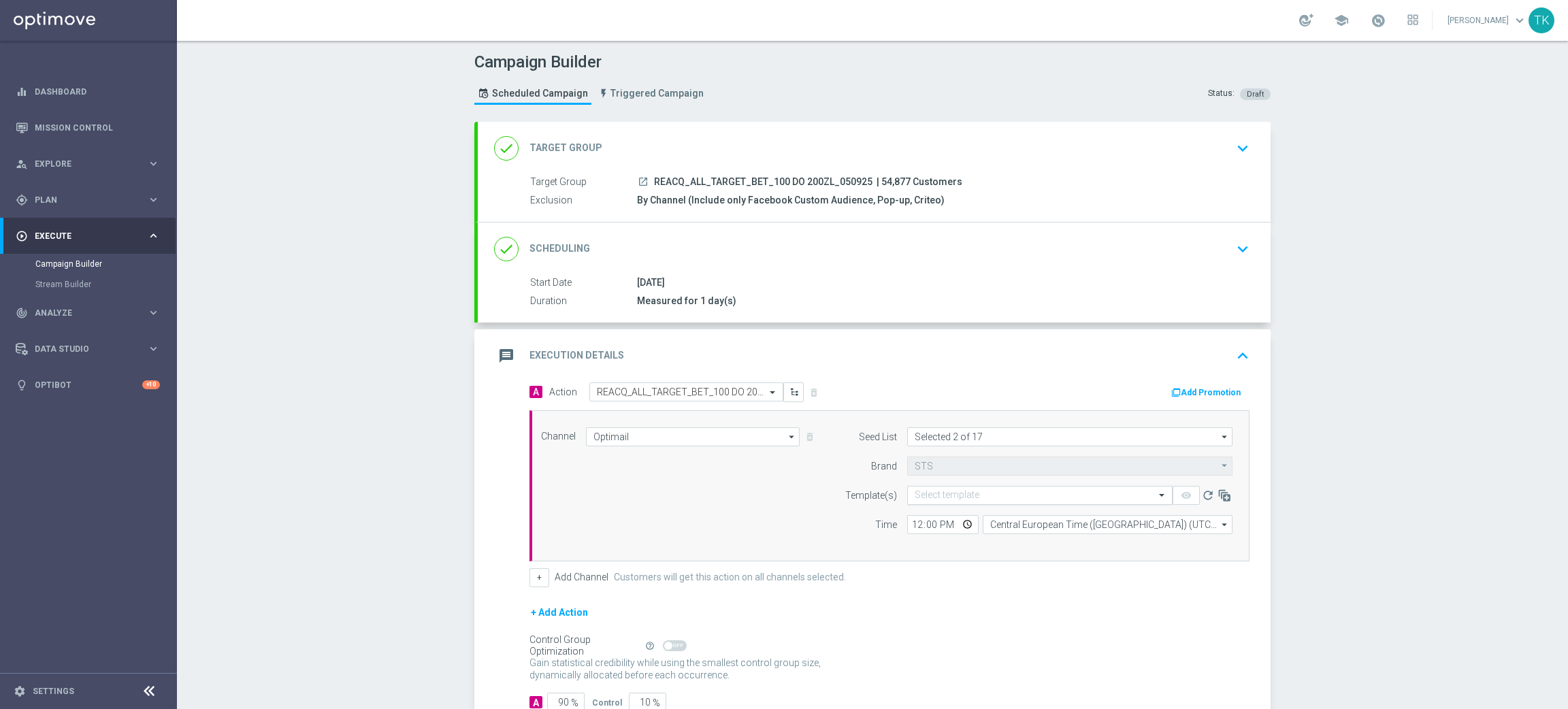
click at [928, 495] on input "text" at bounding box center [1026, 495] width 223 height 12
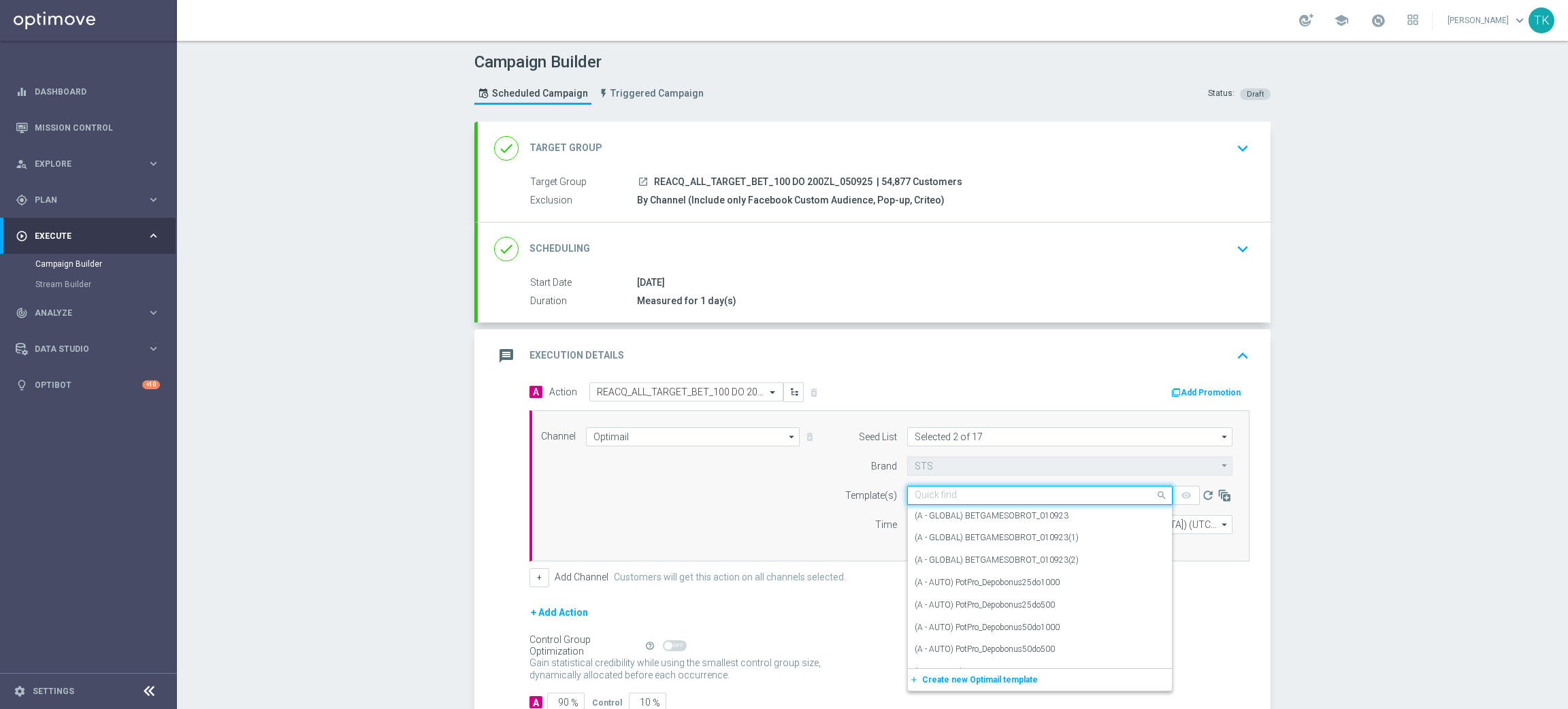
paste input "REACQ_ALL_TARGET_BET_100 DO 200ZL_050925"
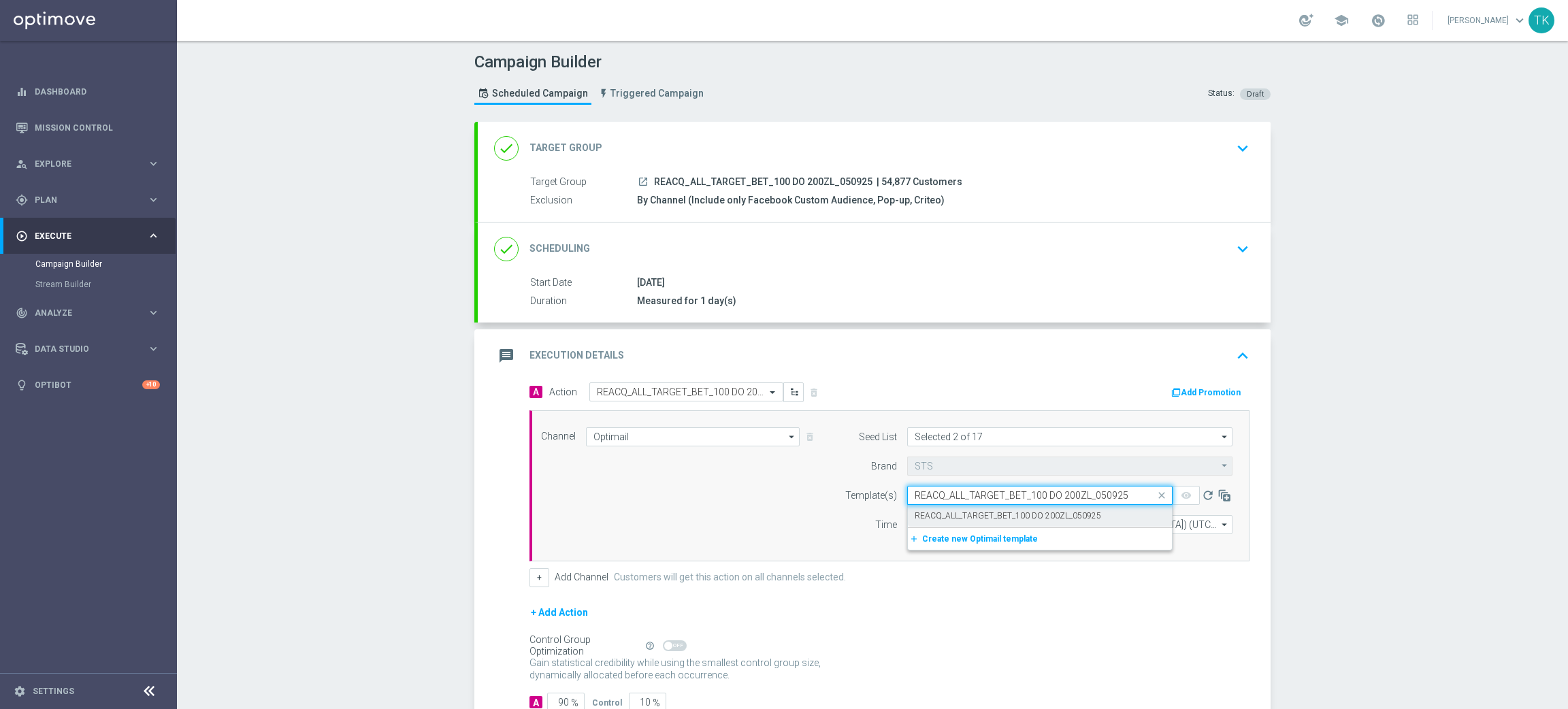
click at [926, 517] on label "REACQ_ALL_TARGET_BET_100 DO 200ZL_050925" at bounding box center [1007, 516] width 187 height 12
type input "REACQ_ALL_TARGET_BET_100 DO 200ZL_050925"
click at [914, 526] on input "12:00" at bounding box center [943, 524] width 72 height 19
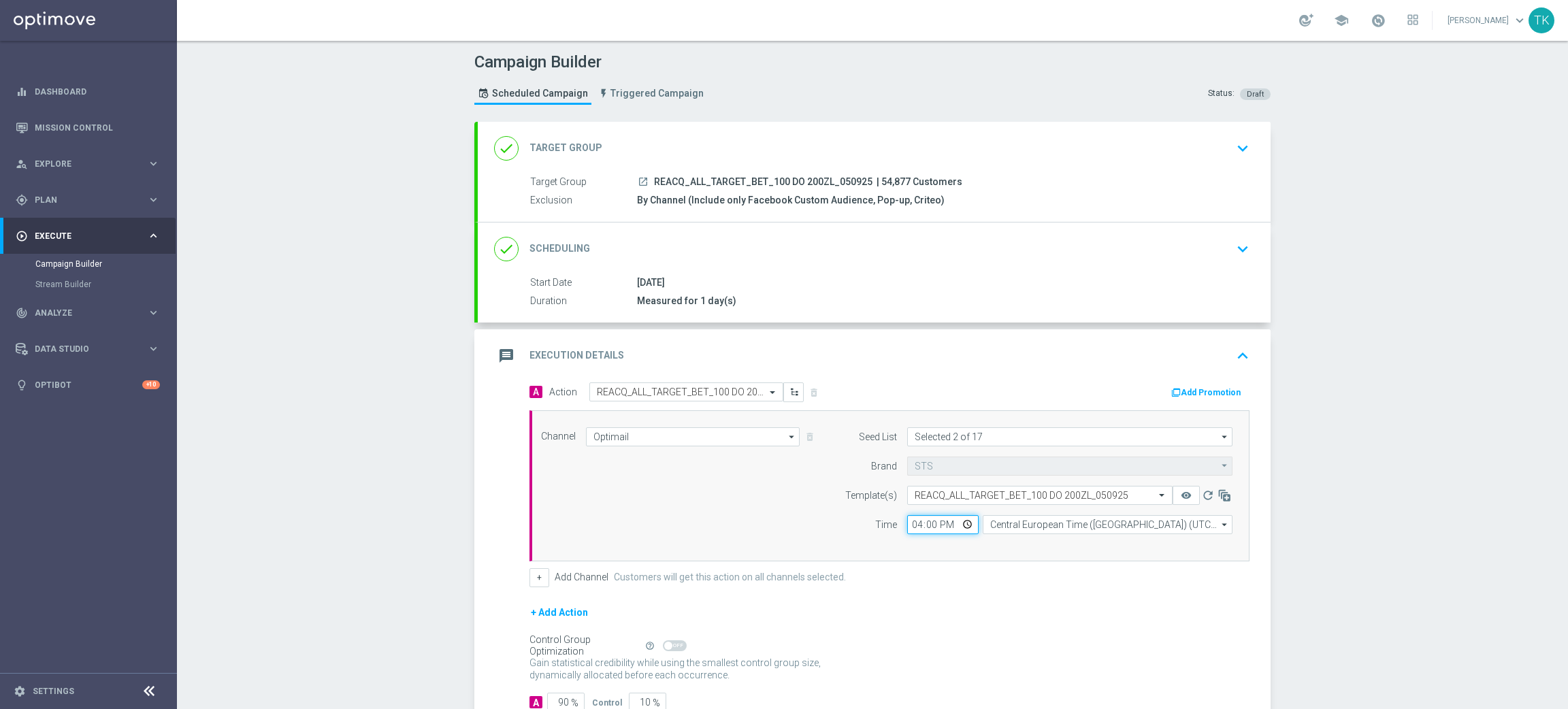
type input "16:02"
click at [999, 521] on input "Central European Time ([GEOGRAPHIC_DATA]) (UTC +02:00)" at bounding box center [1108, 524] width 249 height 19
click at [999, 542] on div "Central European Time ([GEOGRAPHIC_DATA]) (UTC +02:00)" at bounding box center [1101, 545] width 223 height 13
type input "Central European Time ([GEOGRAPHIC_DATA]) (UTC +02:00)"
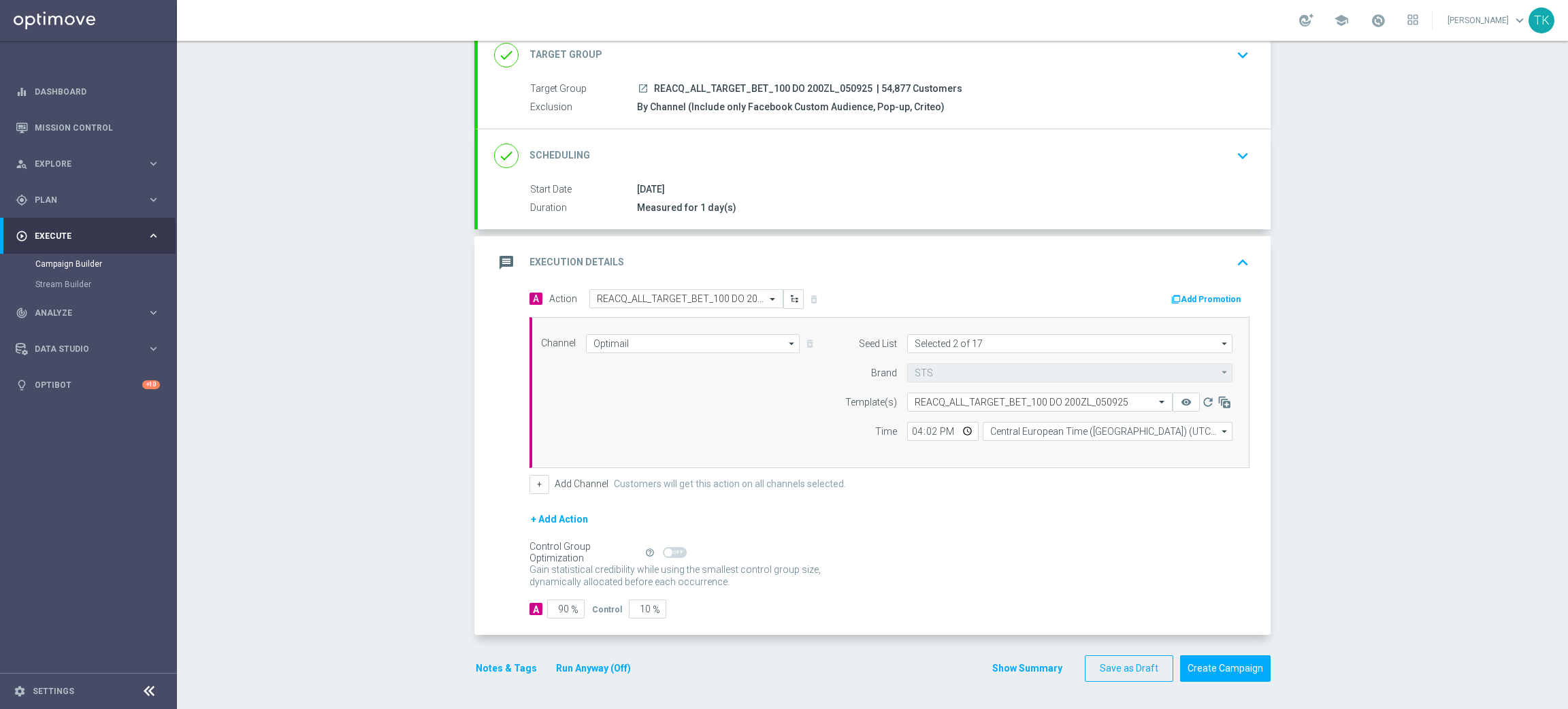
click at [998, 671] on button "Show Summary" at bounding box center [1028, 669] width 72 height 16
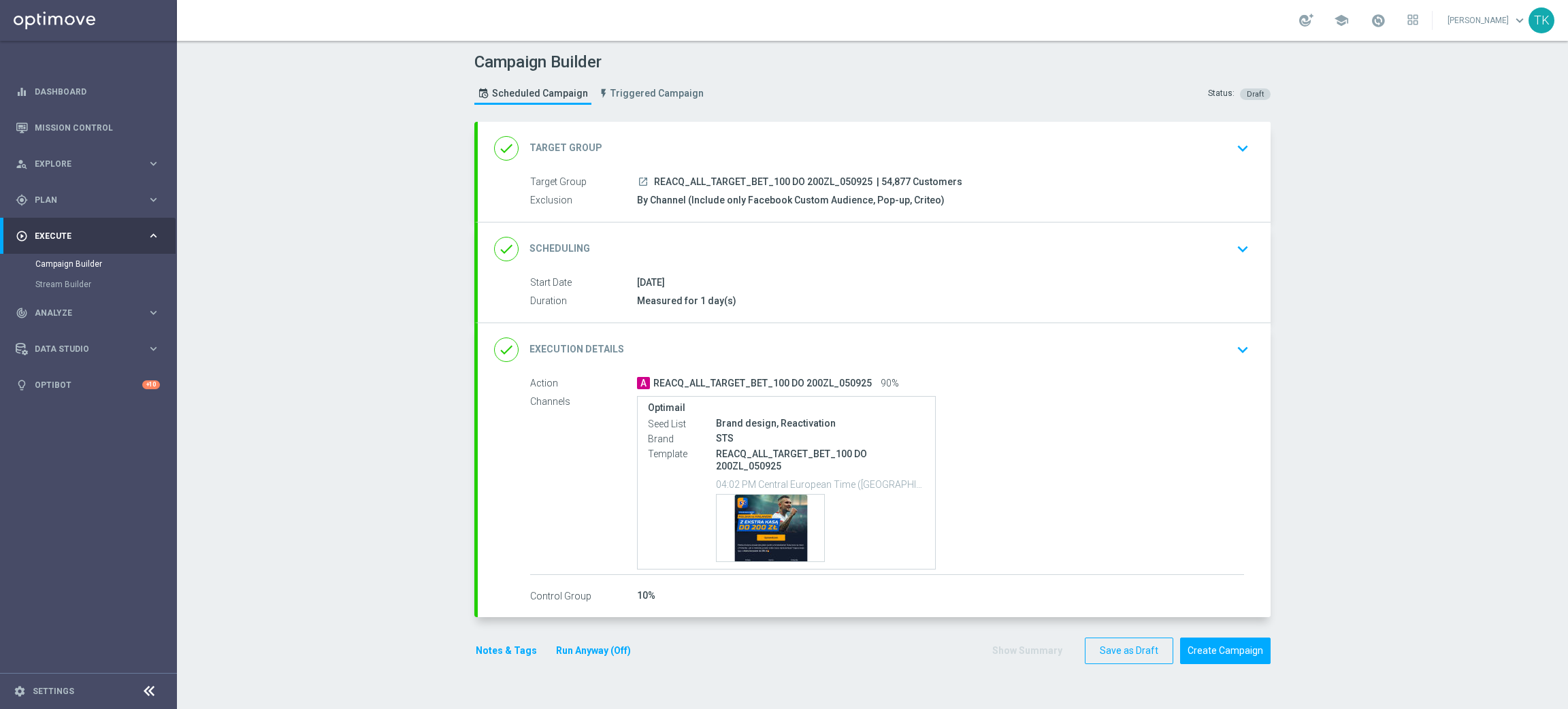
click at [454, 651] on div "Campaign Builder Scheduled Campaign Triggered Campaign Status: Draft done Targe…" at bounding box center [873, 376] width 1392 height 669
drag, startPoint x: 459, startPoint y: 651, endPoint x: 495, endPoint y: 651, distance: 36.0
click at [472, 651] on section "done Target Group keyboard_arrow_down Target Group launch REACQ_ALL_TARGET_BET_…" at bounding box center [873, 409] width 817 height 574
click at [495, 651] on button "Notes & Tags" at bounding box center [507, 651] width 64 height 17
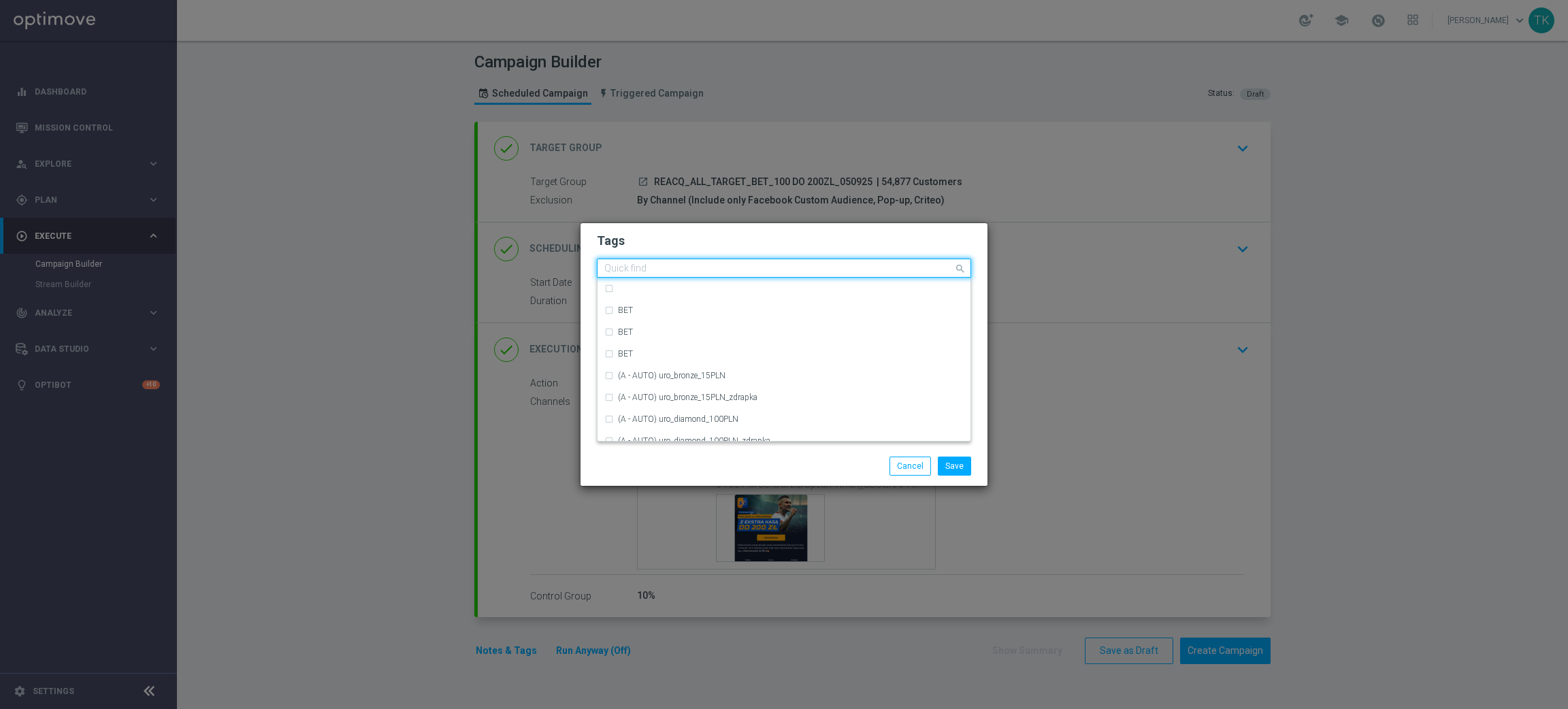
click at [638, 258] on div "Quick find" at bounding box center [784, 267] width 375 height 19
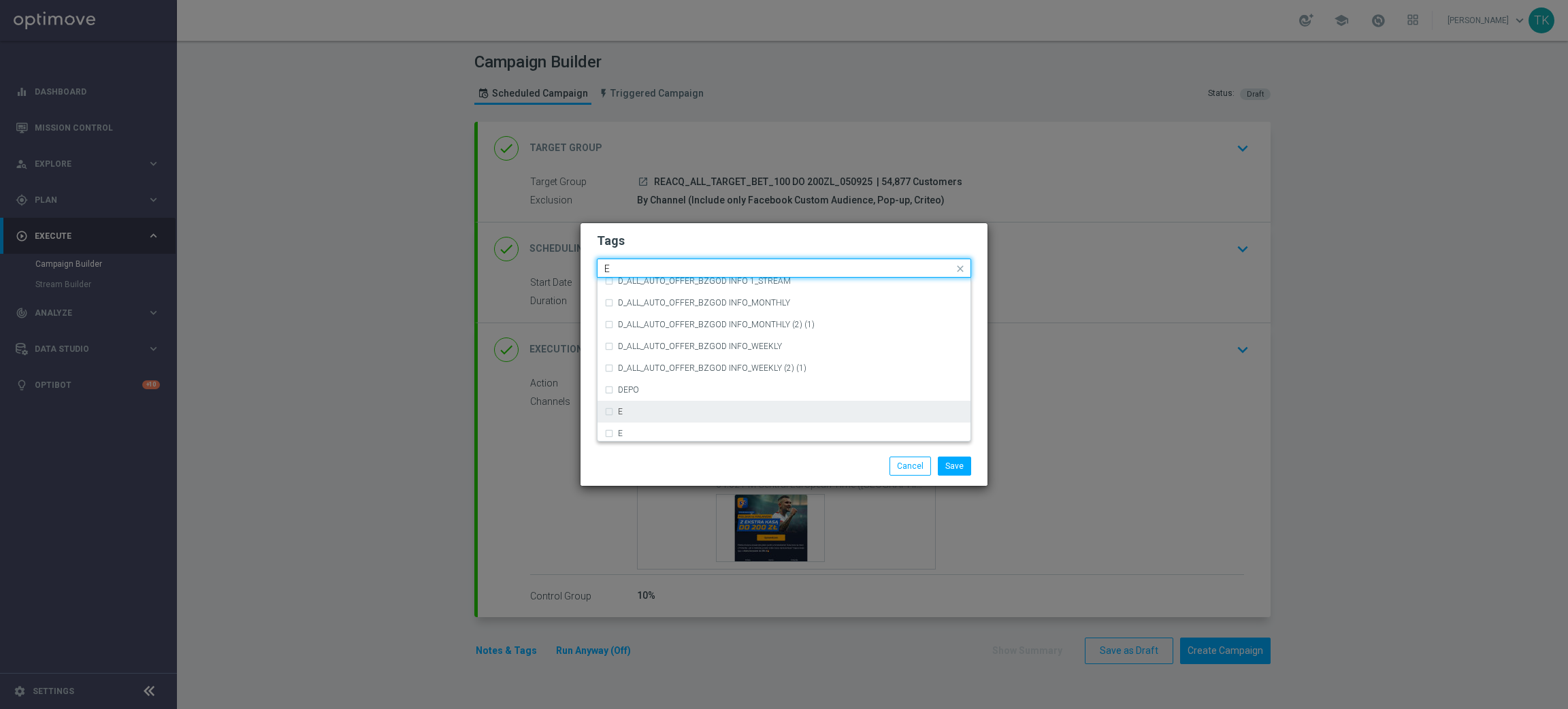
click at [653, 411] on div "E" at bounding box center [790, 411] width 346 height 8
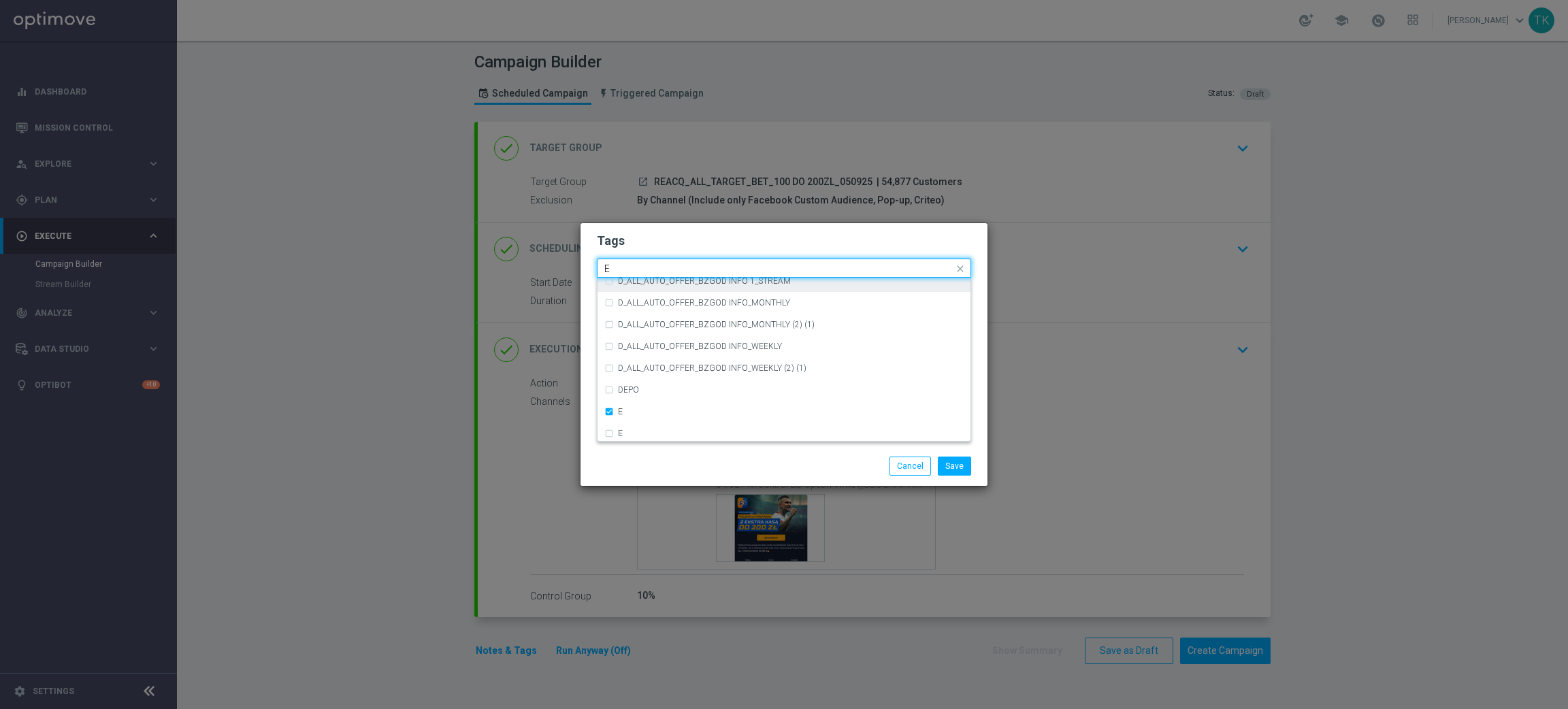
click at [623, 267] on input "E" at bounding box center [779, 269] width 350 height 12
click at [642, 285] on div "ALL" at bounding box center [790, 288] width 346 height 8
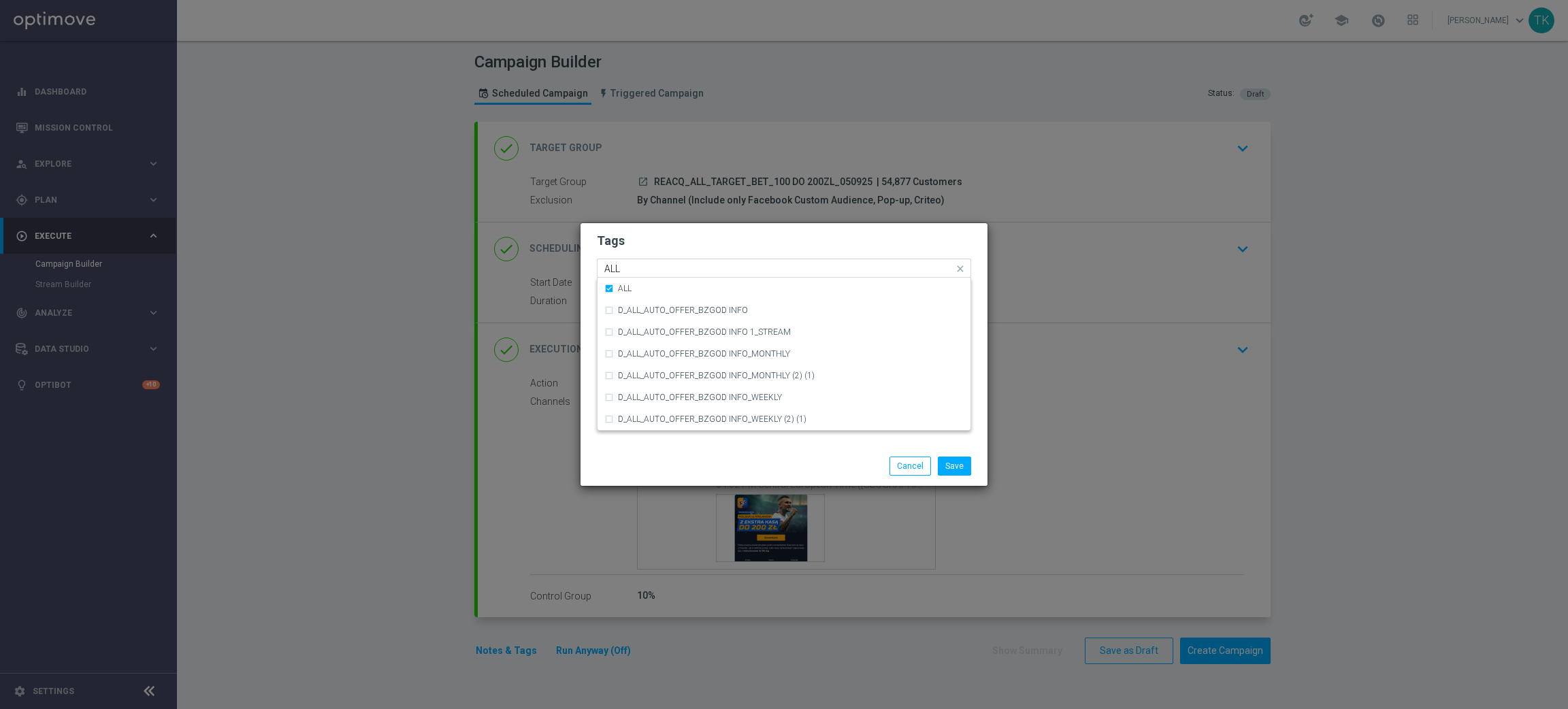
click at [642, 261] on div "Quick find × E × ALL ALL" at bounding box center [776, 268] width 356 height 17
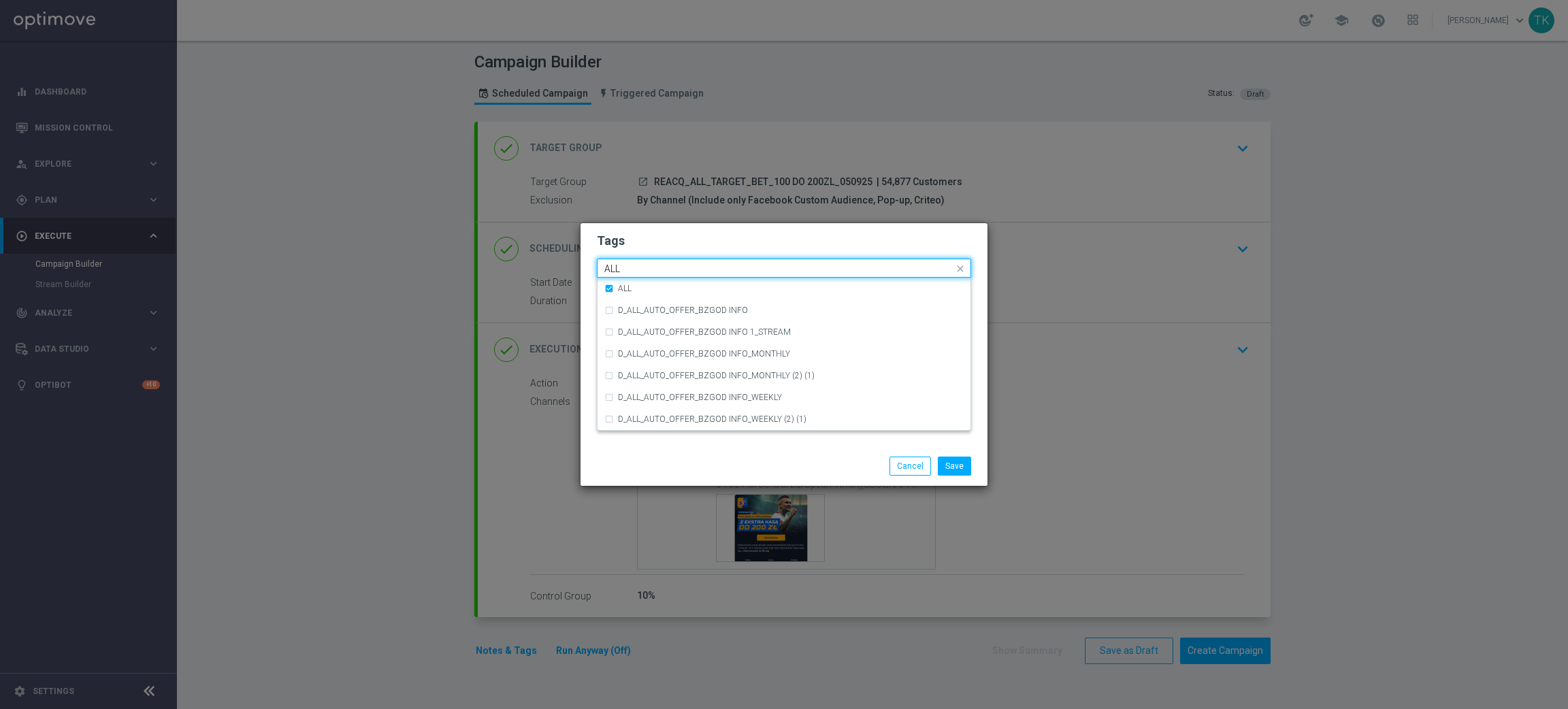
click at [635, 261] on div "Quick find × E × ALL ALL" at bounding box center [776, 268] width 356 height 17
click at [624, 267] on input "ALL" at bounding box center [779, 269] width 350 height 12
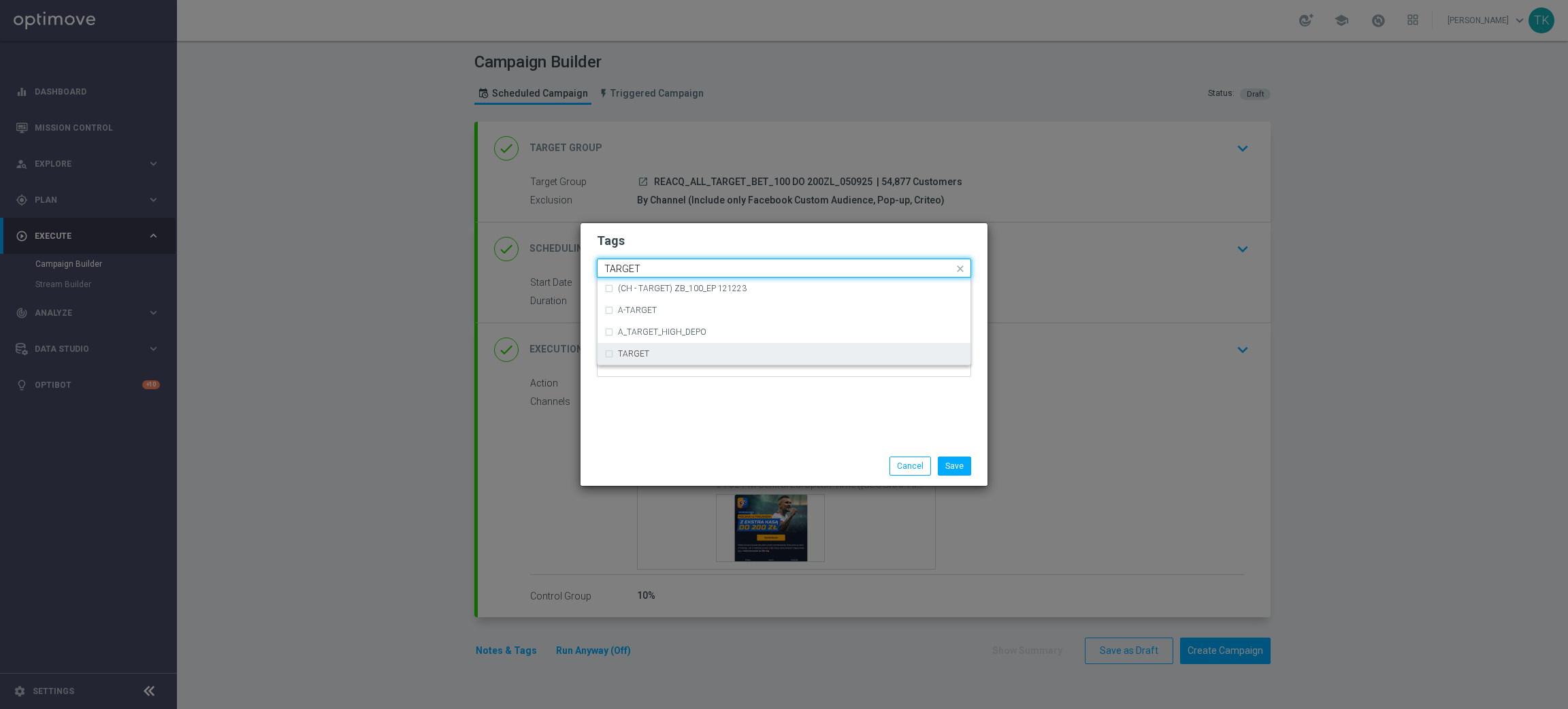
click at [636, 352] on label "TARGET" at bounding box center [633, 353] width 31 height 8
click at [627, 273] on input "TARGET" at bounding box center [779, 269] width 350 height 12
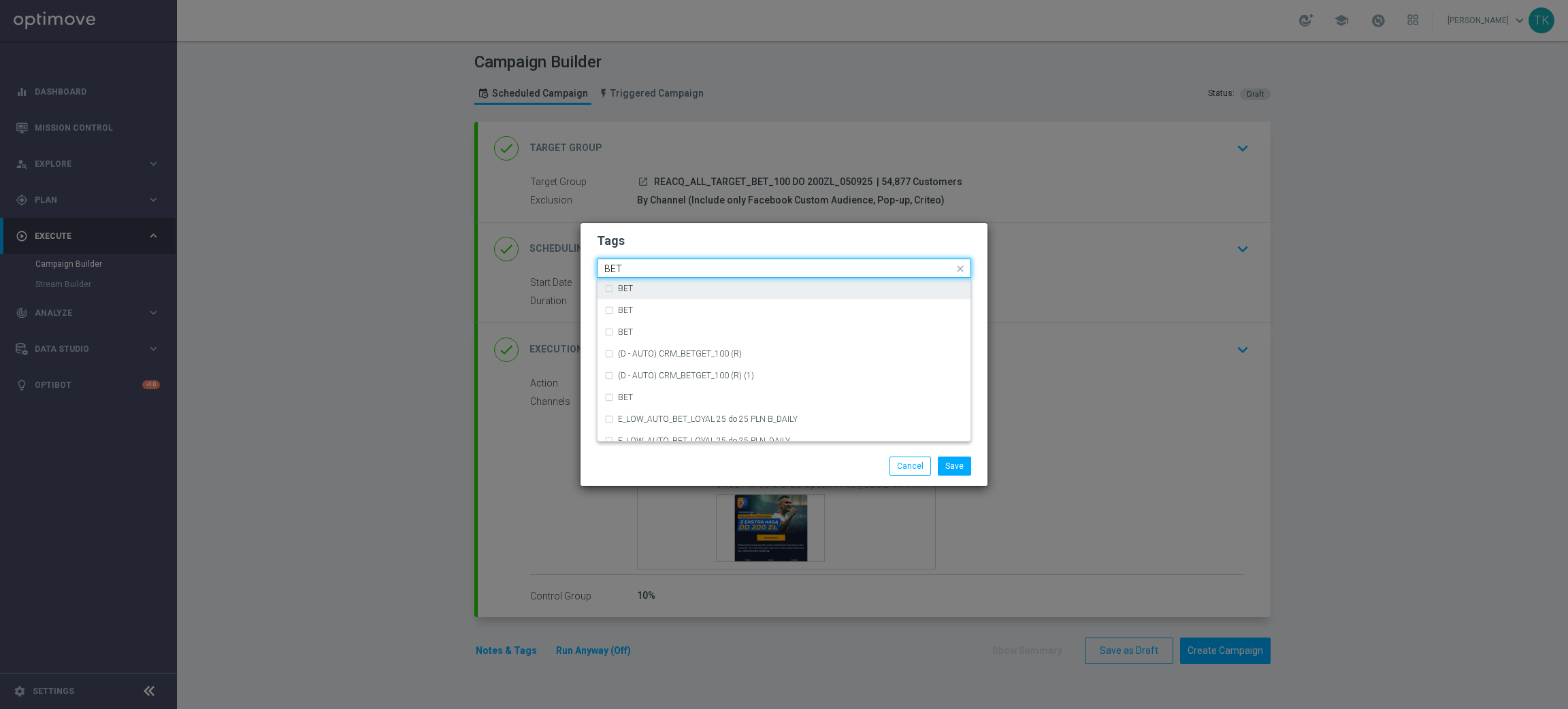
click at [654, 287] on div "BET" at bounding box center [790, 288] width 346 height 8
type input "BET"
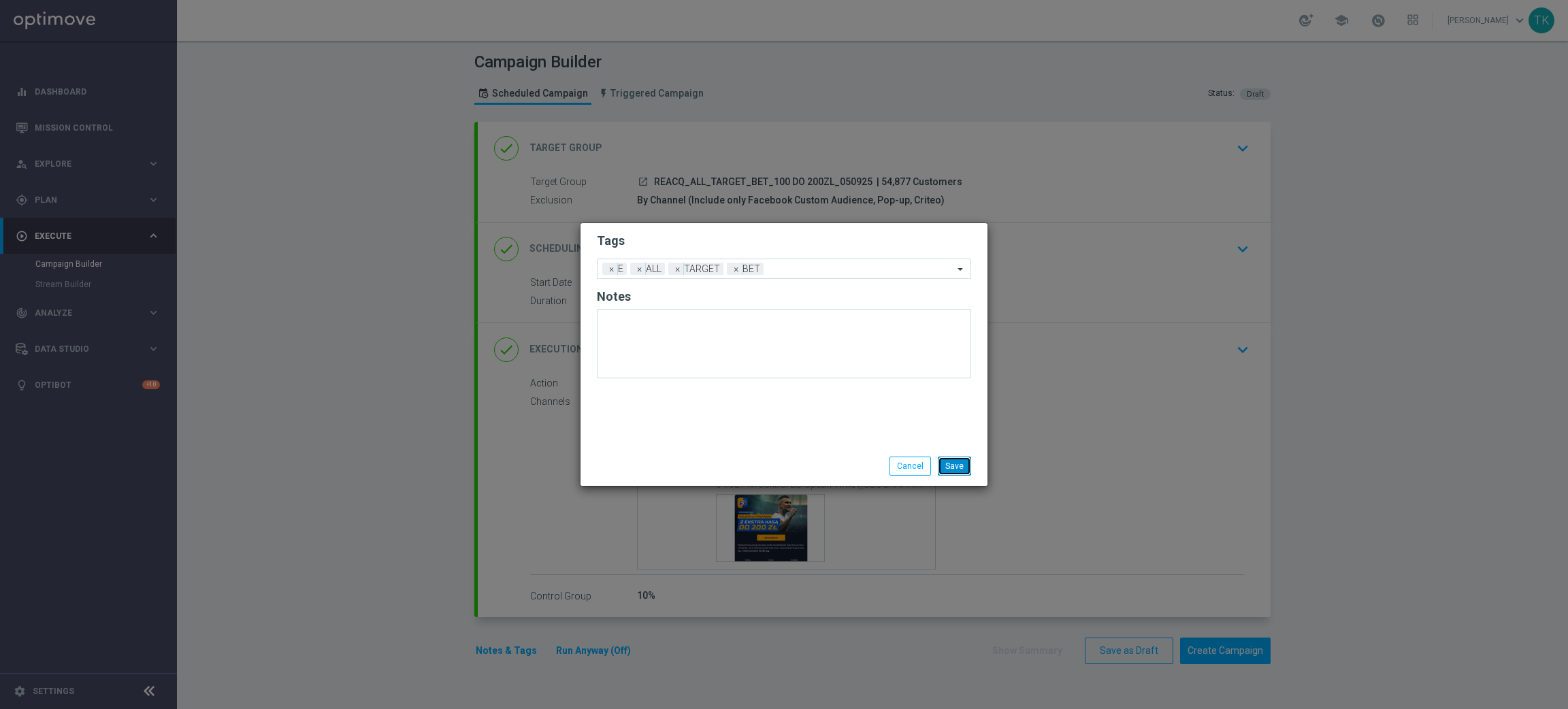
click at [964, 467] on button "Save" at bounding box center [954, 466] width 33 height 19
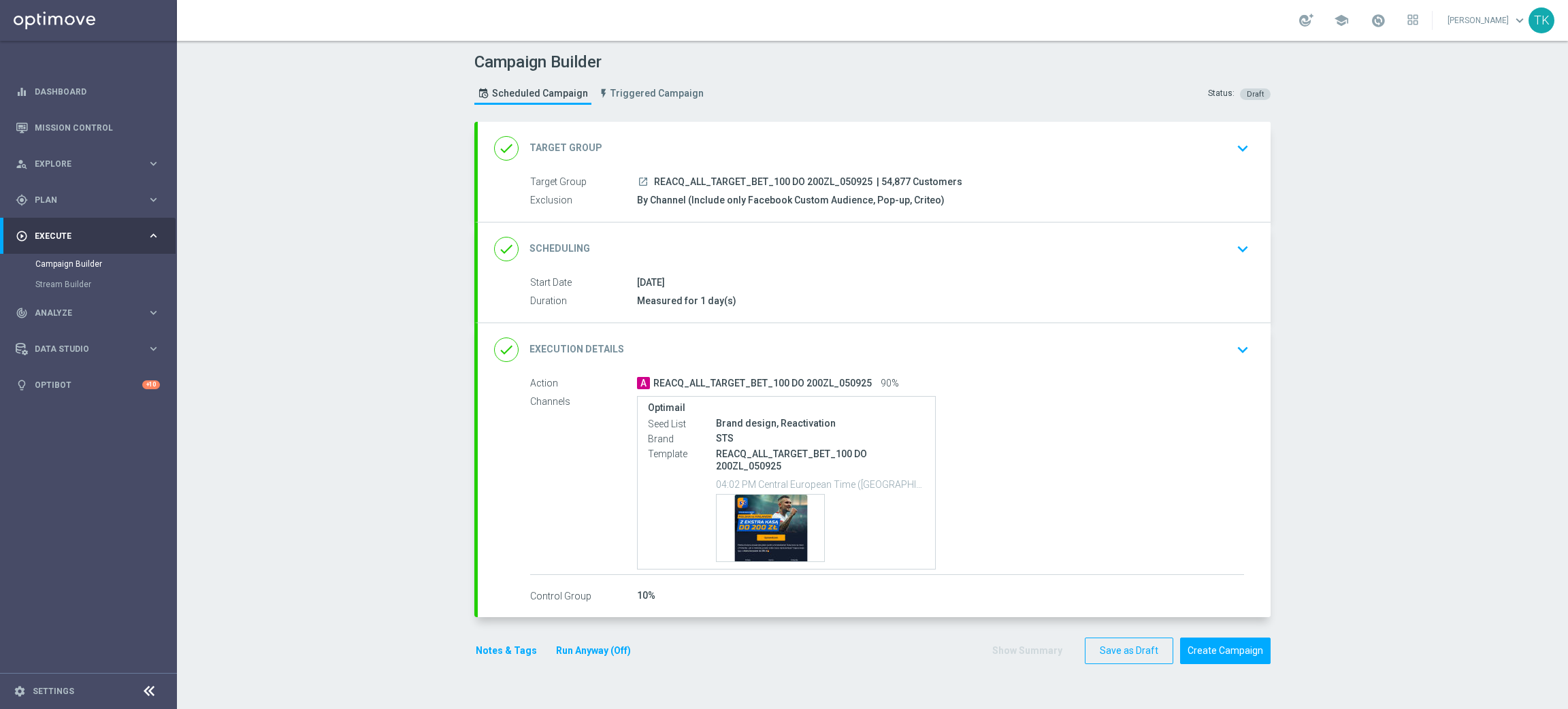
click at [738, 180] on span "REACQ_ALL_TARGET_BET_100 DO 200ZL_050925" at bounding box center [763, 182] width 218 height 13
copy div "REACQ_ALL_TARGET_BET_100 DO 200ZL_050925"
click at [749, 93] on div "Campaign Builder Scheduled Campaign Triggered Campaign Status: Draft" at bounding box center [873, 80] width 817 height 63
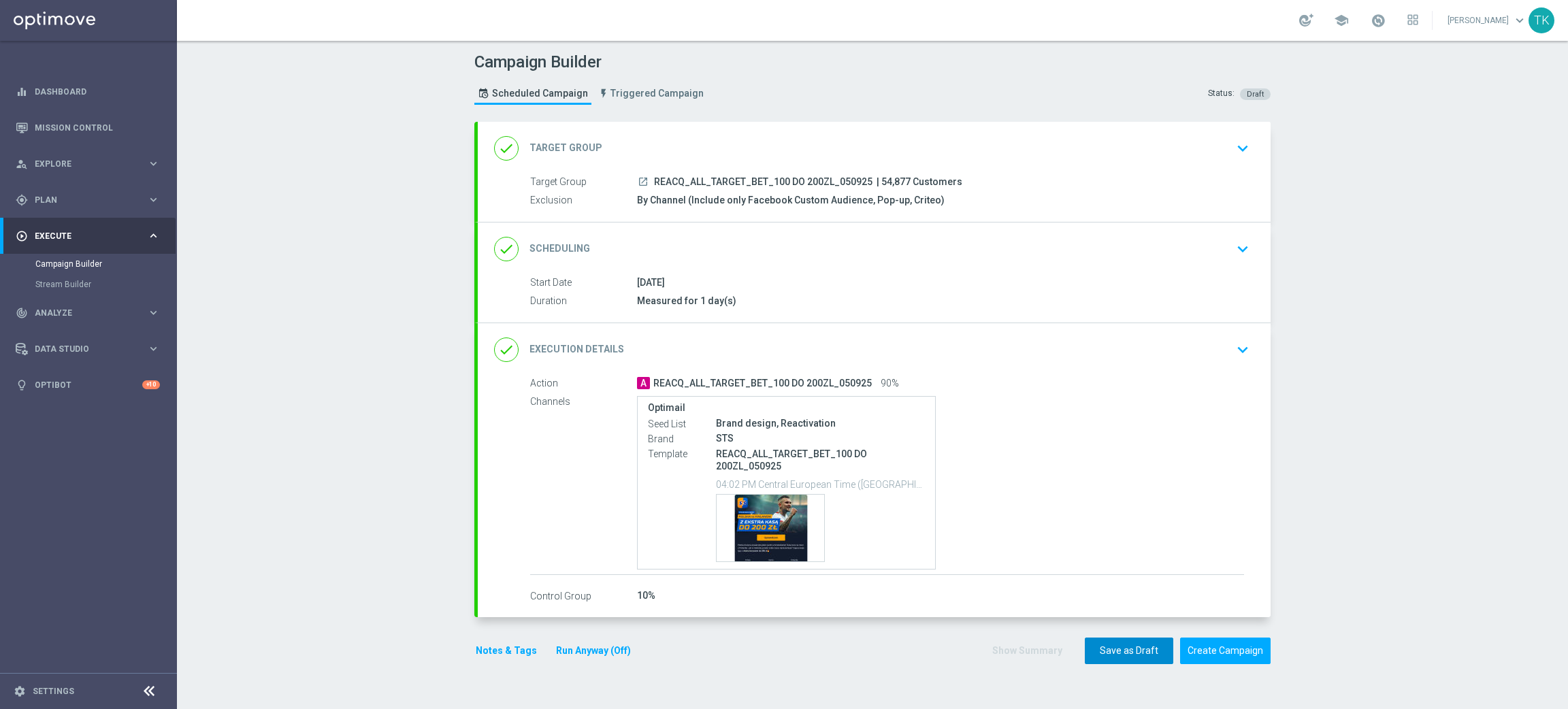
click at [1109, 644] on button "Save as Draft" at bounding box center [1129, 652] width 89 height 27
